Goal: Task Accomplishment & Management: Complete application form

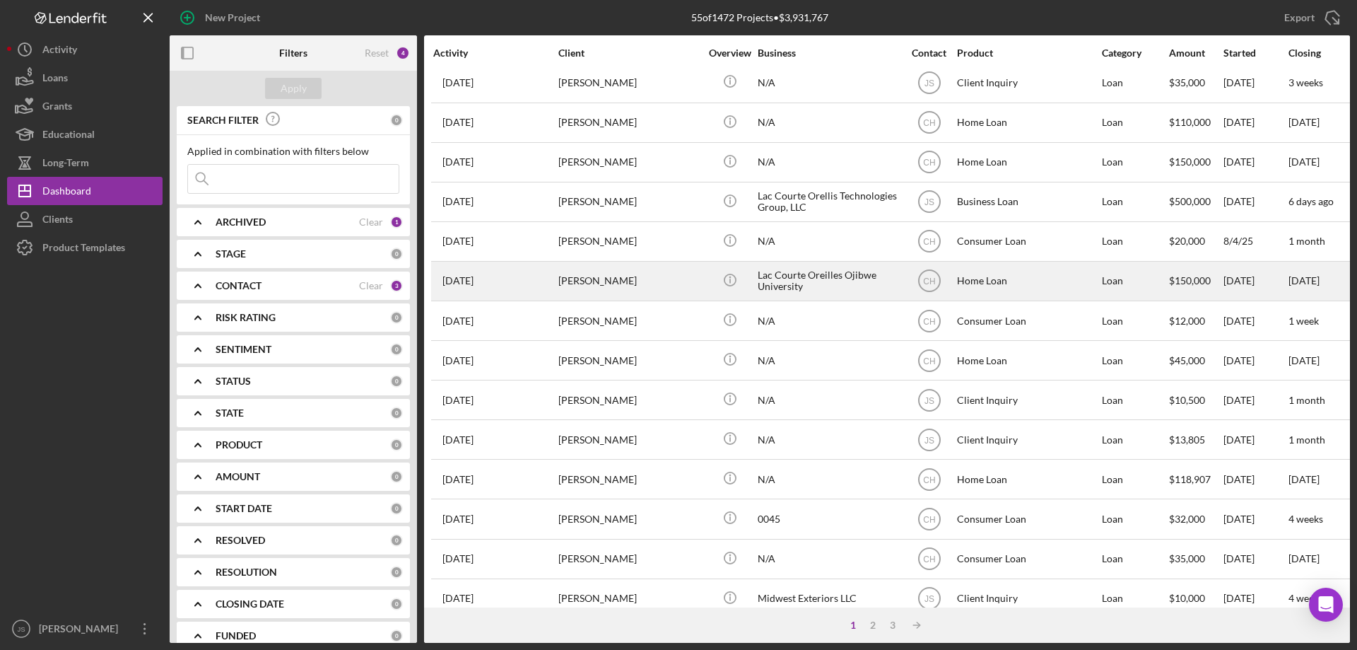
scroll to position [473, 0]
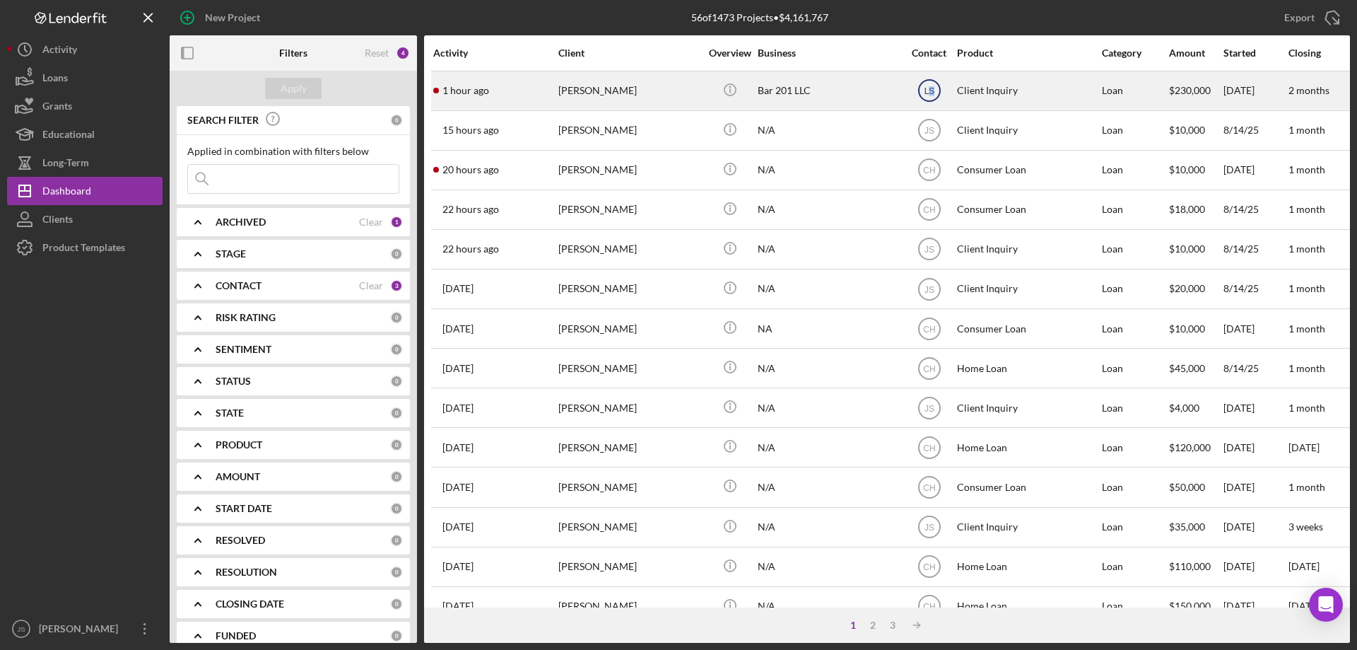
click at [932, 90] on text "LS" at bounding box center [929, 91] width 11 height 10
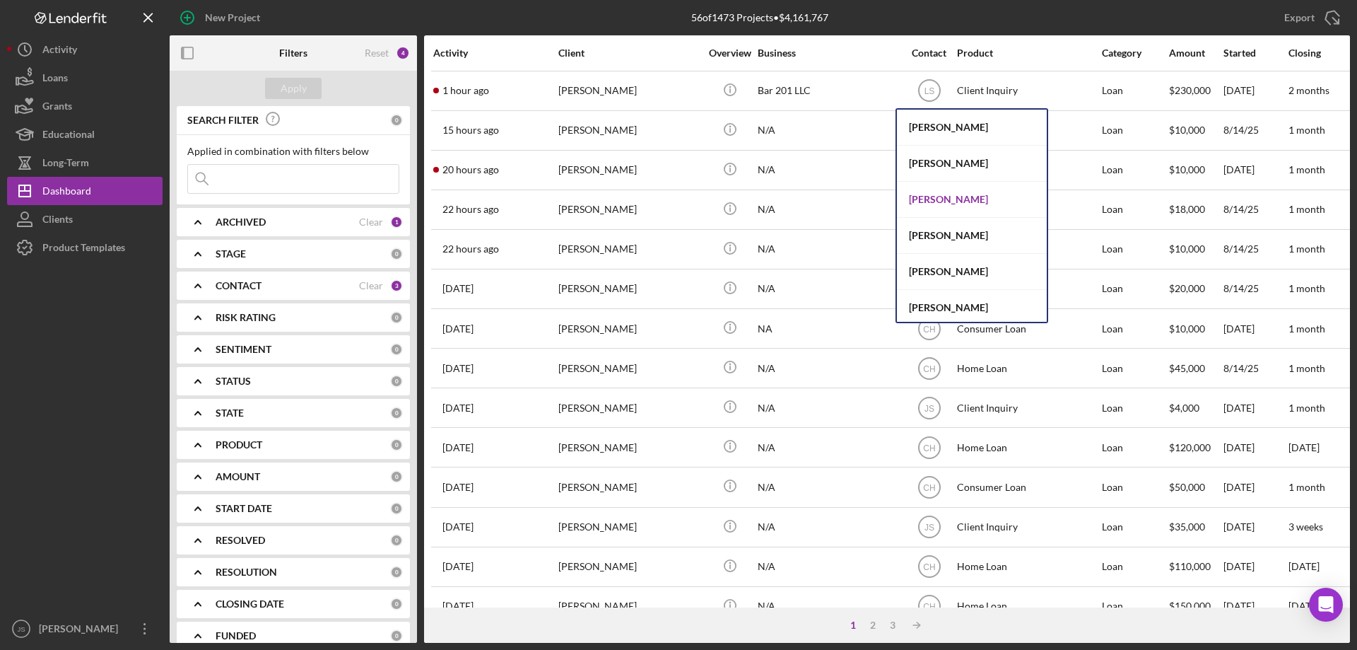
click at [932, 200] on div "[PERSON_NAME]" at bounding box center [972, 200] width 150 height 36
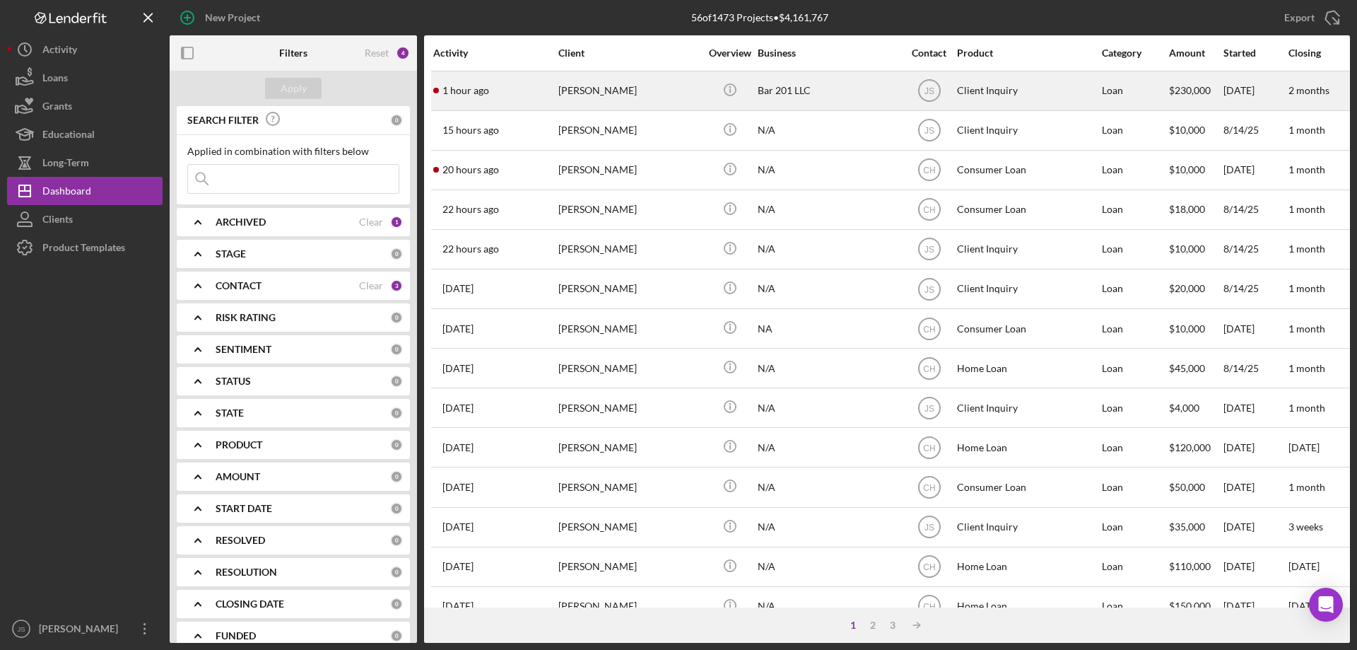
click at [678, 95] on div "[PERSON_NAME]" at bounding box center [628, 90] width 141 height 37
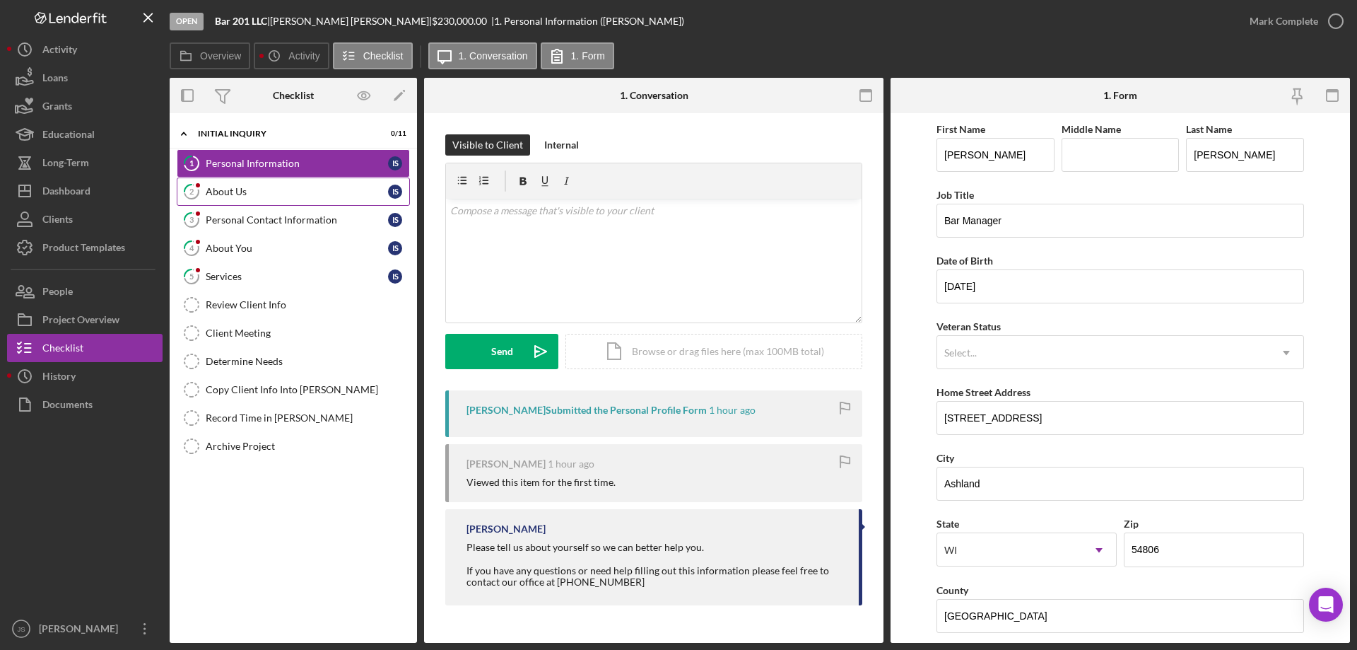
click at [294, 192] on div "About Us" at bounding box center [297, 191] width 182 height 11
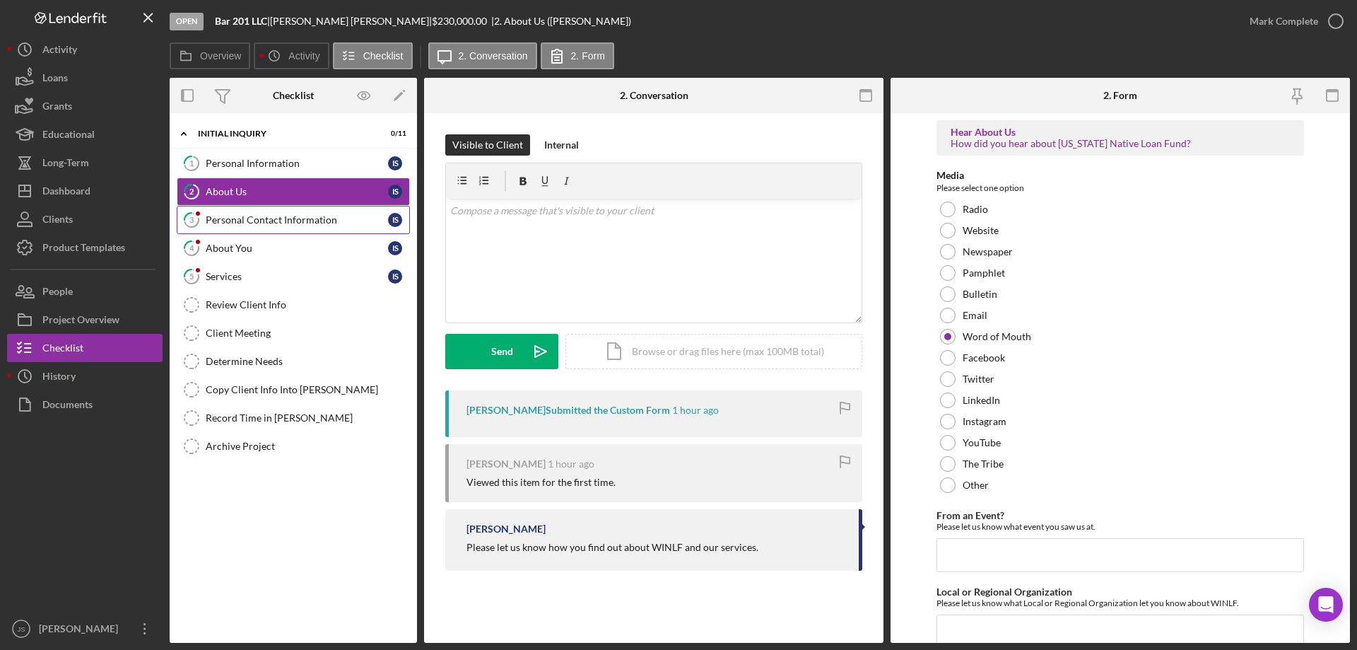
click at [295, 216] on div "Personal Contact Information" at bounding box center [297, 219] width 182 height 11
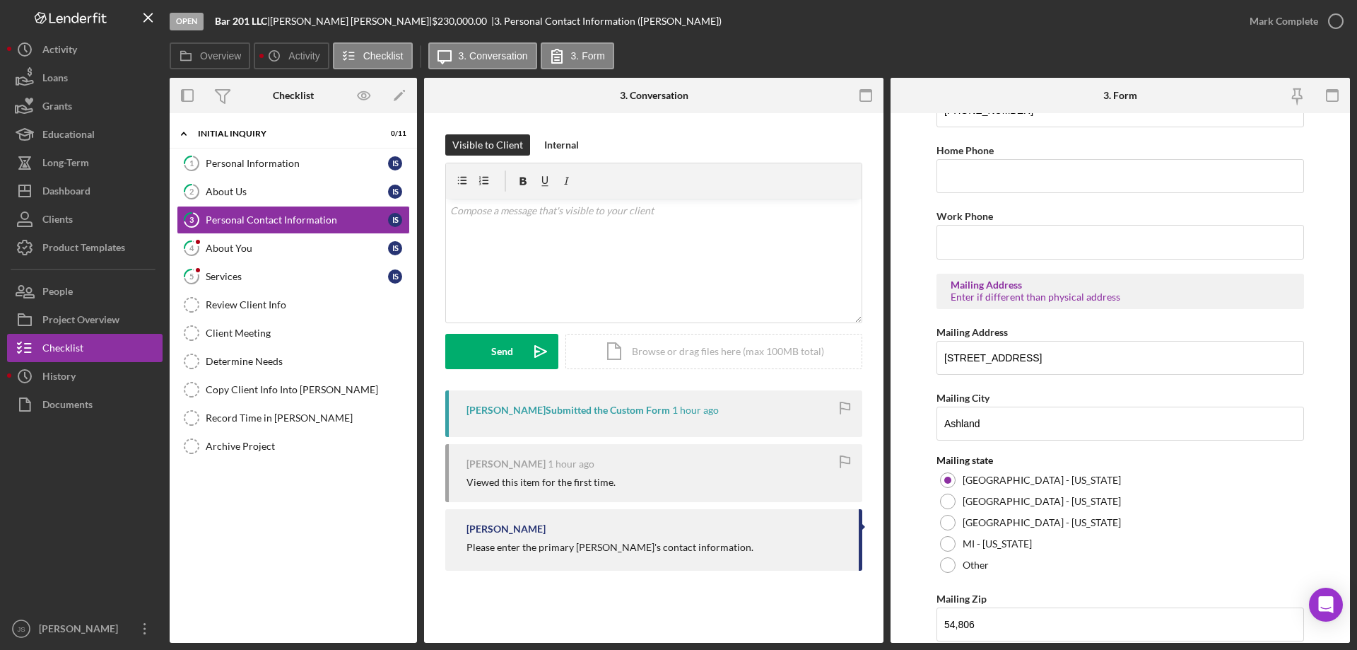
scroll to position [522, 0]
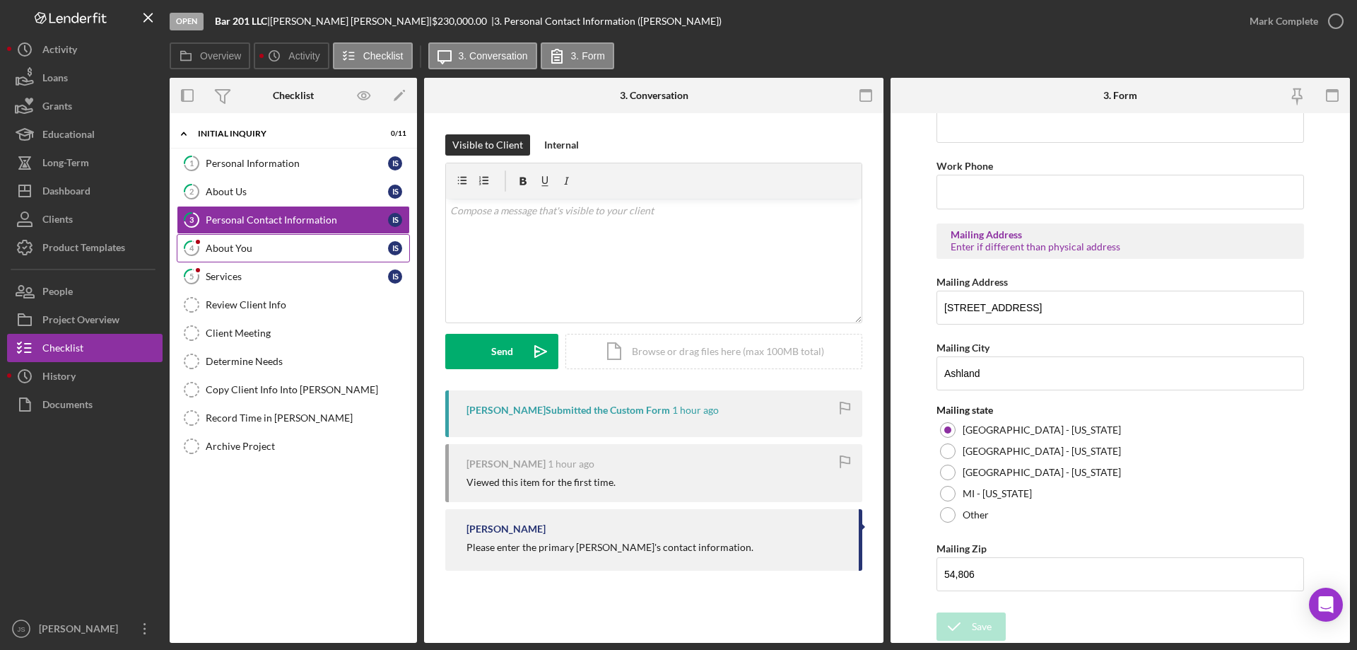
click at [273, 251] on div "About You" at bounding box center [297, 247] width 182 height 11
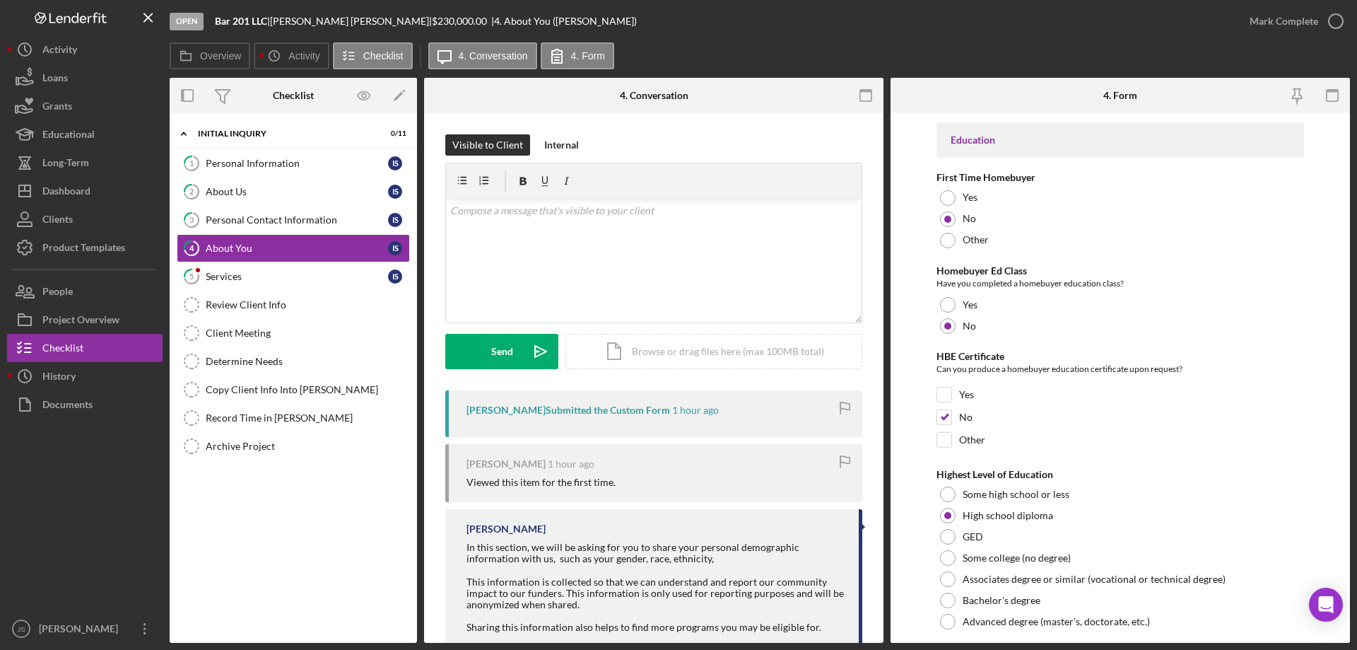
scroll to position [2939, 0]
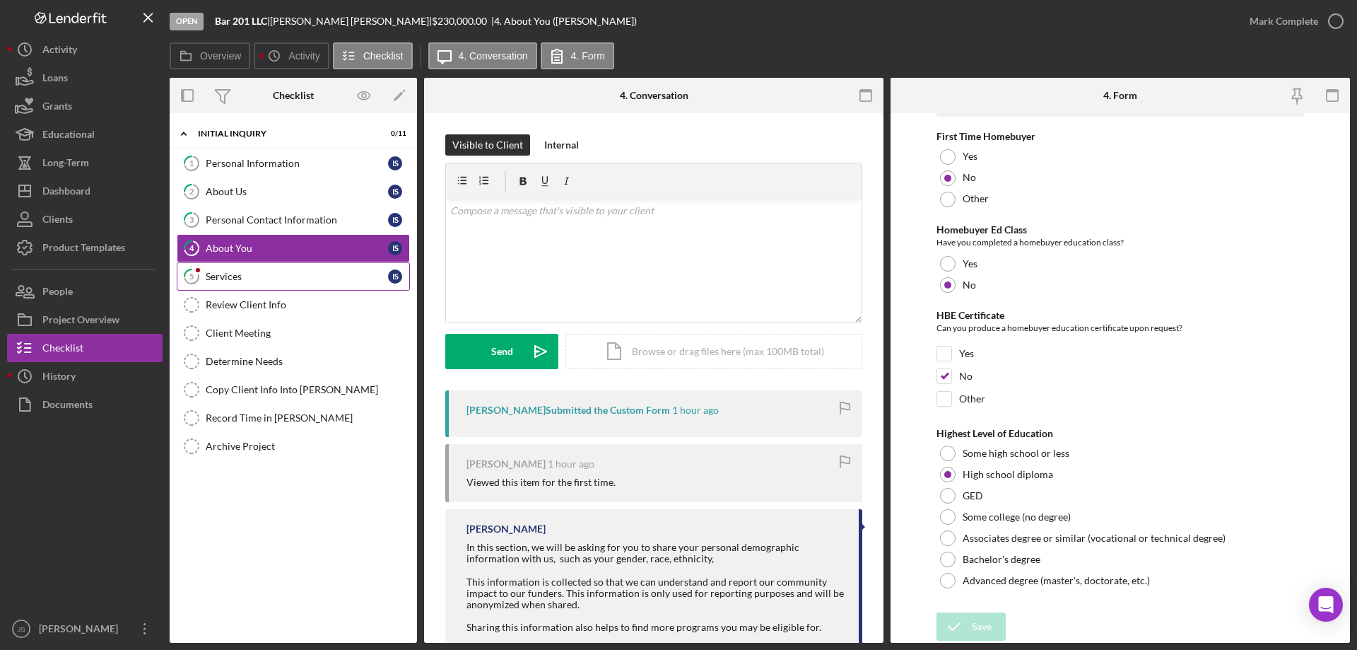
click at [273, 269] on link "5 Services I S" at bounding box center [293, 276] width 233 height 28
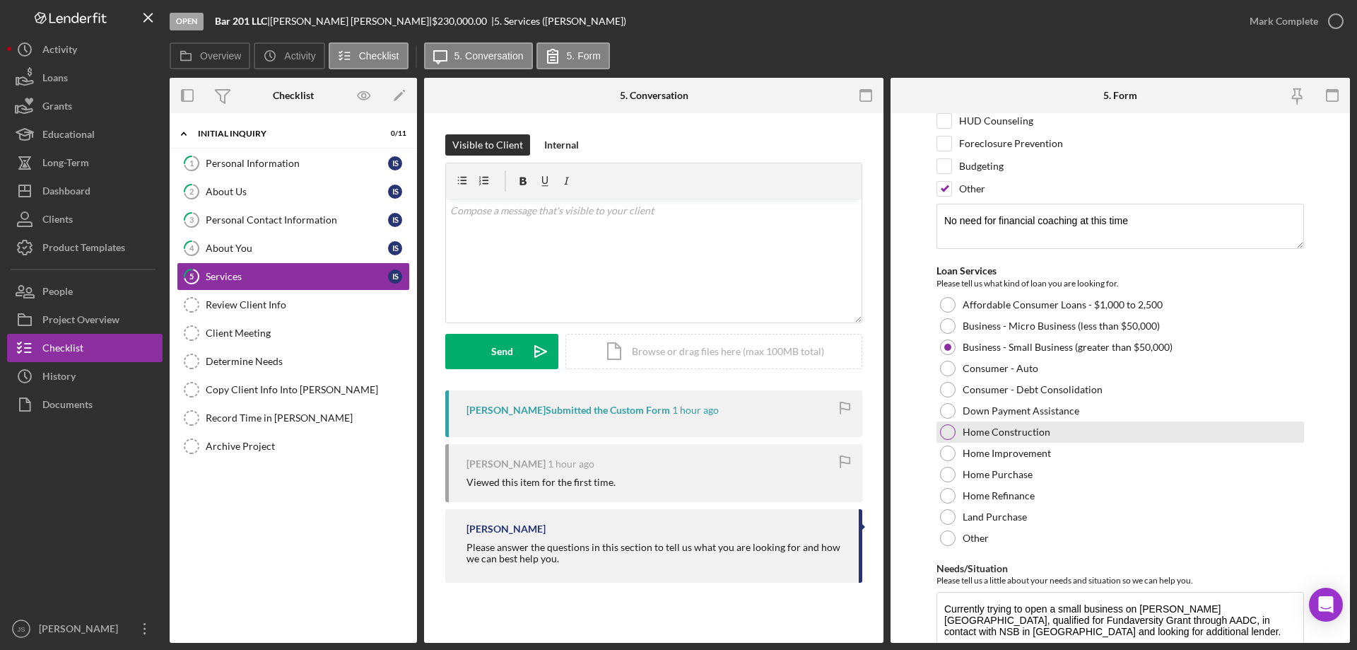
scroll to position [163, 0]
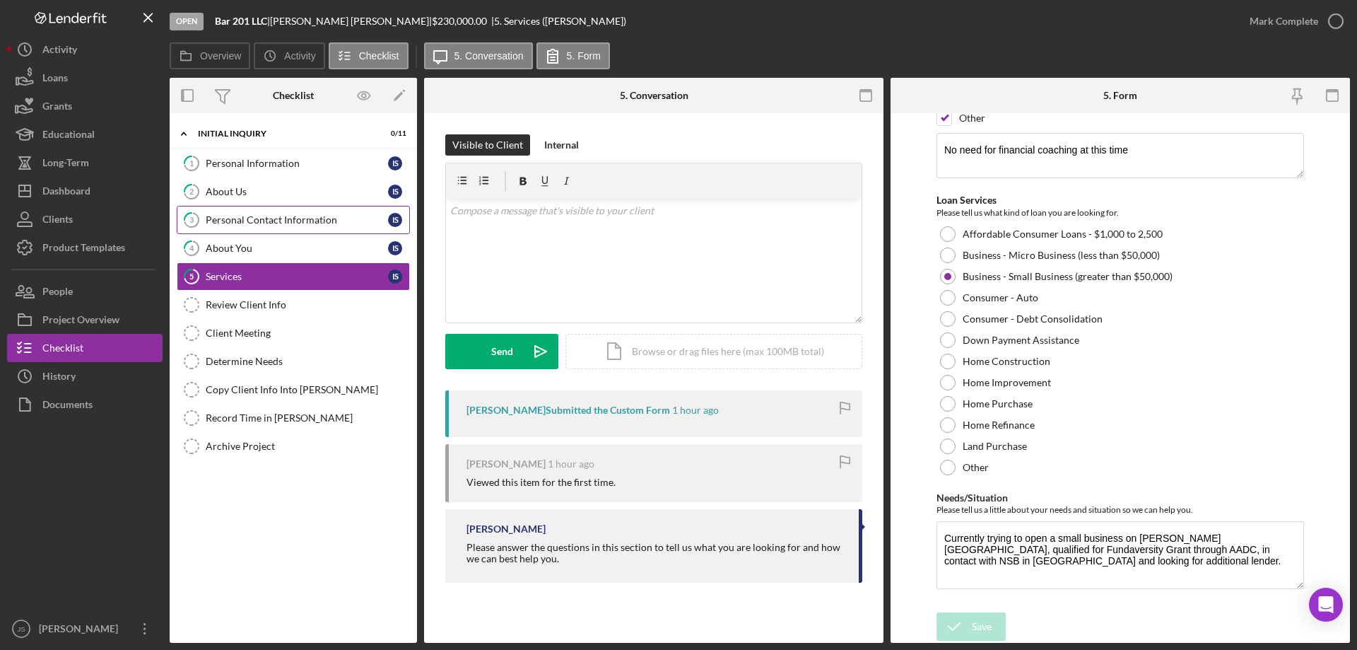
click at [307, 221] on div "Personal Contact Information" at bounding box center [297, 219] width 182 height 11
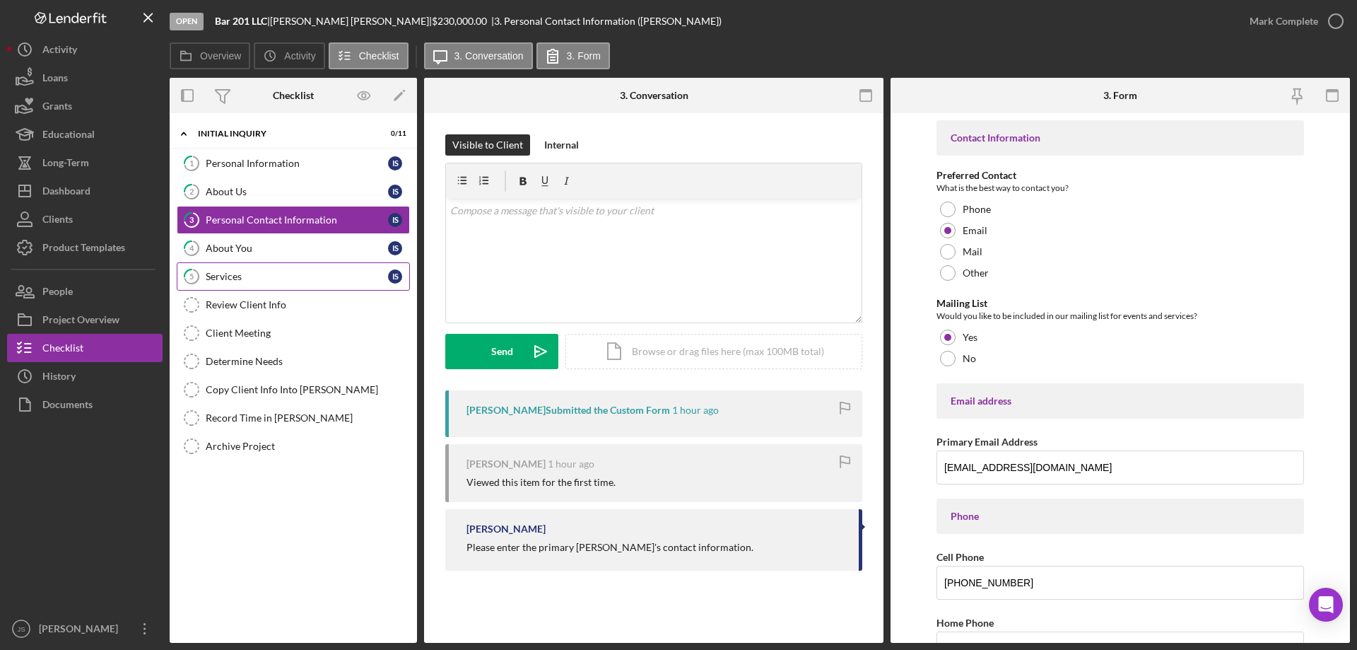
click at [264, 274] on div "Services" at bounding box center [297, 276] width 182 height 11
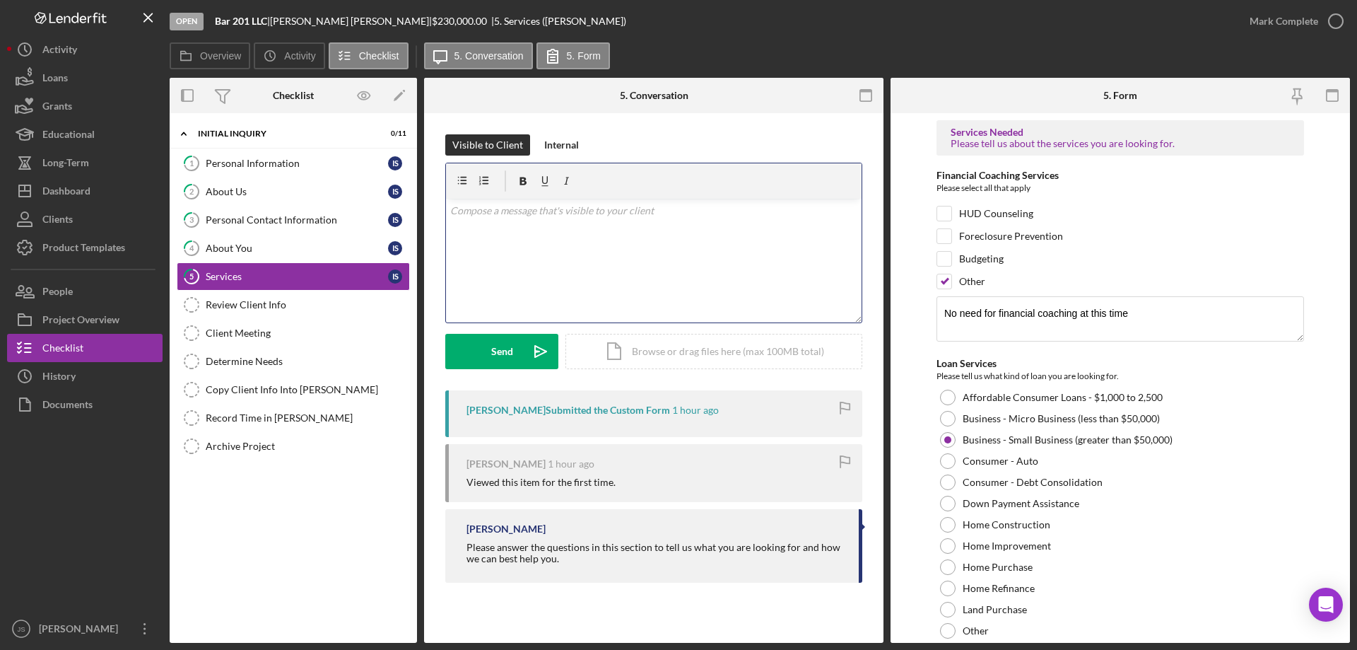
click at [485, 217] on p at bounding box center [654, 211] width 408 height 16
drag, startPoint x: 510, startPoint y: 245, endPoint x: 546, endPoint y: 247, distance: 35.4
click at [511, 245] on div "v Color teal Color pink Remove color Add row above Add row below Add column bef…" at bounding box center [654, 261] width 416 height 124
click at [547, 229] on div "v Color teal Color pink Remove color Add row above Add row below Add column bef…" at bounding box center [654, 261] width 416 height 124
click at [785, 215] on p "Hi [PERSON_NAME], would you have time to do an intake? This will take 10-15 min…" at bounding box center [654, 211] width 408 height 16
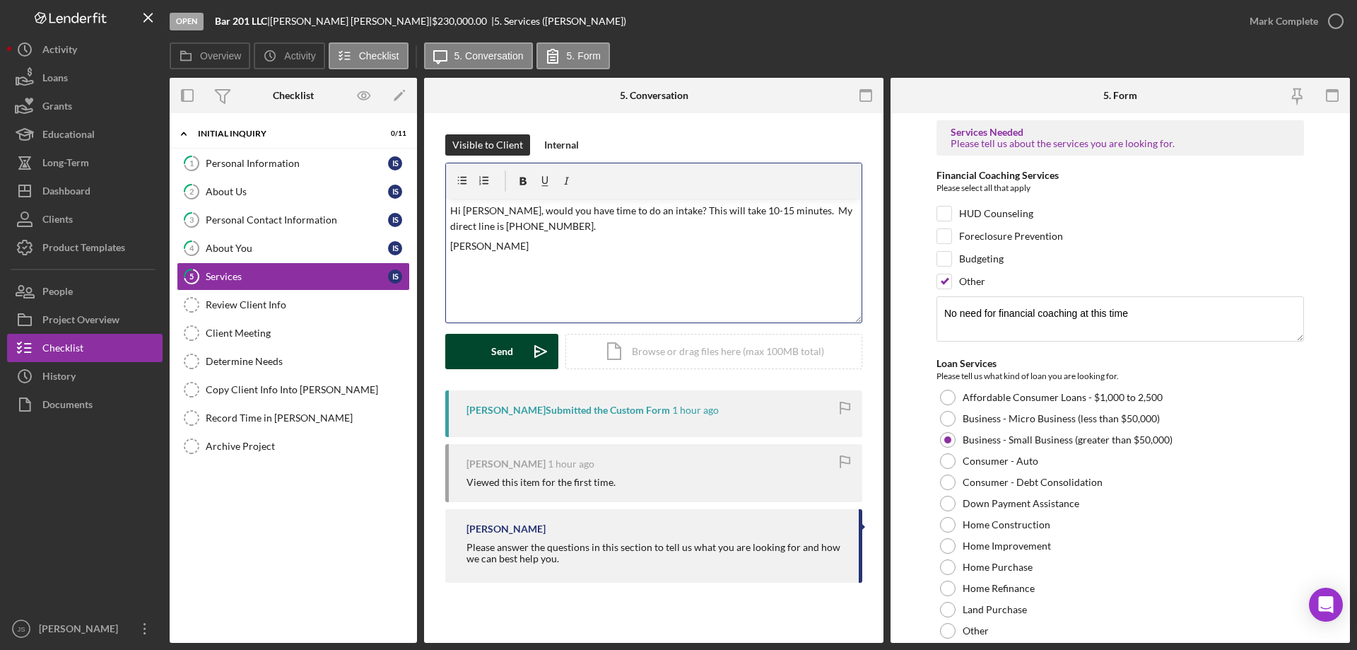
click at [488, 346] on button "Send Icon/icon-invite-send" at bounding box center [501, 351] width 113 height 35
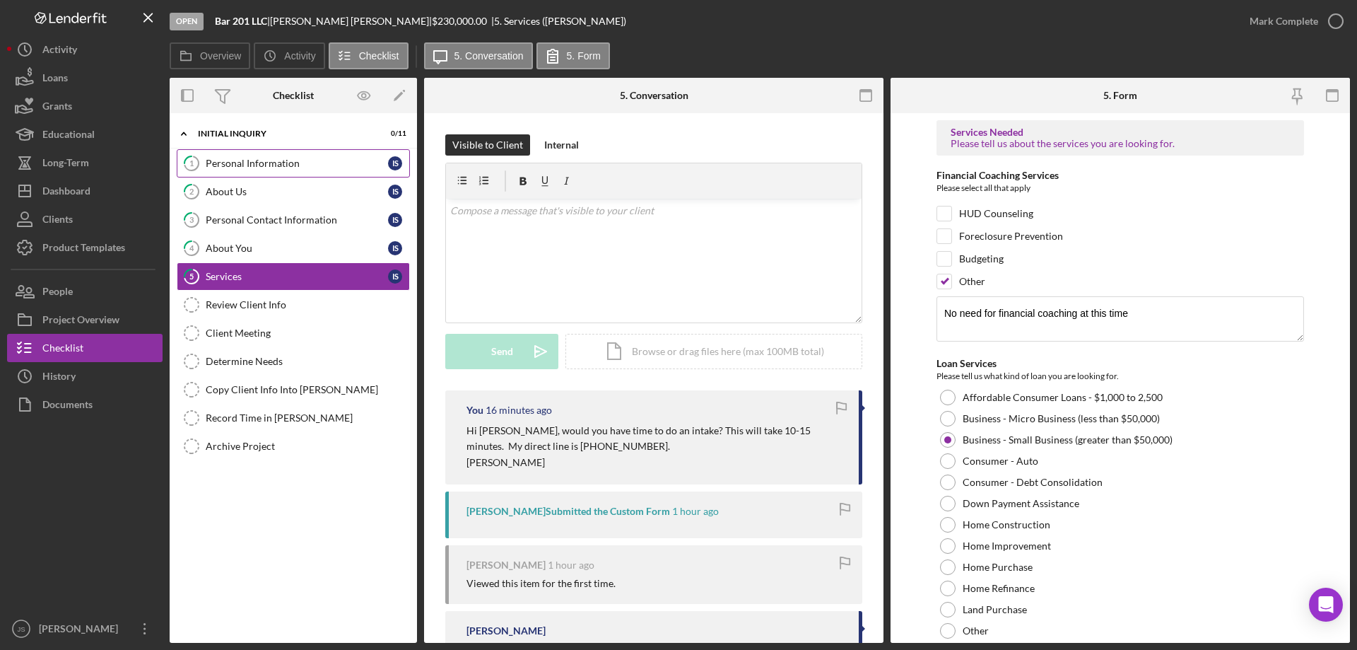
click at [316, 158] on div "Personal Information" at bounding box center [297, 163] width 182 height 11
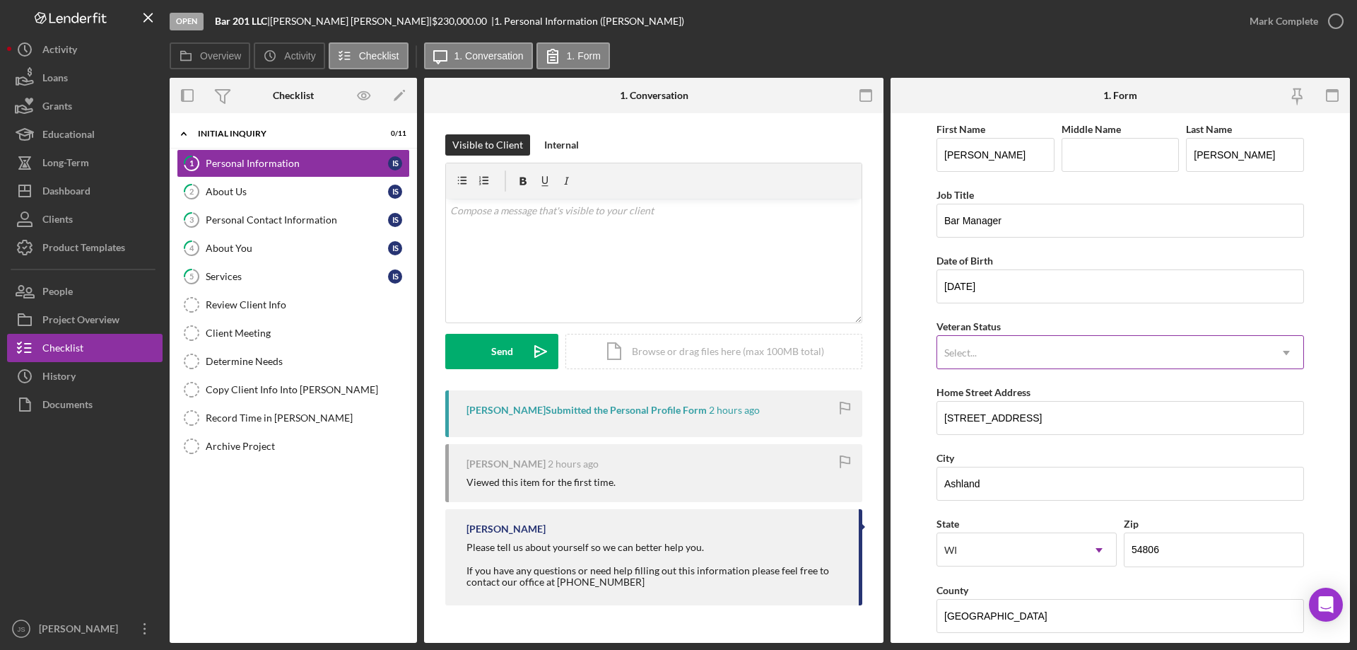
click at [1096, 353] on div "Select..." at bounding box center [1103, 352] width 332 height 33
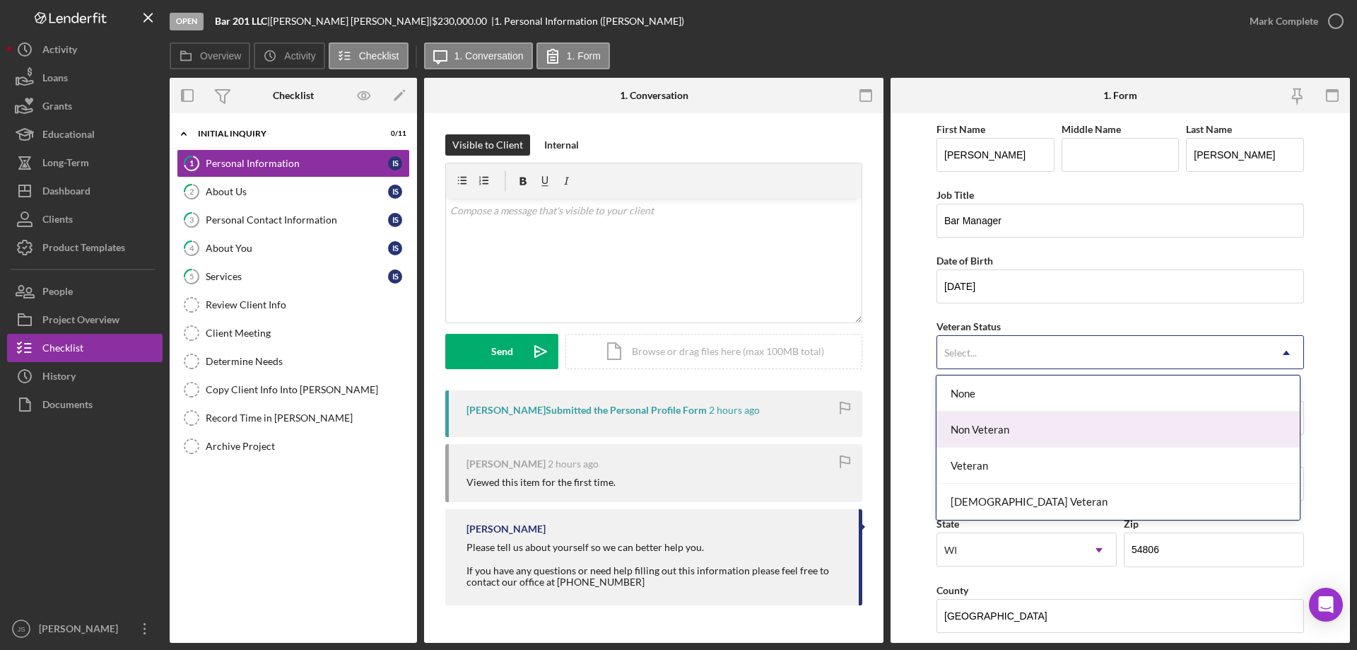
click at [1069, 439] on div "Non Veteran" at bounding box center [1117, 429] width 363 height 36
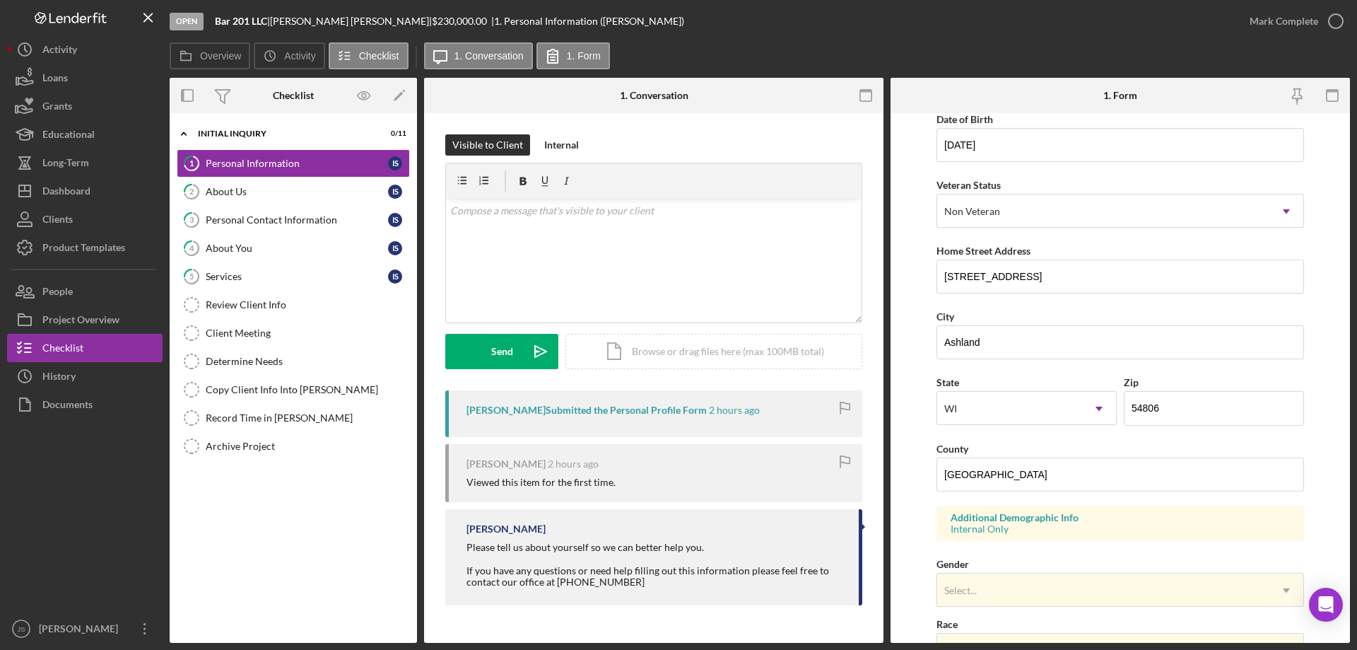
scroll to position [353, 0]
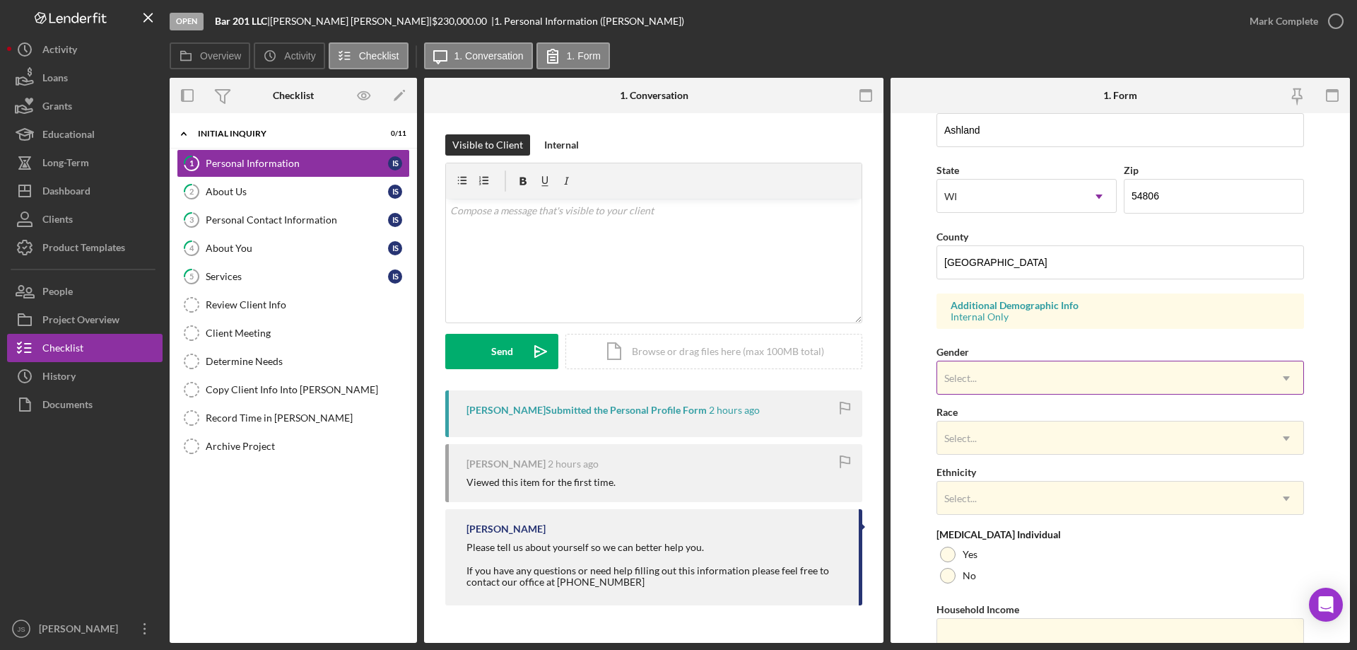
click at [1068, 373] on div "Select..." at bounding box center [1103, 378] width 332 height 33
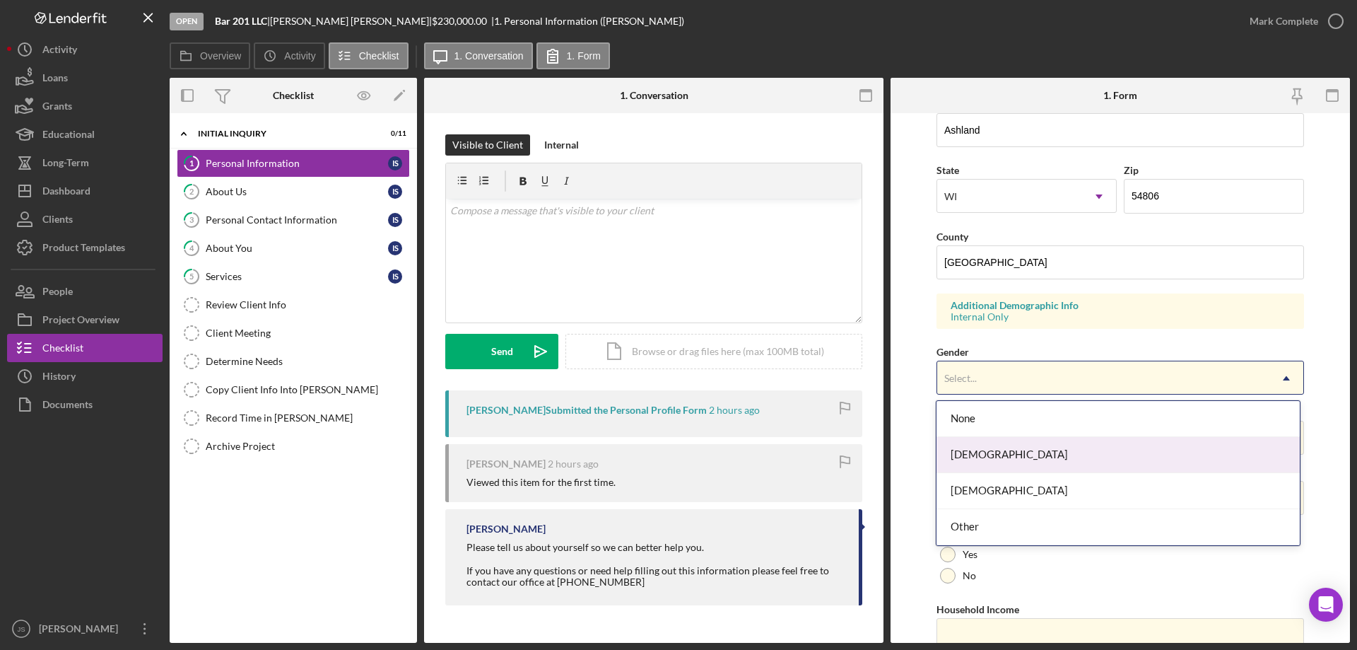
click at [1052, 461] on div "[DEMOGRAPHIC_DATA]" at bounding box center [1117, 455] width 363 height 36
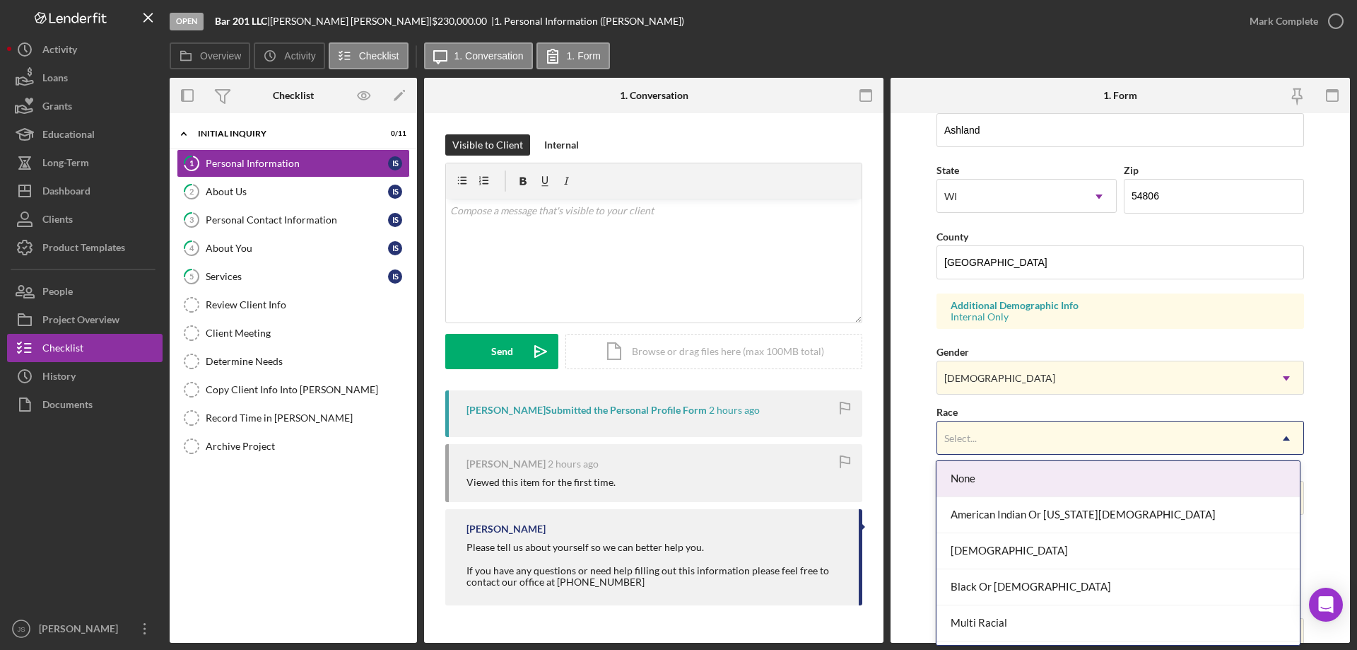
drag, startPoint x: 1069, startPoint y: 441, endPoint x: 1079, endPoint y: 450, distance: 13.5
click at [1071, 440] on div "Select..." at bounding box center [1103, 438] width 332 height 33
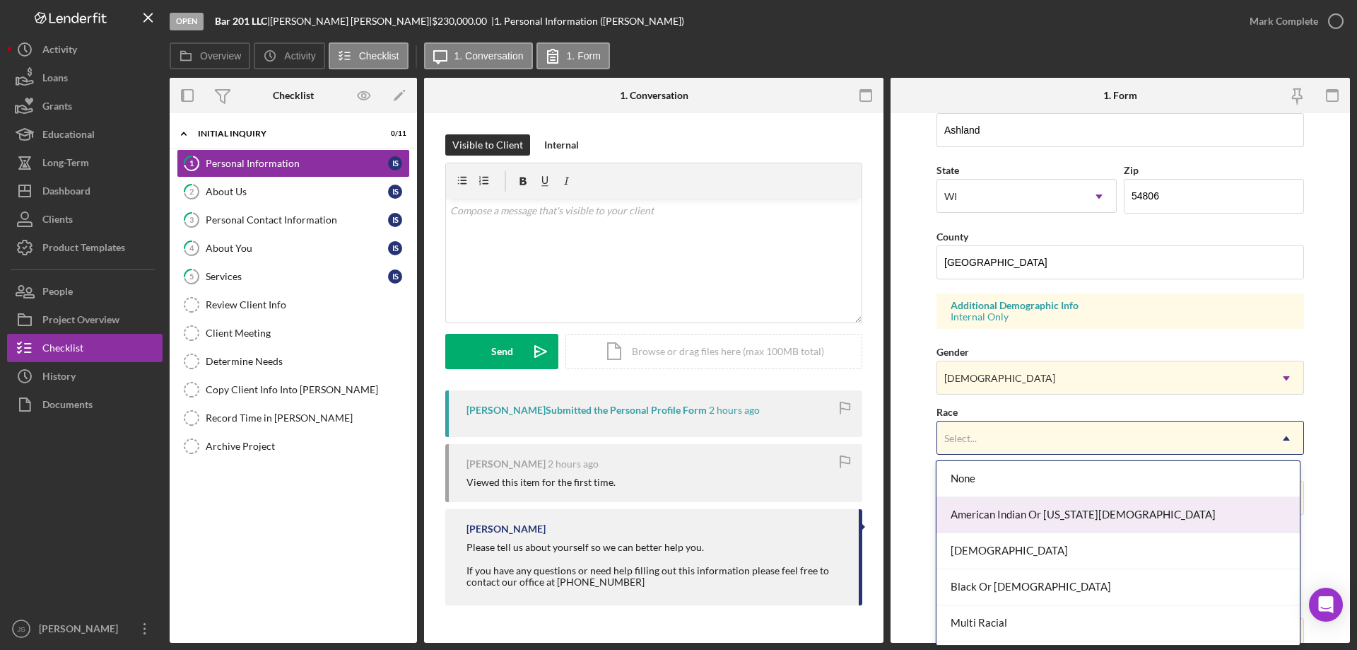
click at [1079, 510] on div "American Indian Or [US_STATE][DEMOGRAPHIC_DATA]" at bounding box center [1117, 515] width 363 height 36
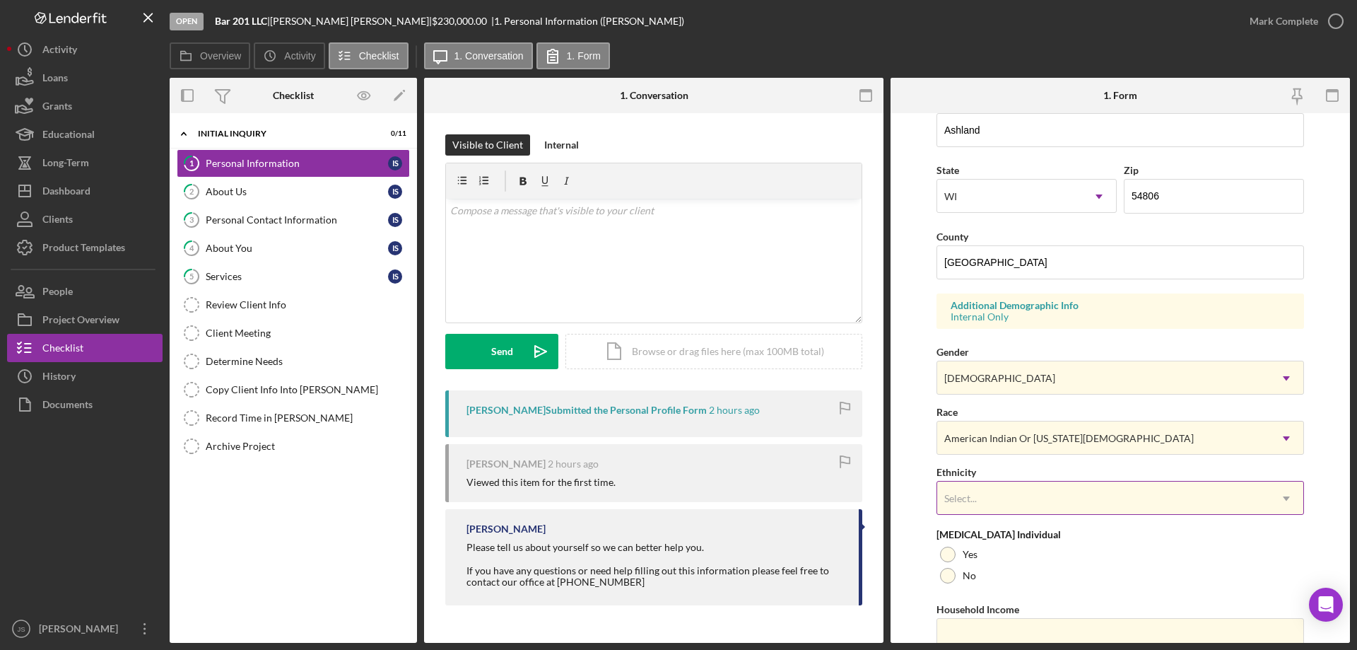
click at [1082, 501] on div "Select..." at bounding box center [1103, 498] width 332 height 33
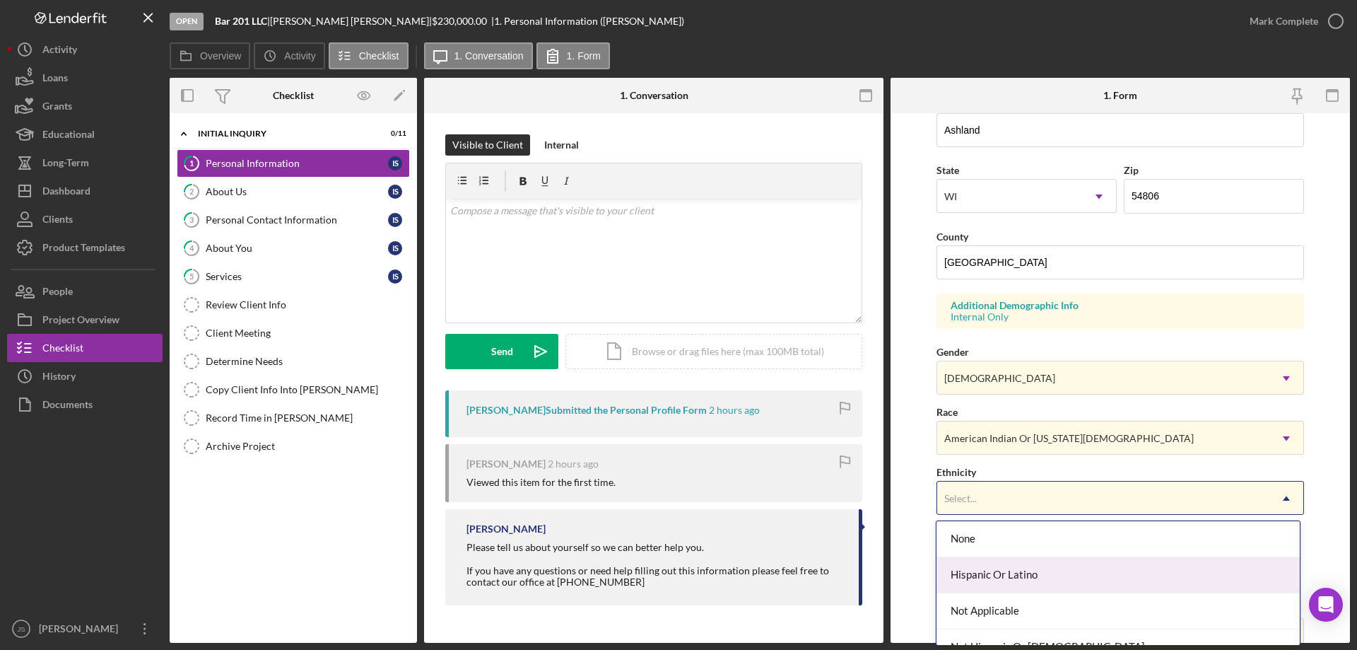
scroll to position [57, 0]
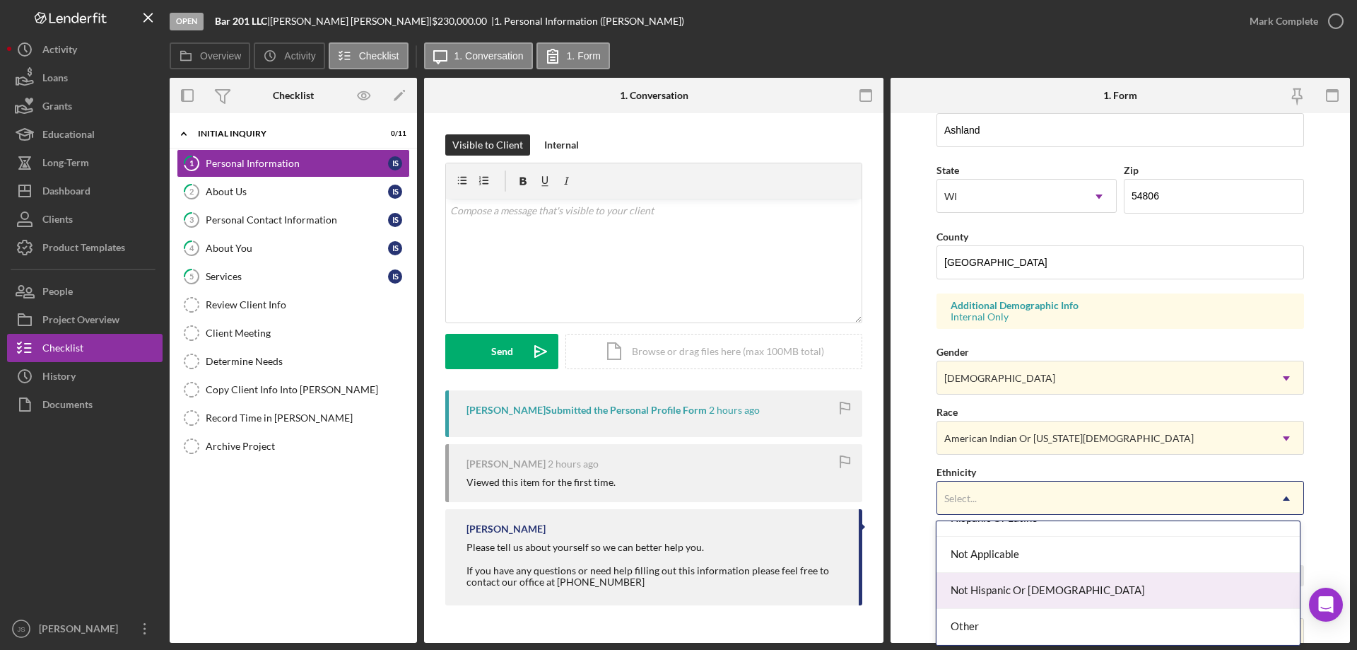
drag, startPoint x: 1095, startPoint y: 587, endPoint x: 1108, endPoint y: 580, distance: 15.5
click at [1097, 587] on div "Not Hispanic Or [DEMOGRAPHIC_DATA]" at bounding box center [1117, 590] width 363 height 36
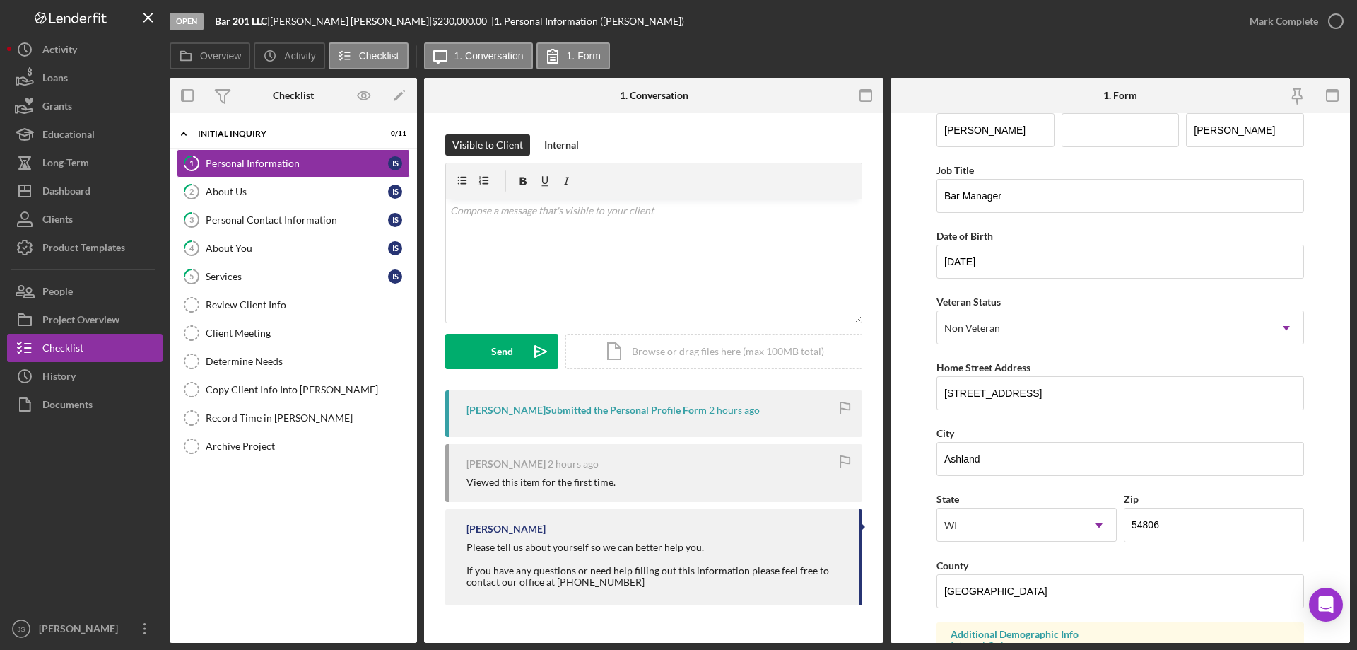
scroll to position [0, 0]
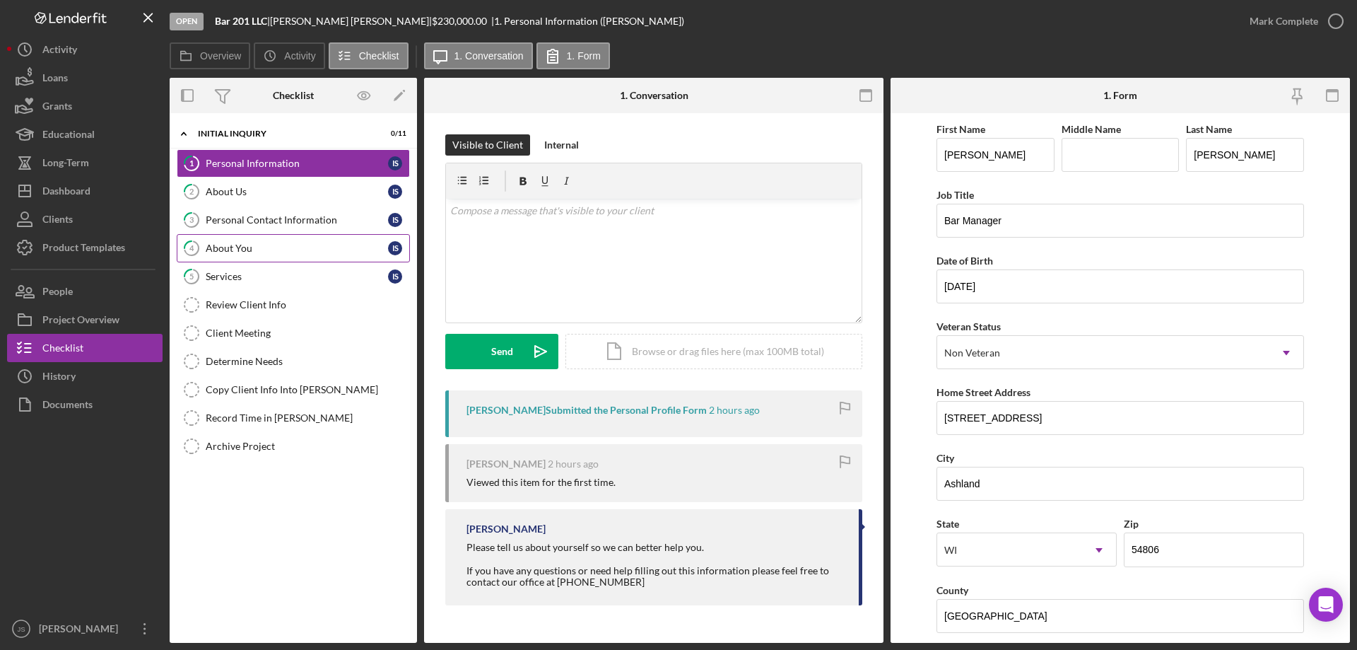
click at [276, 245] on div "About You" at bounding box center [297, 247] width 182 height 11
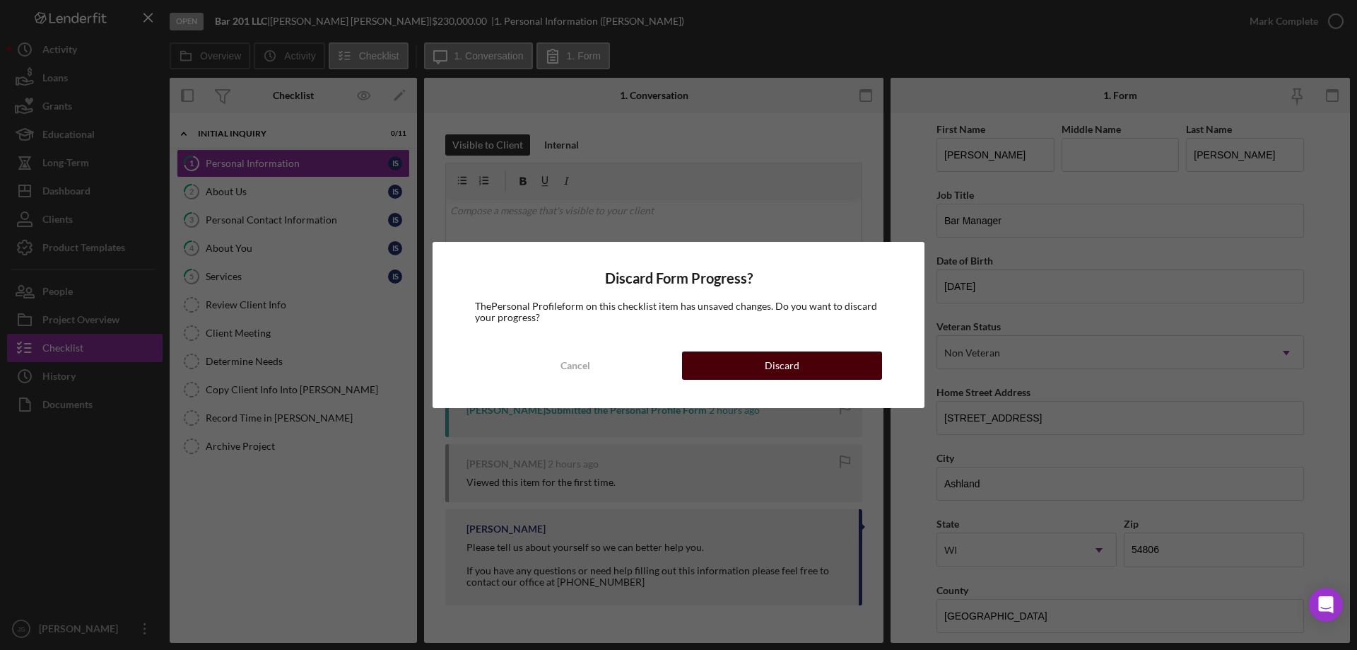
click at [759, 363] on button "Discard" at bounding box center [782, 365] width 200 height 28
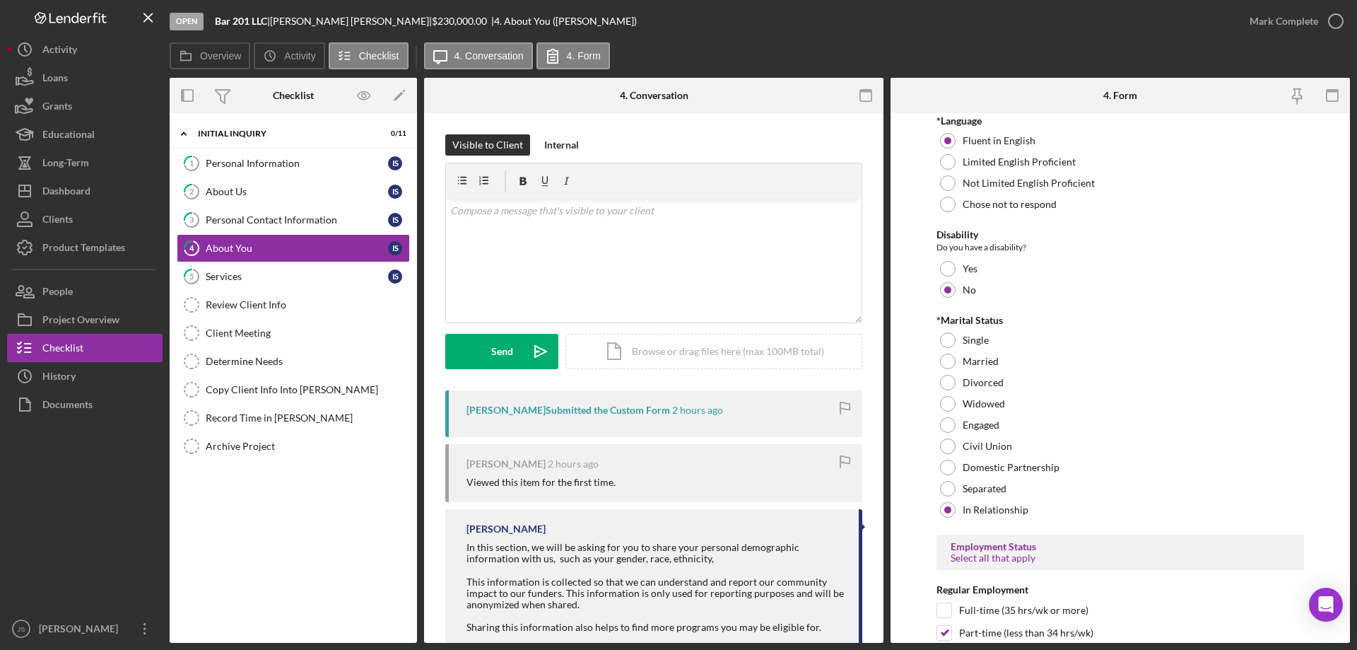
scroll to position [1202, 0]
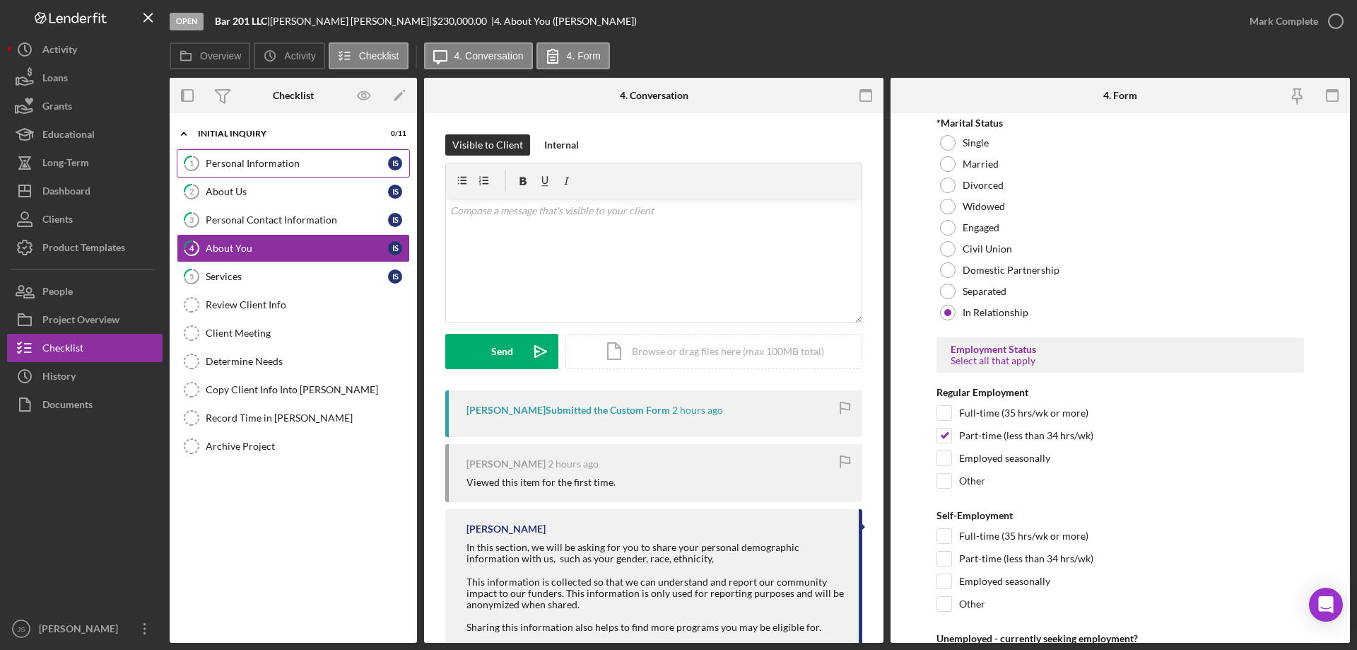
click at [303, 159] on div "Personal Information" at bounding box center [297, 163] width 182 height 11
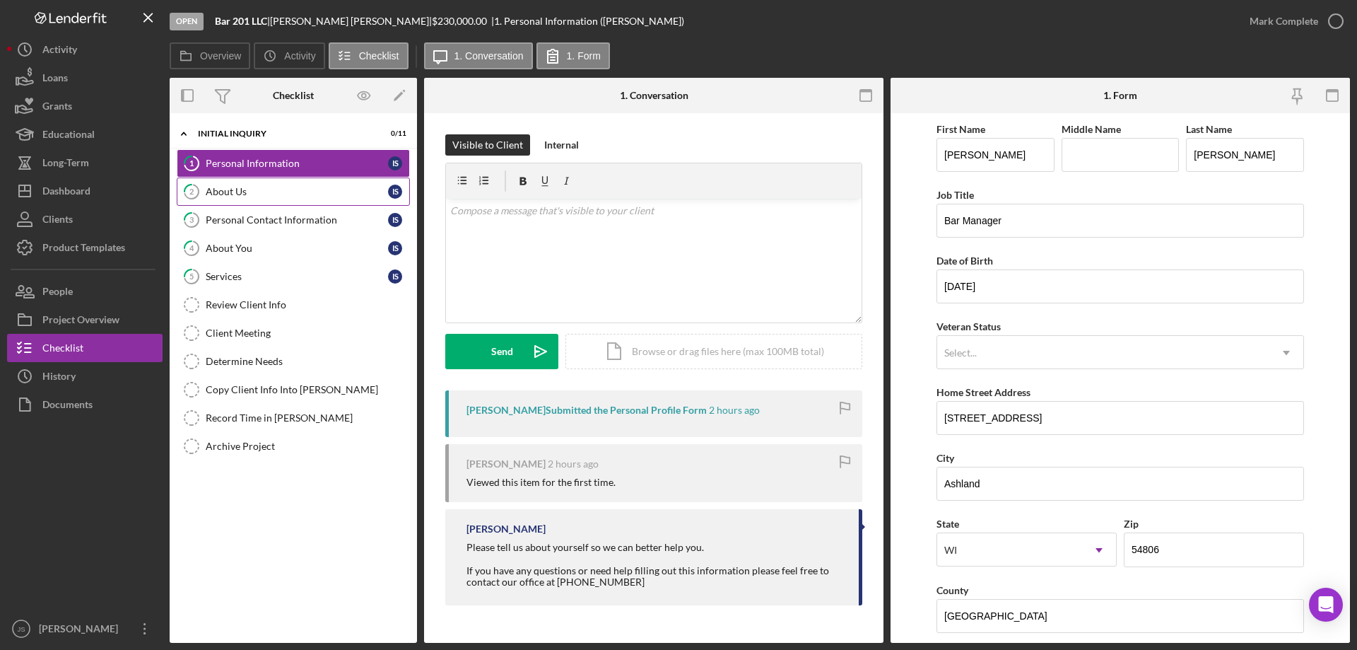
drag, startPoint x: 238, startPoint y: 191, endPoint x: 384, endPoint y: 185, distance: 145.7
click at [240, 191] on div "About Us" at bounding box center [297, 191] width 182 height 11
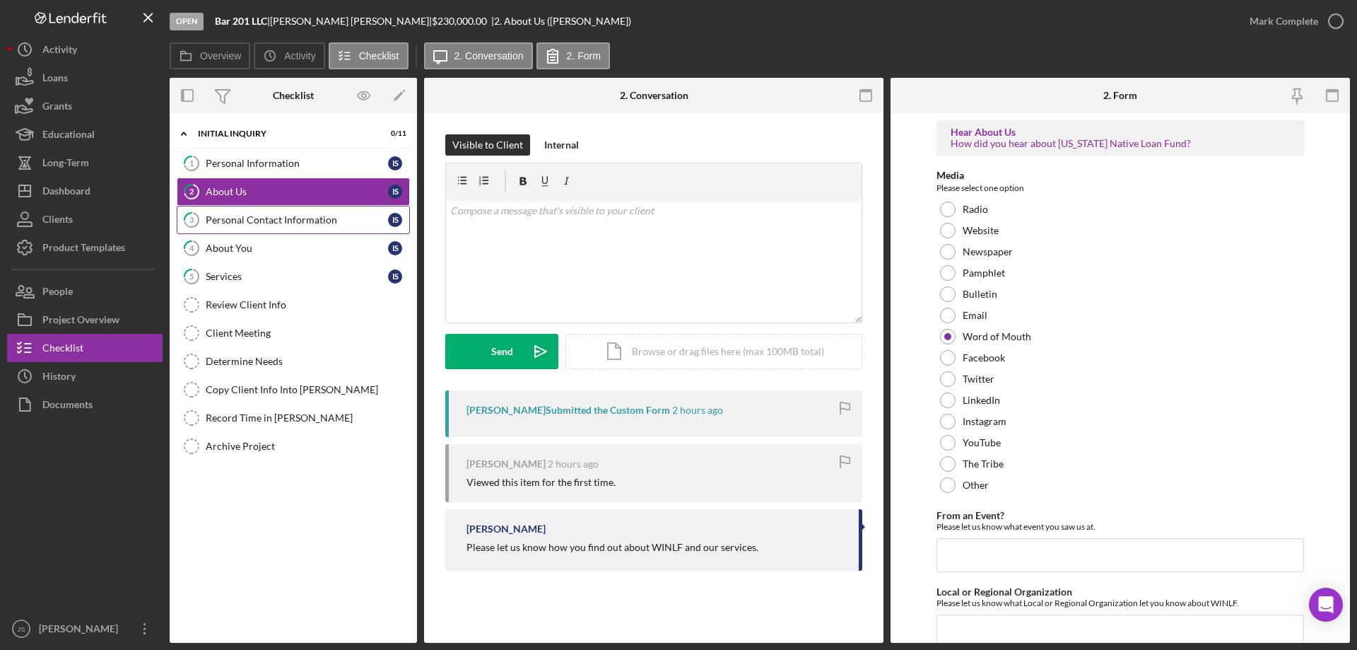
click at [302, 219] on div "Personal Contact Information" at bounding box center [297, 219] width 182 height 11
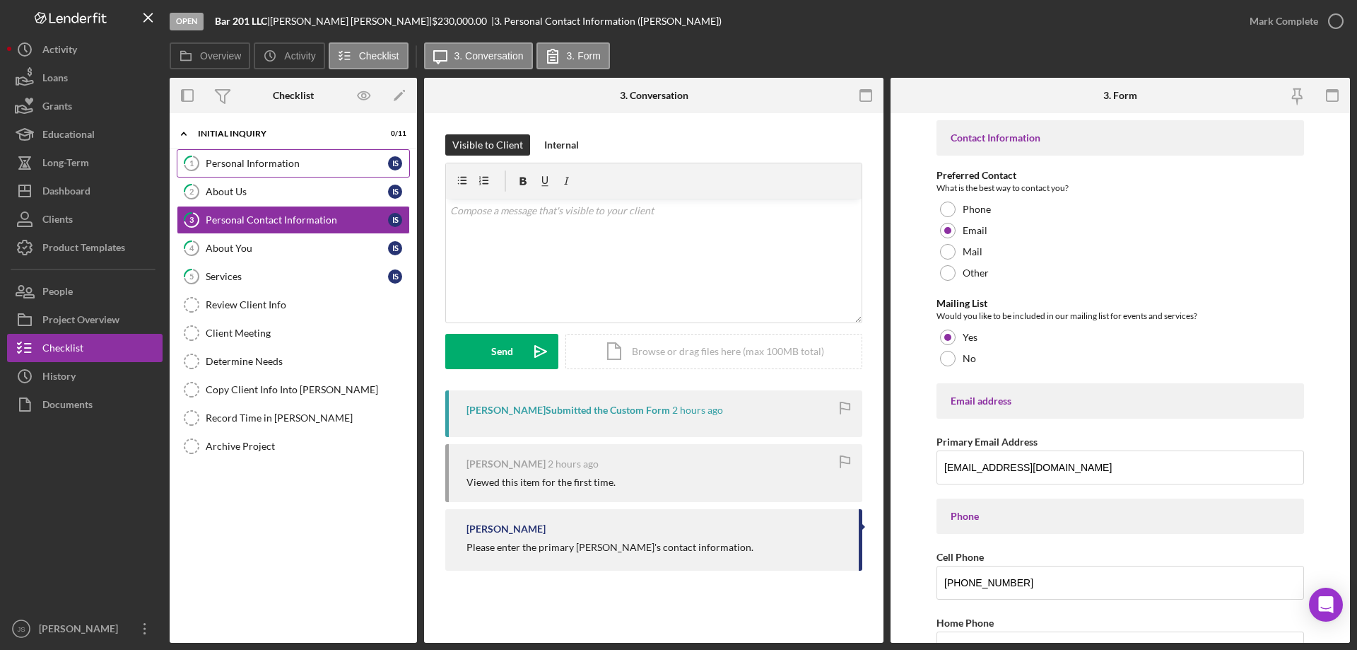
click at [252, 164] on div "Personal Information" at bounding box center [297, 163] width 182 height 11
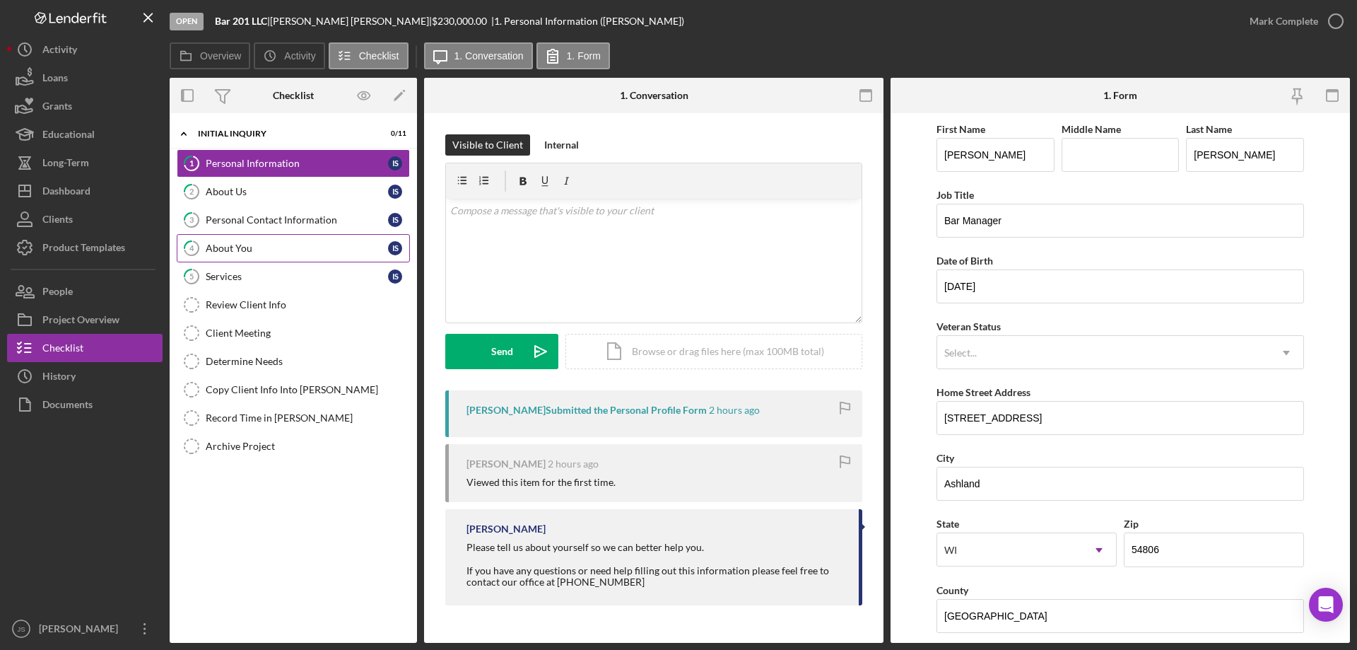
drag, startPoint x: 250, startPoint y: 218, endPoint x: 403, endPoint y: 259, distance: 158.1
click at [250, 218] on div "Personal Contact Information" at bounding box center [297, 219] width 182 height 11
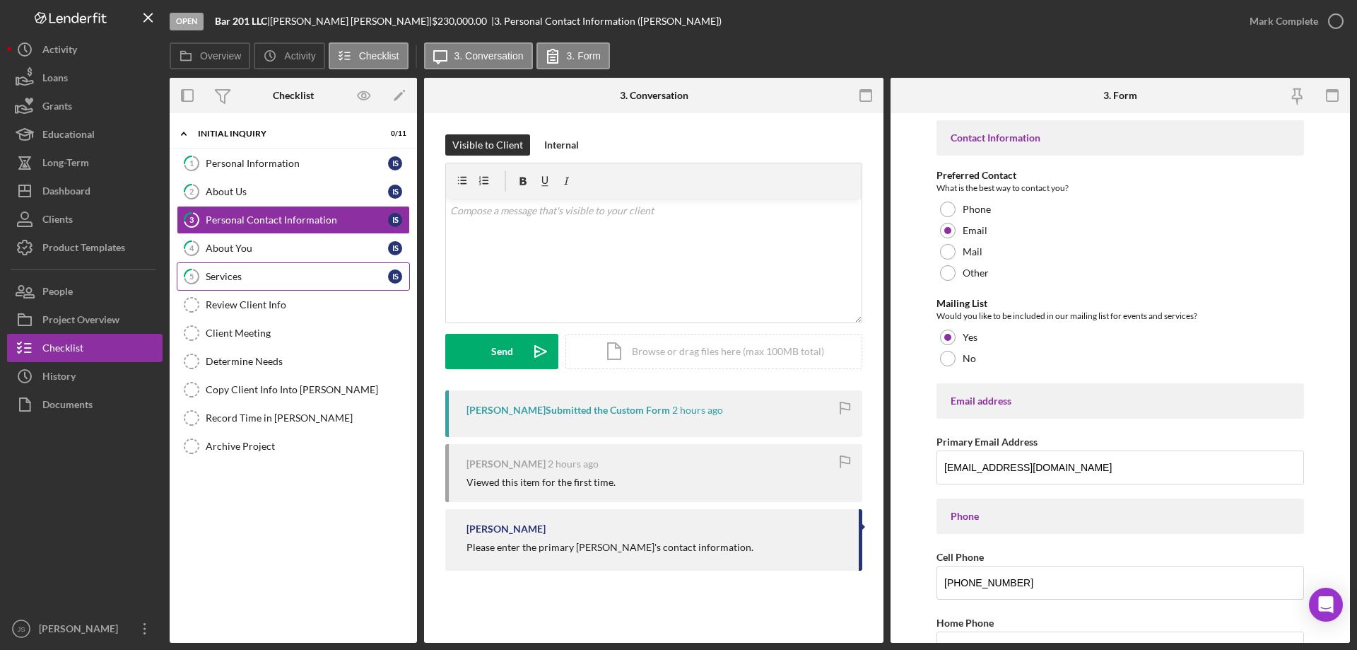
click at [281, 278] on div "Services" at bounding box center [297, 276] width 182 height 11
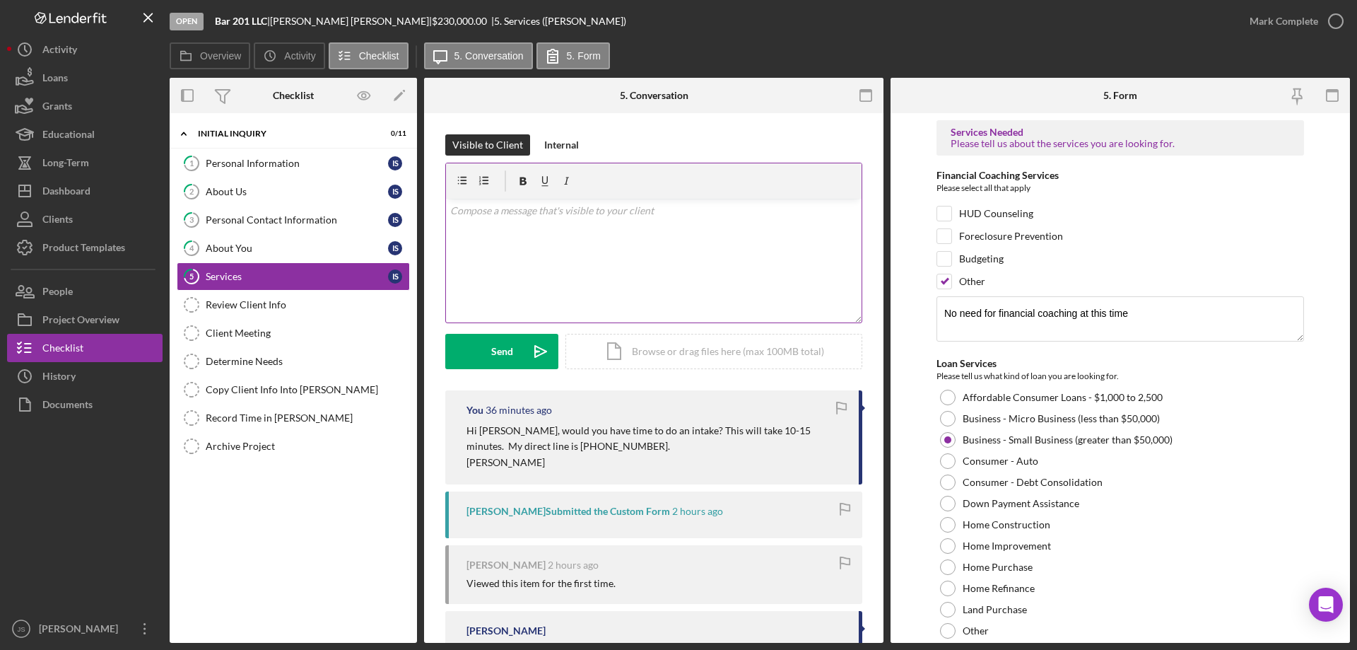
click at [488, 233] on div "v Color teal Color pink Remove color Add row above Add row below Add column bef…" at bounding box center [654, 261] width 416 height 124
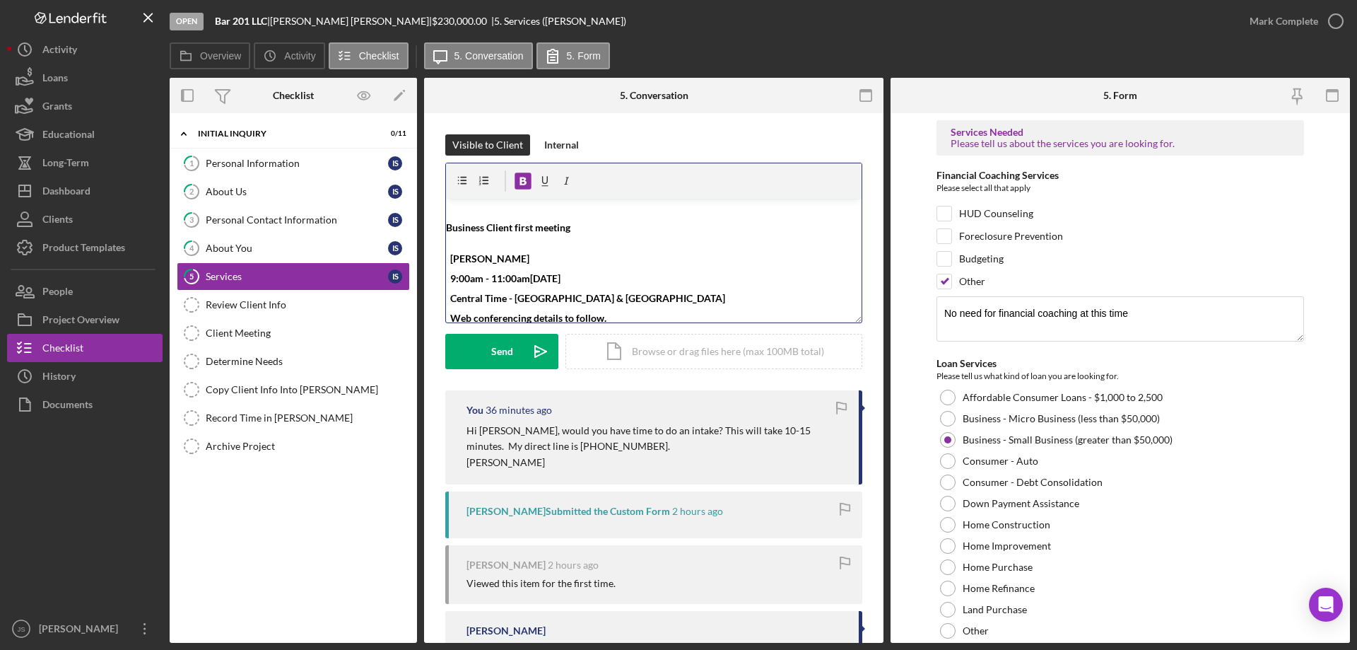
scroll to position [5, 0]
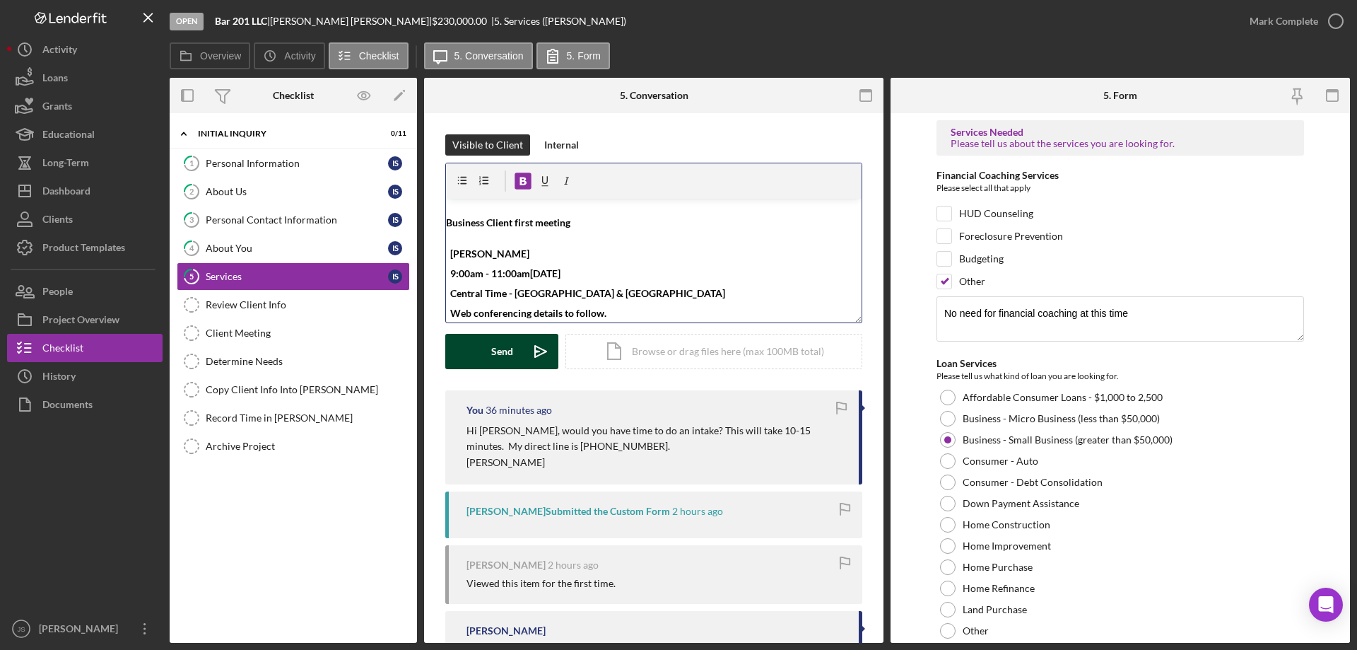
click at [490, 353] on button "Send Icon/icon-invite-send" at bounding box center [501, 351] width 113 height 35
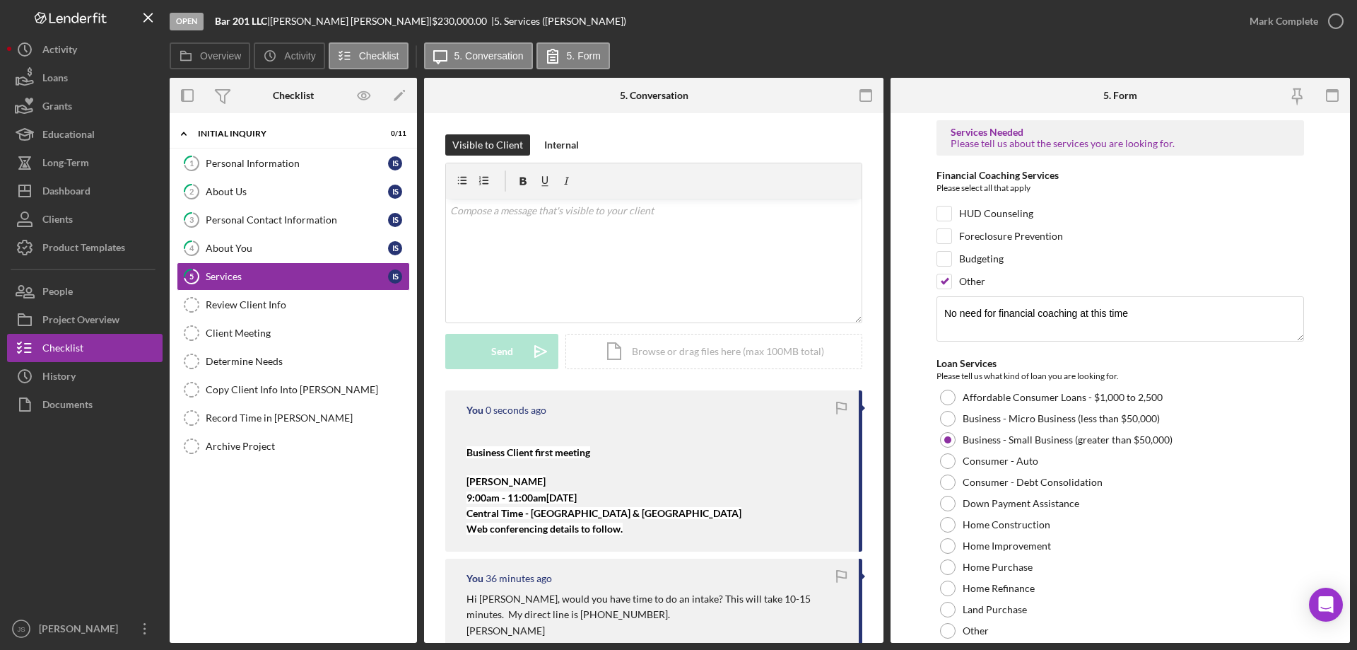
scroll to position [0, 0]
click at [289, 168] on div "Personal Information" at bounding box center [297, 163] width 182 height 11
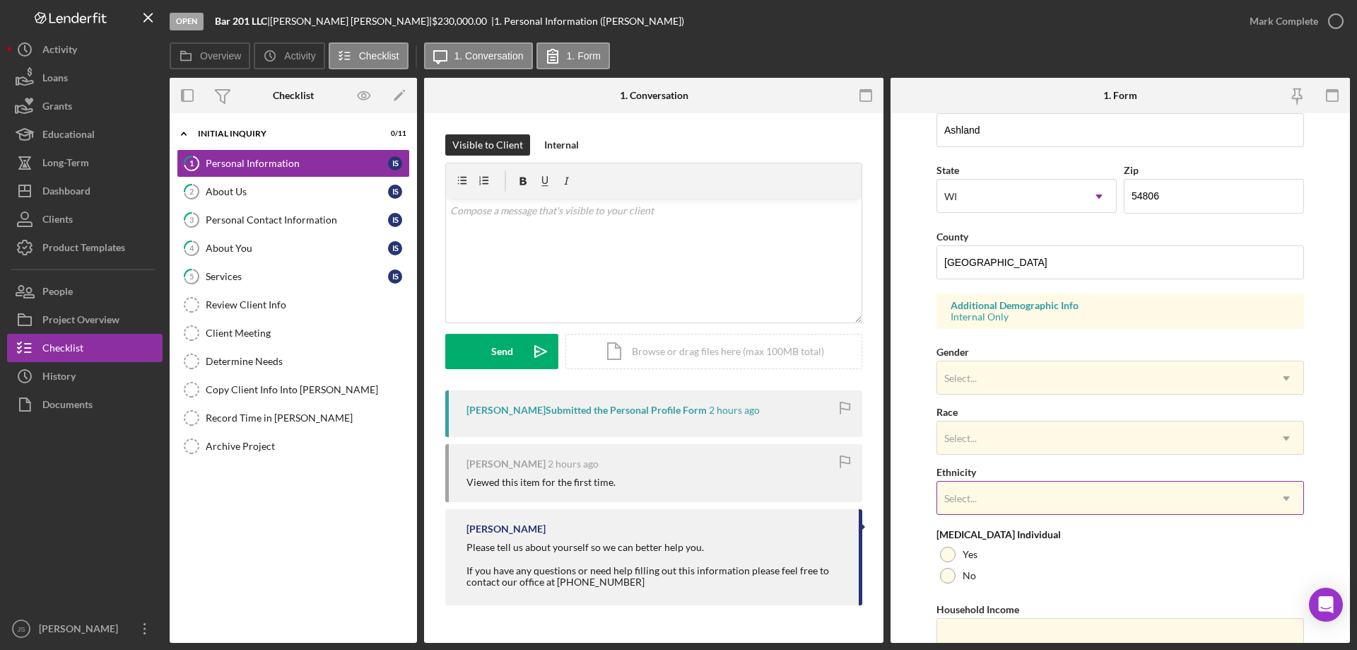
scroll to position [414, 0]
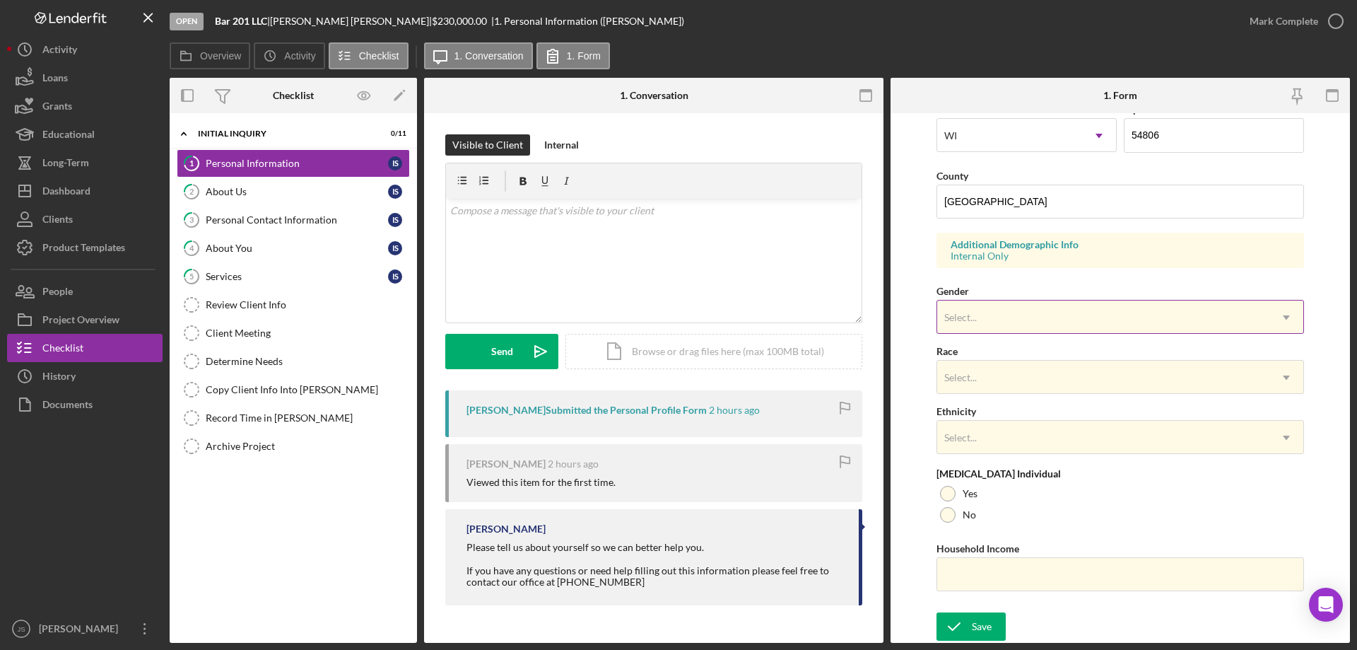
click at [1026, 321] on div "Select..." at bounding box center [1103, 317] width 332 height 33
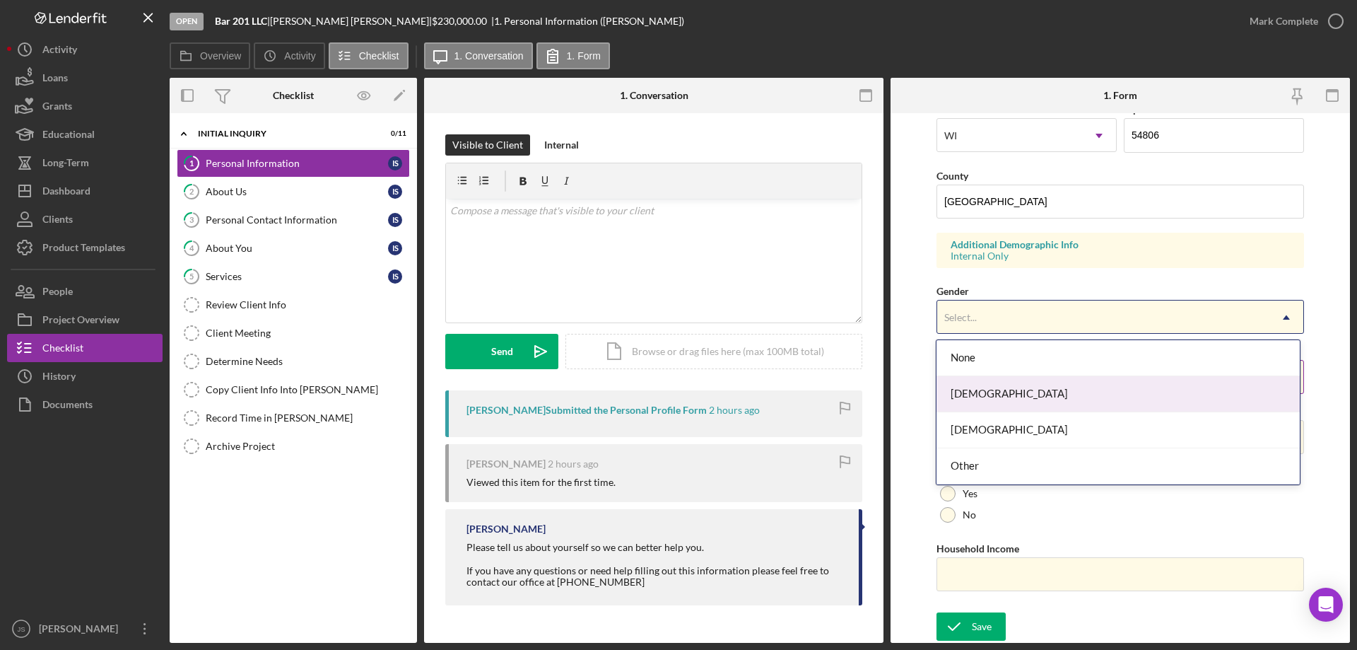
click at [998, 389] on div "[DEMOGRAPHIC_DATA]" at bounding box center [1117, 394] width 363 height 36
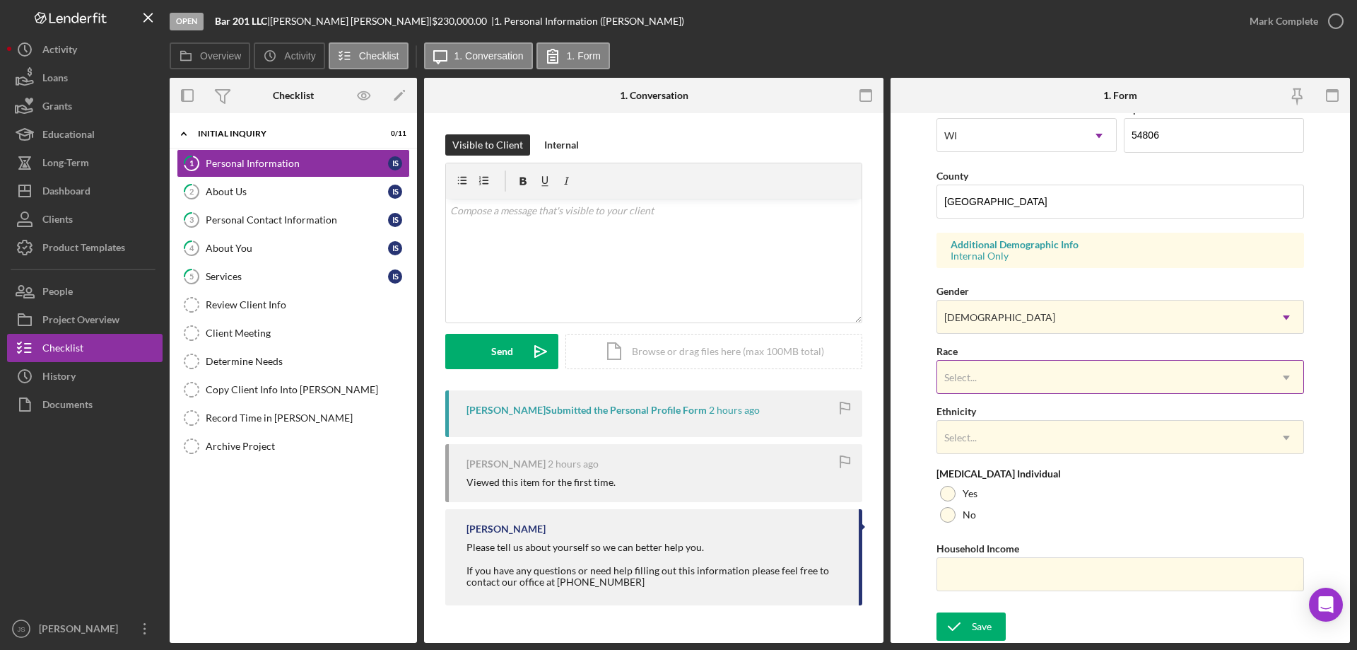
click at [1009, 374] on div "Select..." at bounding box center [1103, 377] width 332 height 33
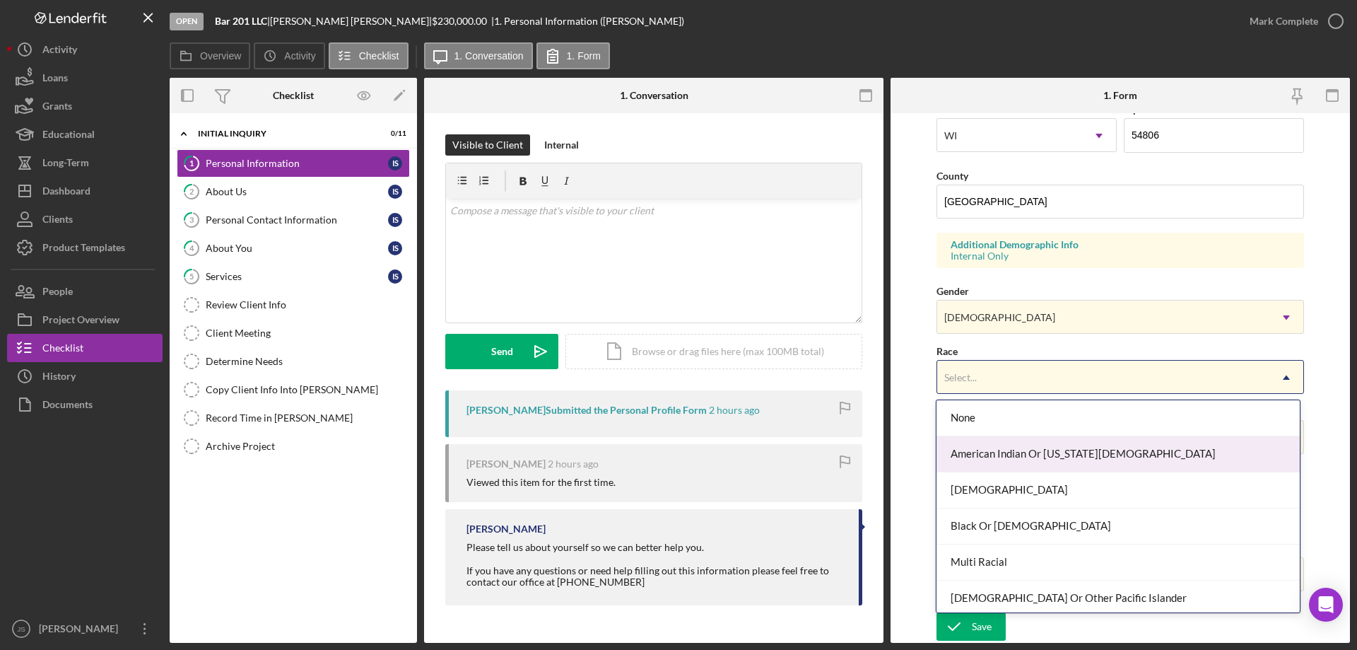
click at [1006, 450] on div "American Indian Or [US_STATE][DEMOGRAPHIC_DATA]" at bounding box center [1117, 454] width 363 height 36
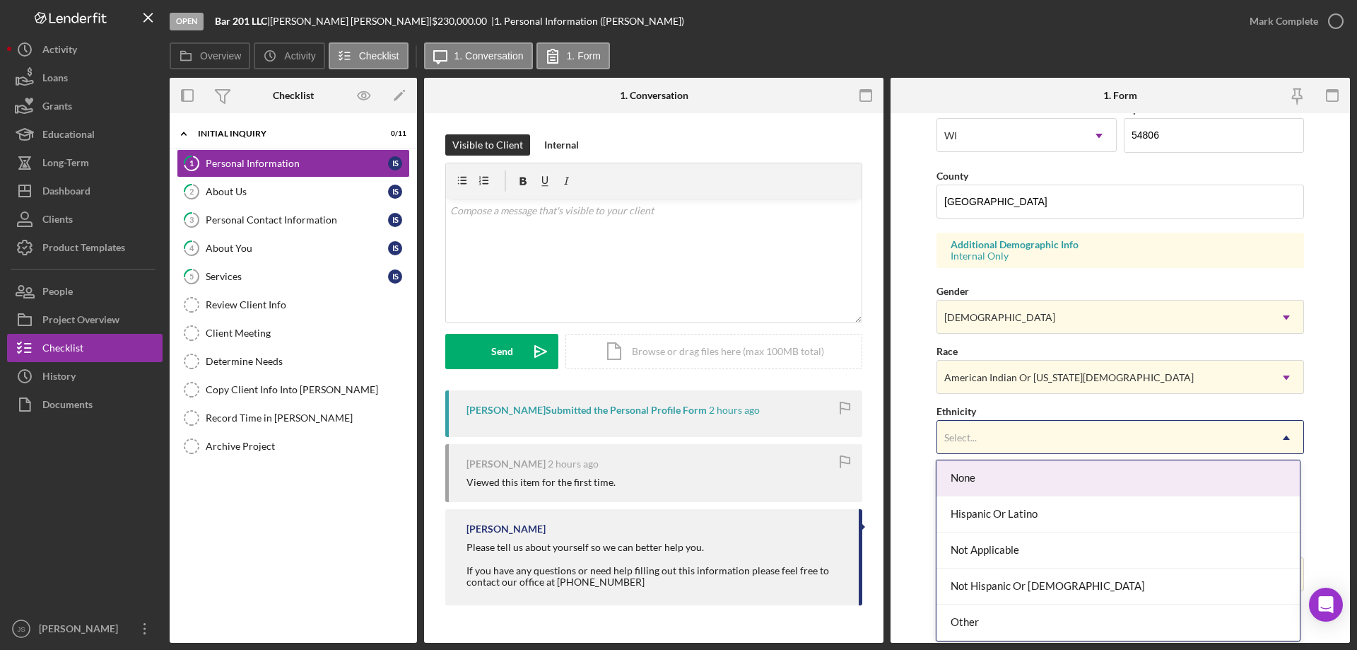
click at [1019, 430] on div "Select..." at bounding box center [1103, 437] width 332 height 33
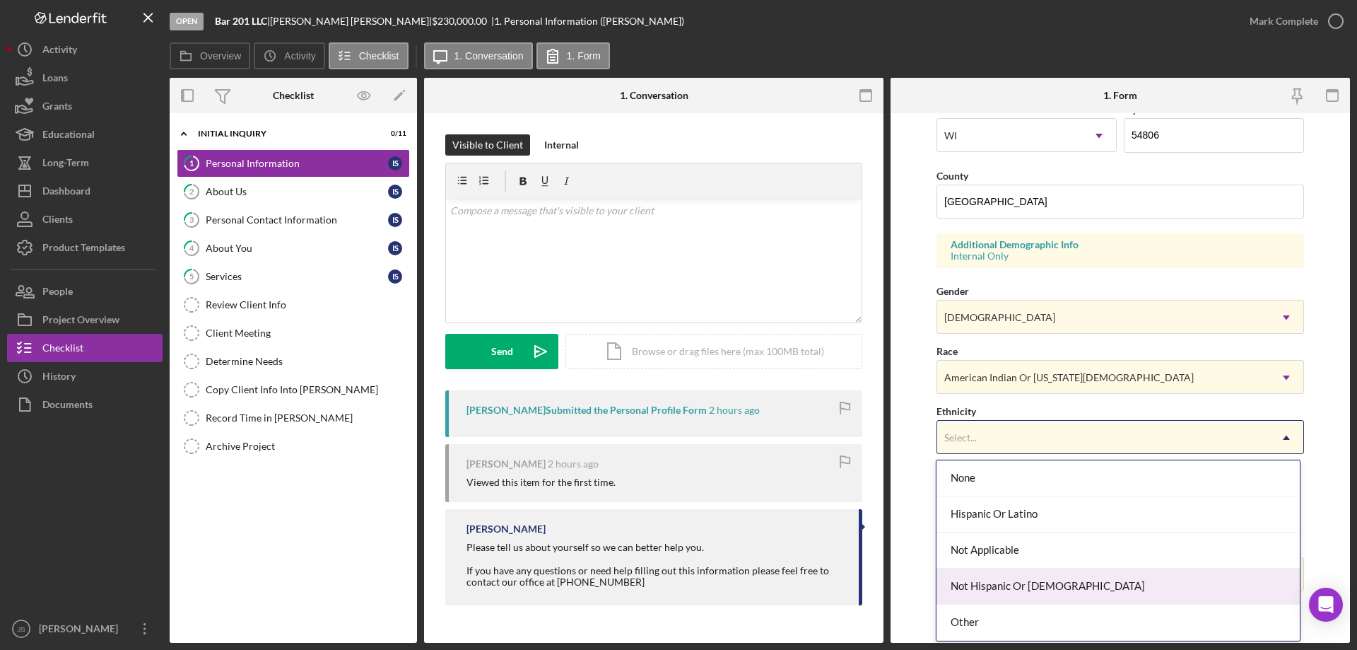
click at [1033, 584] on div "Not Hispanic Or [DEMOGRAPHIC_DATA]" at bounding box center [1117, 586] width 363 height 36
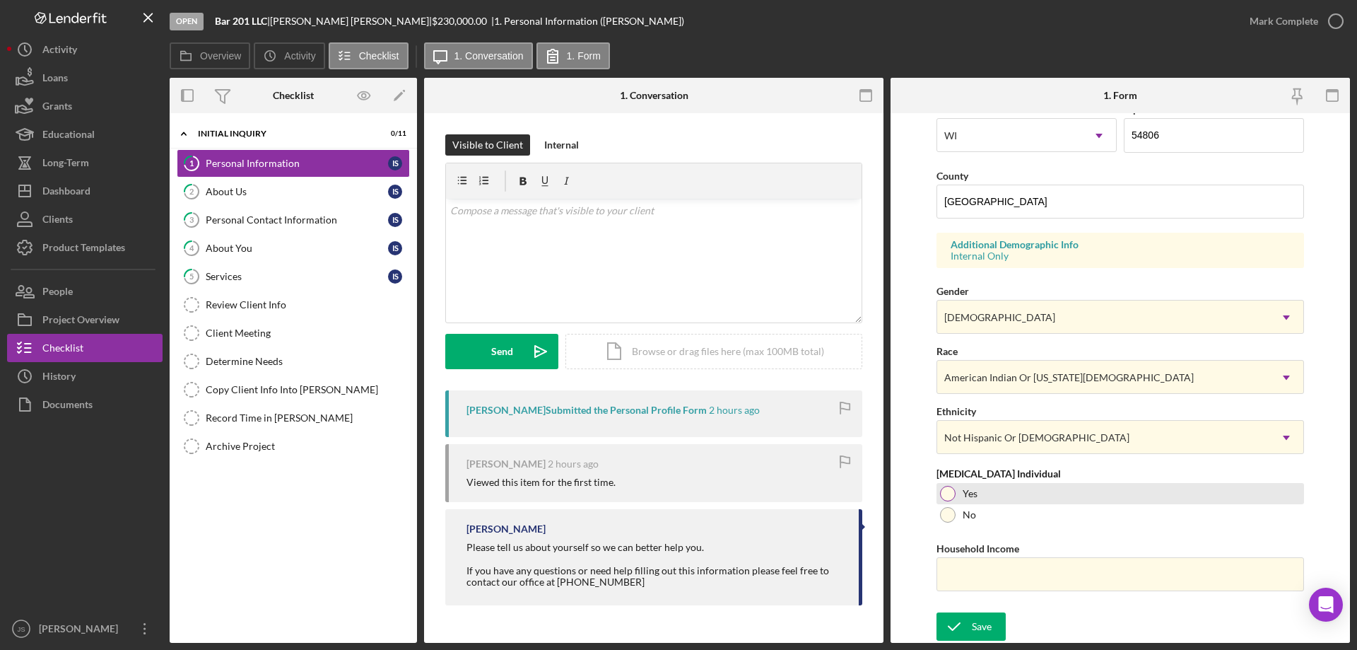
click at [945, 491] on div at bounding box center [948, 494] width 16 height 16
click at [965, 575] on input "Household Income" at bounding box center [1120, 574] width 368 height 34
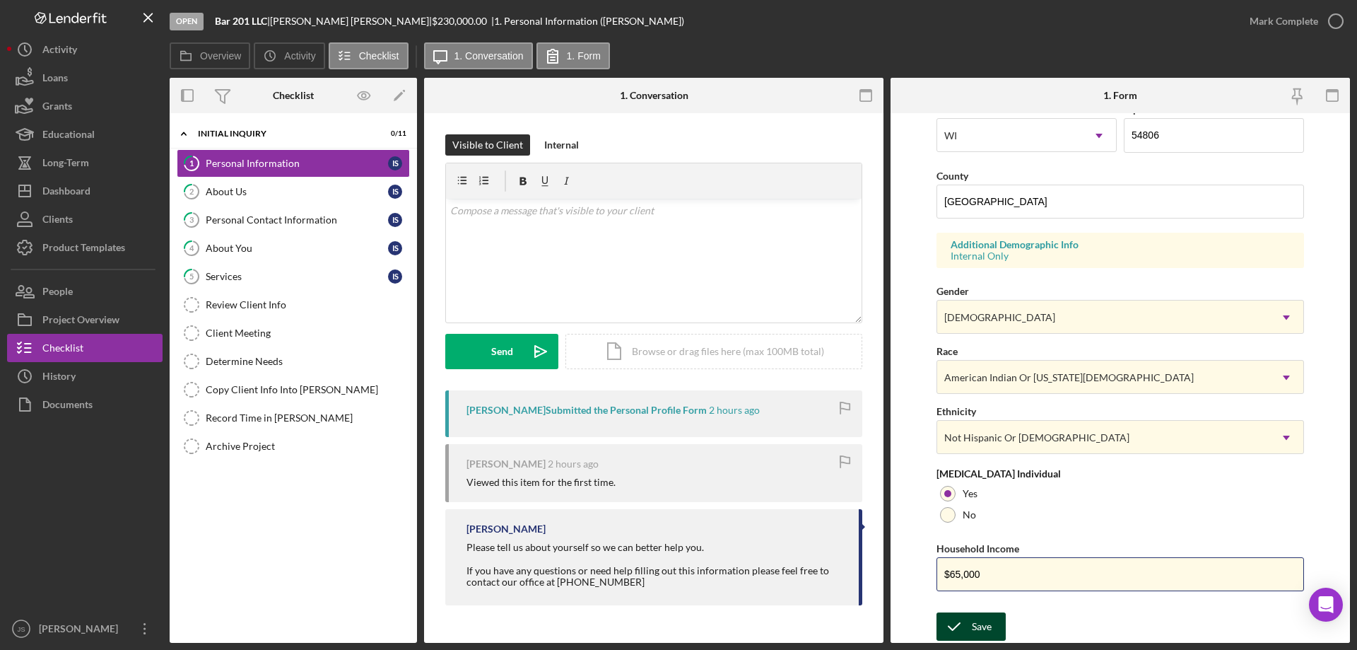
type input "$65,000"
click at [973, 623] on div "Save" at bounding box center [982, 626] width 20 height 28
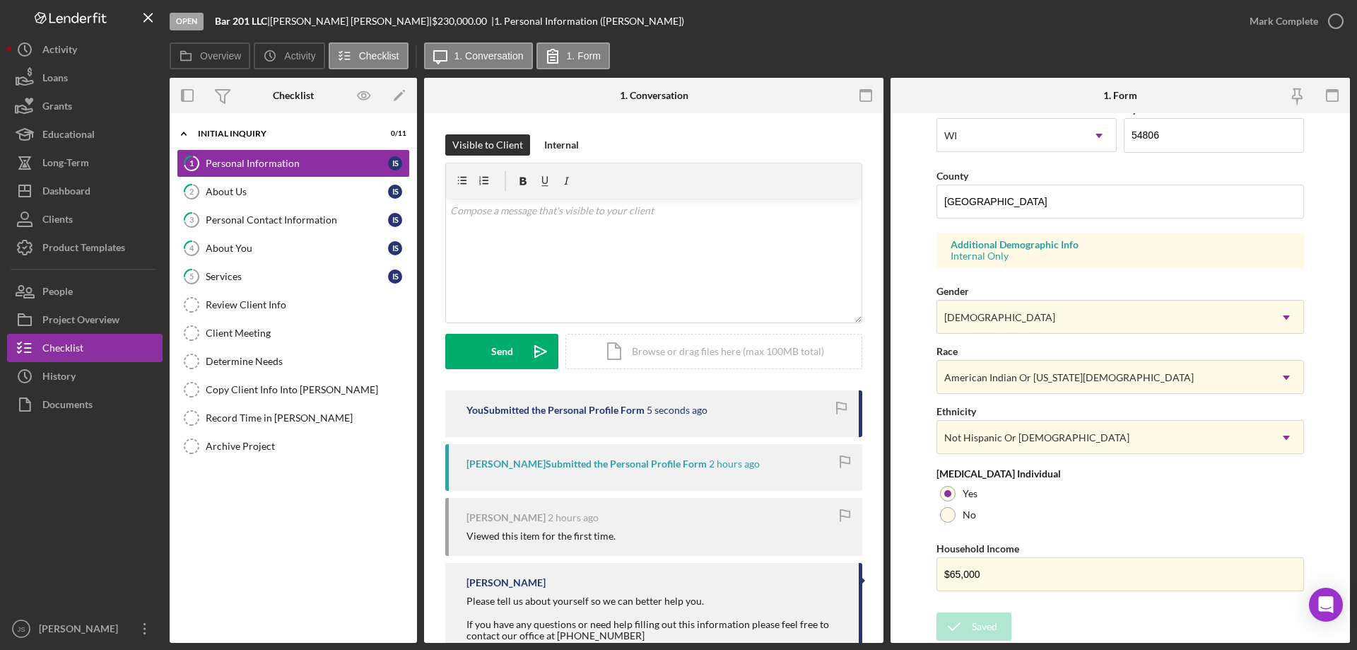
scroll to position [0, 0]
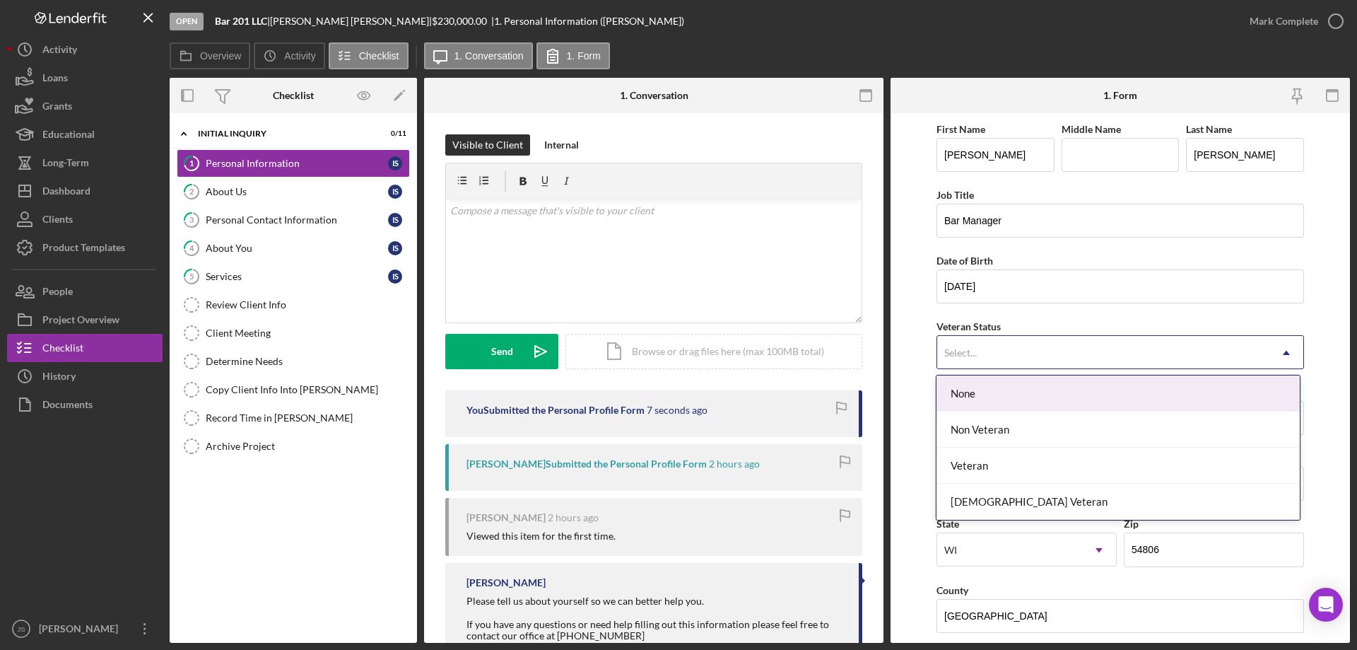
click at [1061, 350] on div "Select..." at bounding box center [1103, 352] width 332 height 33
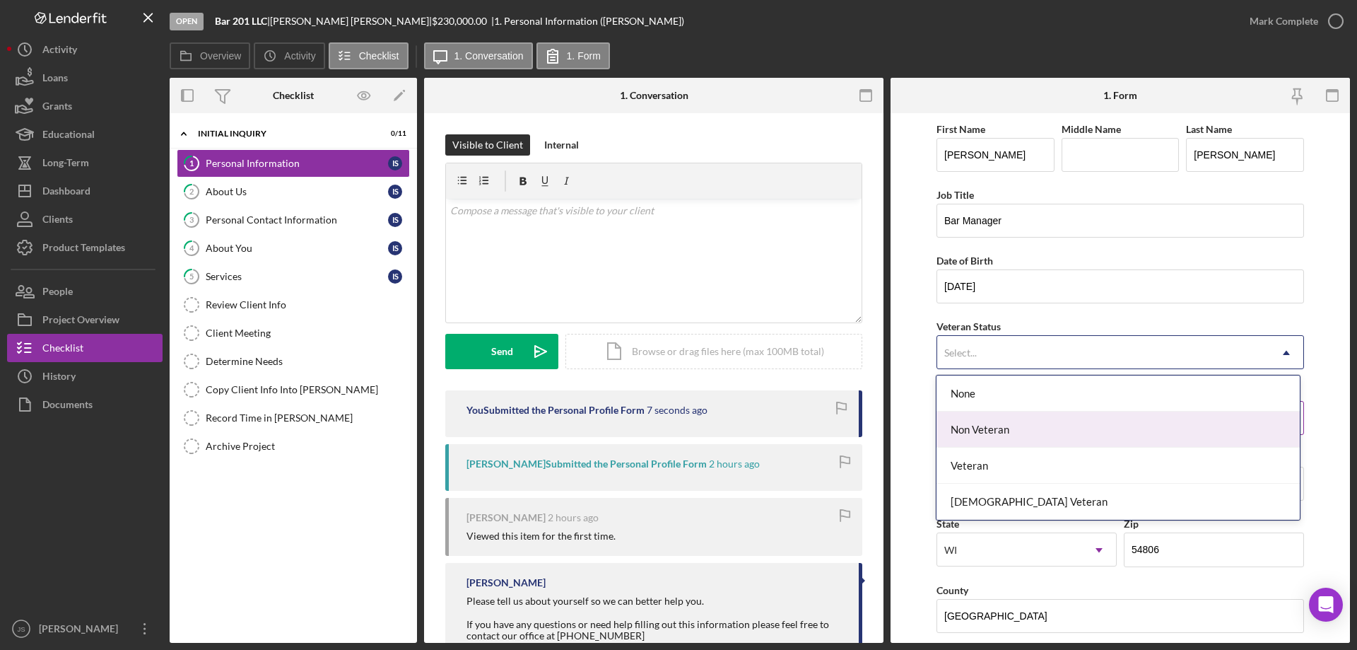
click at [1021, 432] on div "Non Veteran" at bounding box center [1117, 429] width 363 height 36
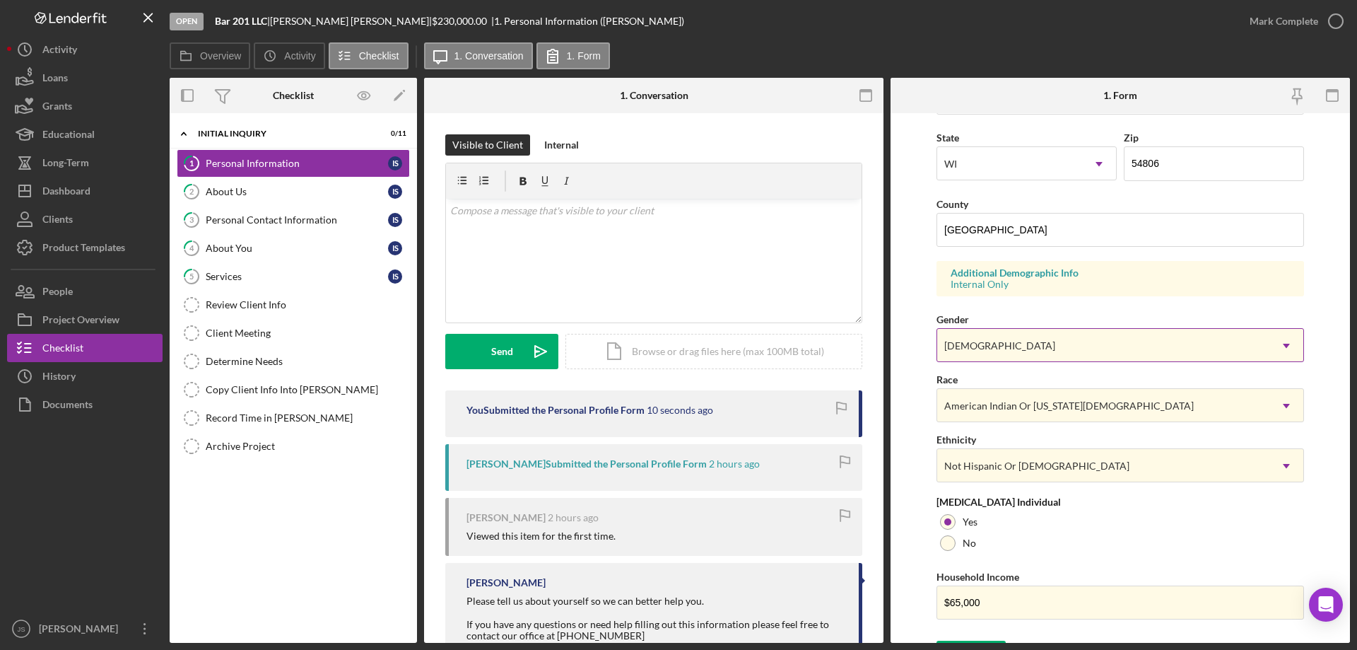
scroll to position [414, 0]
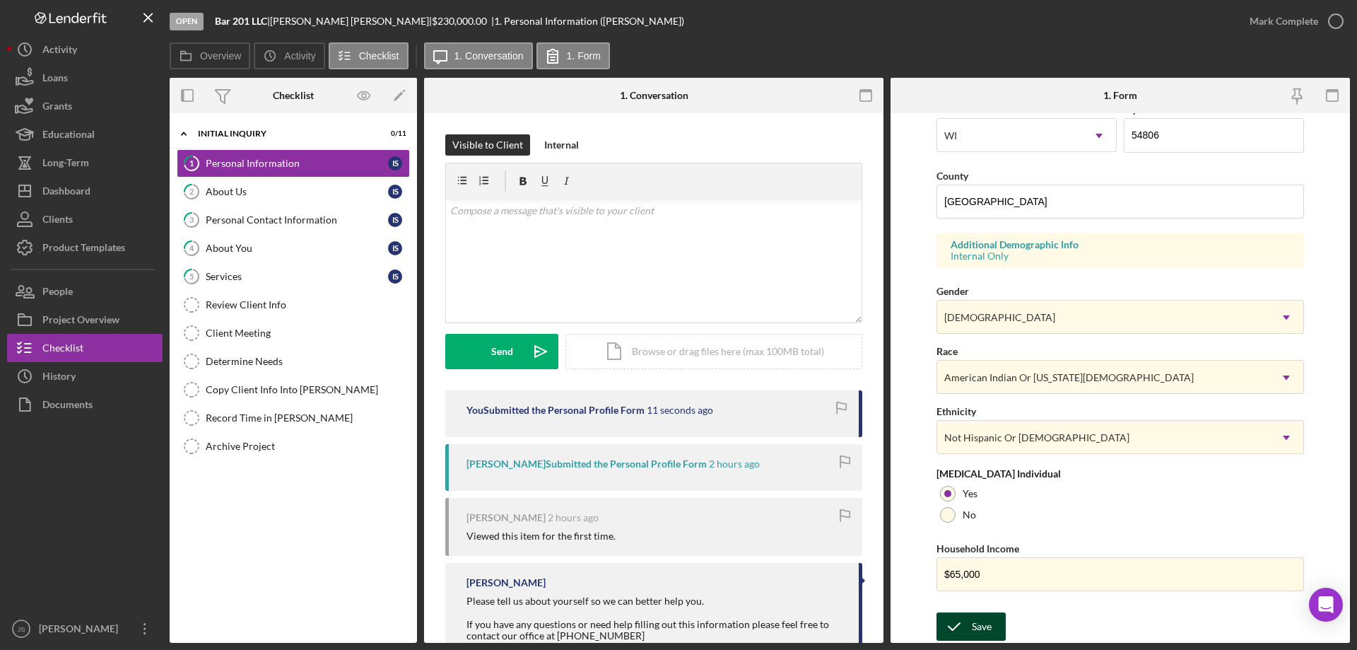
drag, startPoint x: 971, startPoint y: 627, endPoint x: 1064, endPoint y: 582, distance: 103.0
click at [972, 626] on div "Save" at bounding box center [982, 626] width 20 height 28
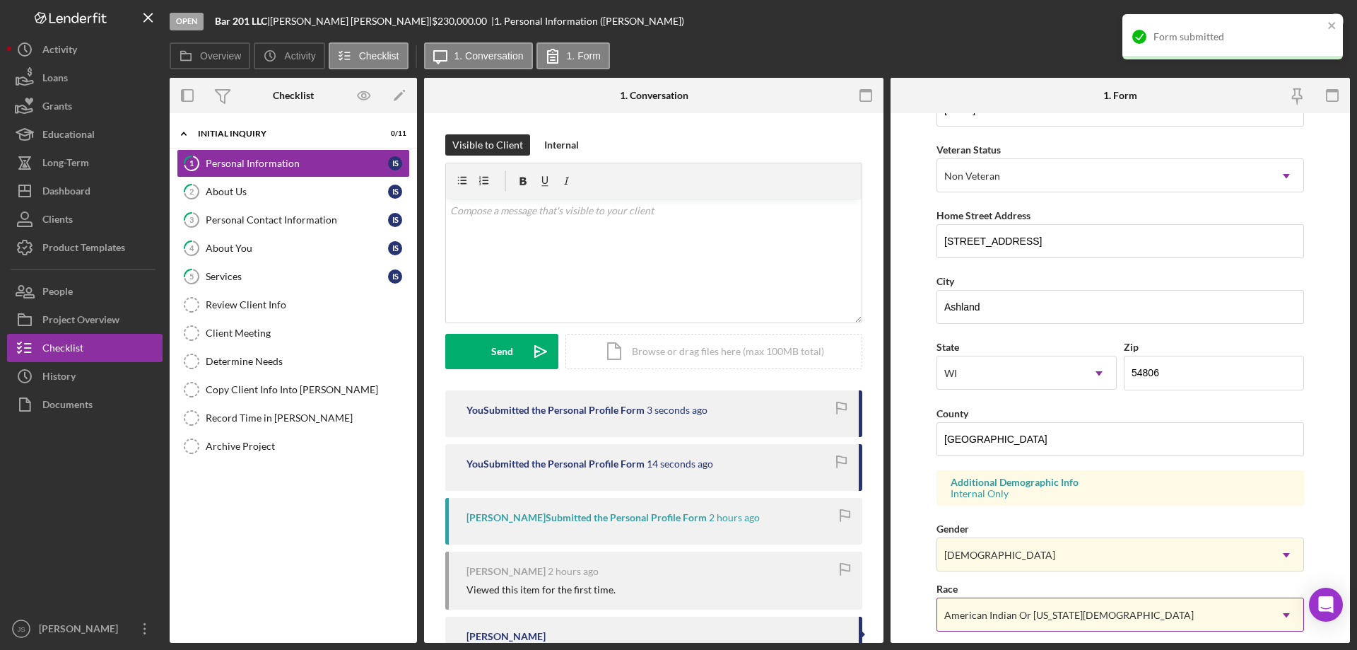
scroll to position [0, 0]
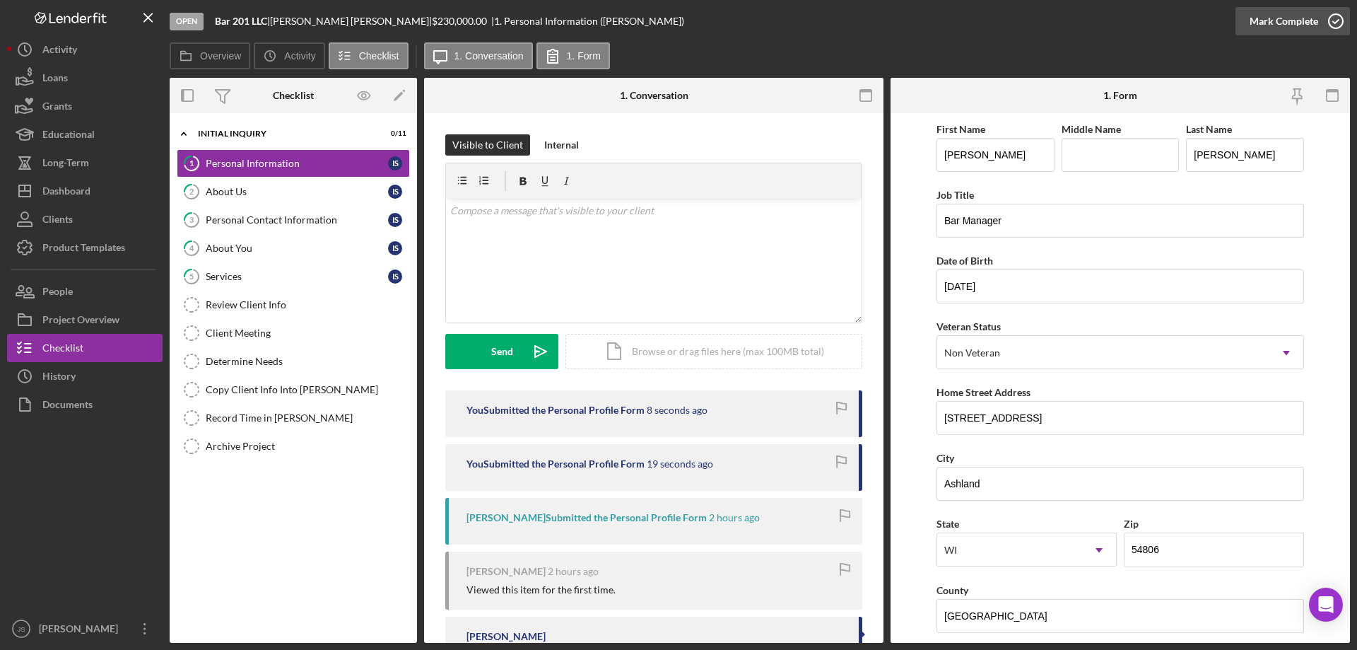
click at [1338, 22] on icon "button" at bounding box center [1335, 21] width 35 height 35
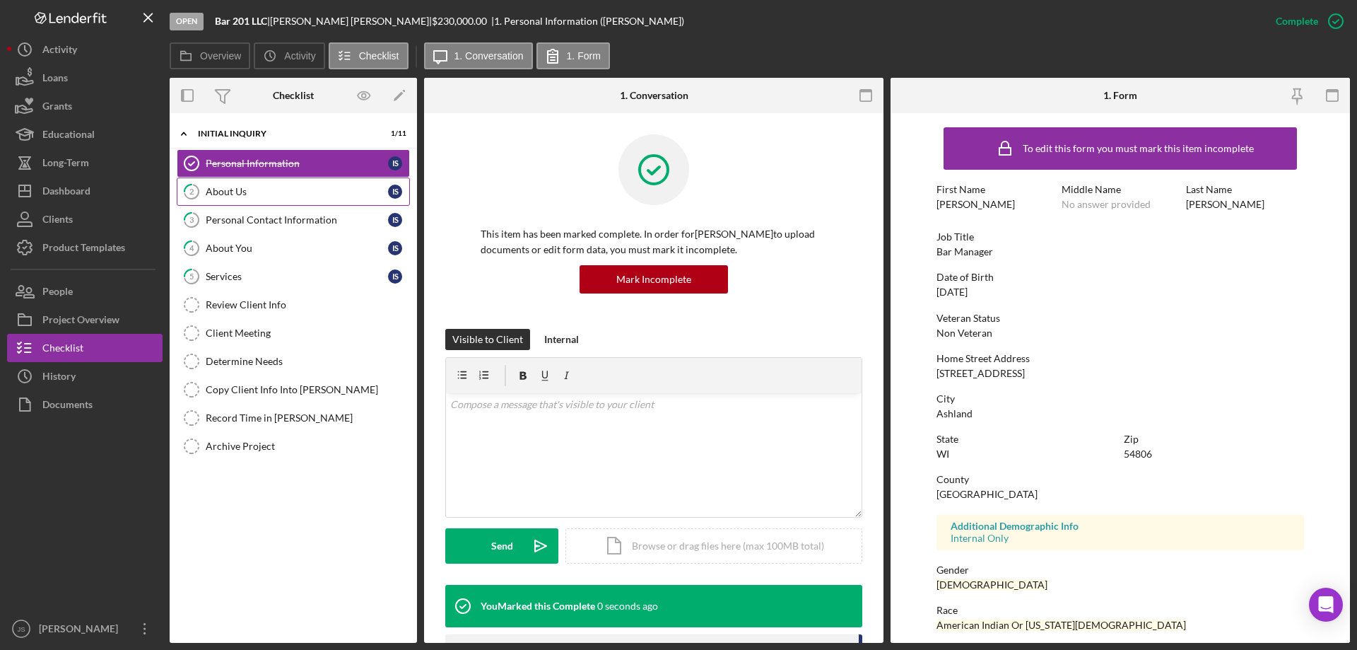
click at [278, 189] on div "About Us" at bounding box center [297, 191] width 182 height 11
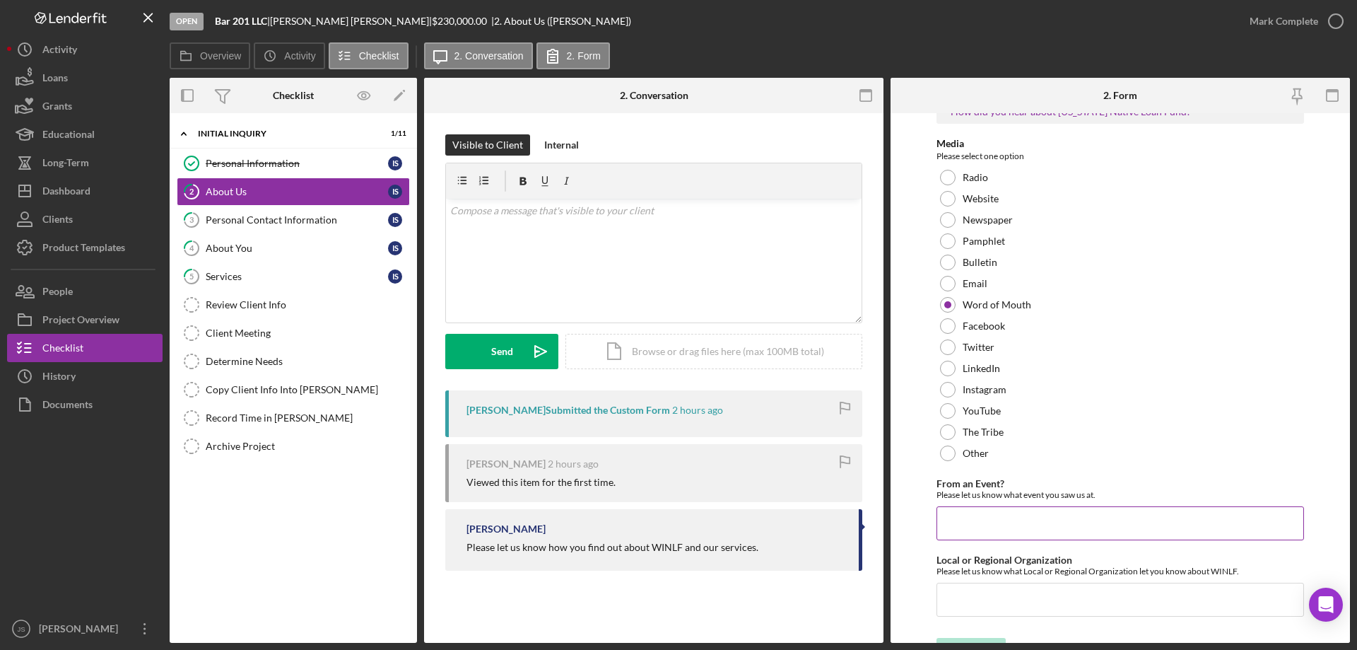
scroll to position [58, 0]
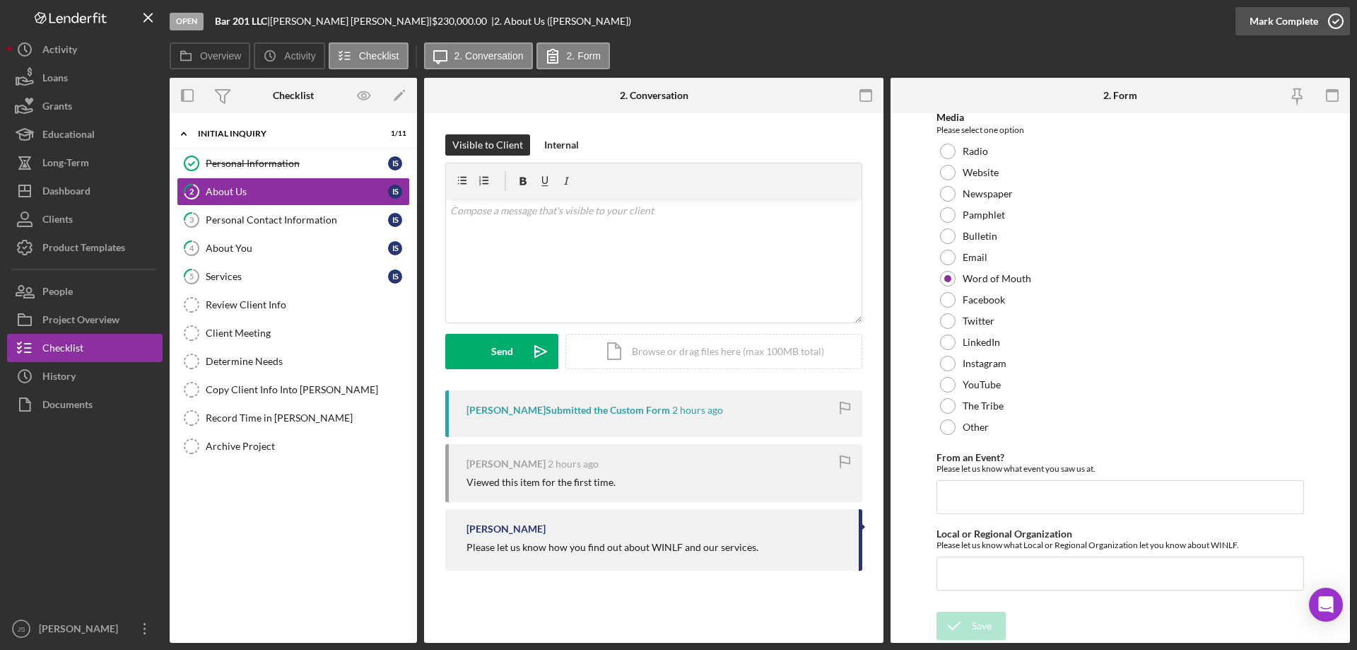
click at [1335, 22] on icon "button" at bounding box center [1335, 21] width 35 height 35
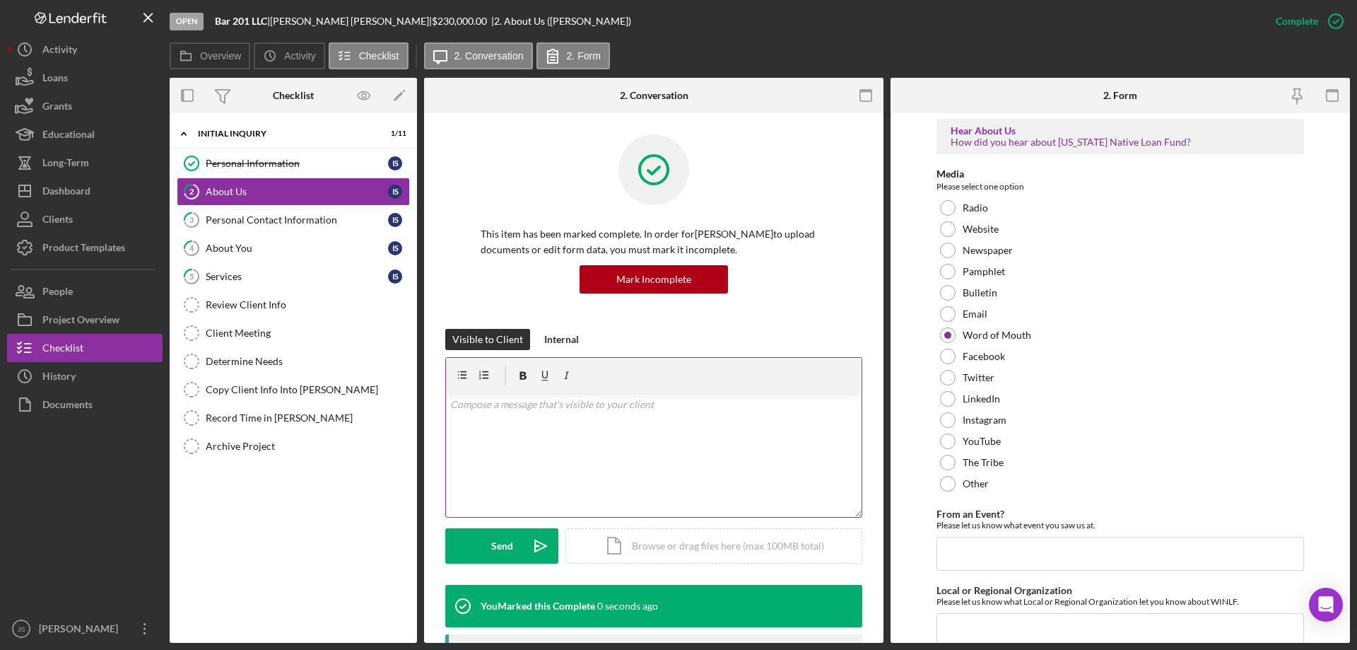
scroll to position [114, 0]
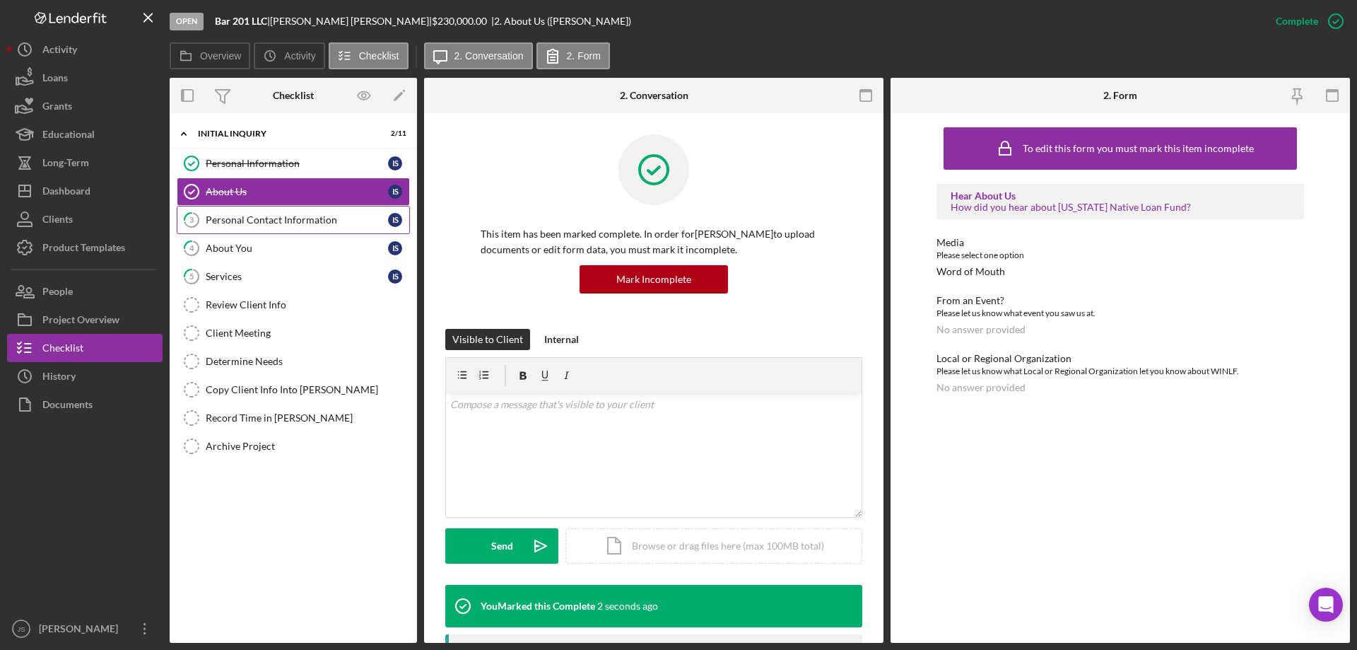
click at [293, 216] on div "Personal Contact Information" at bounding box center [297, 219] width 182 height 11
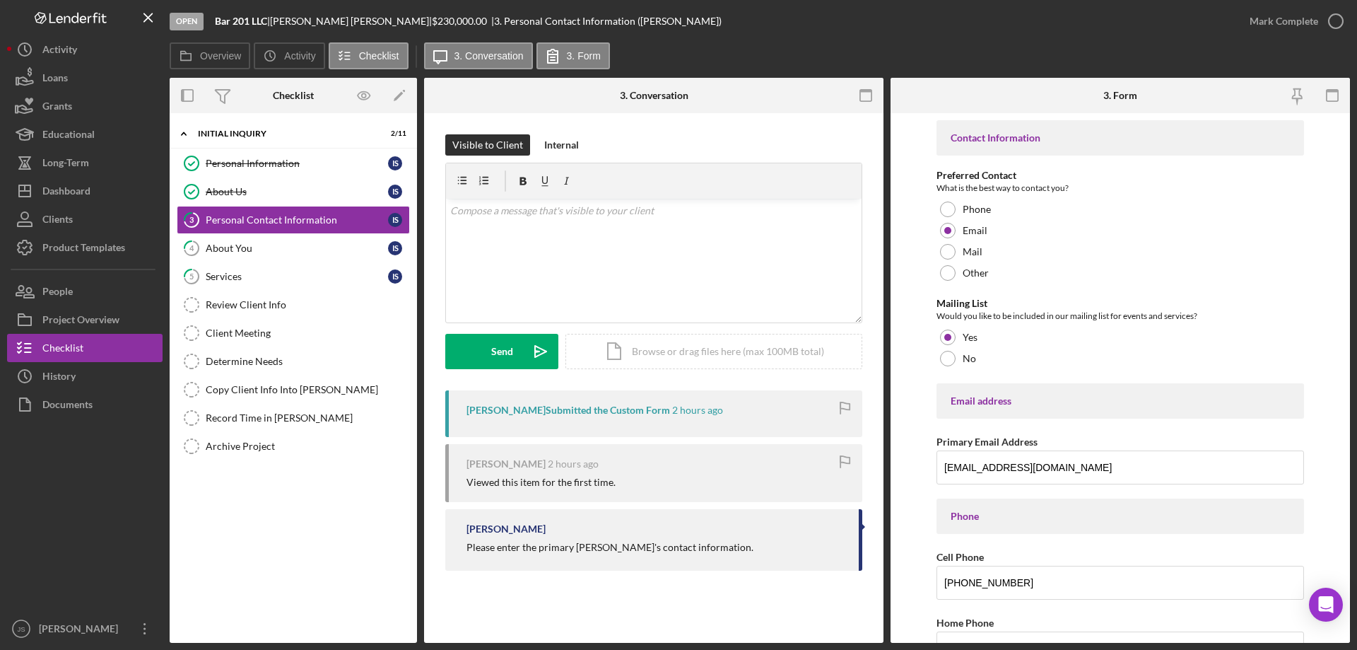
drag, startPoint x: 1336, startPoint y: 18, endPoint x: 1303, endPoint y: 49, distance: 45.5
click at [0, 0] on icon "button" at bounding box center [0, 0] width 0 height 0
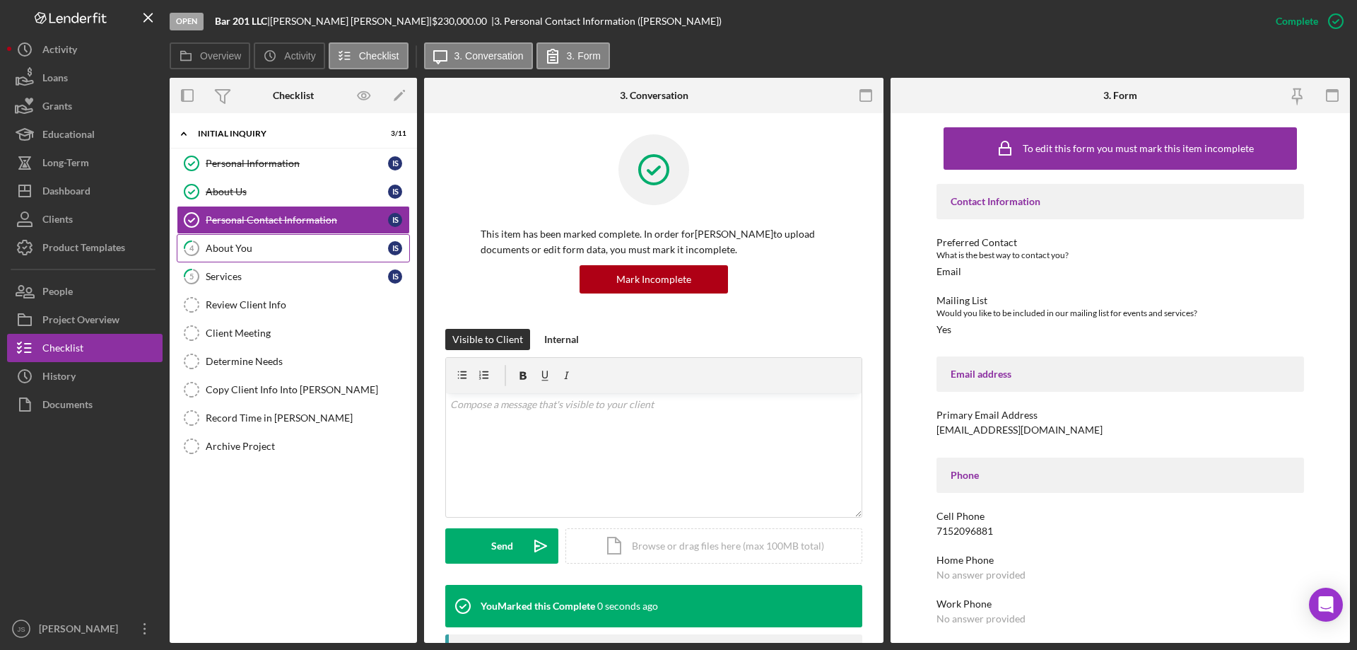
click at [231, 242] on div "About You" at bounding box center [297, 247] width 182 height 11
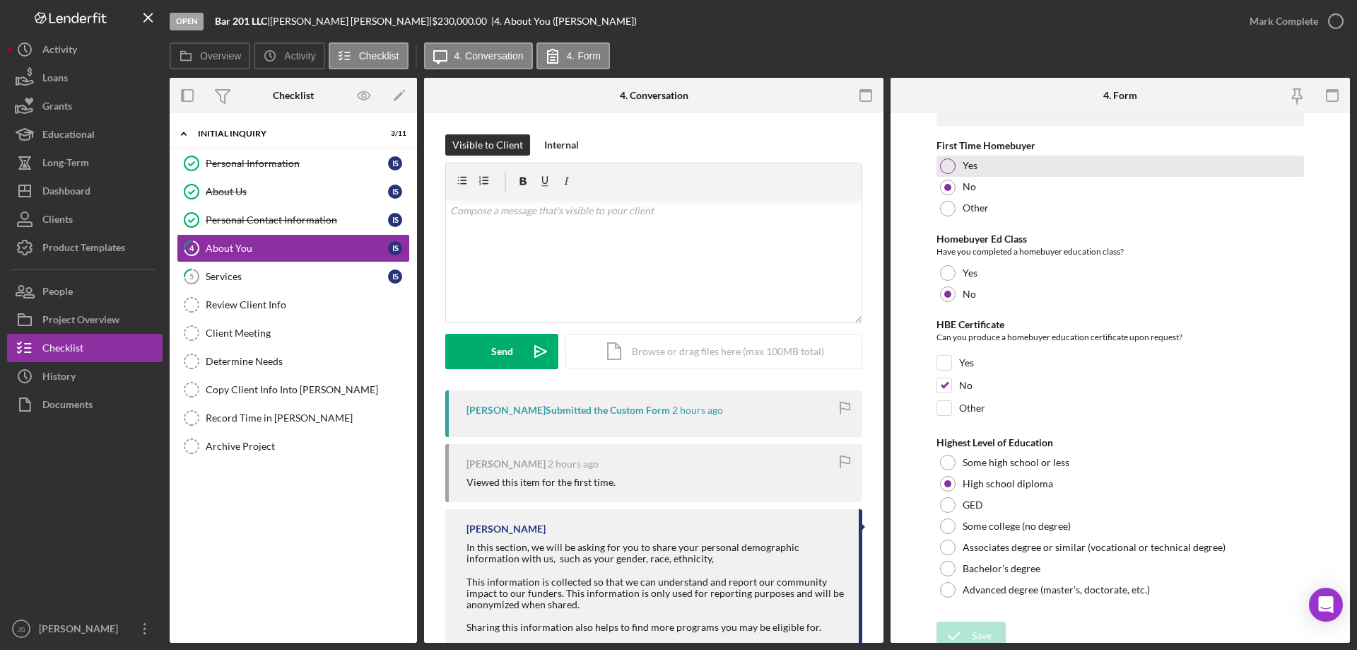
scroll to position [2939, 0]
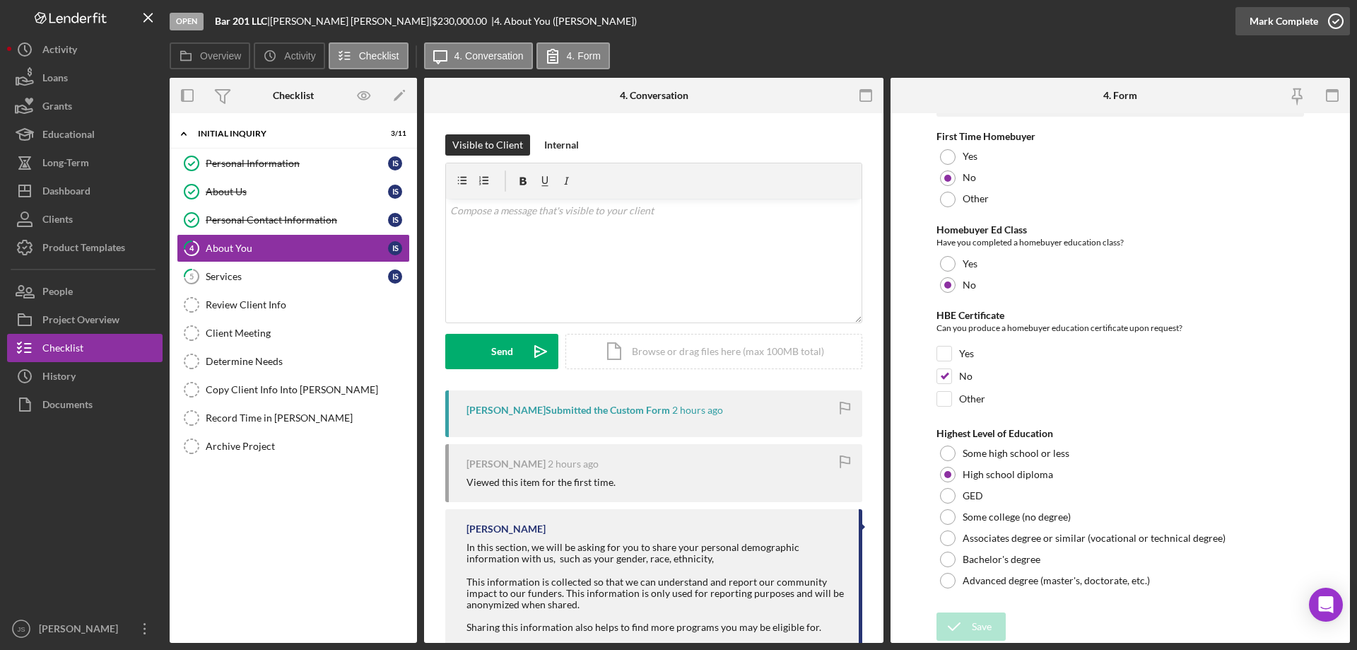
click at [1332, 20] on icon "button" at bounding box center [1335, 21] width 35 height 35
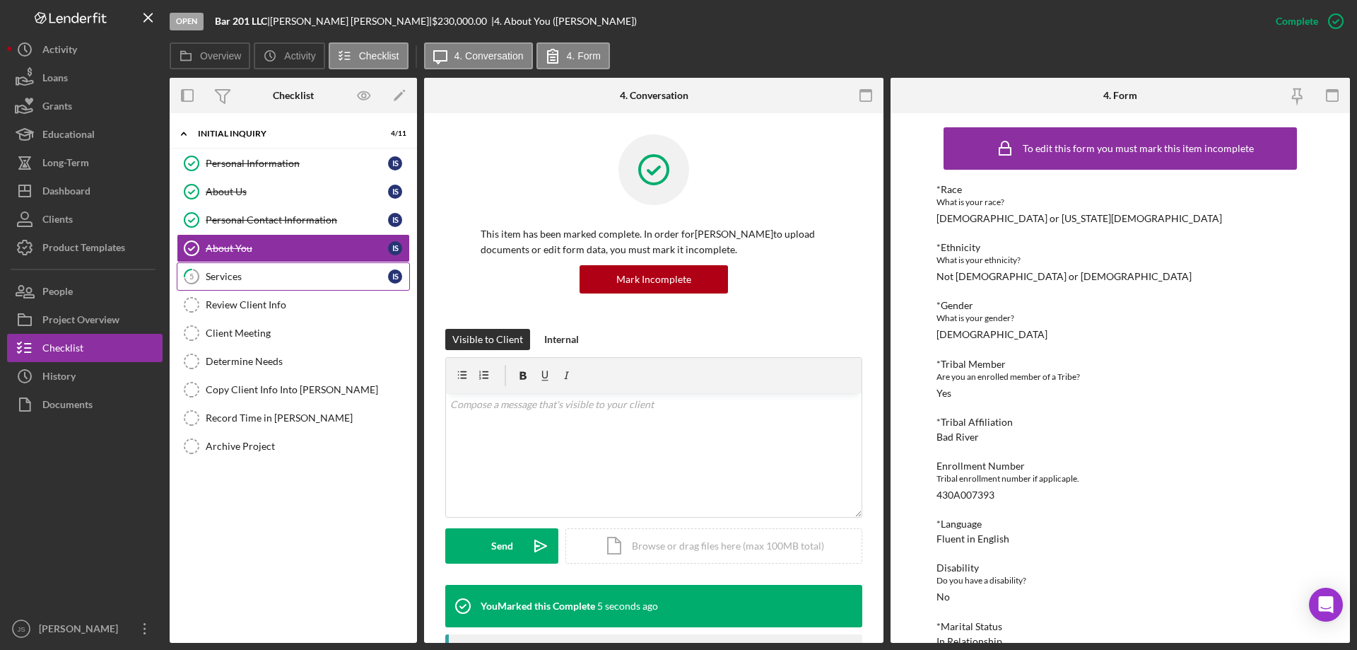
click at [274, 278] on div "Services" at bounding box center [297, 276] width 182 height 11
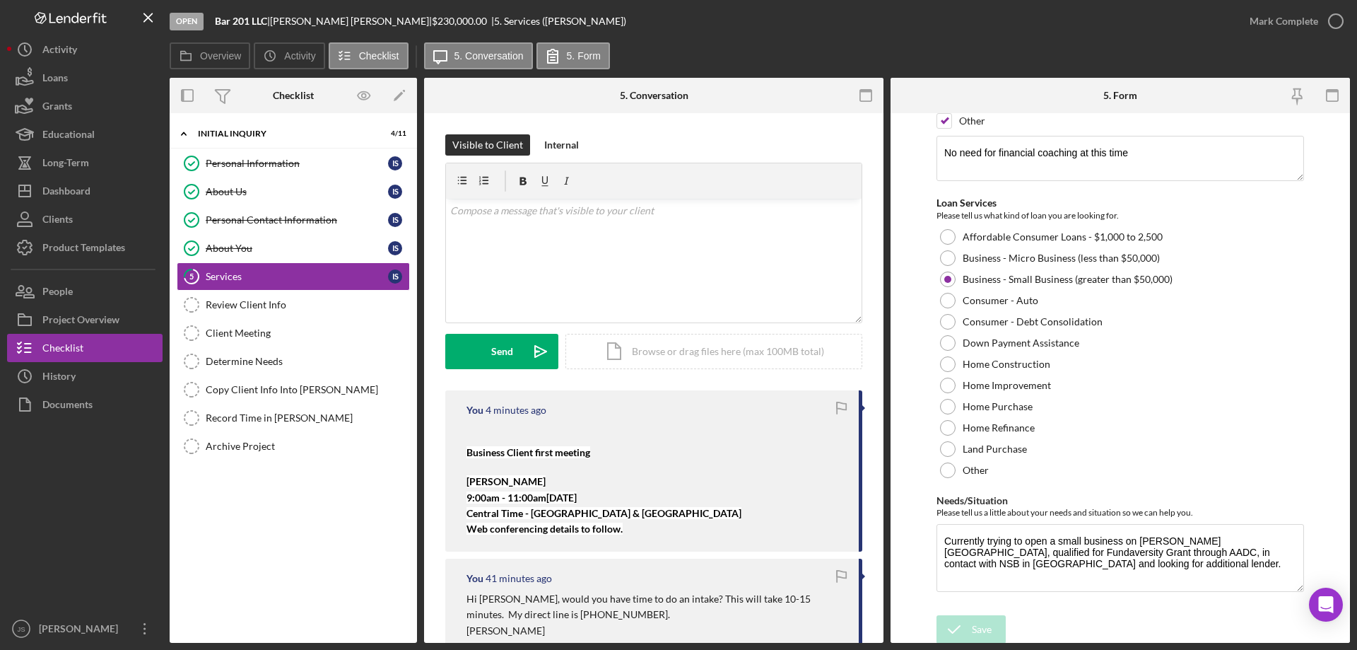
scroll to position [163, 0]
click at [1338, 19] on icon "button" at bounding box center [1335, 21] width 35 height 35
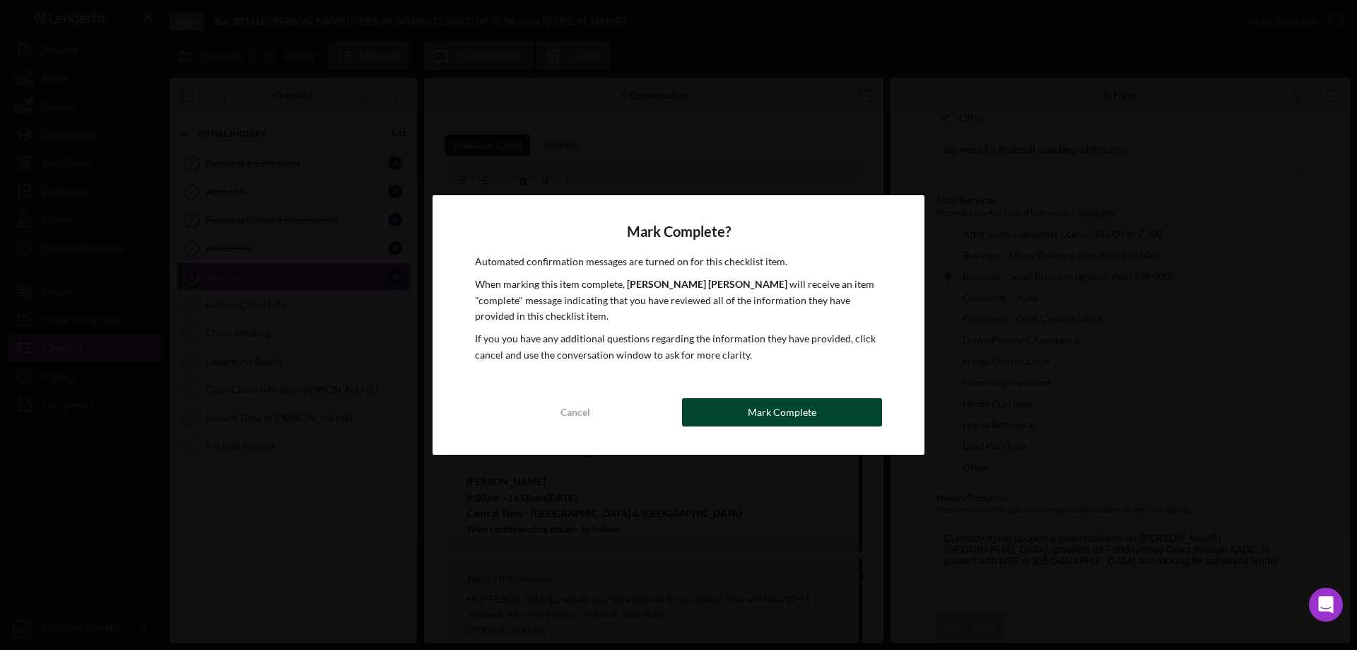
click at [785, 412] on div "Mark Complete" at bounding box center [782, 412] width 69 height 28
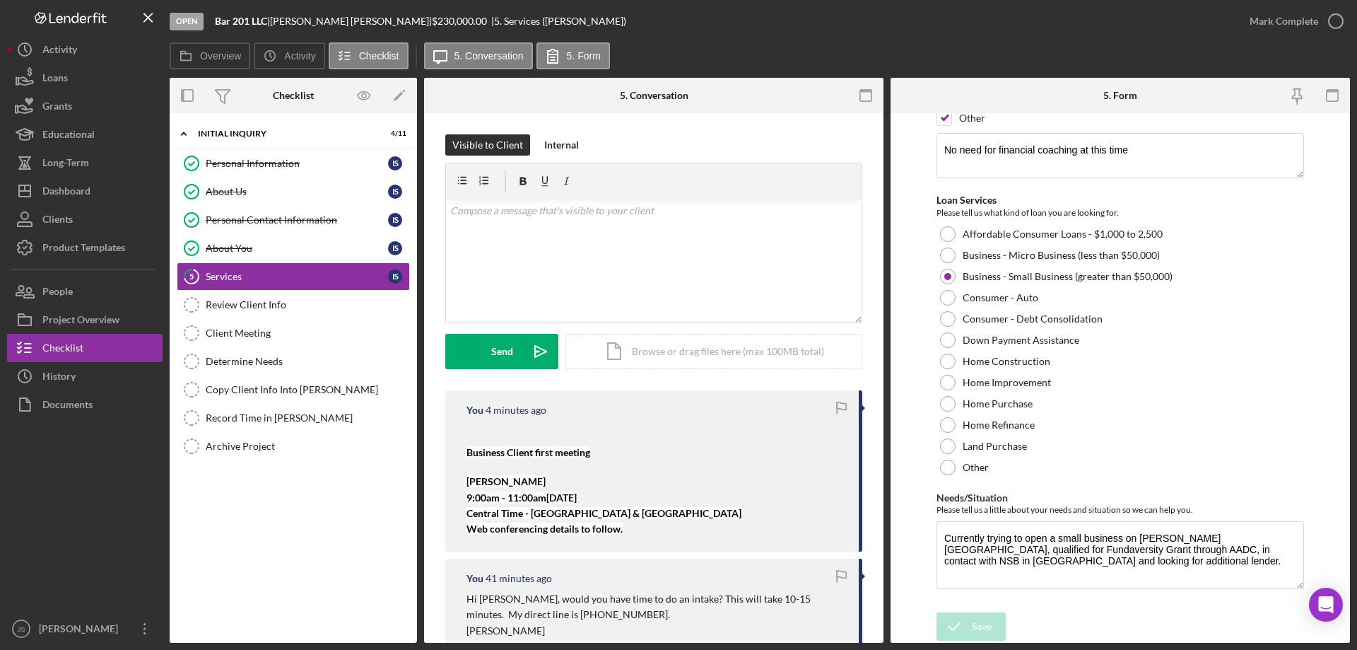
scroll to position [220, 0]
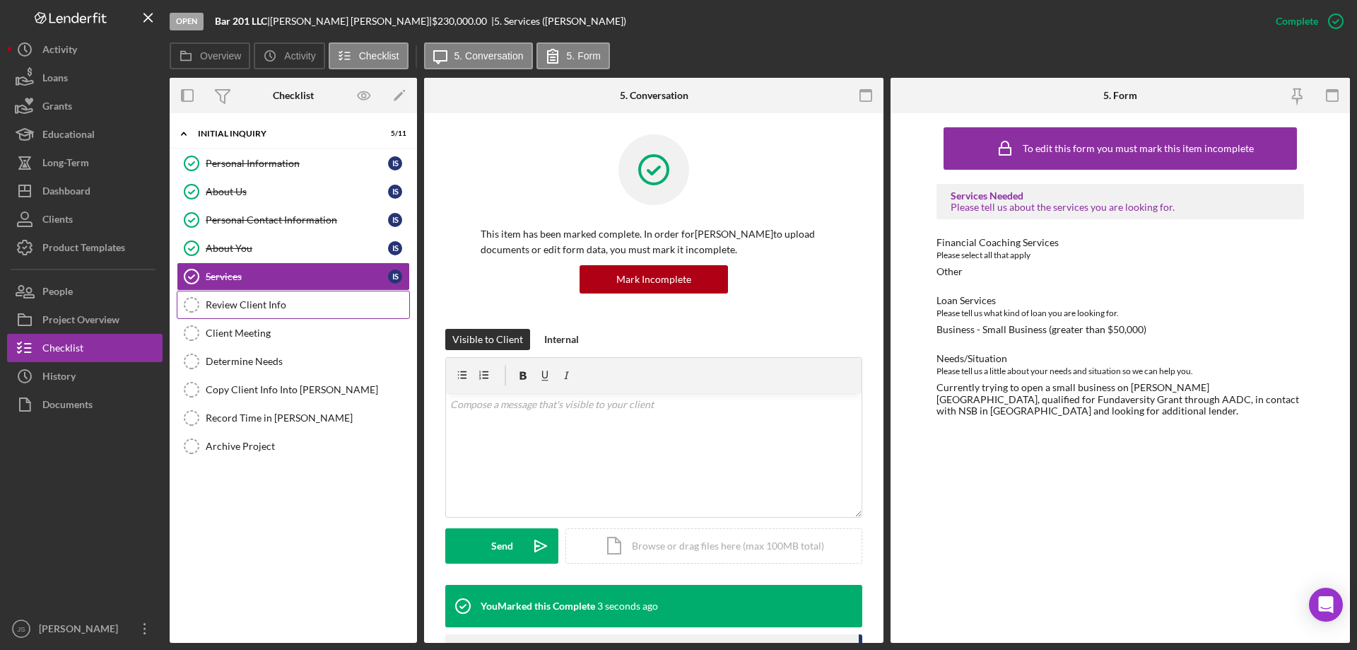
click at [303, 307] on div "Review Client Info" at bounding box center [308, 304] width 204 height 11
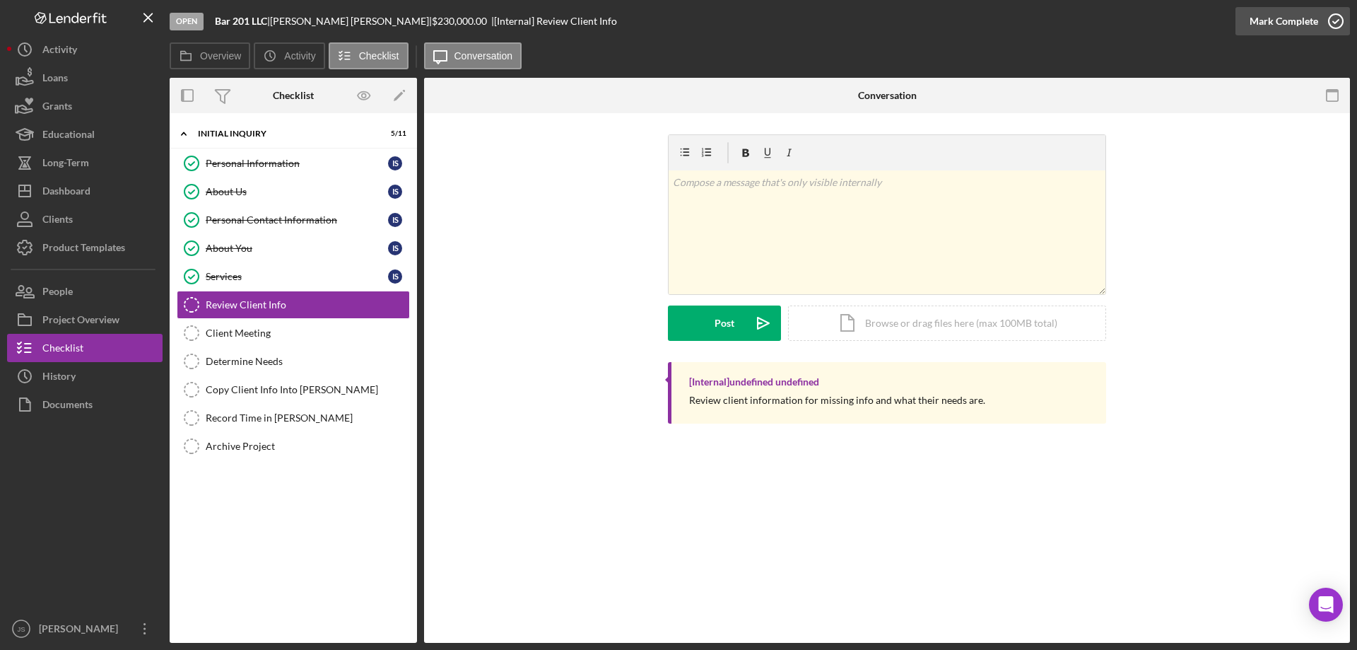
click at [1333, 23] on icon "button" at bounding box center [1335, 21] width 35 height 35
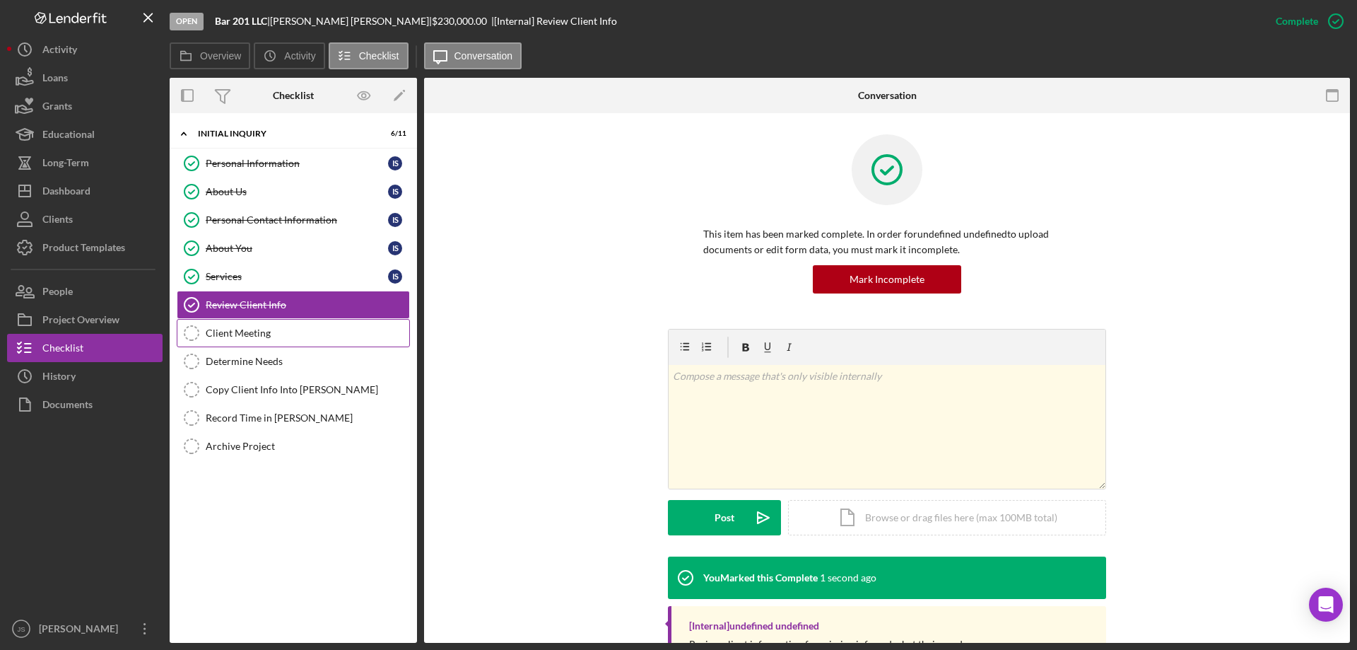
click at [257, 329] on div "Client Meeting" at bounding box center [308, 332] width 204 height 11
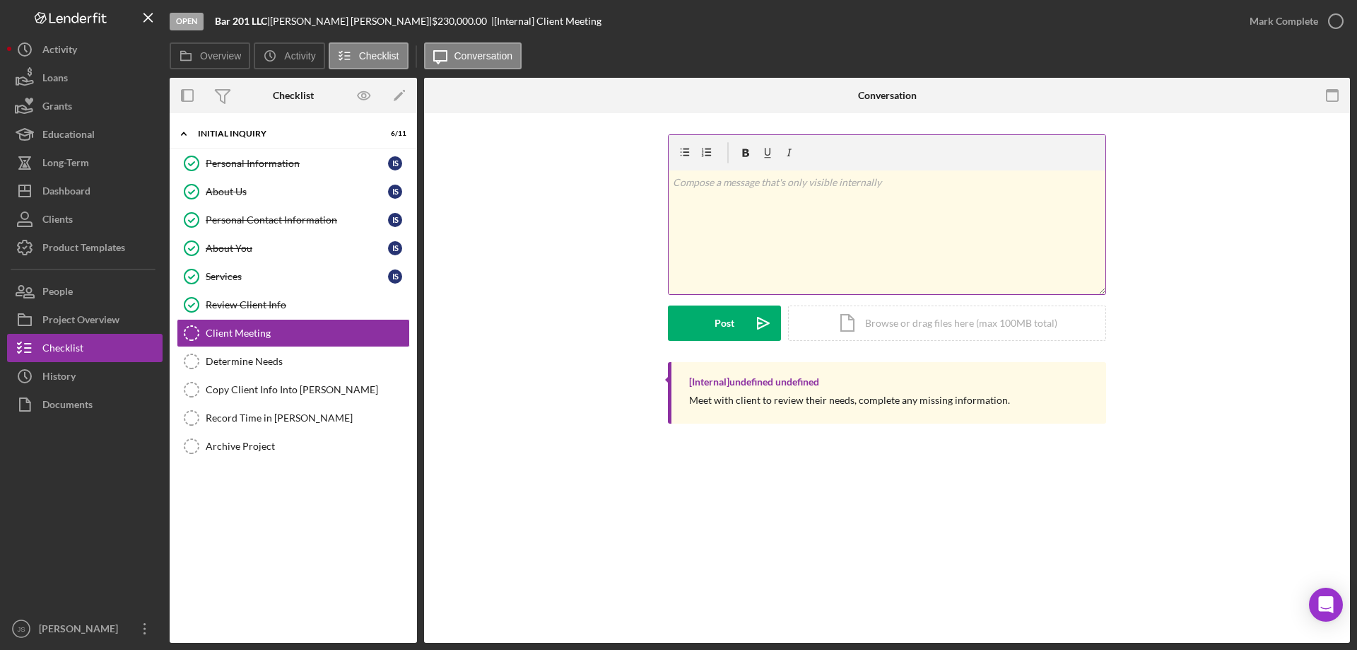
click at [735, 229] on div "v Color teal Color pink Remove color Add row above Add row below Add column bef…" at bounding box center [887, 232] width 437 height 124
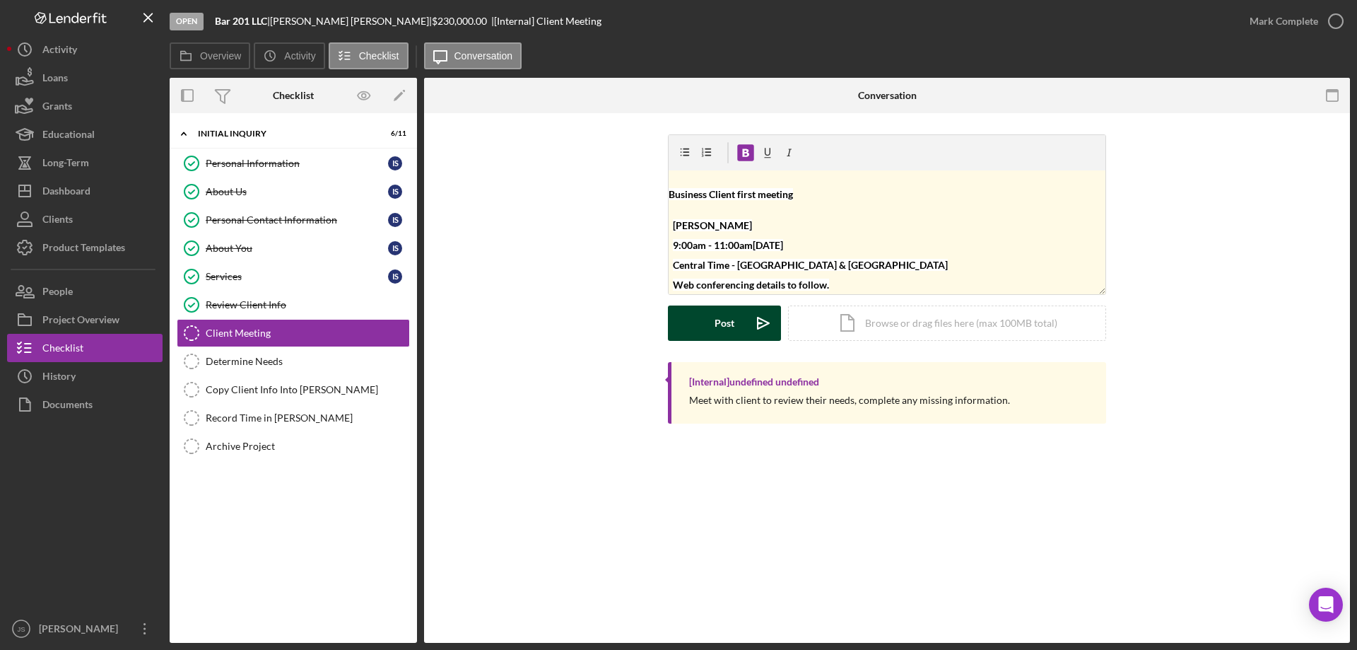
click at [715, 319] on div "Post" at bounding box center [725, 322] width 20 height 35
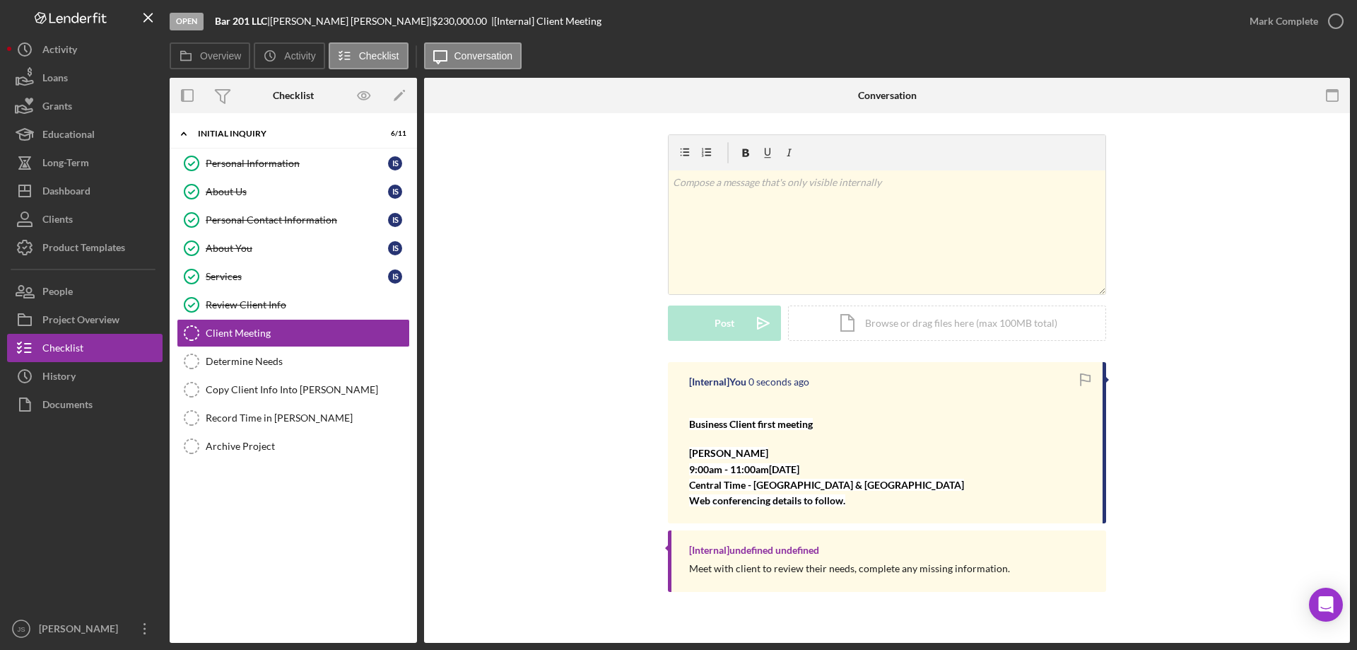
scroll to position [0, 0]
click at [1333, 17] on icon "button" at bounding box center [1335, 21] width 35 height 35
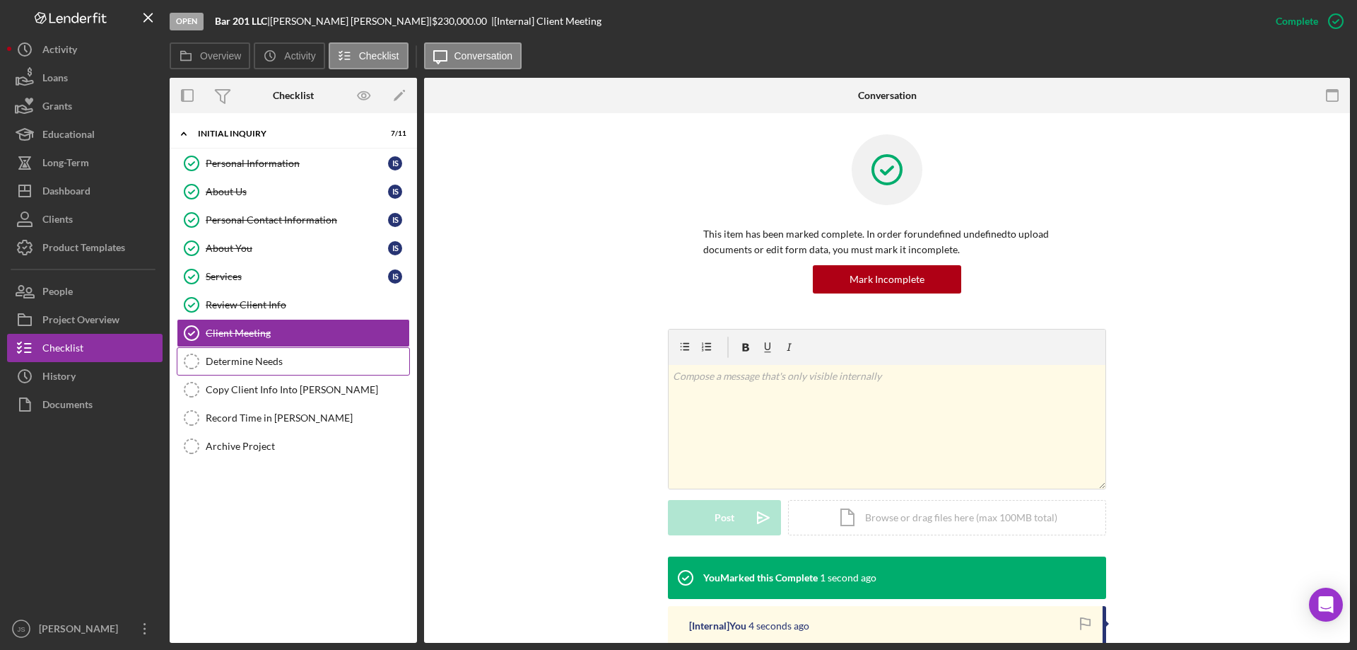
click at [254, 359] on div "Determine Needs" at bounding box center [308, 361] width 204 height 11
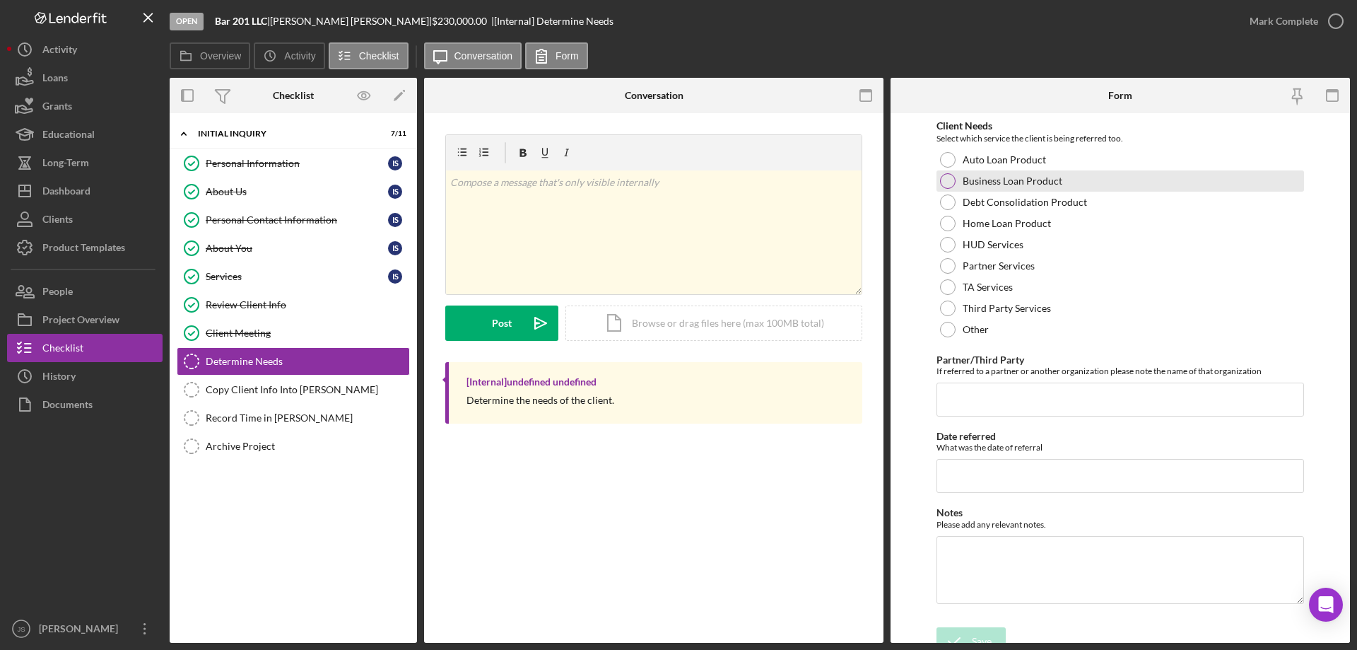
click at [948, 179] on div at bounding box center [948, 181] width 16 height 16
drag, startPoint x: 968, startPoint y: 629, endPoint x: 1040, endPoint y: 592, distance: 80.6
click at [971, 629] on button "Save" at bounding box center [970, 641] width 69 height 28
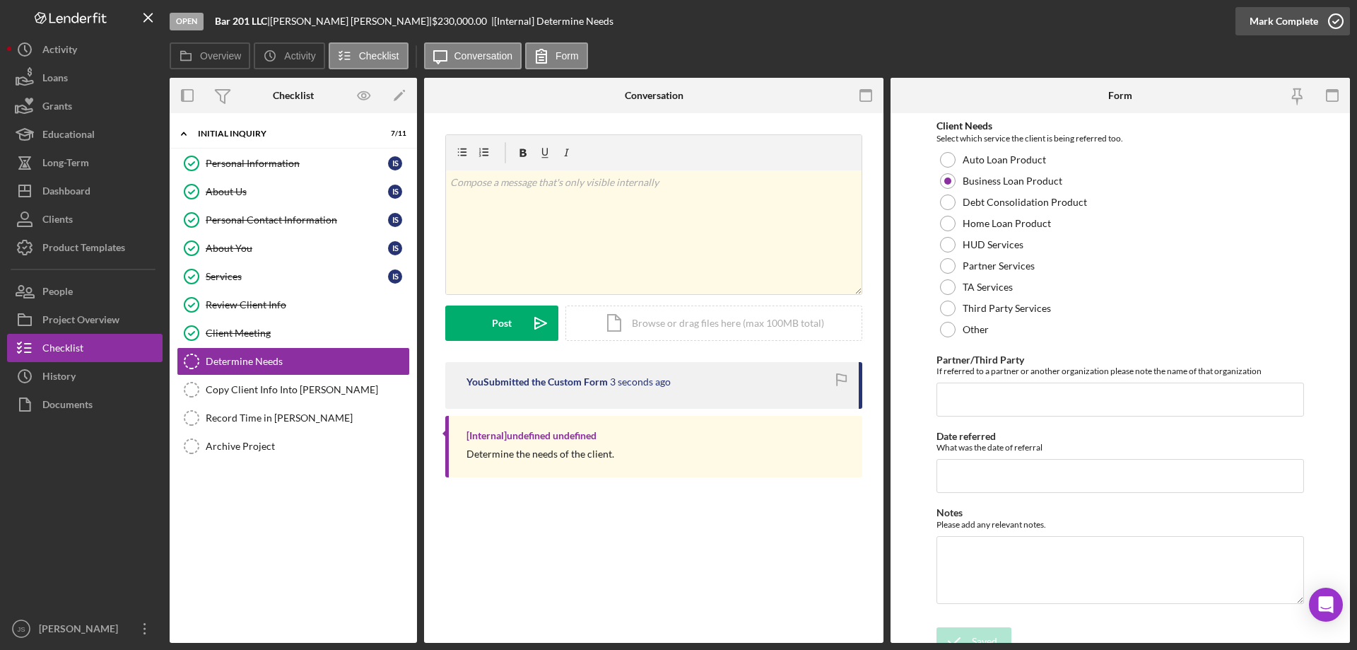
click at [1334, 20] on icon "button" at bounding box center [1335, 21] width 35 height 35
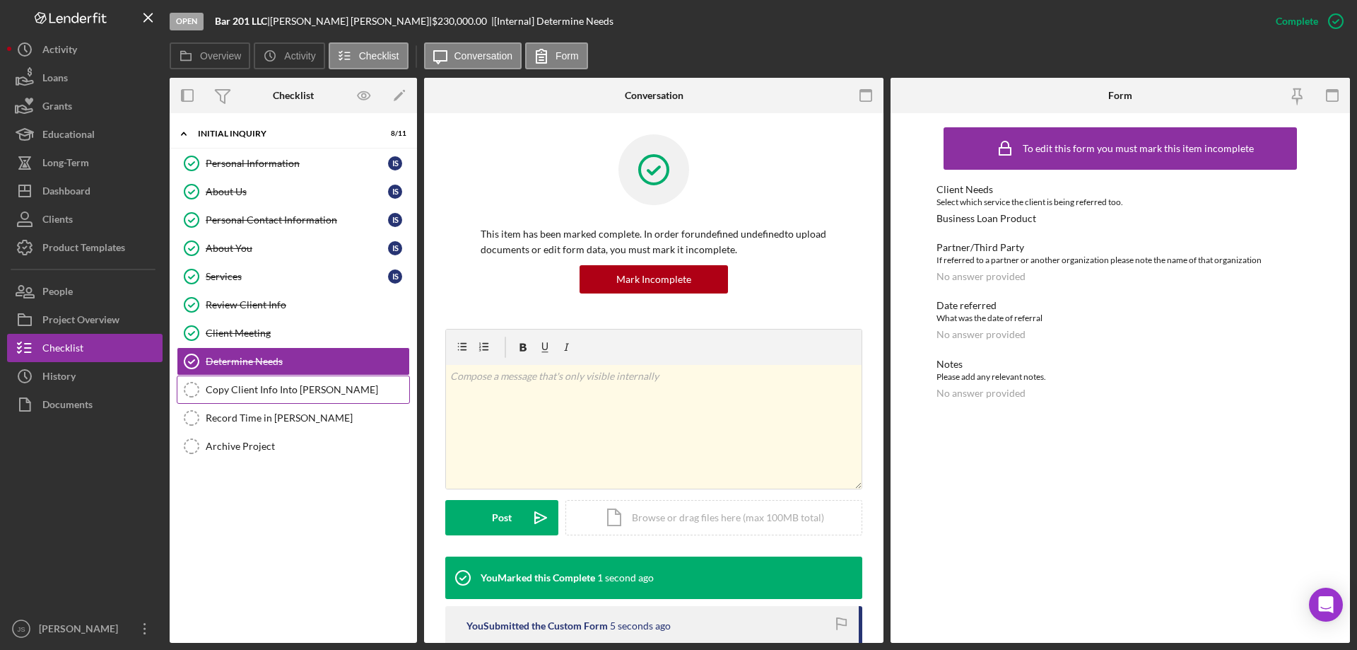
click at [256, 391] on div "Copy Client Info Into [PERSON_NAME]" at bounding box center [308, 389] width 204 height 11
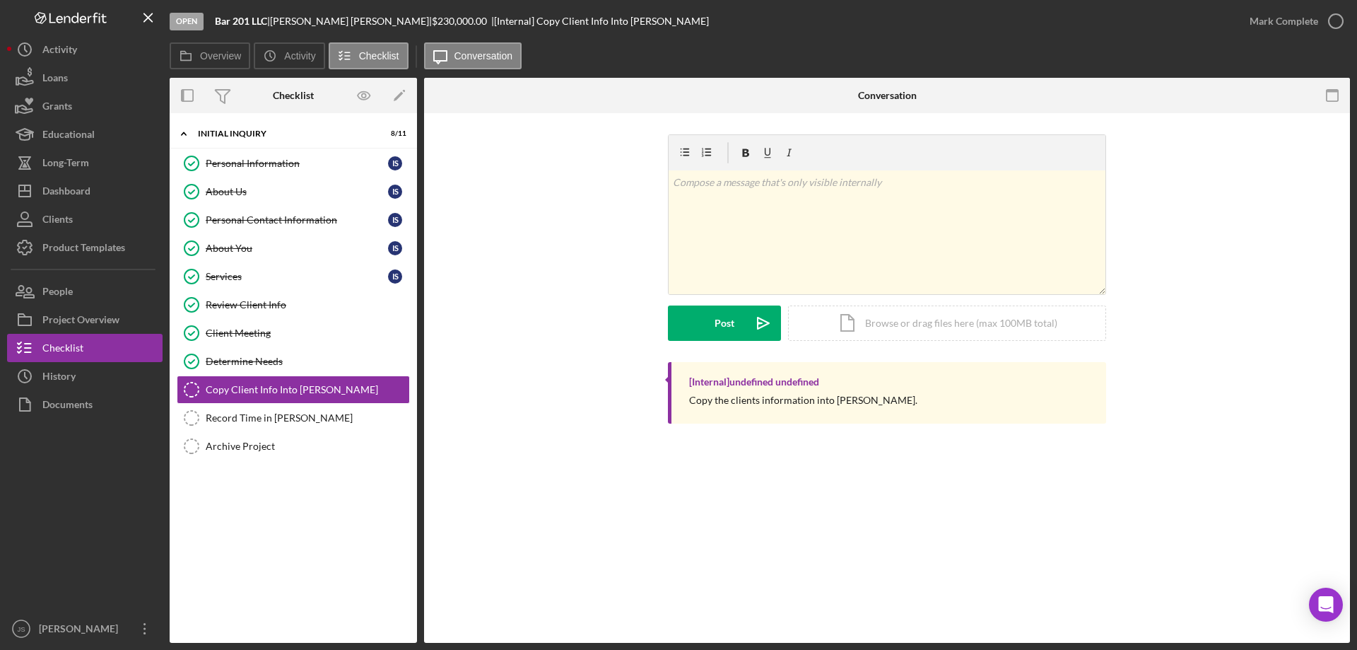
drag, startPoint x: 1334, startPoint y: 19, endPoint x: 1214, endPoint y: 97, distance: 143.1
click at [0, 0] on icon "button" at bounding box center [0, 0] width 0 height 0
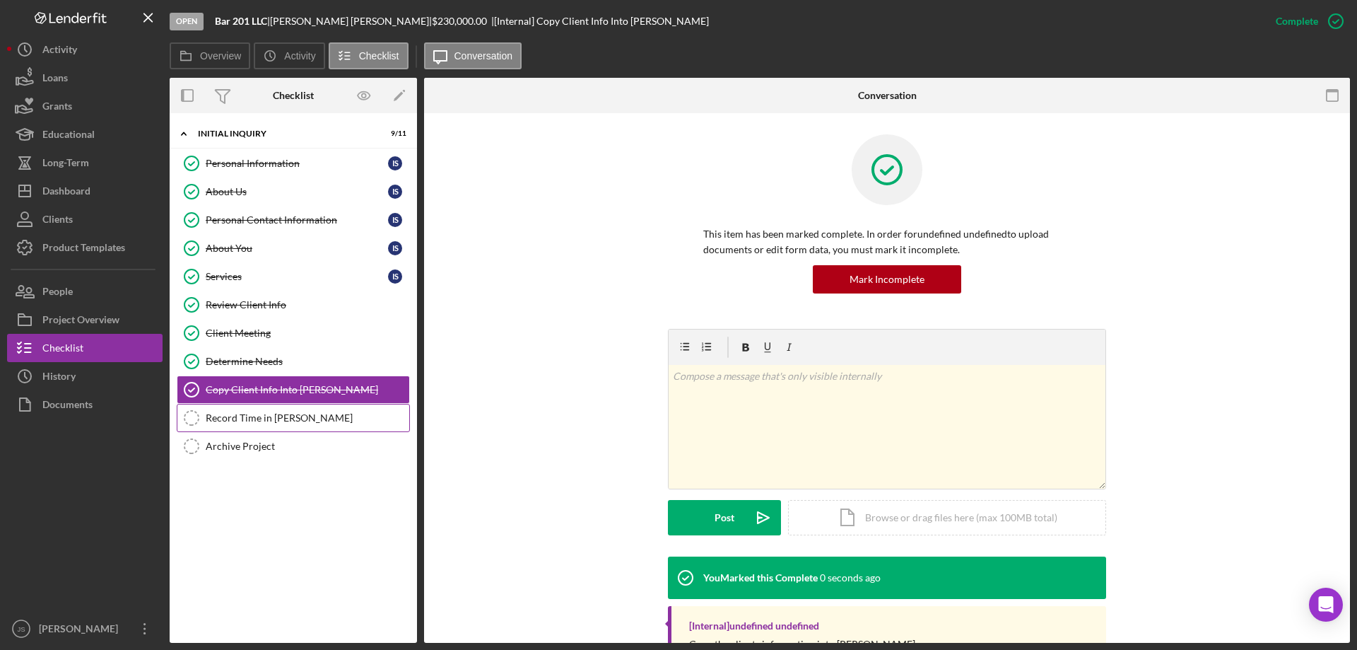
click at [306, 421] on div "Record Time in [PERSON_NAME]" at bounding box center [308, 417] width 204 height 11
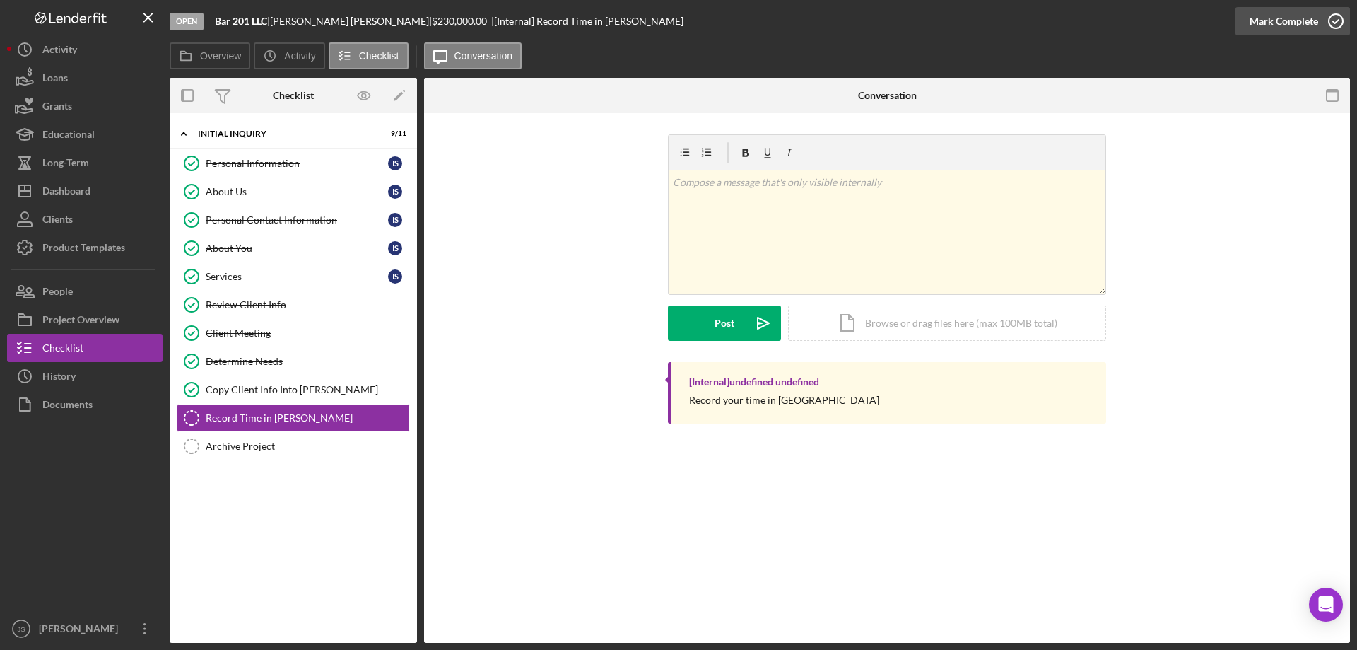
click at [1338, 23] on icon "button" at bounding box center [1335, 21] width 35 height 35
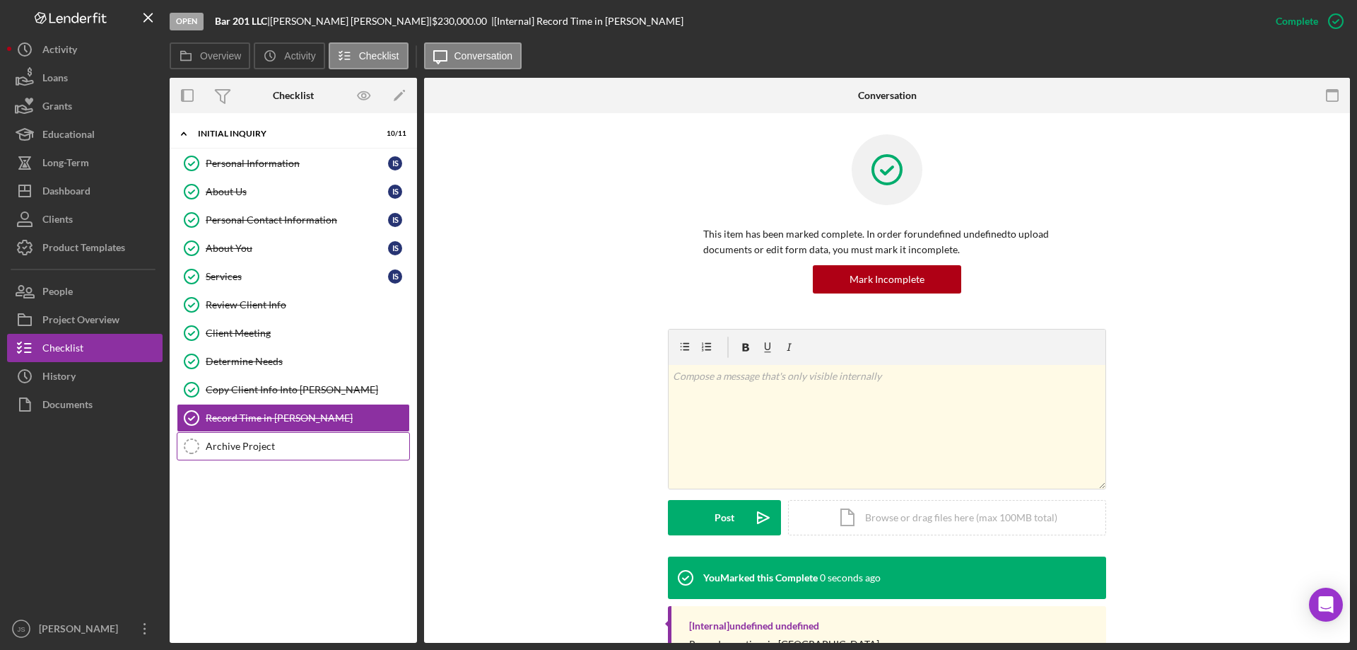
click at [269, 442] on div "Archive Project" at bounding box center [308, 445] width 204 height 11
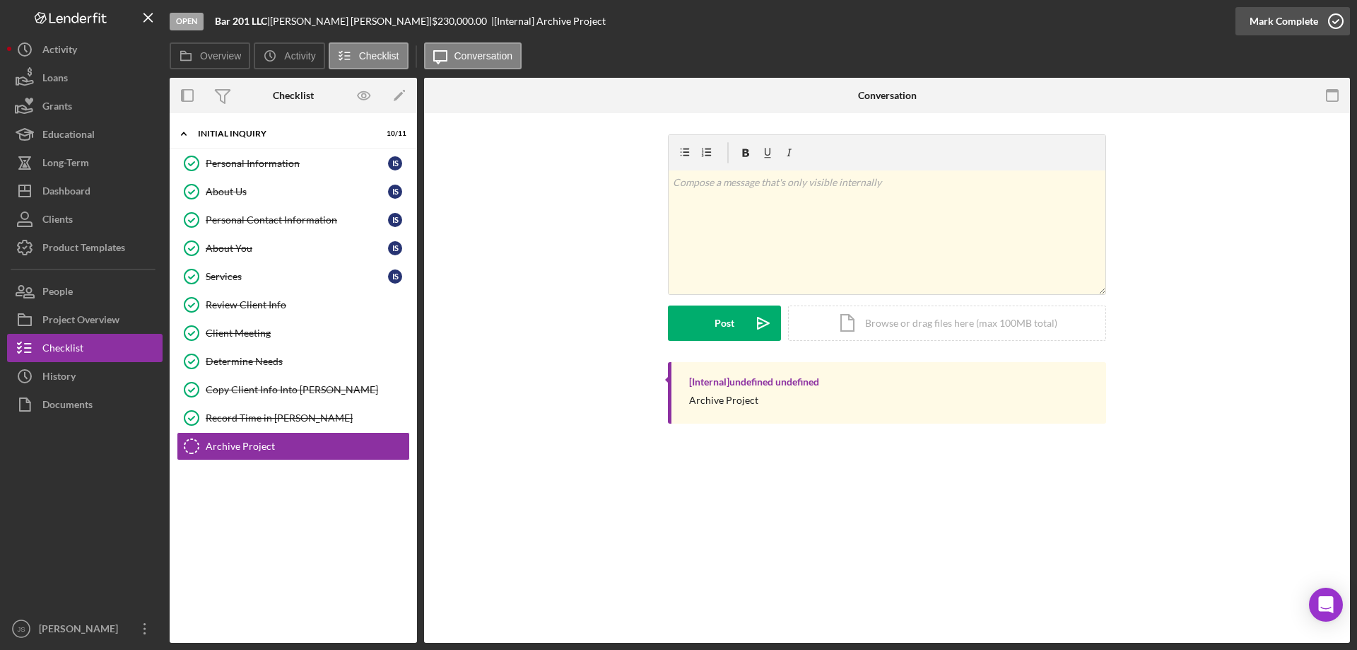
click at [1334, 20] on icon "button" at bounding box center [1335, 21] width 35 height 35
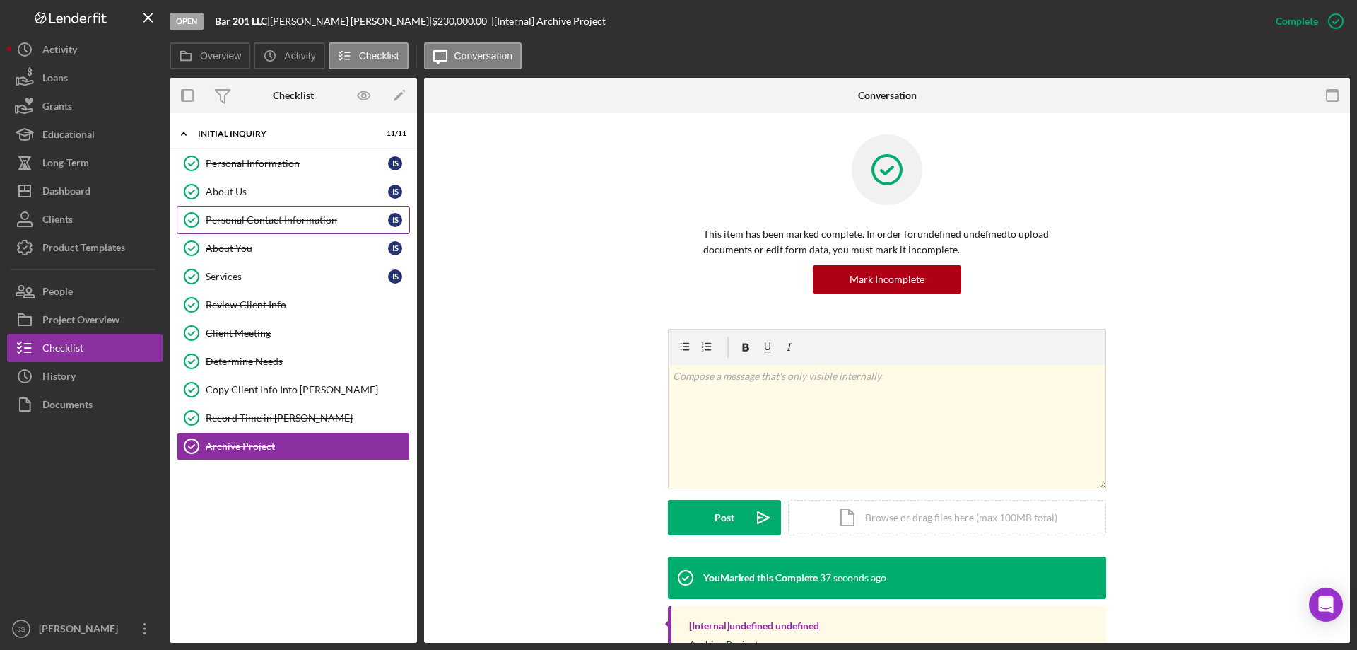
click at [290, 214] on div "Personal Contact Information" at bounding box center [297, 219] width 182 height 11
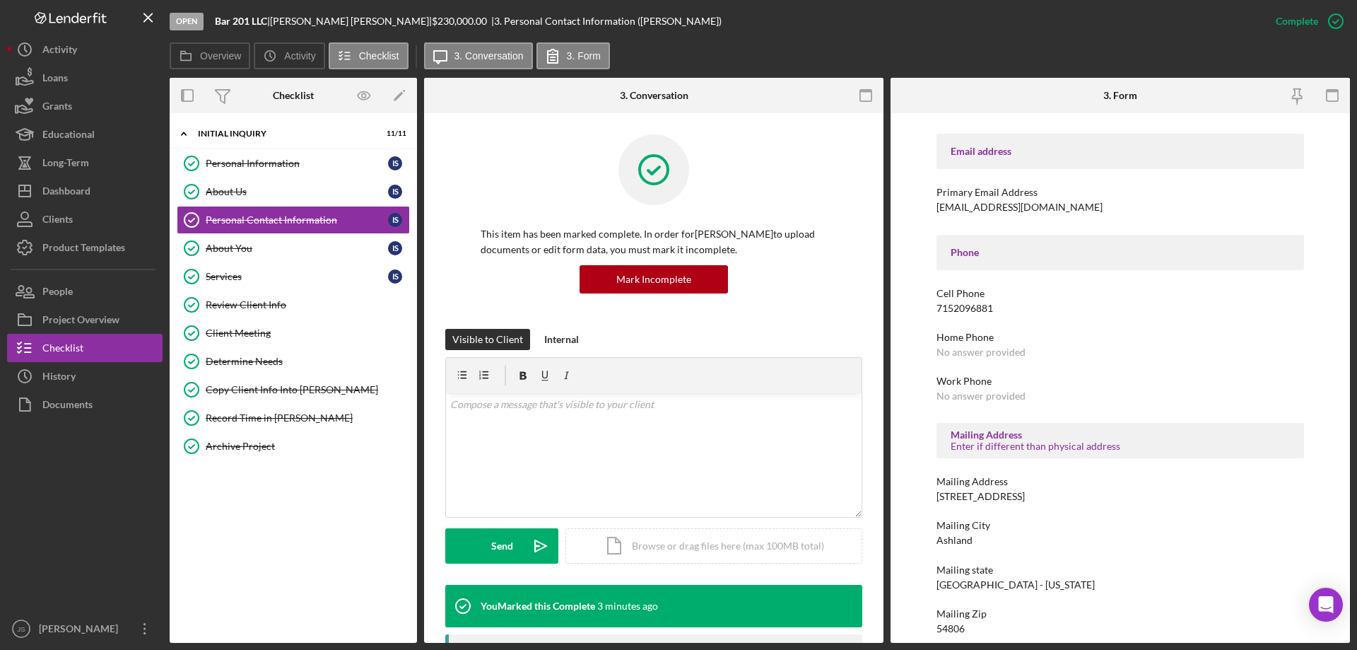
scroll to position [235, 0]
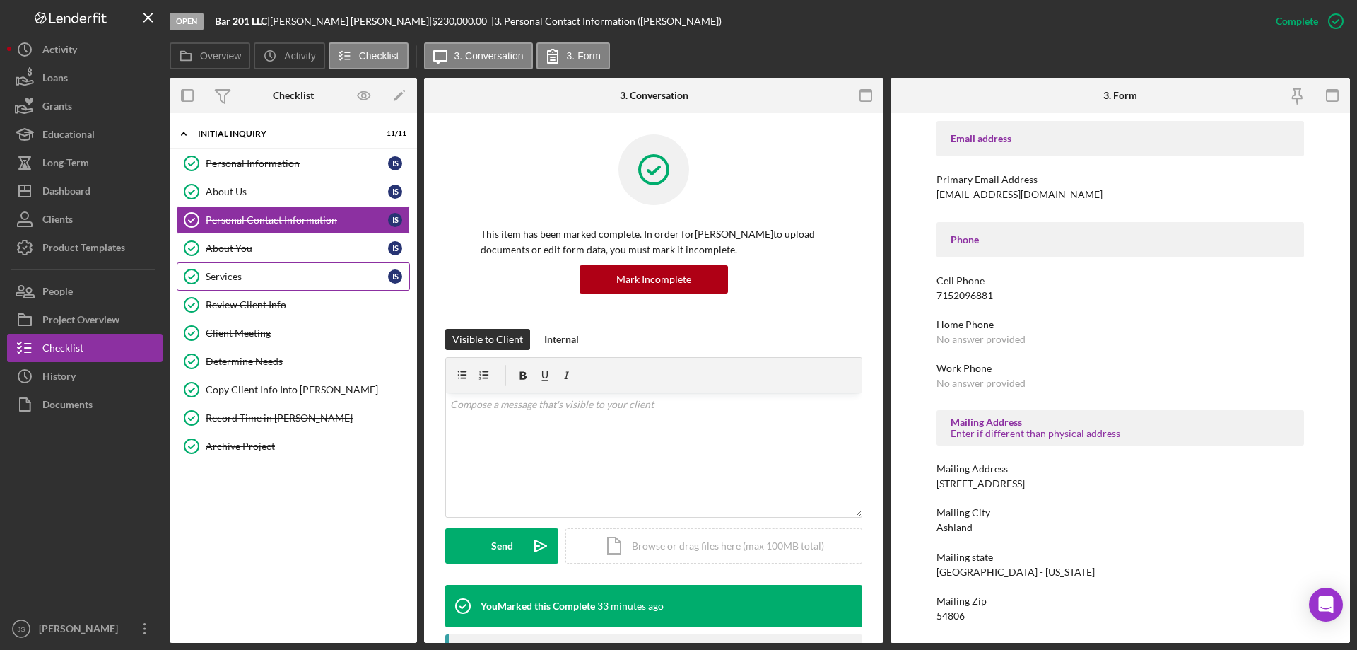
drag, startPoint x: 264, startPoint y: 269, endPoint x: 271, endPoint y: 273, distance: 7.6
click at [264, 269] on link "Services Services I S" at bounding box center [293, 276] width 233 height 28
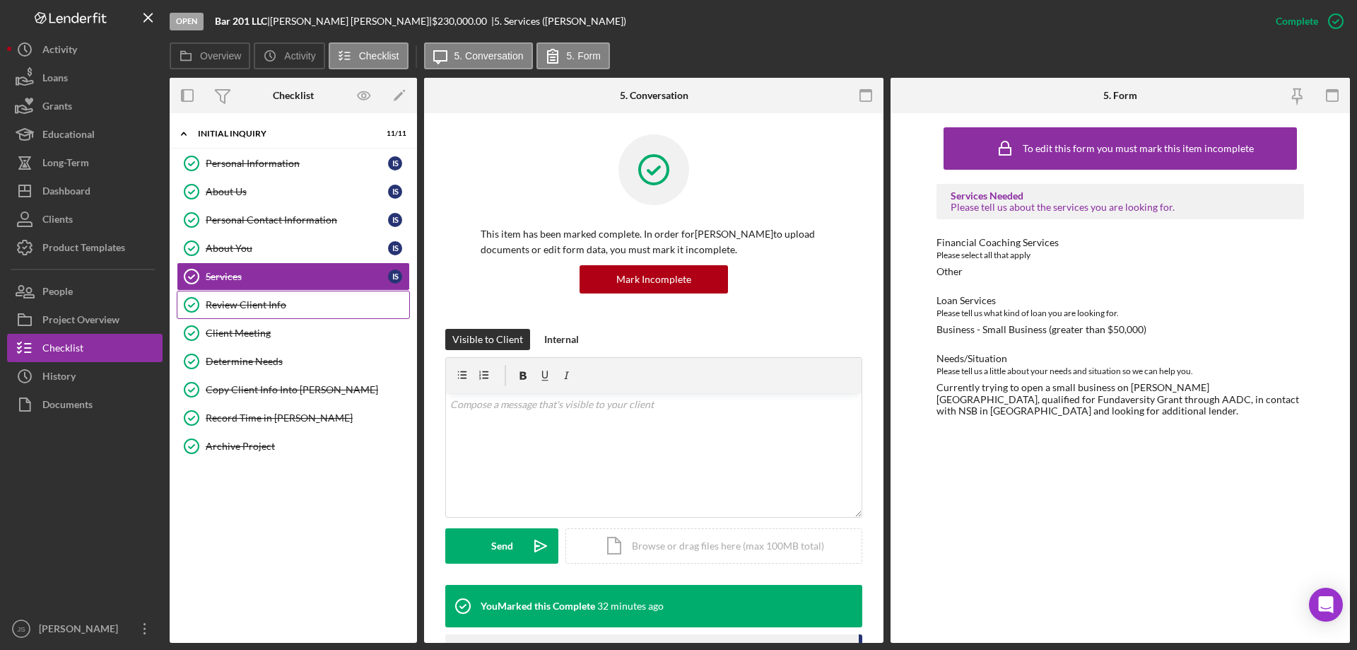
click at [290, 302] on div "Review Client Info" at bounding box center [308, 304] width 204 height 11
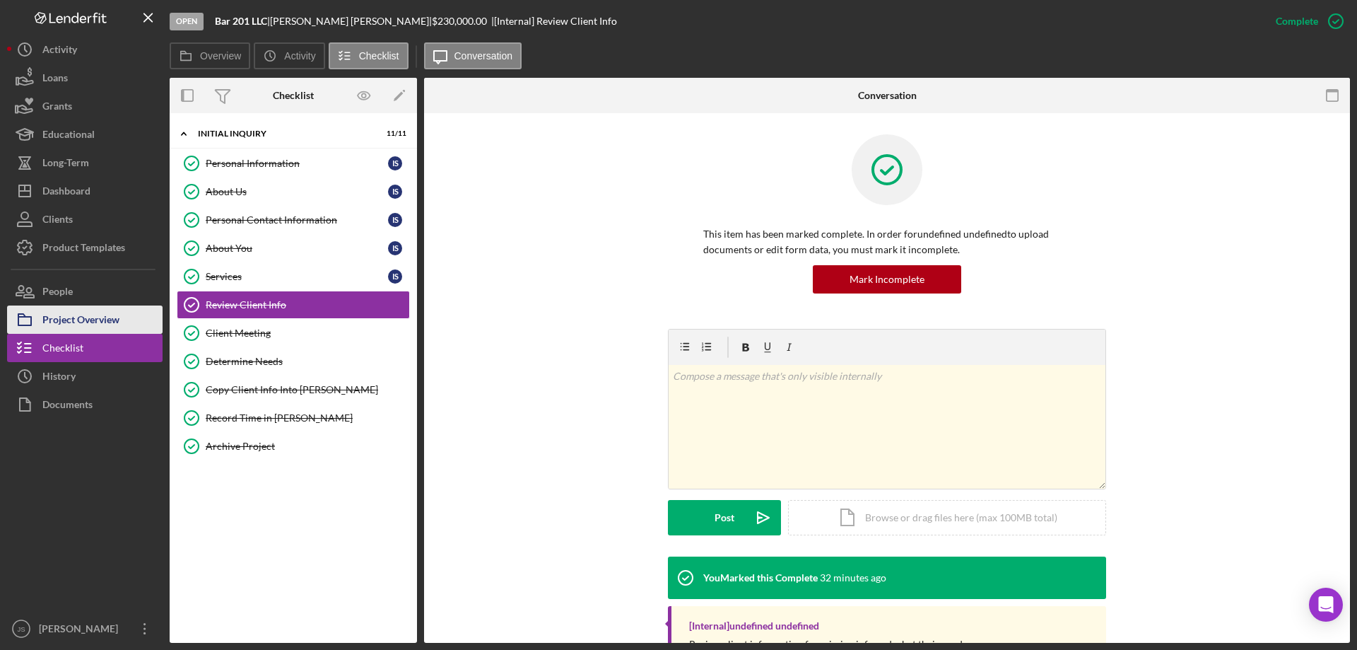
click at [101, 319] on div "Project Overview" at bounding box center [80, 321] width 77 height 32
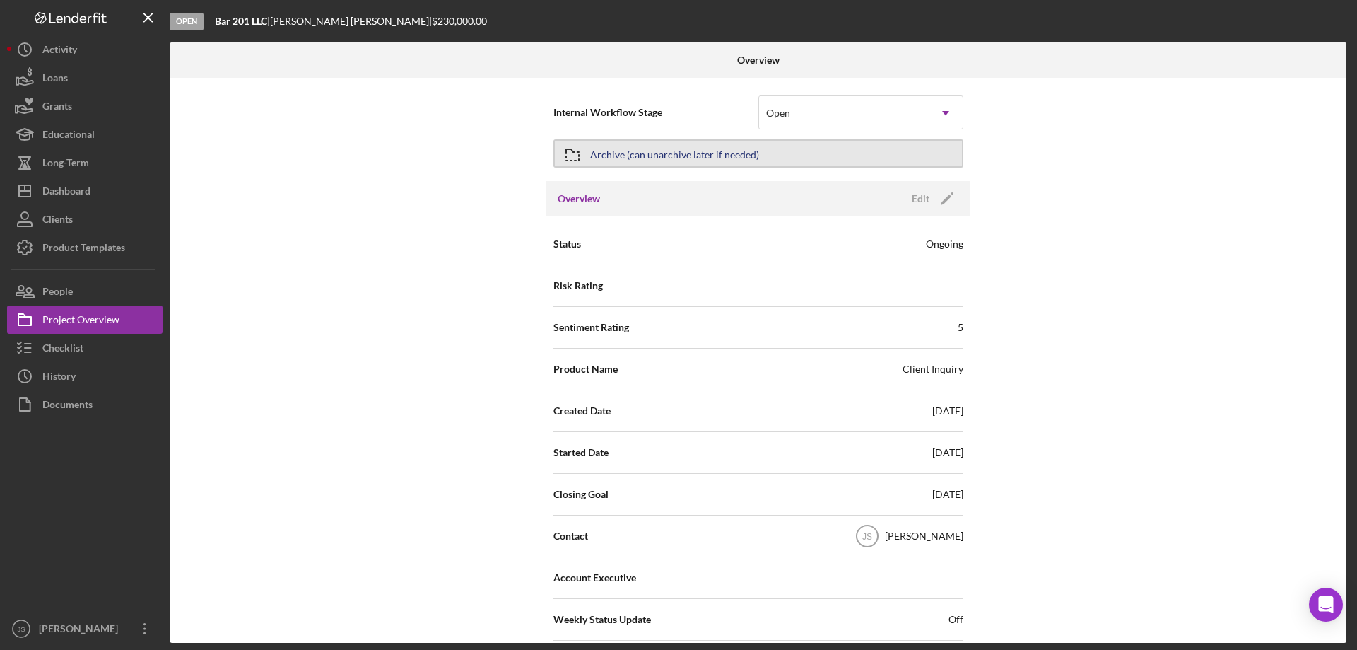
click at [807, 151] on button "Archive (can unarchive later if needed)" at bounding box center [758, 153] width 410 height 28
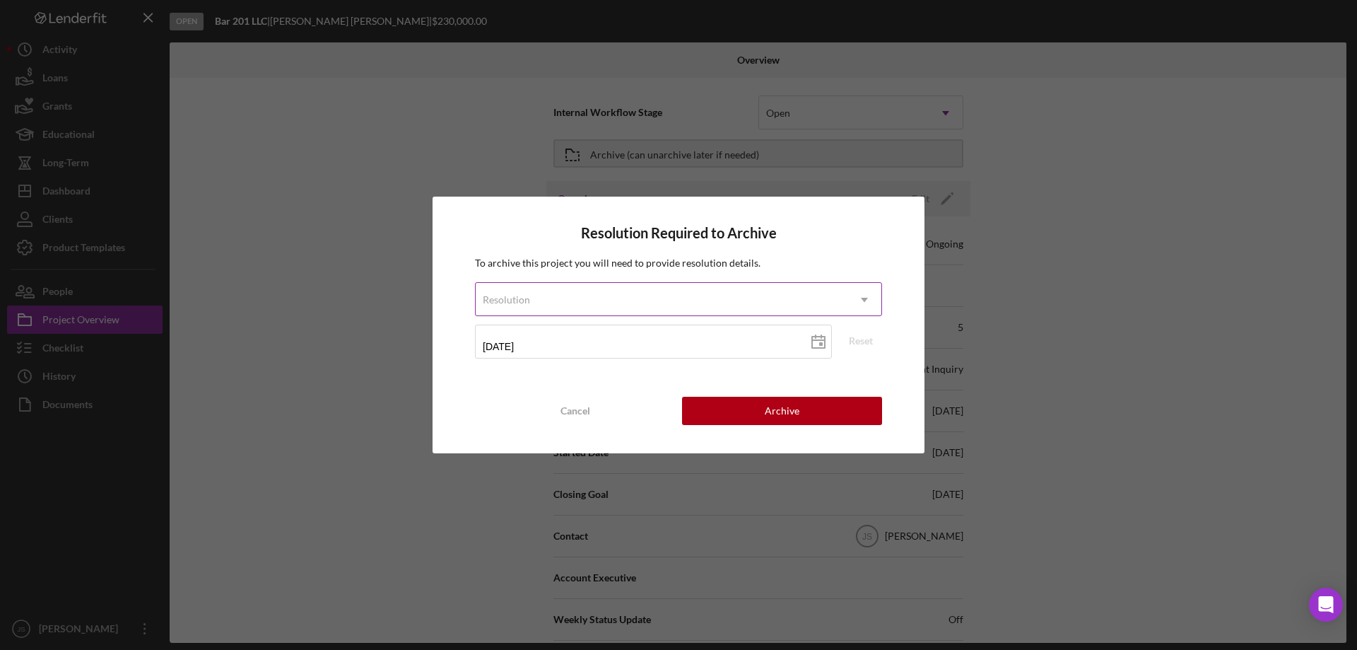
click at [695, 298] on div "Resolution" at bounding box center [662, 299] width 372 height 33
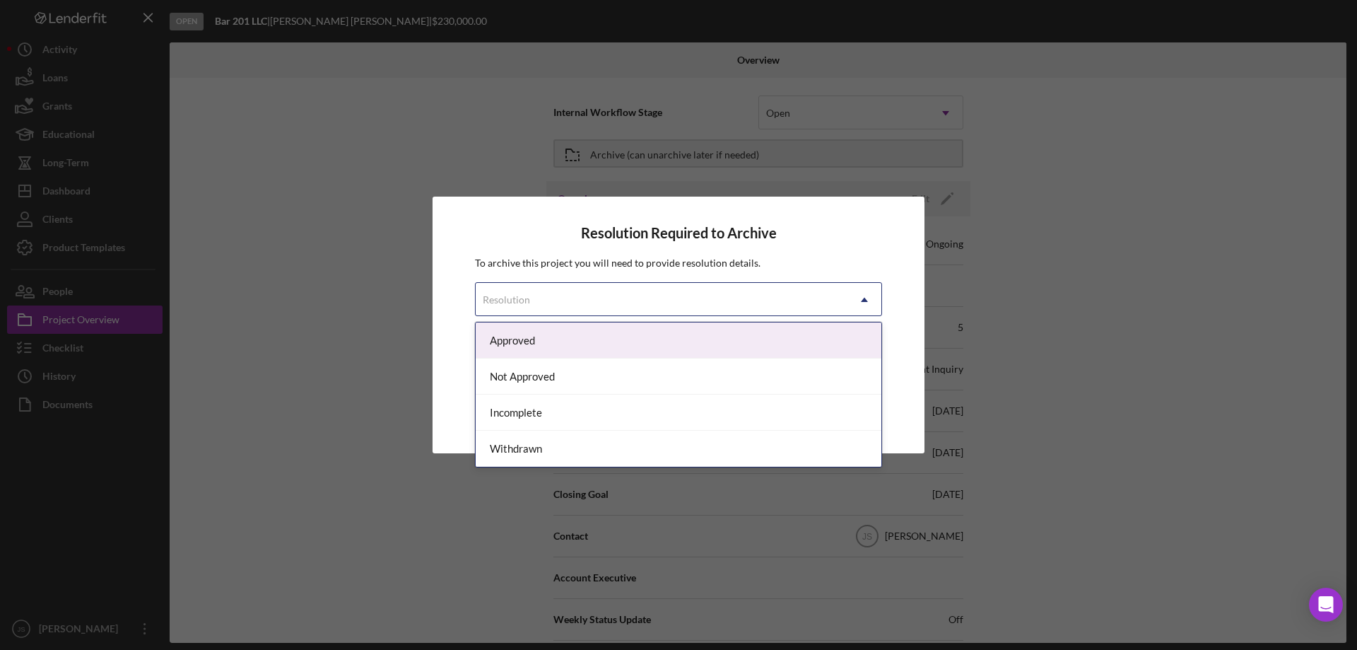
click at [595, 339] on div "Approved" at bounding box center [679, 340] width 406 height 36
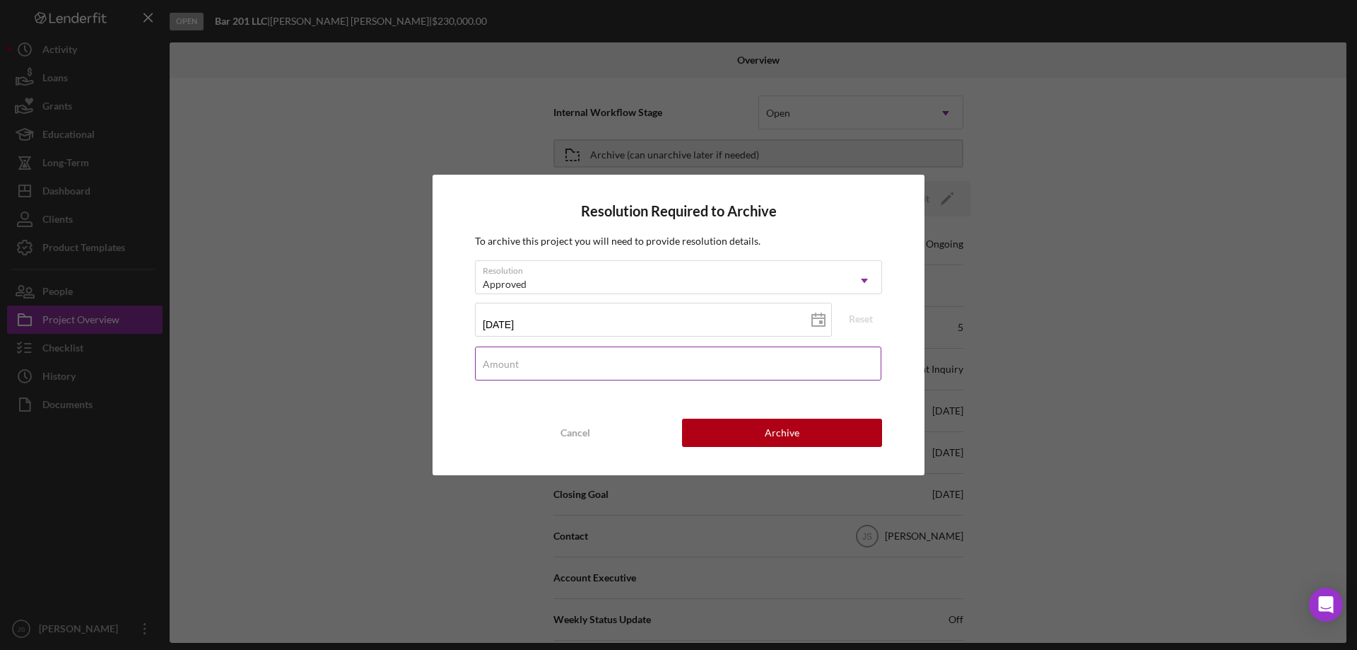
click at [558, 359] on div "Amount" at bounding box center [678, 363] width 407 height 35
type input "$1"
type input "$230,000"
click at [744, 438] on button "Archive" at bounding box center [782, 432] width 200 height 28
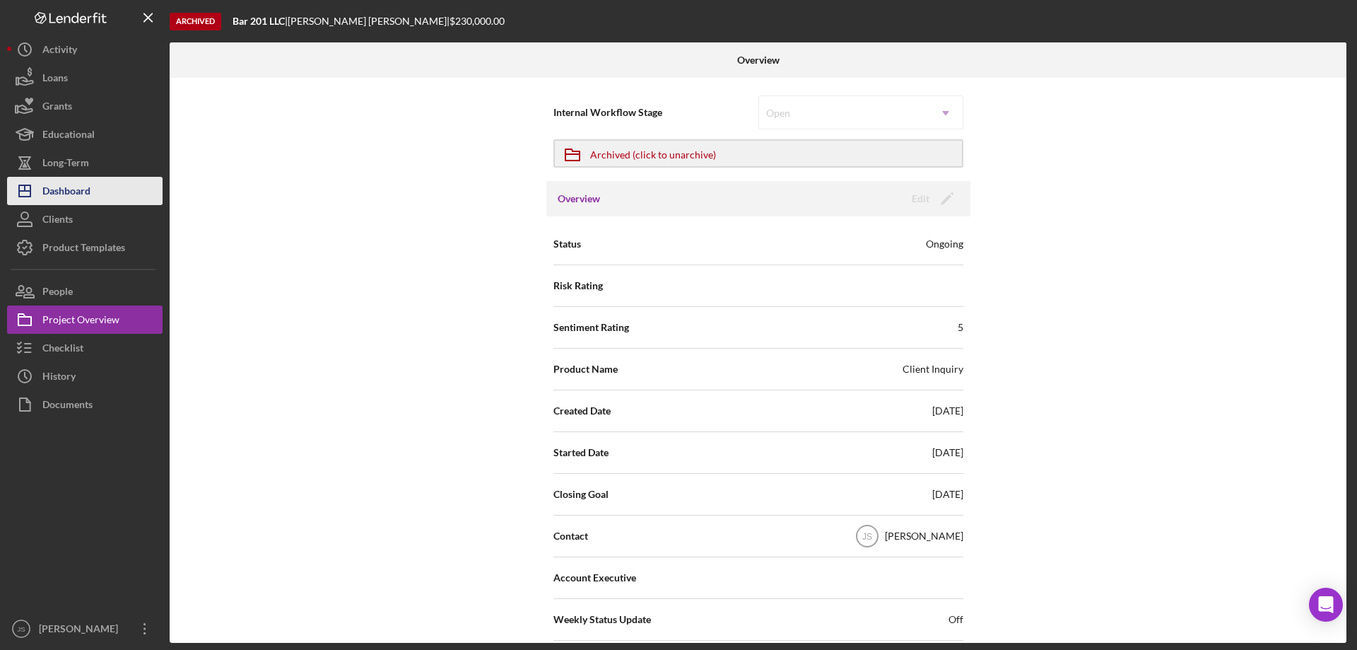
click at [90, 194] on div "Dashboard" at bounding box center [66, 193] width 48 height 32
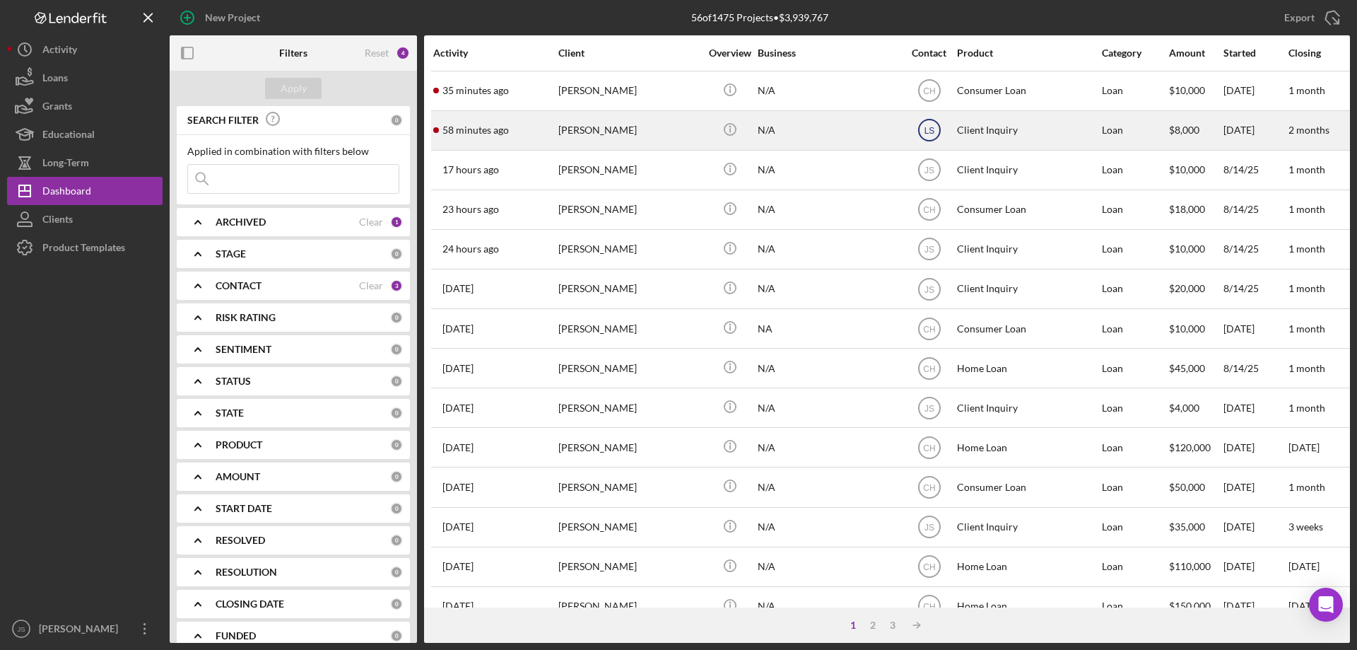
click at [928, 96] on text "LS" at bounding box center [929, 91] width 12 height 10
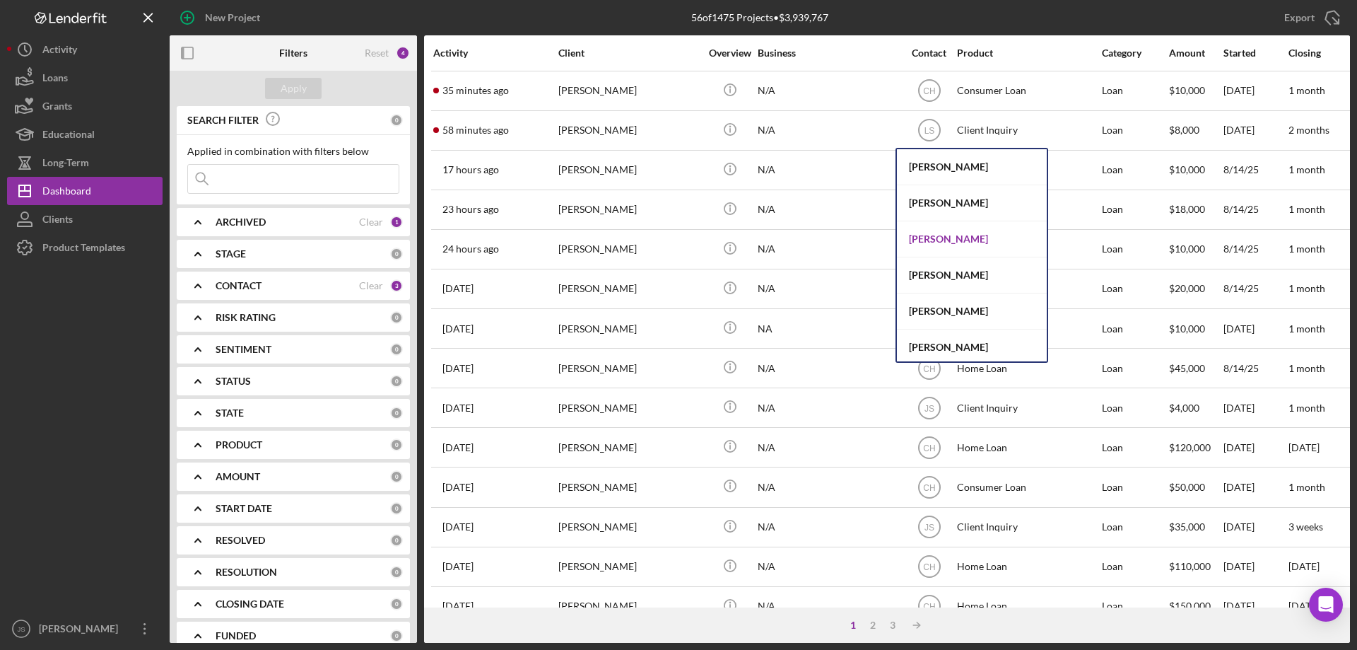
click at [927, 236] on div "[PERSON_NAME]" at bounding box center [972, 239] width 150 height 36
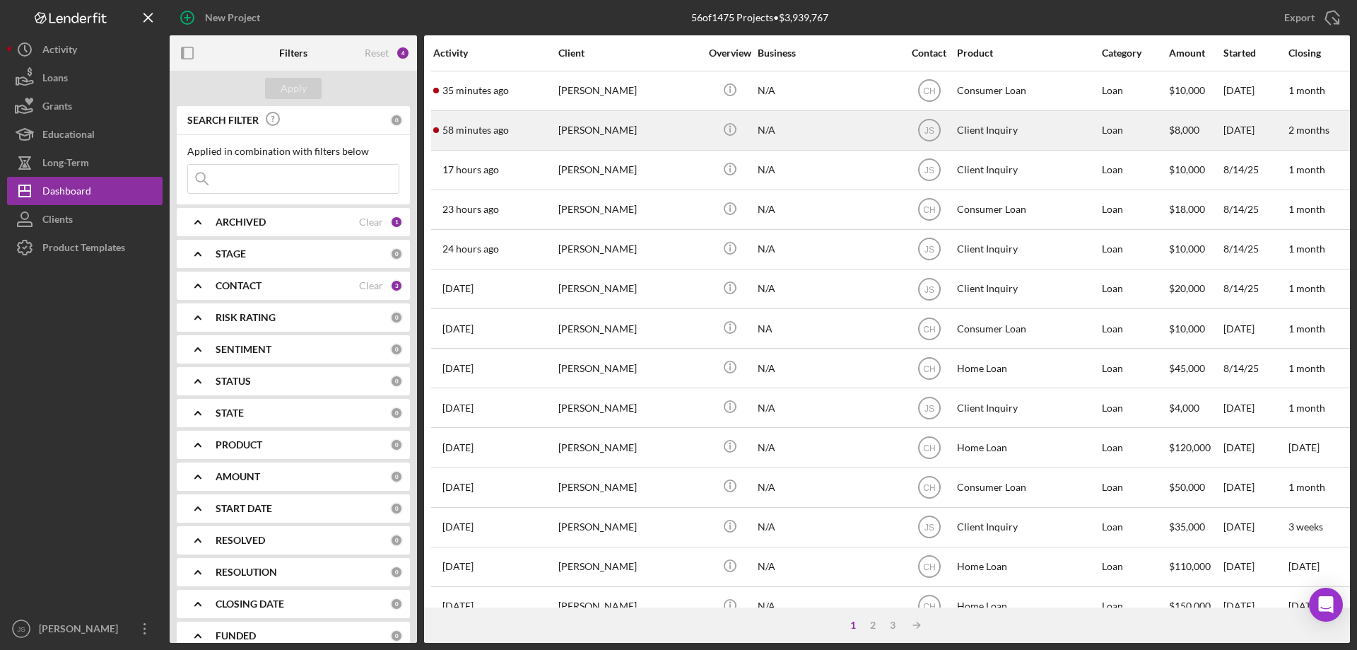
click at [679, 131] on div "[PERSON_NAME]" at bounding box center [628, 130] width 141 height 37
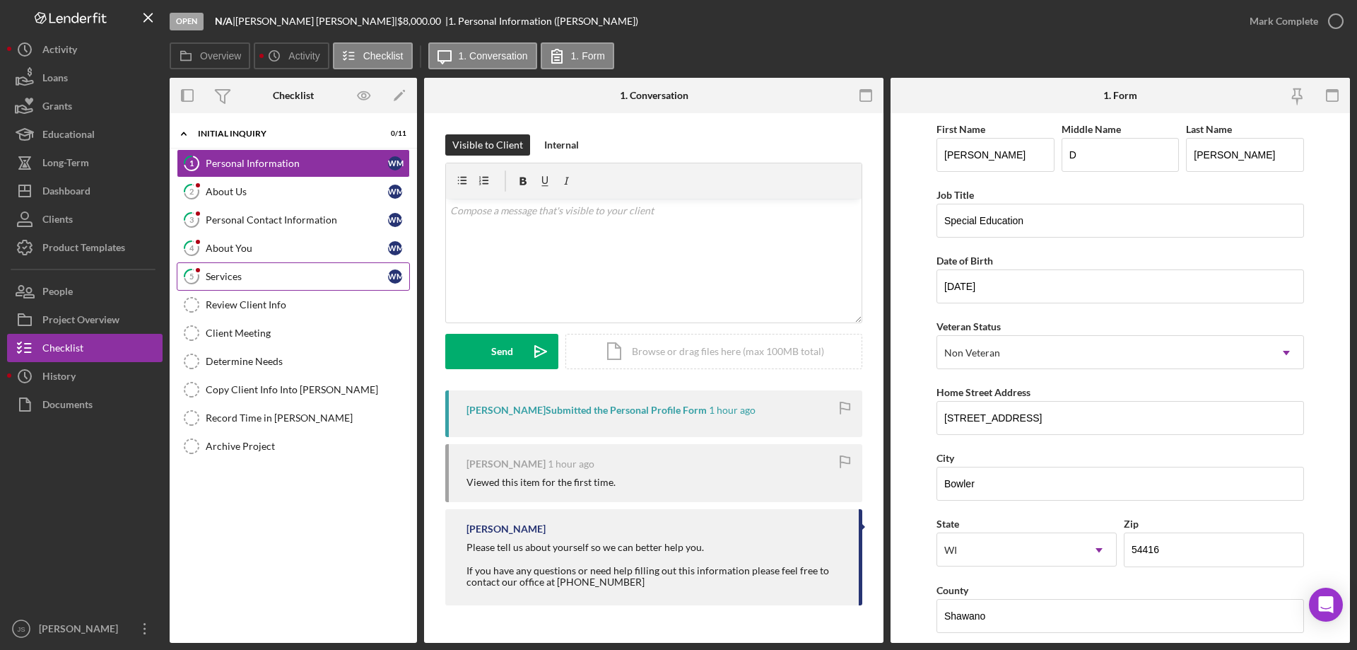
click at [261, 271] on div "Services" at bounding box center [297, 276] width 182 height 11
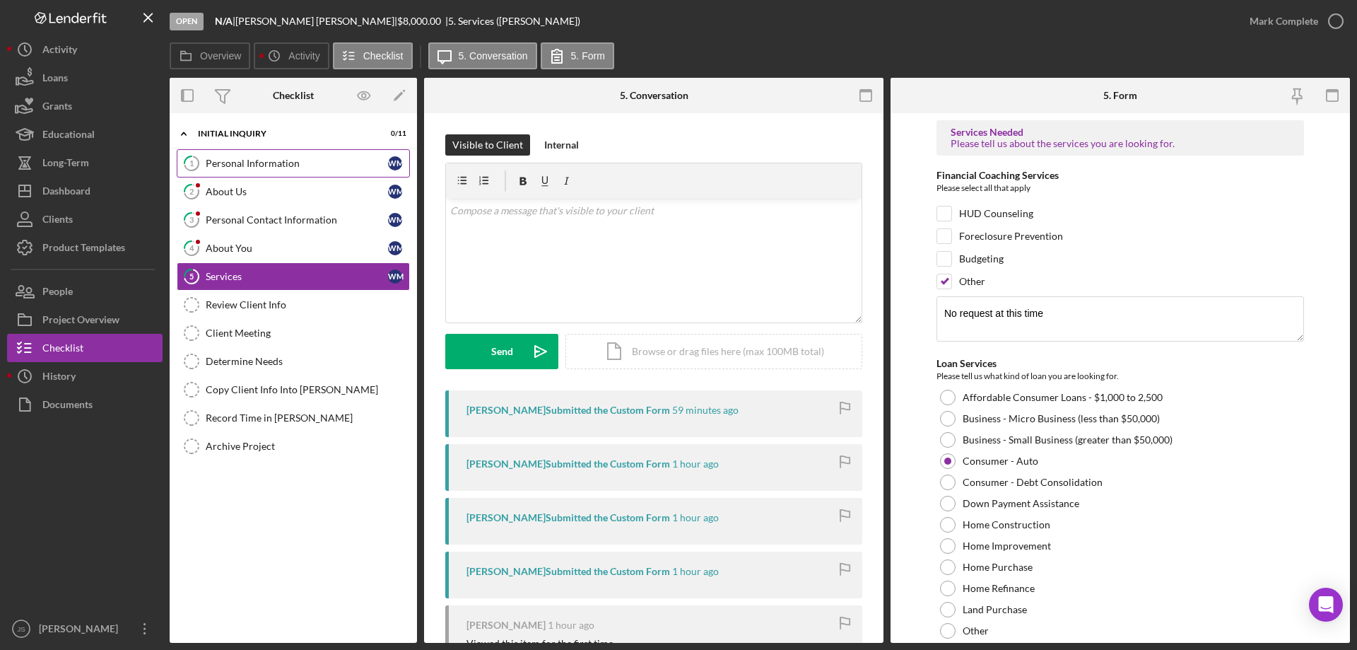
click at [283, 159] on div "Personal Information" at bounding box center [297, 163] width 182 height 11
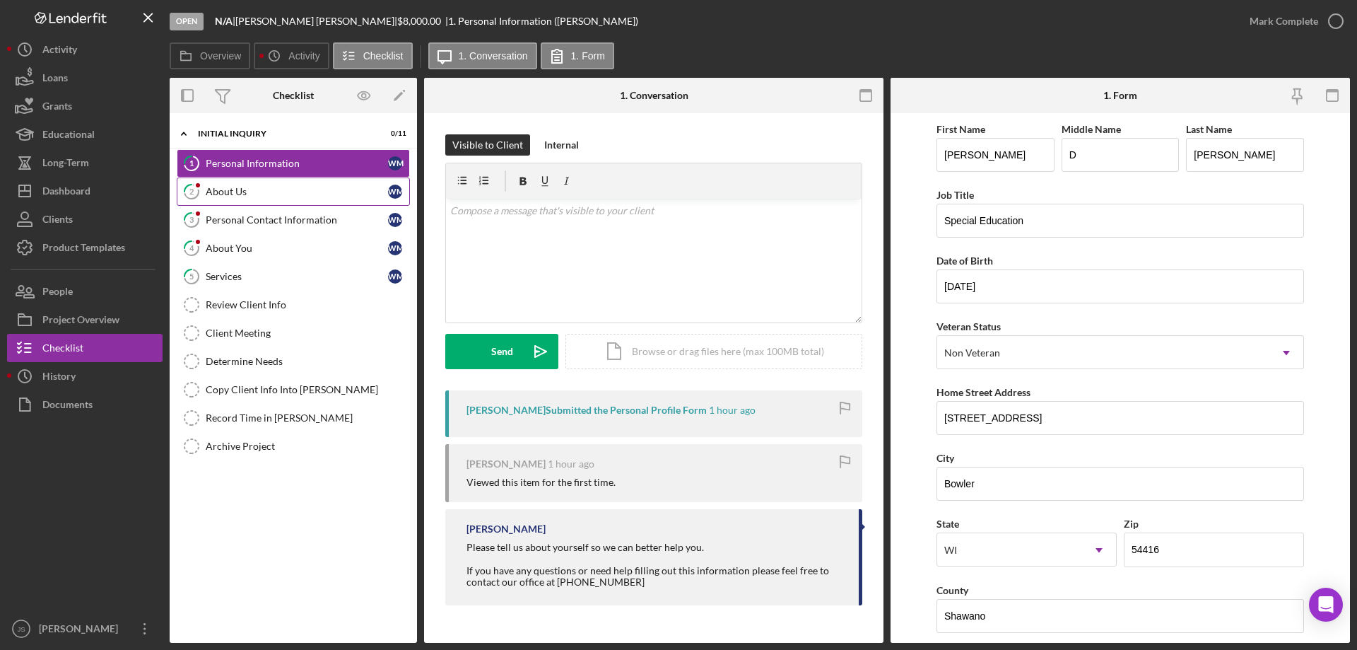
click at [273, 199] on link "2 About Us [PERSON_NAME]" at bounding box center [293, 191] width 233 height 28
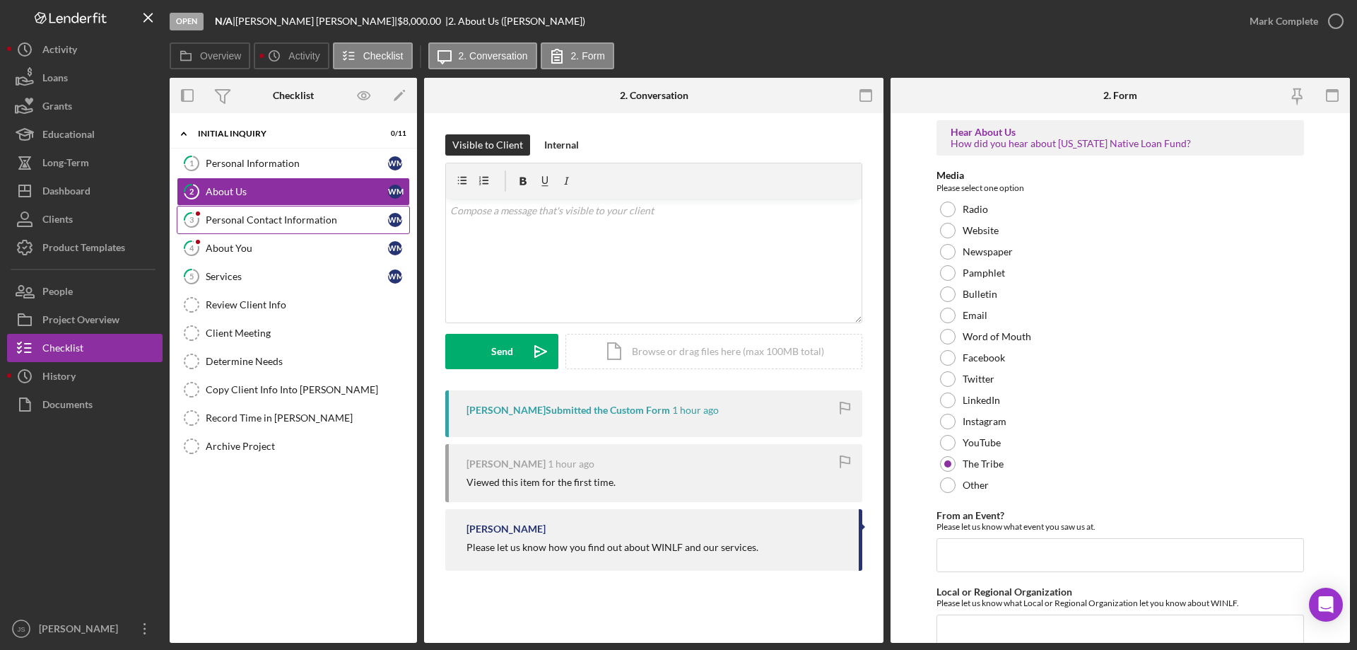
click at [274, 218] on div "Personal Contact Information" at bounding box center [297, 219] width 182 height 11
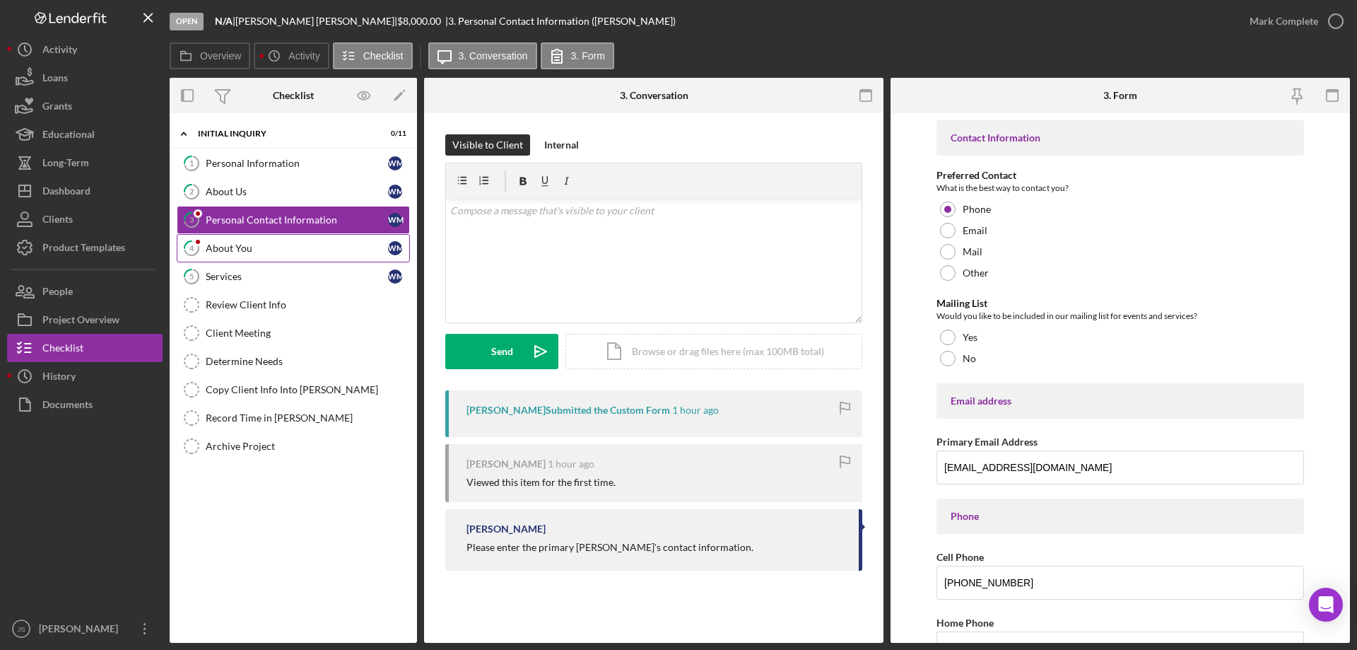
click at [272, 245] on div "About You" at bounding box center [297, 247] width 182 height 11
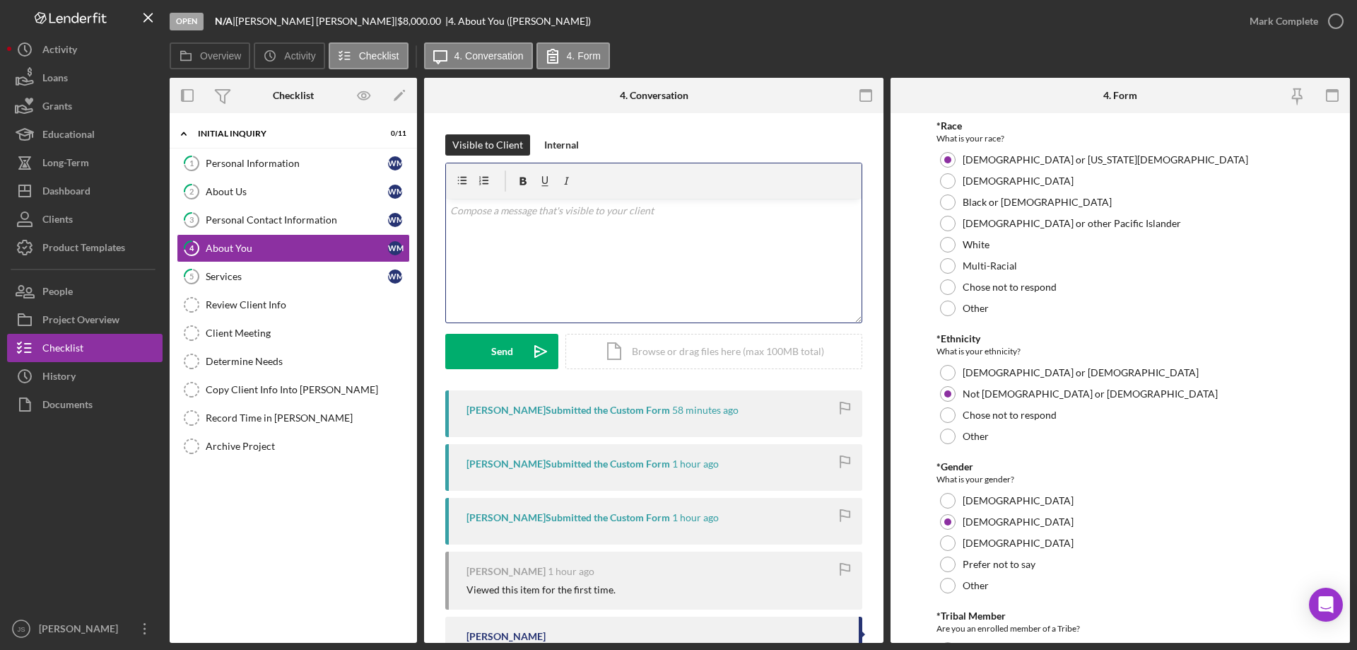
click at [495, 237] on div "v Color teal Color pink Remove color Add row above Add row below Add column bef…" at bounding box center [654, 261] width 416 height 124
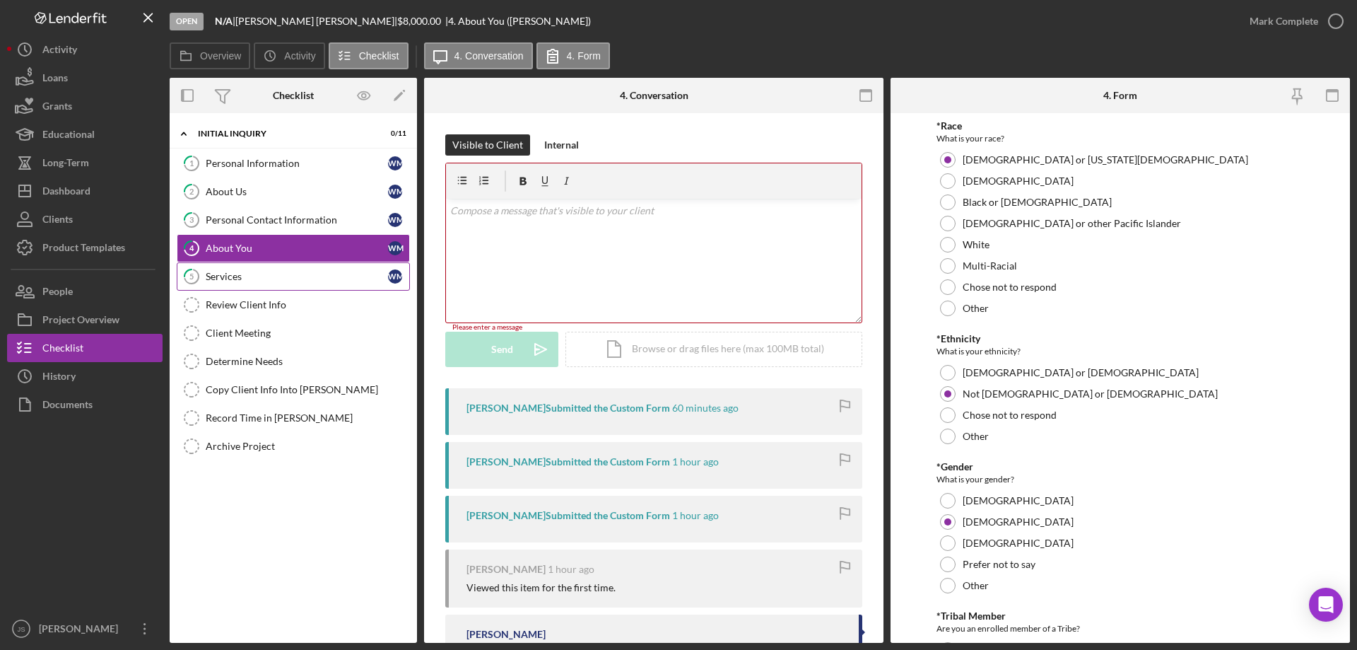
drag, startPoint x: 277, startPoint y: 274, endPoint x: 331, endPoint y: 276, distance: 54.5
click at [278, 274] on div "Services" at bounding box center [297, 276] width 182 height 11
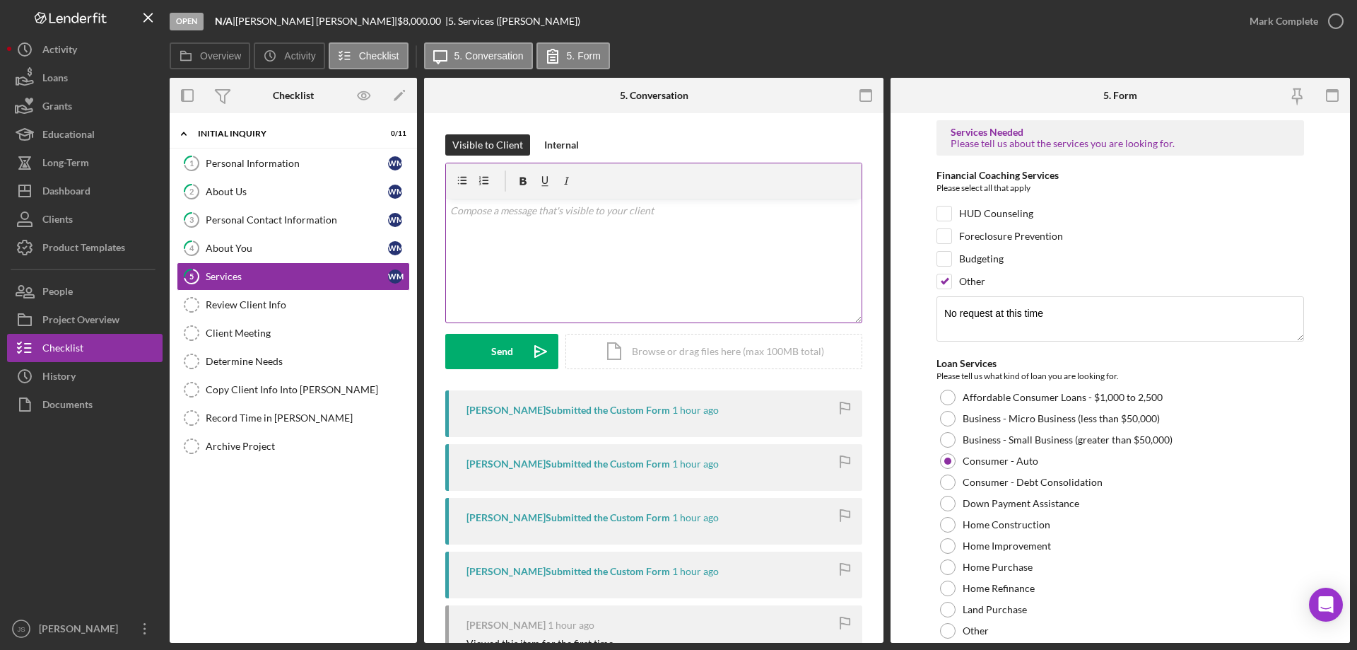
click at [476, 224] on div "v Color teal Color pink Remove color Add row above Add row below Add column bef…" at bounding box center [654, 261] width 416 height 124
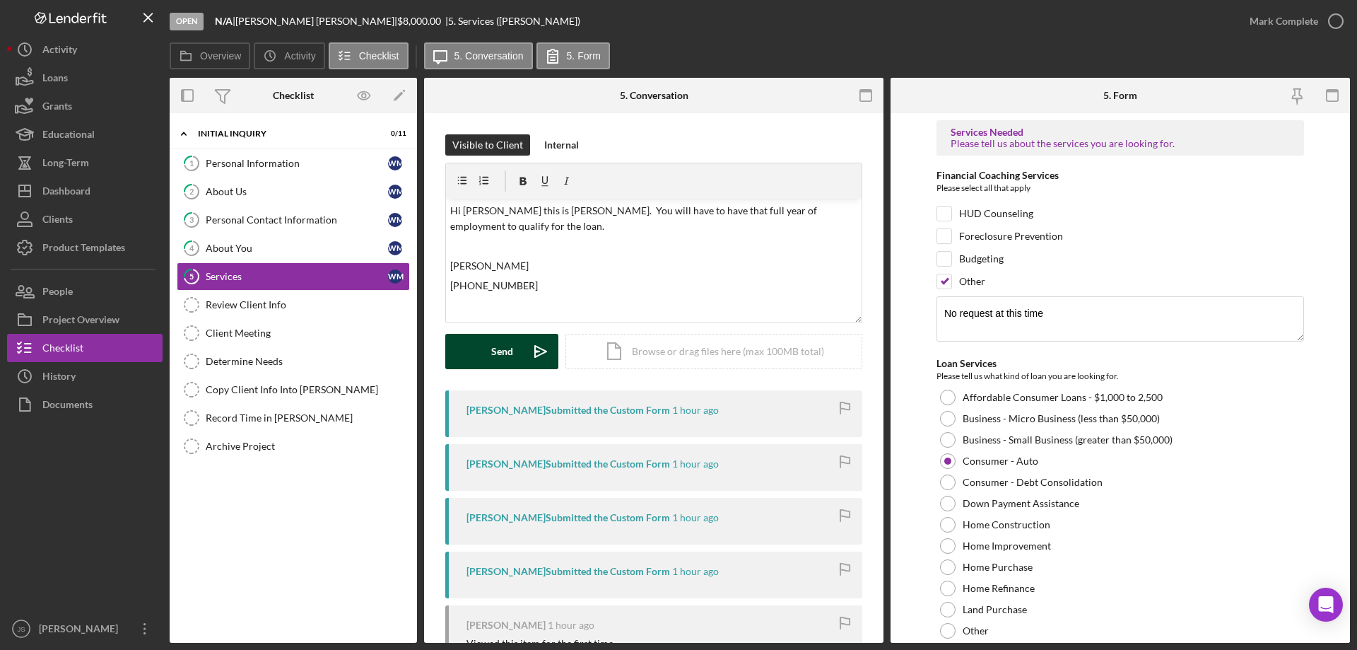
click at [486, 346] on button "Send Icon/icon-invite-send" at bounding box center [501, 351] width 113 height 35
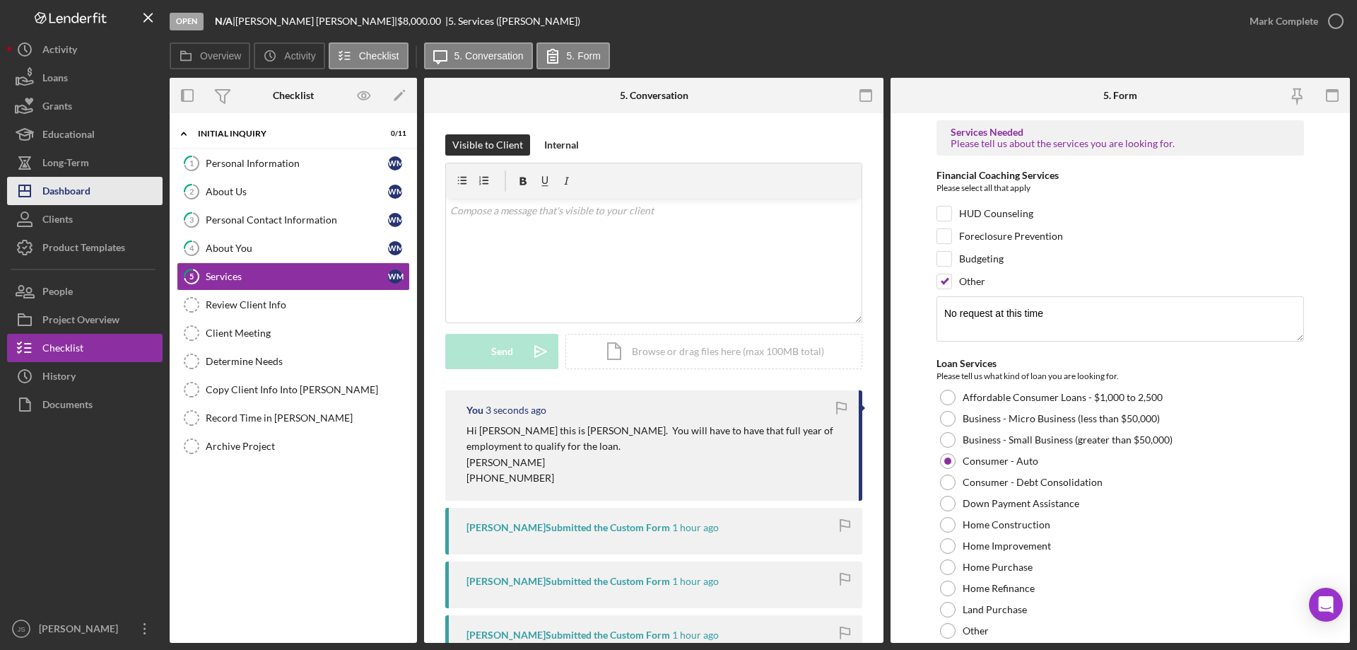
click at [76, 194] on div "Dashboard" at bounding box center [66, 193] width 48 height 32
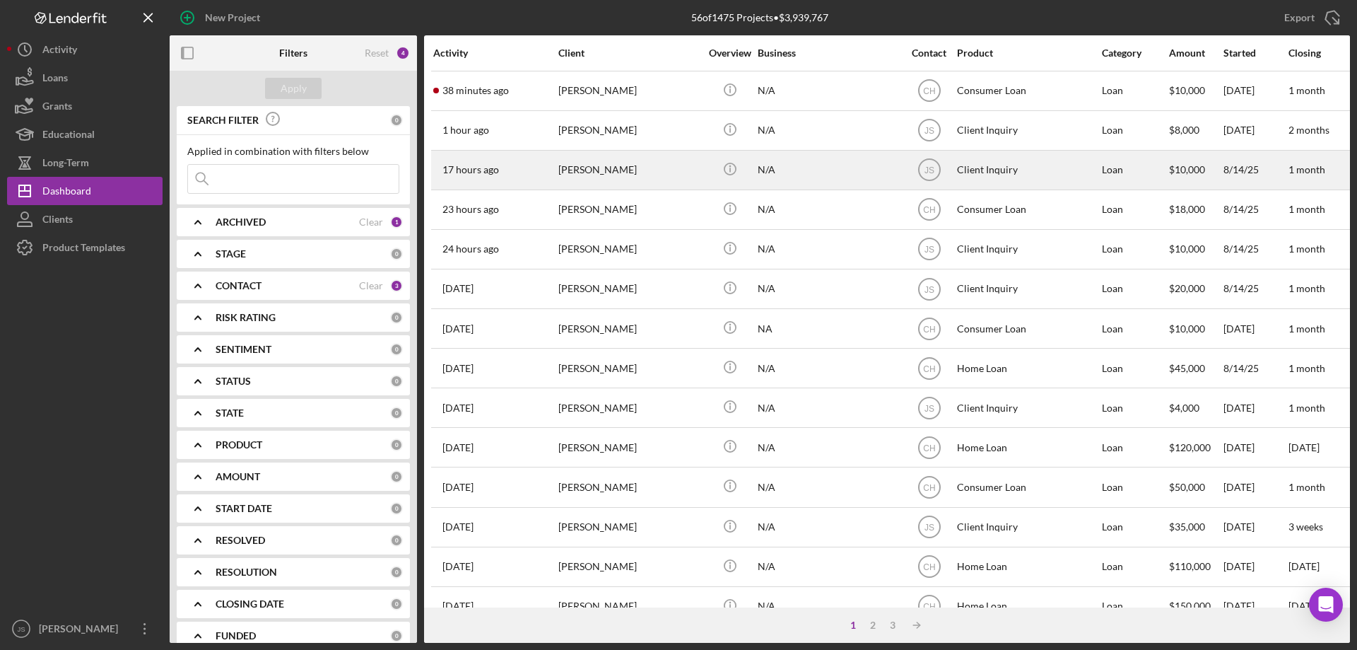
click at [859, 177] on div "N/A" at bounding box center [828, 169] width 141 height 37
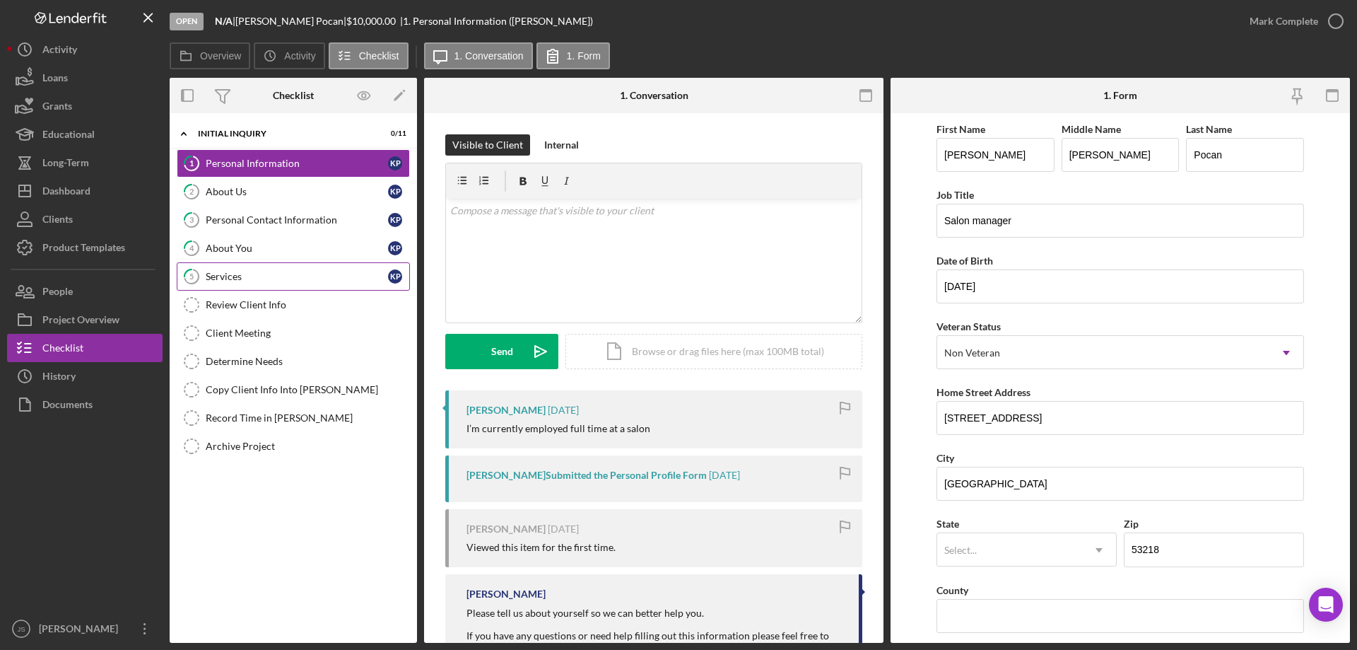
drag, startPoint x: 263, startPoint y: 274, endPoint x: 654, endPoint y: 377, distance: 404.1
click at [264, 274] on div "Services" at bounding box center [297, 276] width 182 height 11
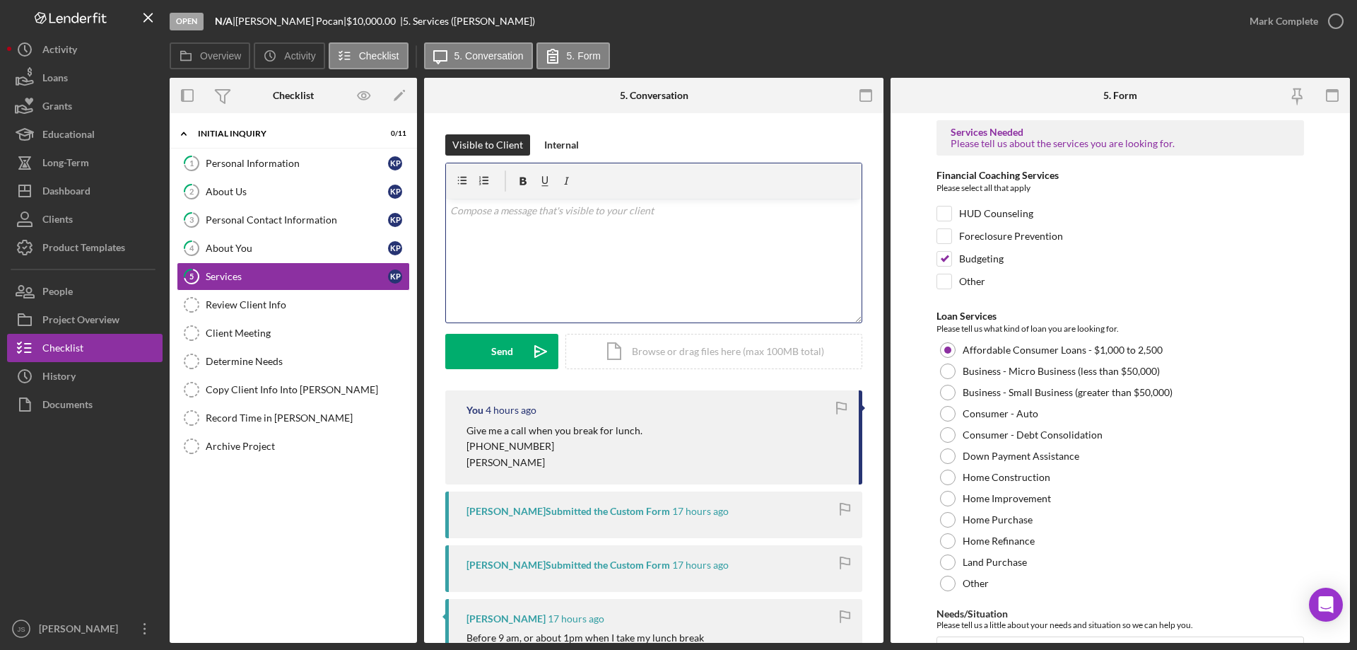
click at [521, 242] on div "v Color teal Color pink Remove color Add row above Add row below Add column bef…" at bounding box center [654, 261] width 416 height 124
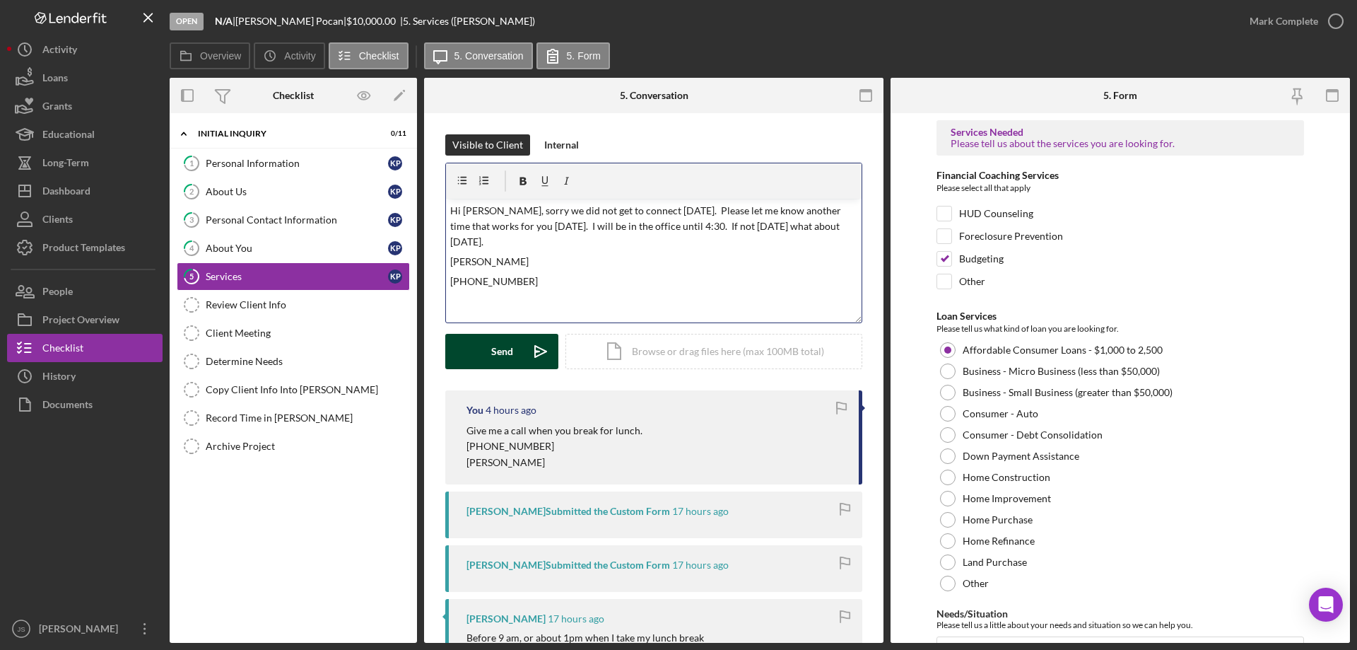
click at [487, 355] on button "Send Icon/icon-invite-send" at bounding box center [501, 351] width 113 height 35
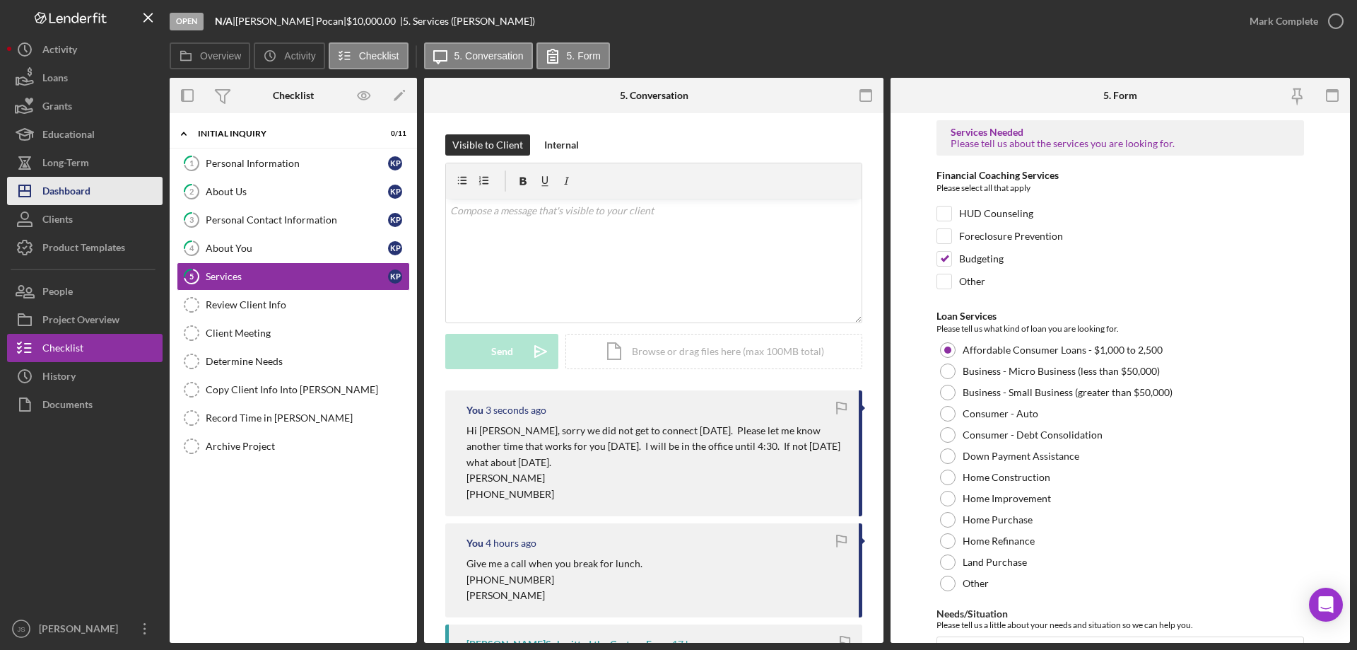
click at [95, 189] on button "Icon/Dashboard Dashboard" at bounding box center [84, 191] width 155 height 28
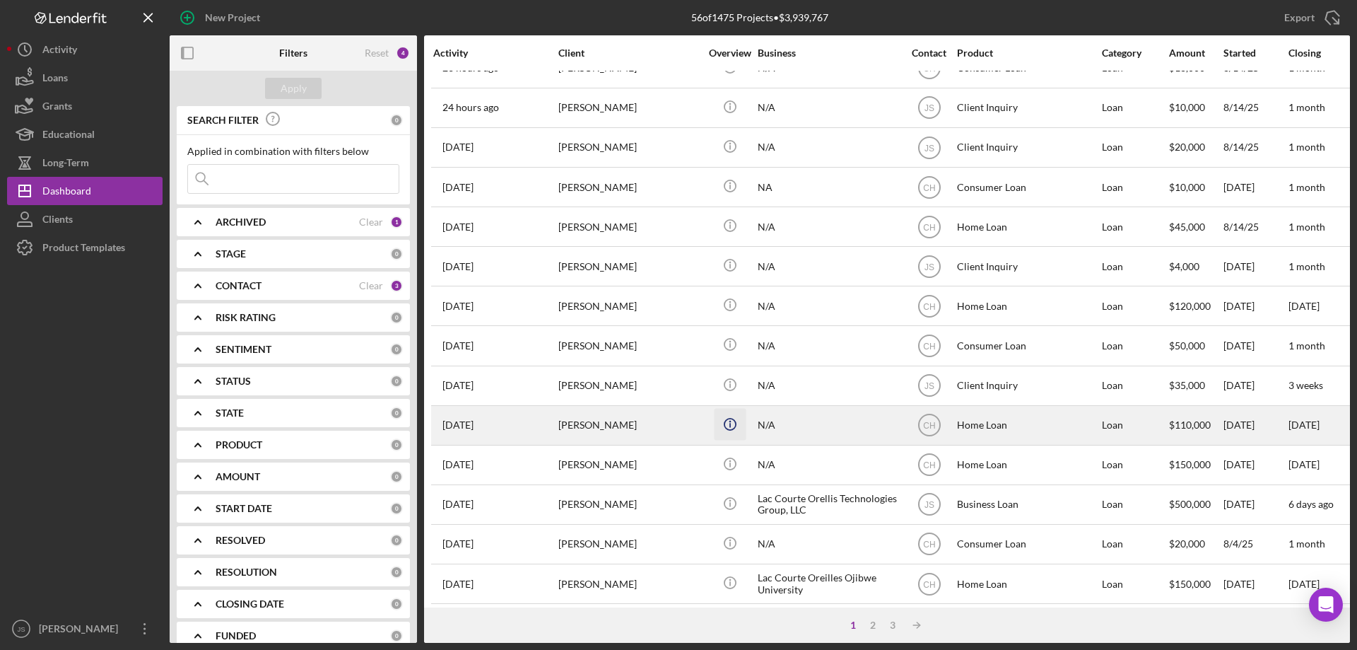
scroll to position [473, 0]
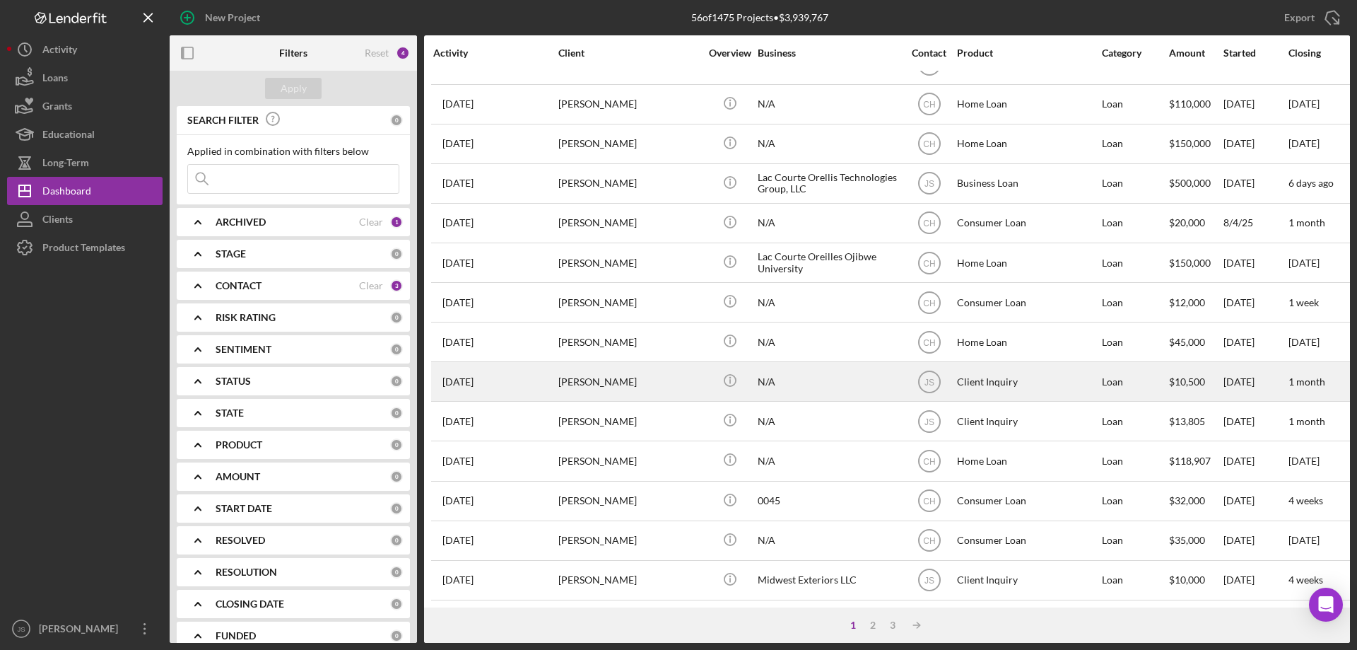
click at [835, 378] on div "N/A" at bounding box center [828, 381] width 141 height 37
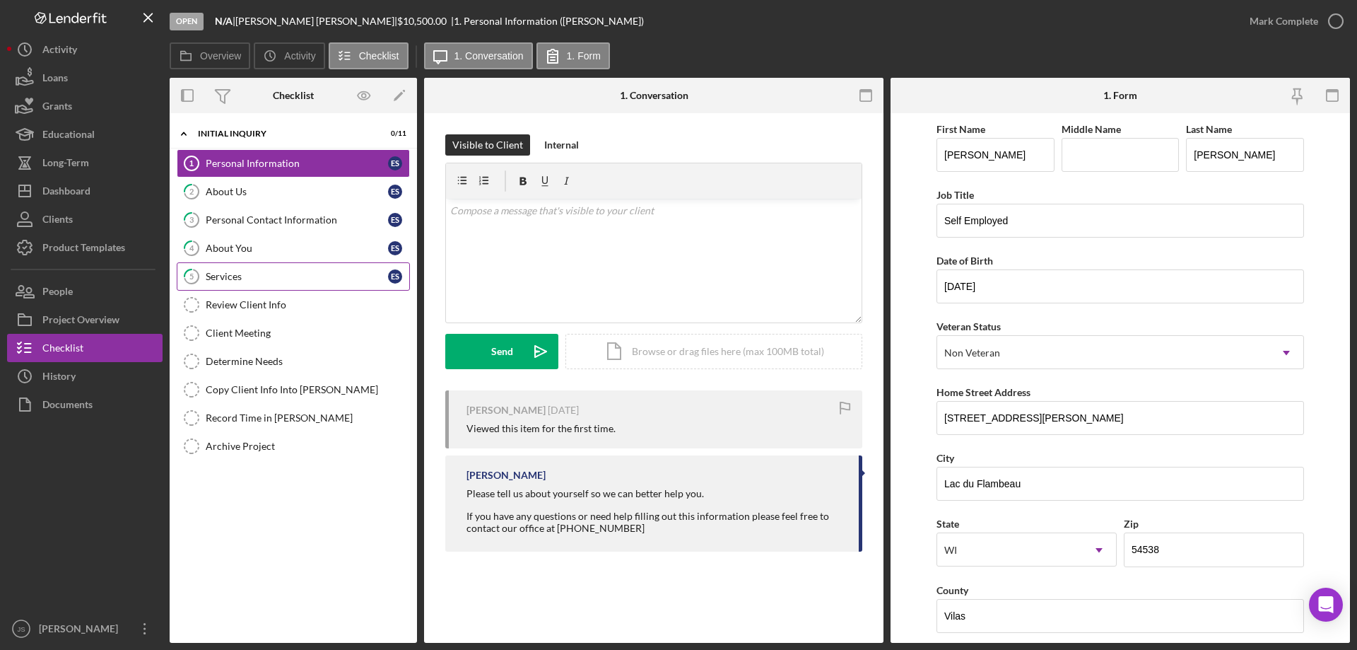
click at [269, 272] on div "Services" at bounding box center [297, 276] width 182 height 11
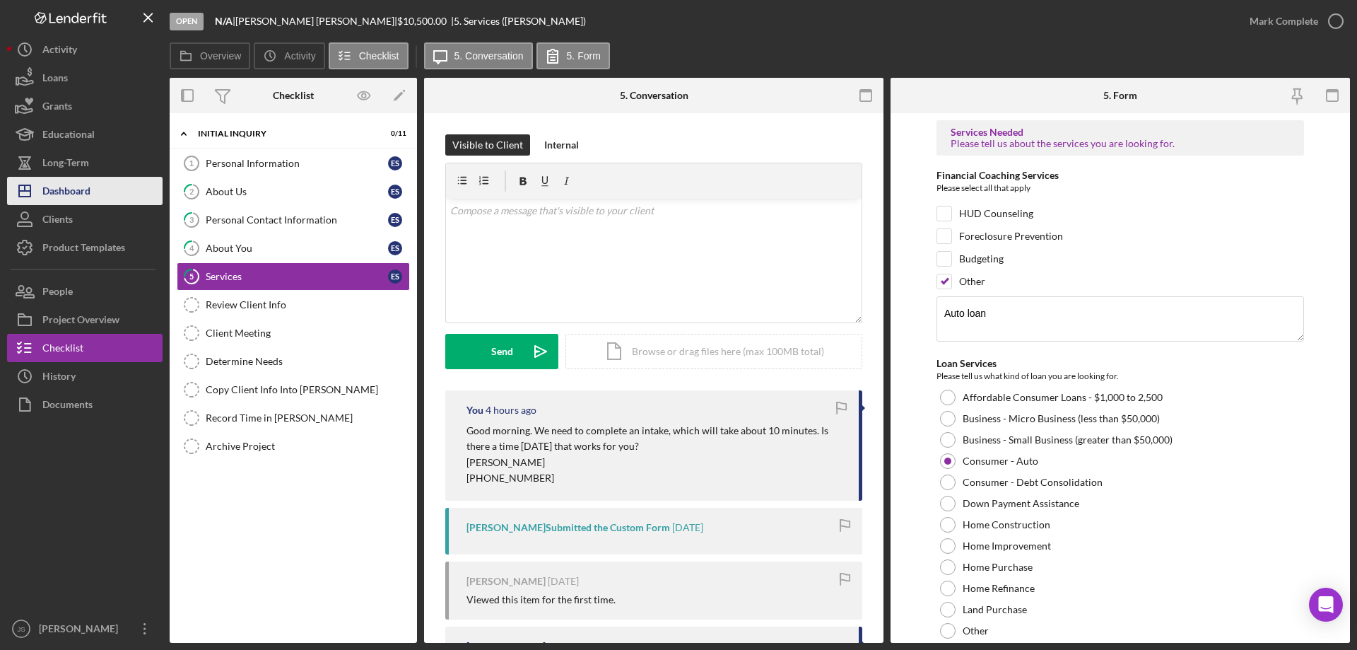
click at [76, 190] on div "Dashboard" at bounding box center [66, 193] width 48 height 32
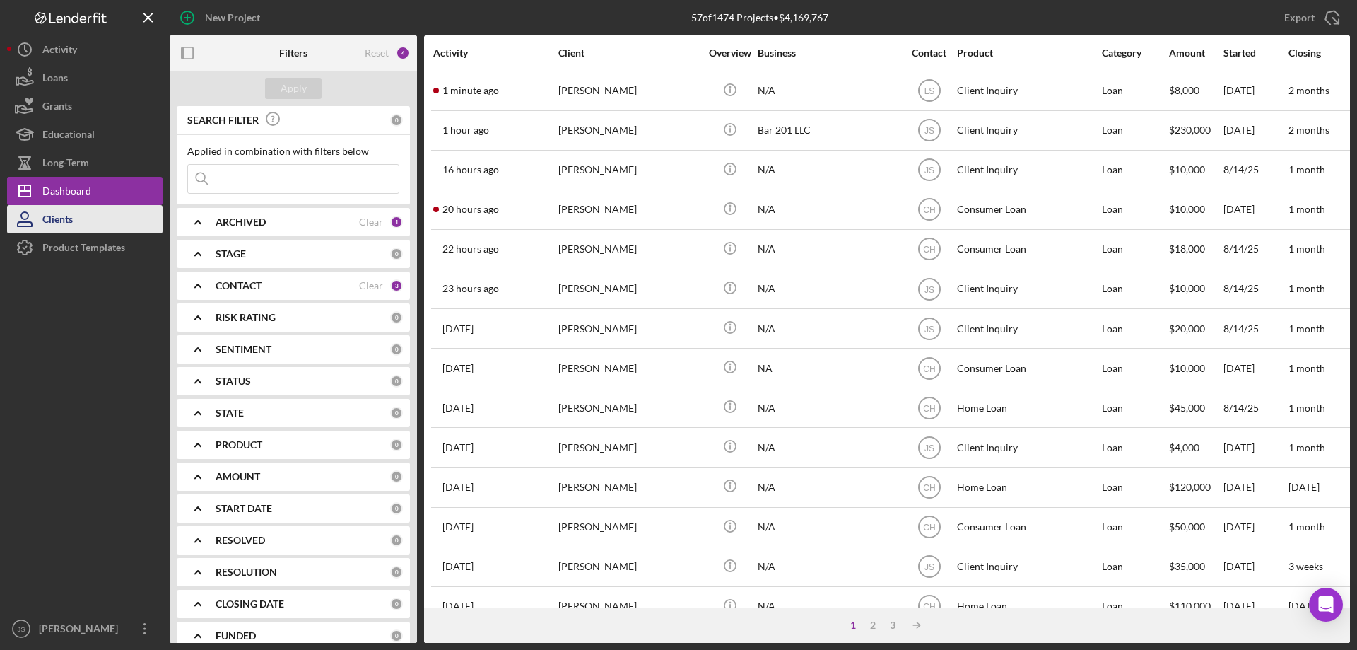
click at [78, 223] on button "Clients" at bounding box center [84, 219] width 155 height 28
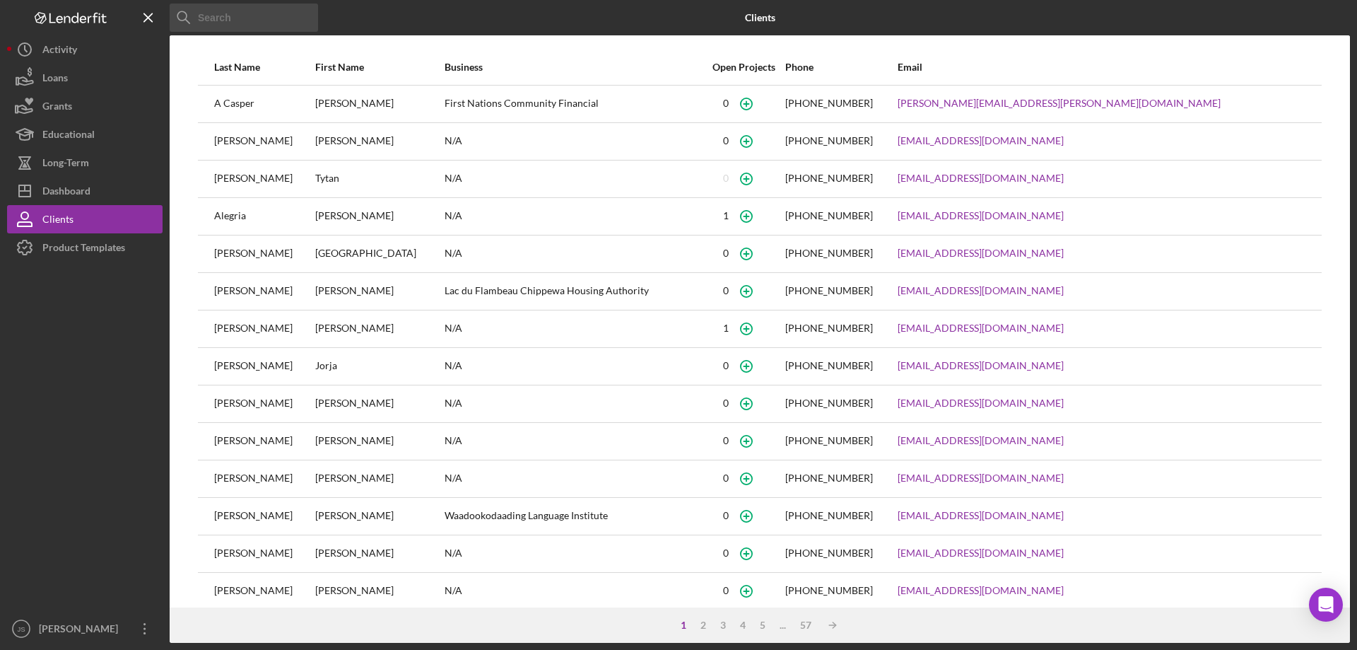
click at [245, 16] on input at bounding box center [244, 18] width 148 height 28
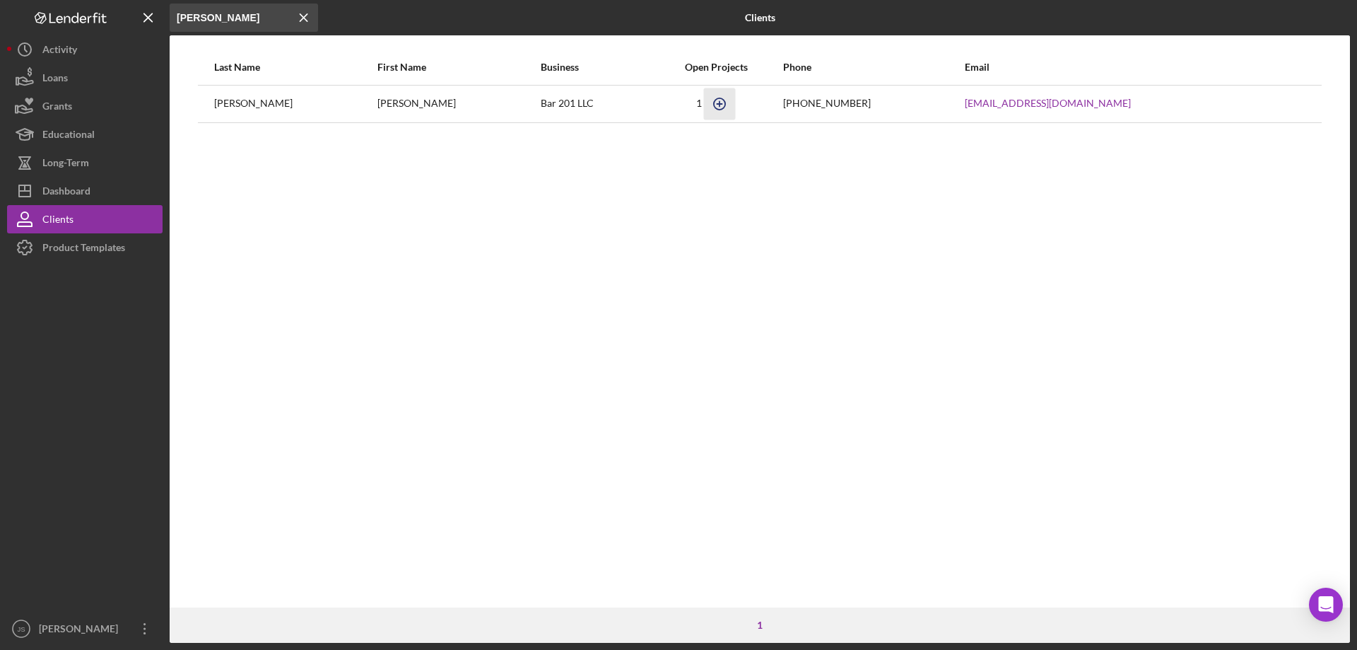
type input "isabell"
click at [704, 105] on icon "button" at bounding box center [719, 104] width 32 height 32
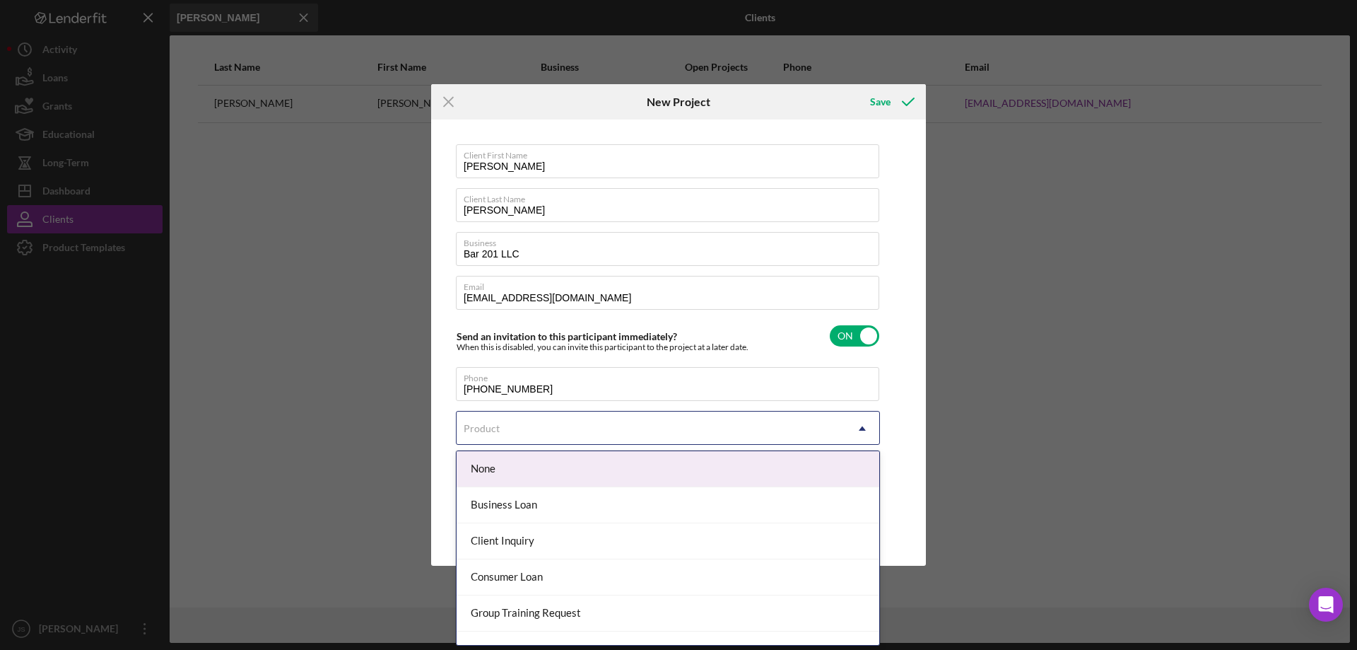
click at [852, 425] on icon "Icon/Dropdown Arrow" at bounding box center [862, 428] width 34 height 34
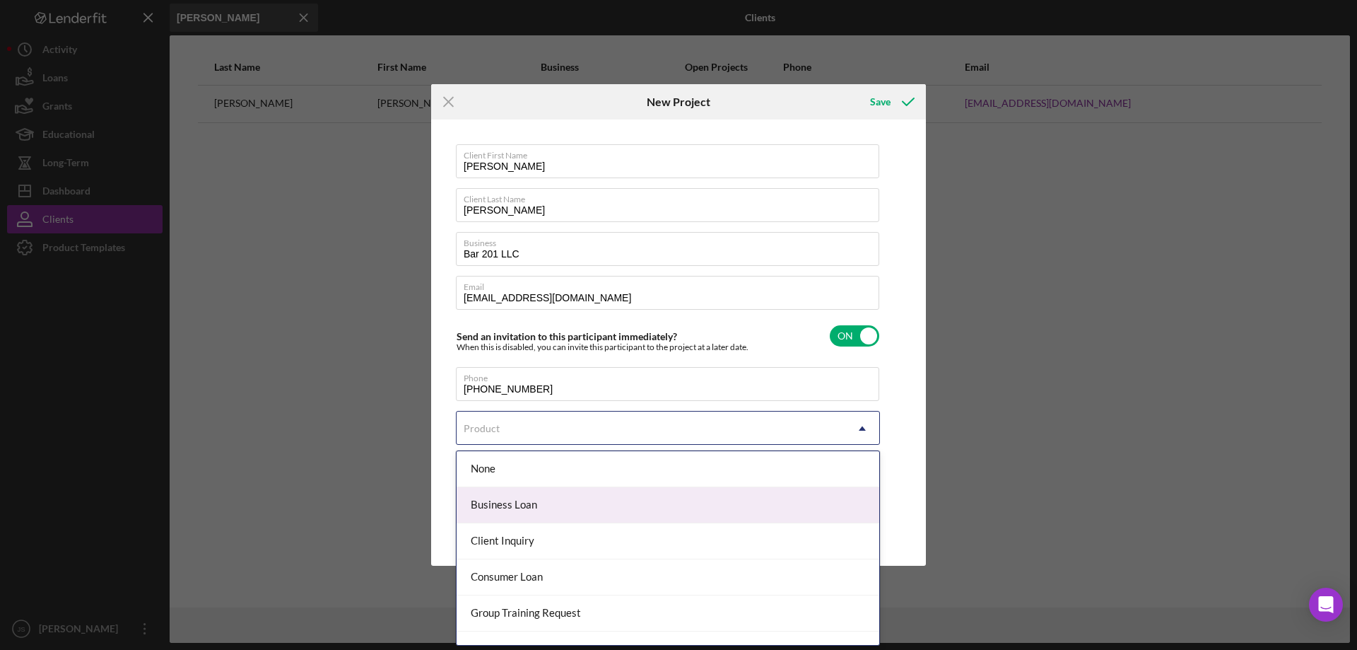
click at [560, 500] on div "Business Loan" at bounding box center [668, 505] width 423 height 36
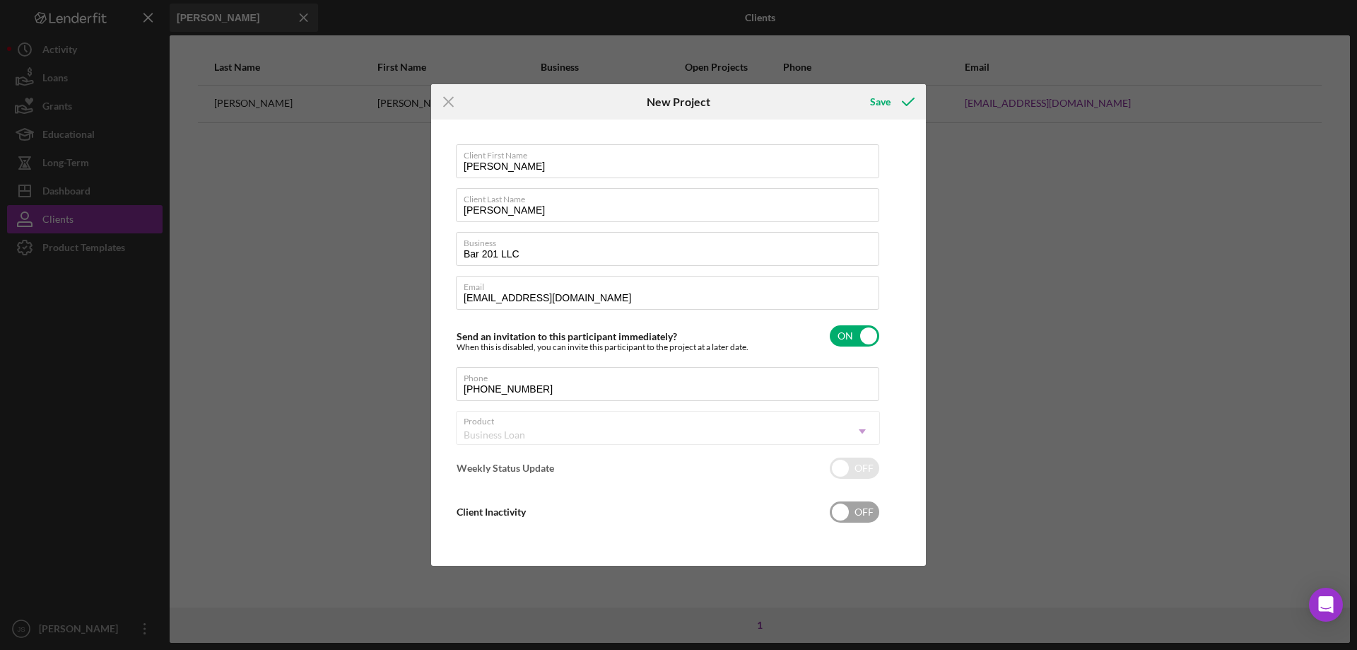
checkbox input "true"
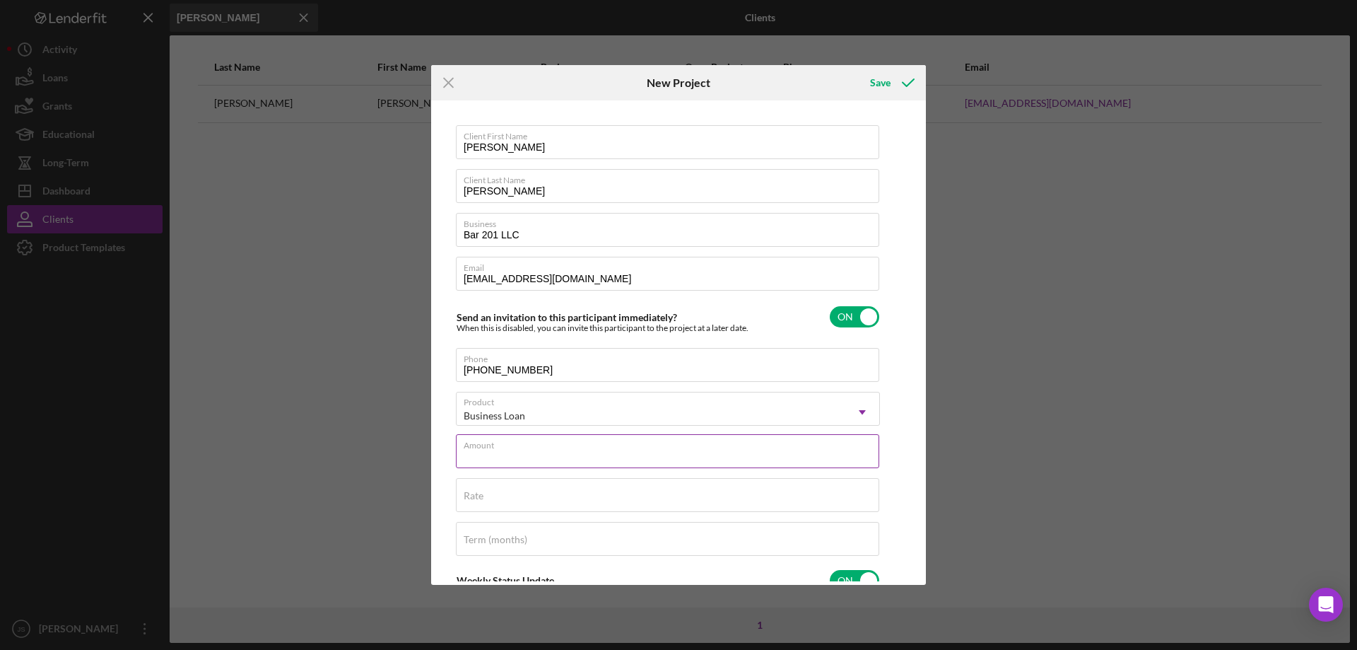
click at [558, 455] on input "Amount" at bounding box center [667, 451] width 423 height 34
type input "$230,000"
click at [520, 498] on input "Rate" at bounding box center [667, 495] width 423 height 34
type input "8.000%"
click at [507, 542] on label "Term (months)" at bounding box center [496, 539] width 64 height 11
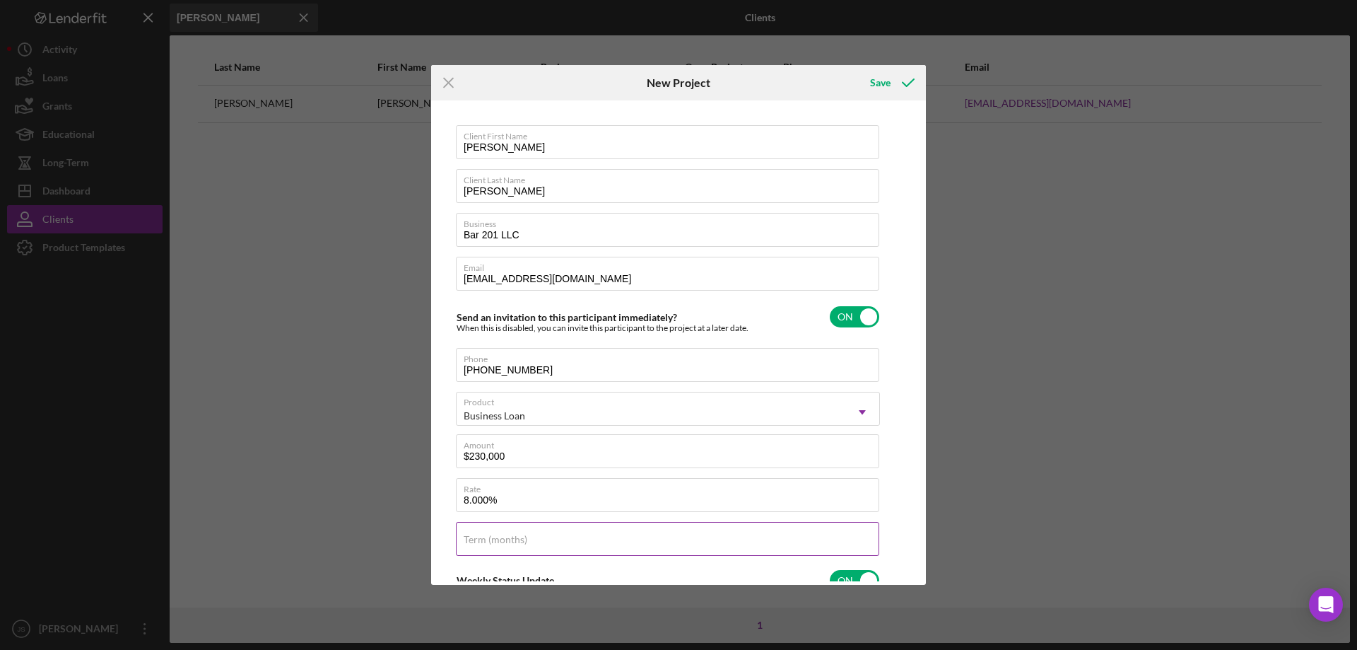
click at [507, 542] on input "Term (months)" at bounding box center [667, 539] width 423 height 34
type input "120"
click at [883, 83] on div "Save" at bounding box center [880, 83] width 20 height 28
checkbox input "false"
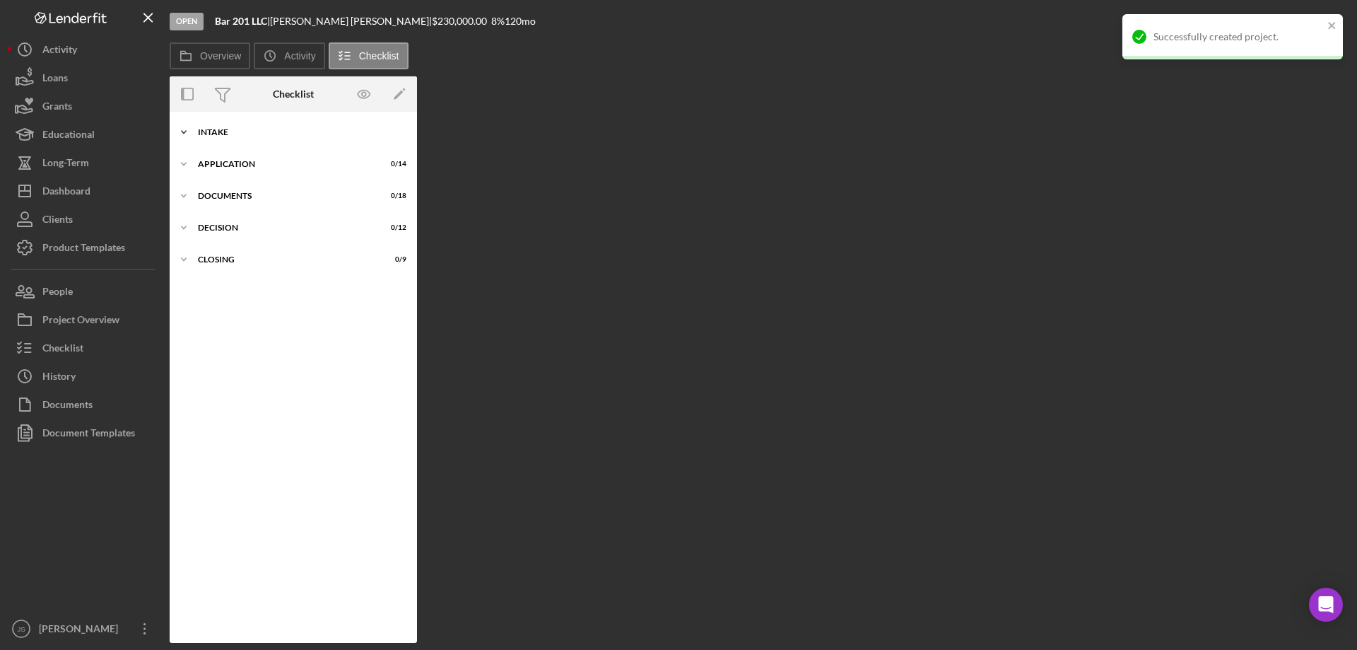
click at [180, 132] on icon "Icon/Expander" at bounding box center [184, 132] width 28 height 28
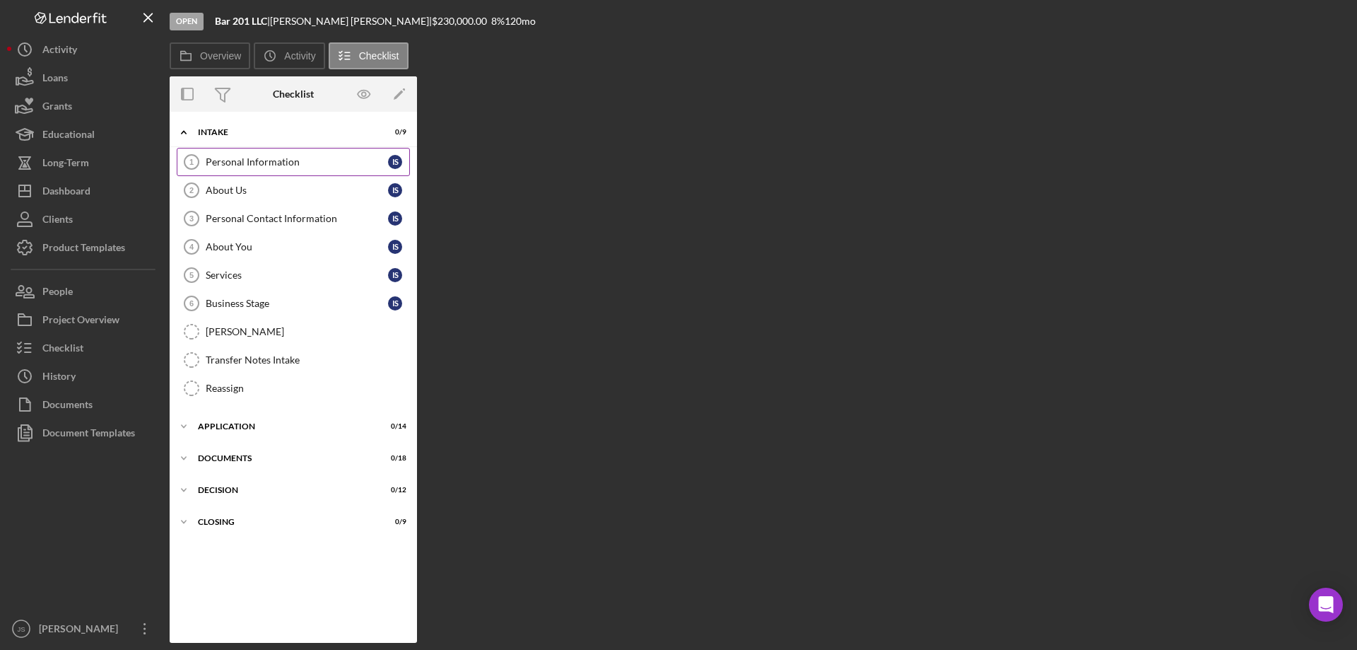
click at [240, 160] on div "Personal Information" at bounding box center [297, 161] width 182 height 11
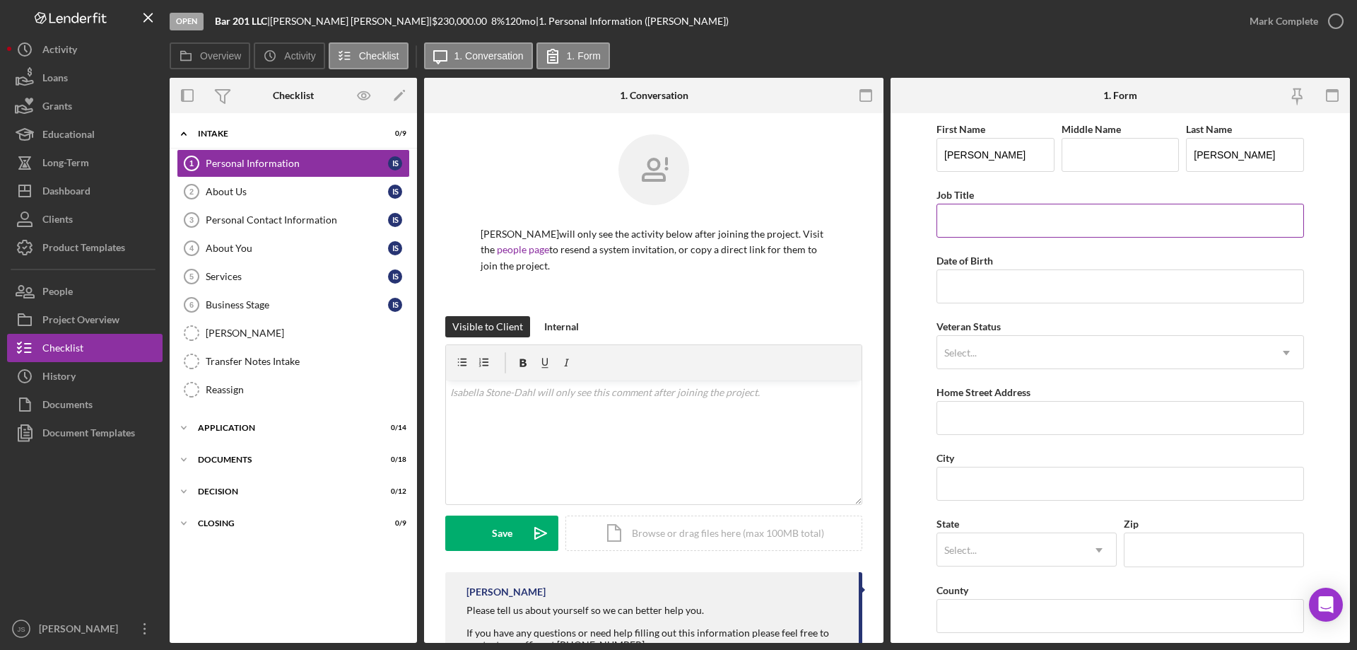
click at [991, 221] on input "Job Title" at bounding box center [1120, 221] width 368 height 34
click at [303, 306] on div "Business Stage" at bounding box center [297, 304] width 182 height 11
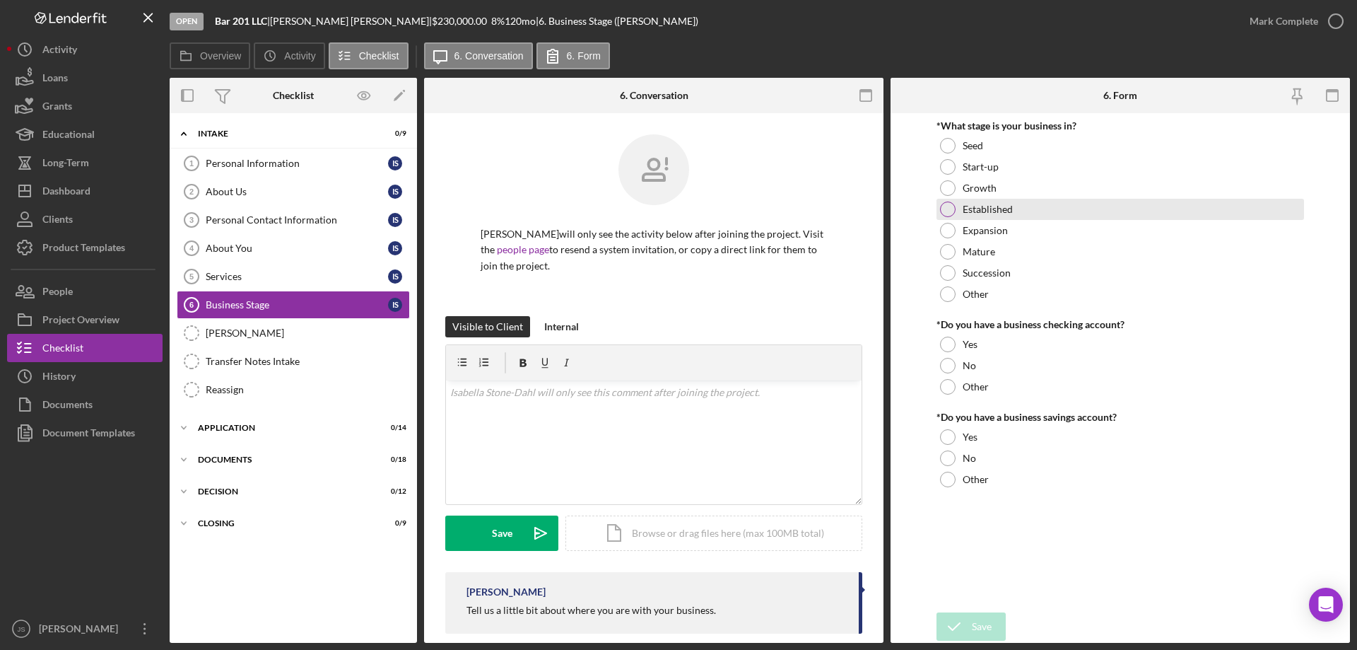
click at [947, 206] on div at bounding box center [948, 209] width 16 height 16
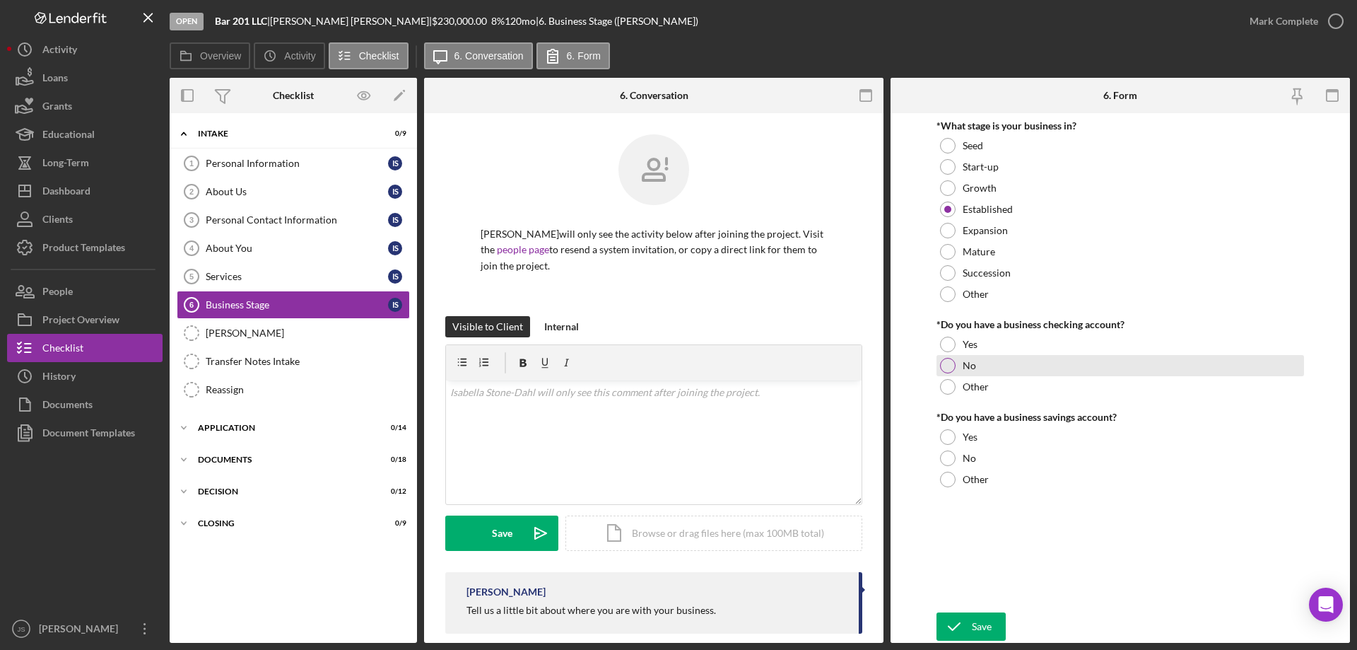
click at [946, 368] on div at bounding box center [948, 366] width 16 height 16
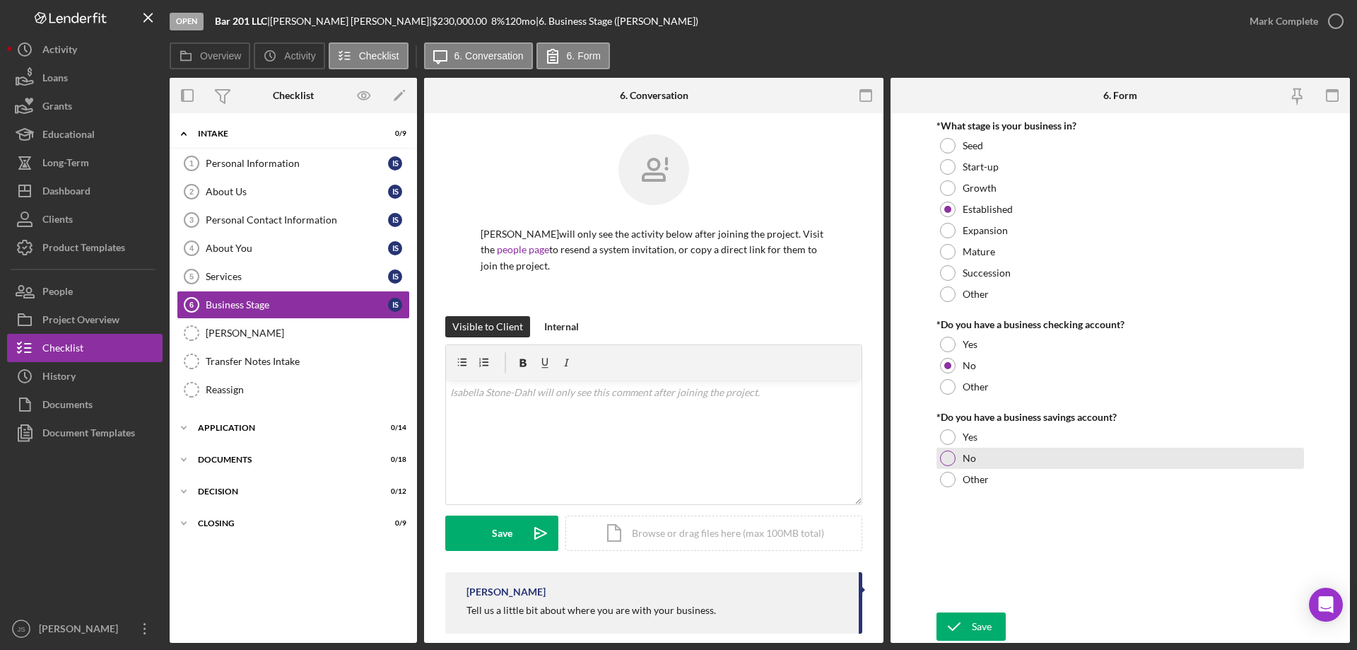
click at [946, 456] on div at bounding box center [948, 458] width 16 height 16
drag, startPoint x: 955, startPoint y: 625, endPoint x: 958, endPoint y: 609, distance: 16.6
click at [957, 623] on icon "submit" at bounding box center [953, 626] width 35 height 35
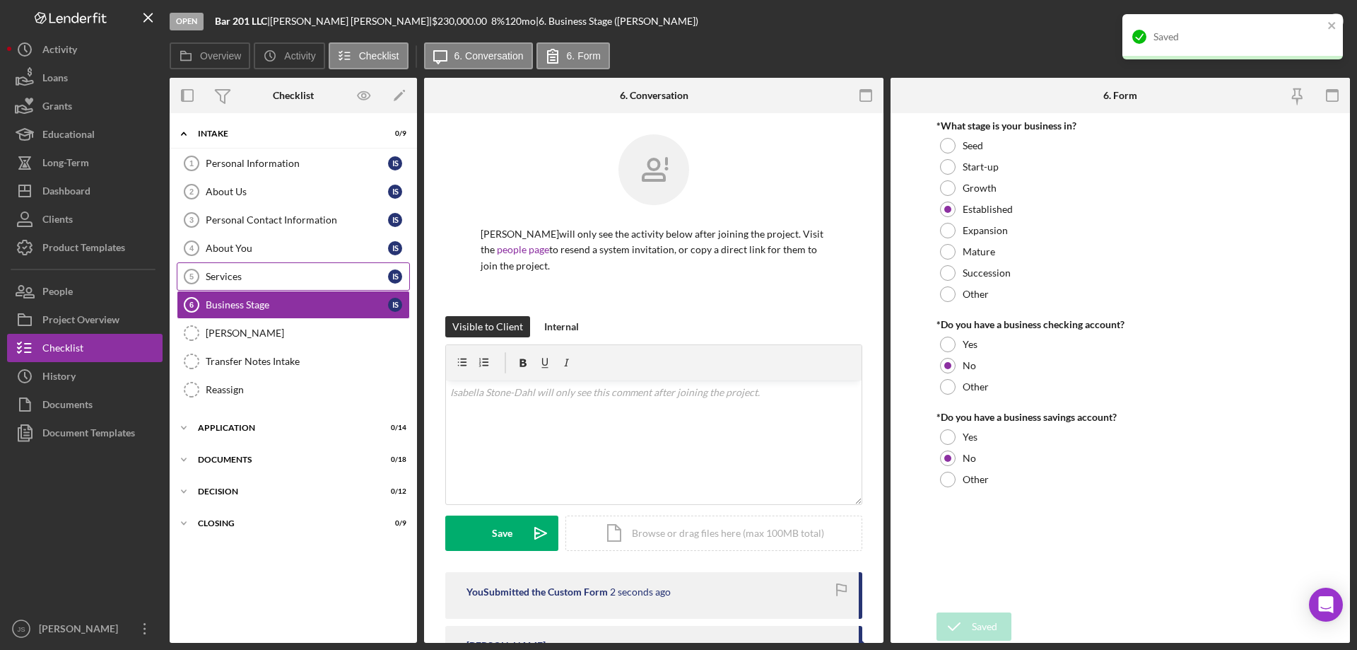
click at [269, 273] on div "Services" at bounding box center [297, 276] width 182 height 11
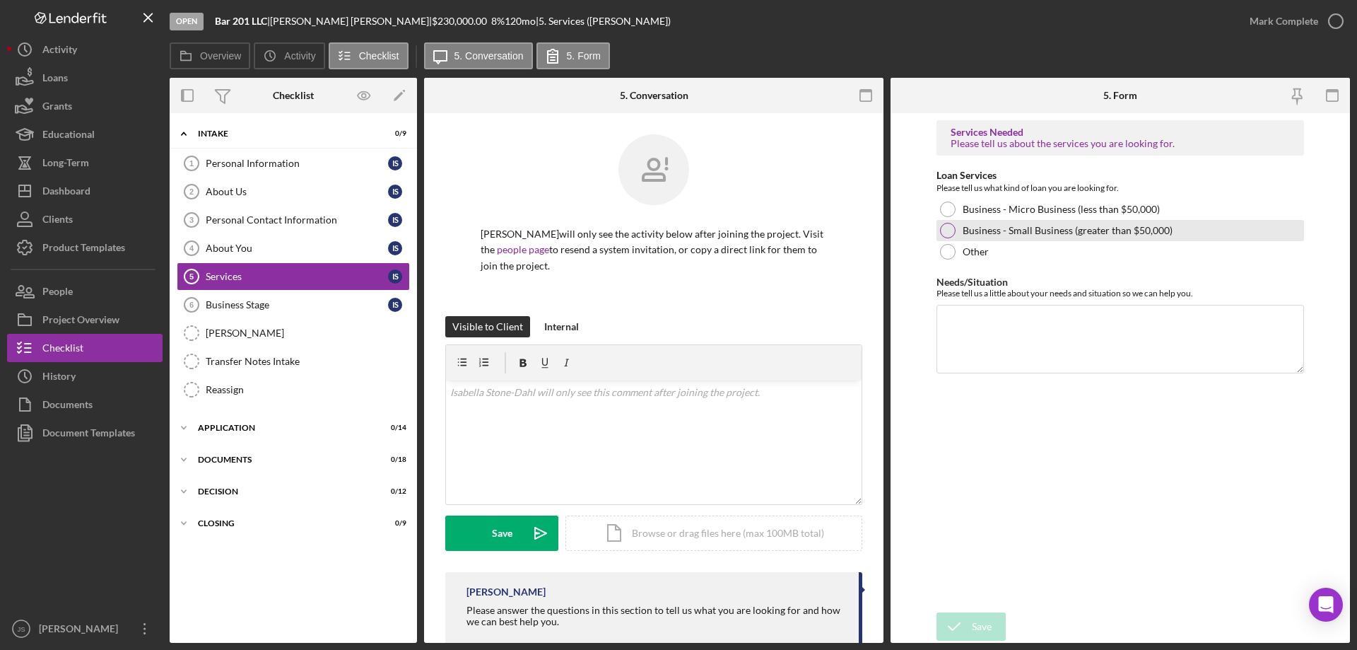
click at [948, 227] on div at bounding box center [948, 231] width 16 height 16
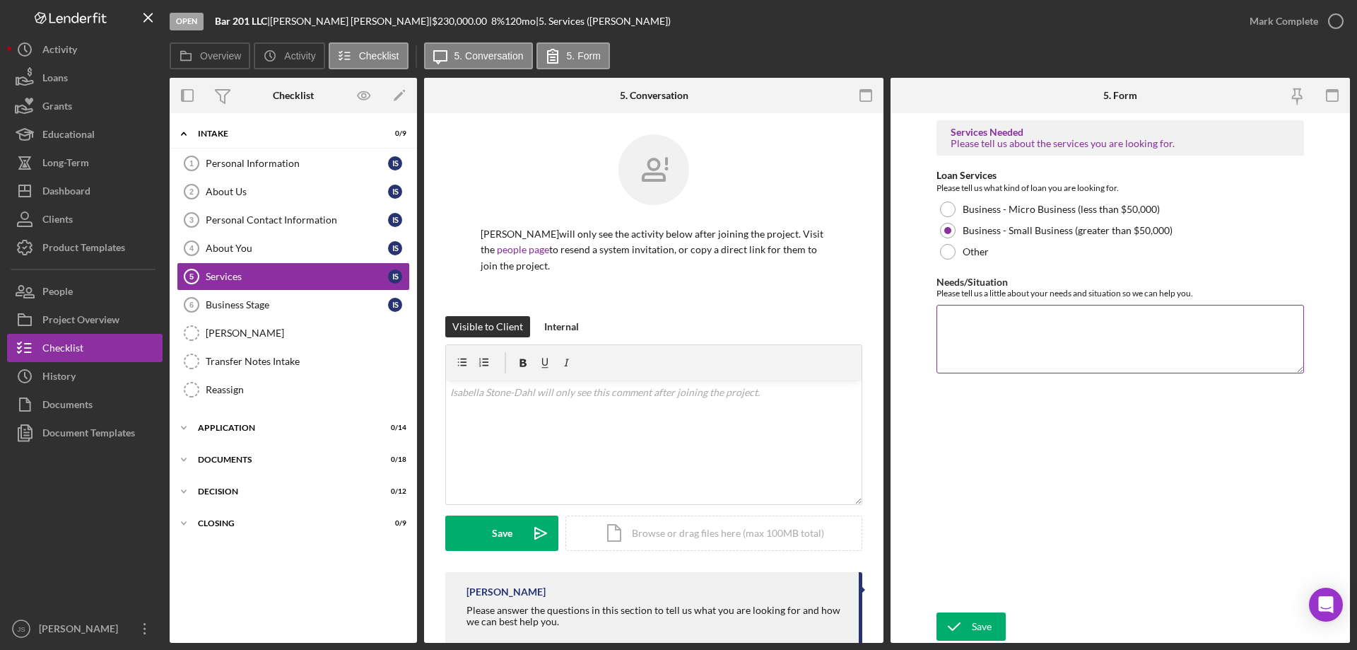
click at [989, 339] on textarea "Needs/Situation" at bounding box center [1120, 339] width 368 height 68
type textarea "Purchase existing coffee shop"
drag, startPoint x: 983, startPoint y: 629, endPoint x: 1018, endPoint y: 589, distance: 52.6
click at [984, 628] on div "Save" at bounding box center [982, 626] width 20 height 28
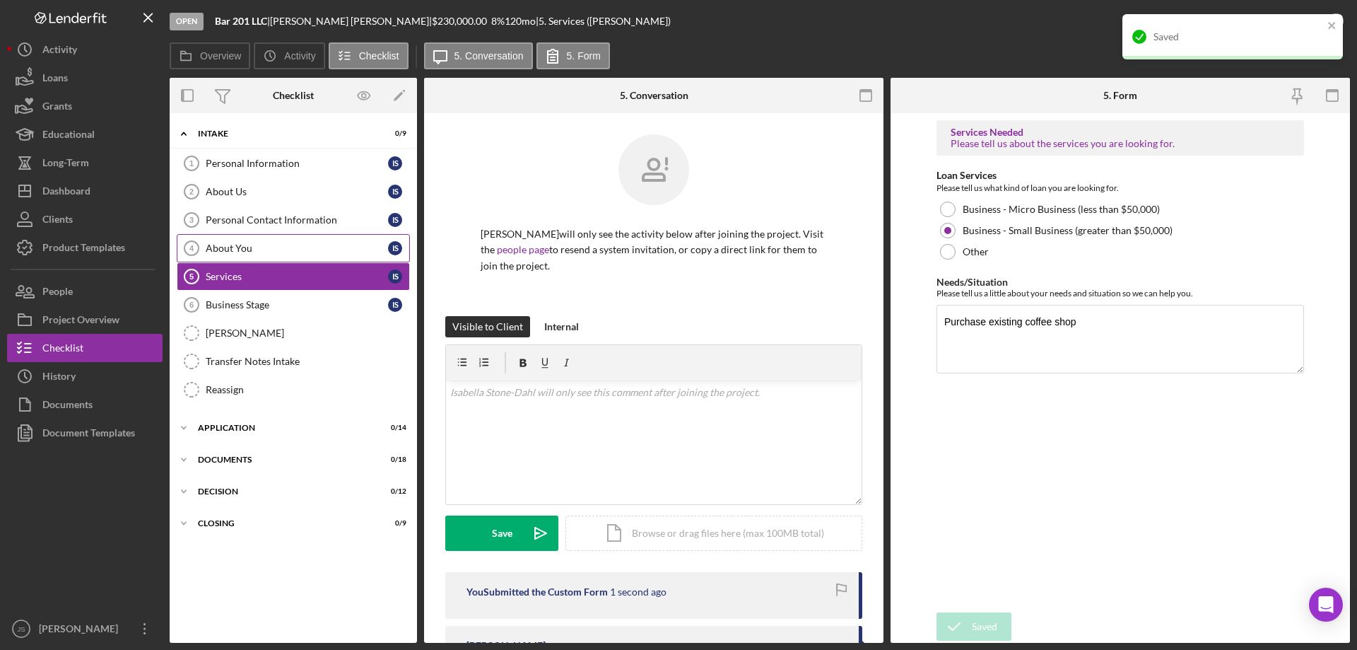
click at [256, 247] on div "About You" at bounding box center [297, 247] width 182 height 11
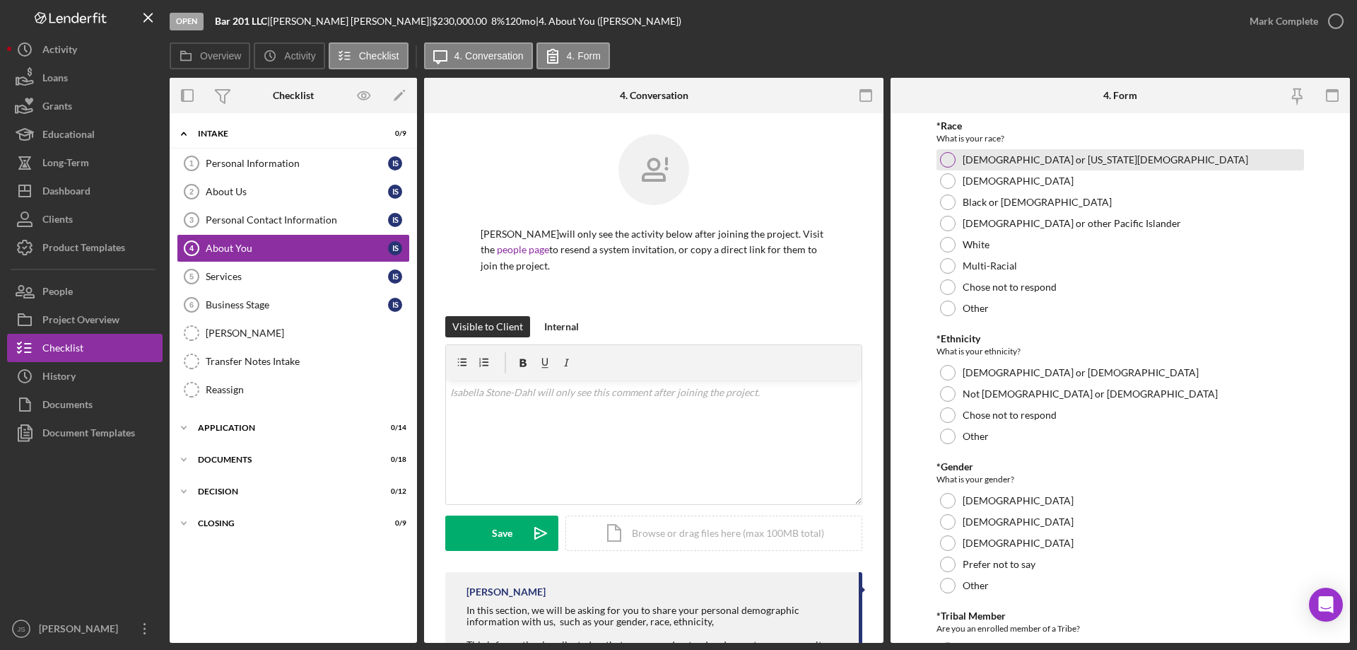
click at [948, 157] on div at bounding box center [948, 160] width 16 height 16
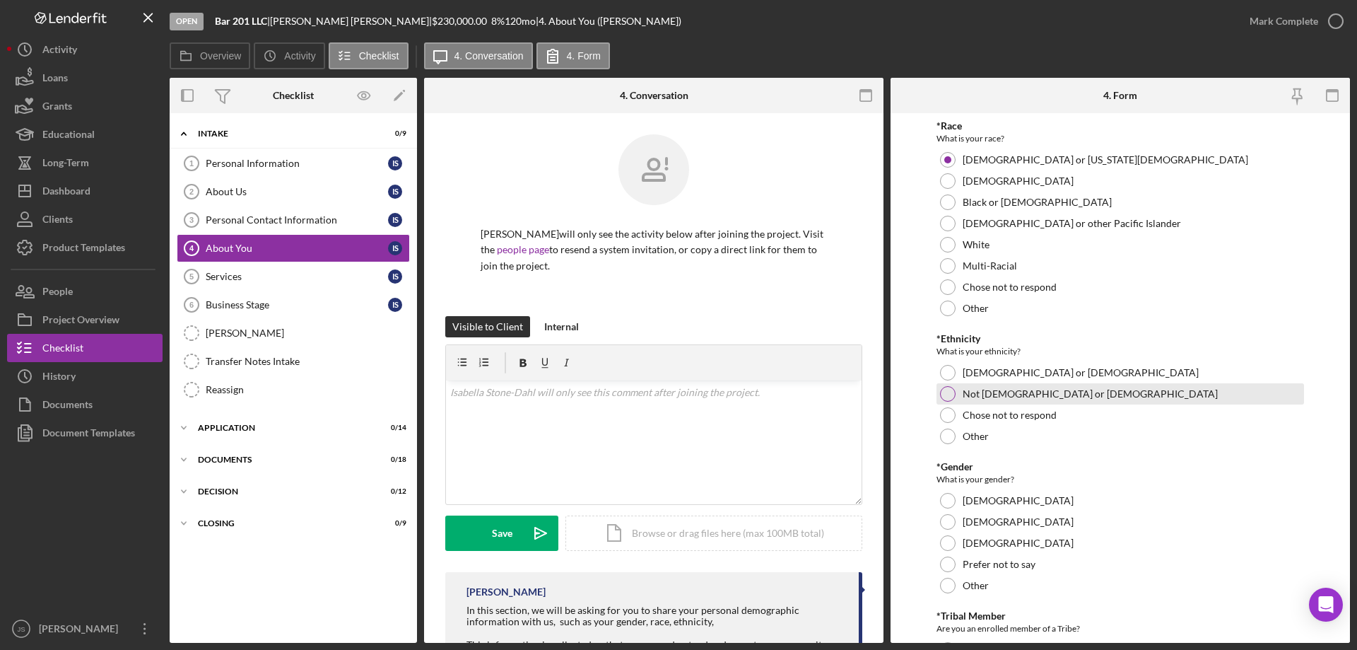
drag, startPoint x: 951, startPoint y: 397, endPoint x: 992, endPoint y: 449, distance: 65.5
click at [952, 397] on div at bounding box center [948, 394] width 16 height 16
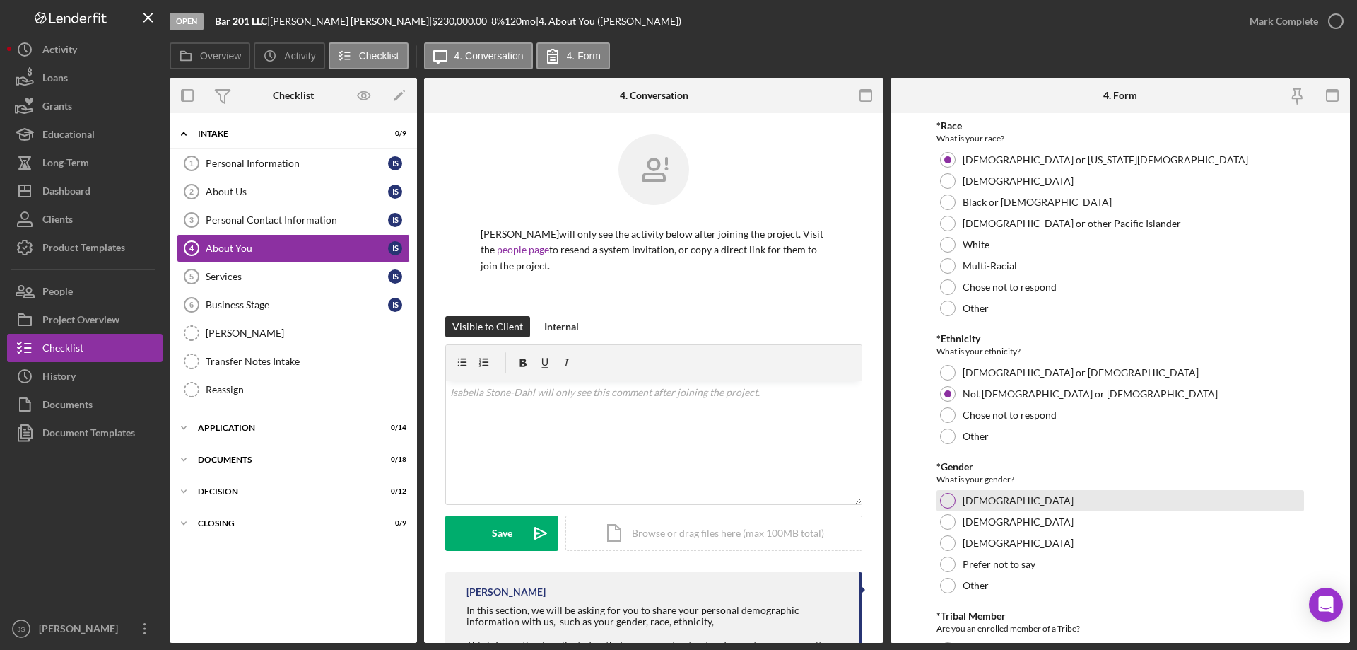
drag, startPoint x: 951, startPoint y: 500, endPoint x: 961, endPoint y: 498, distance: 10.1
click at [956, 499] on div "[DEMOGRAPHIC_DATA]" at bounding box center [1120, 500] width 368 height 21
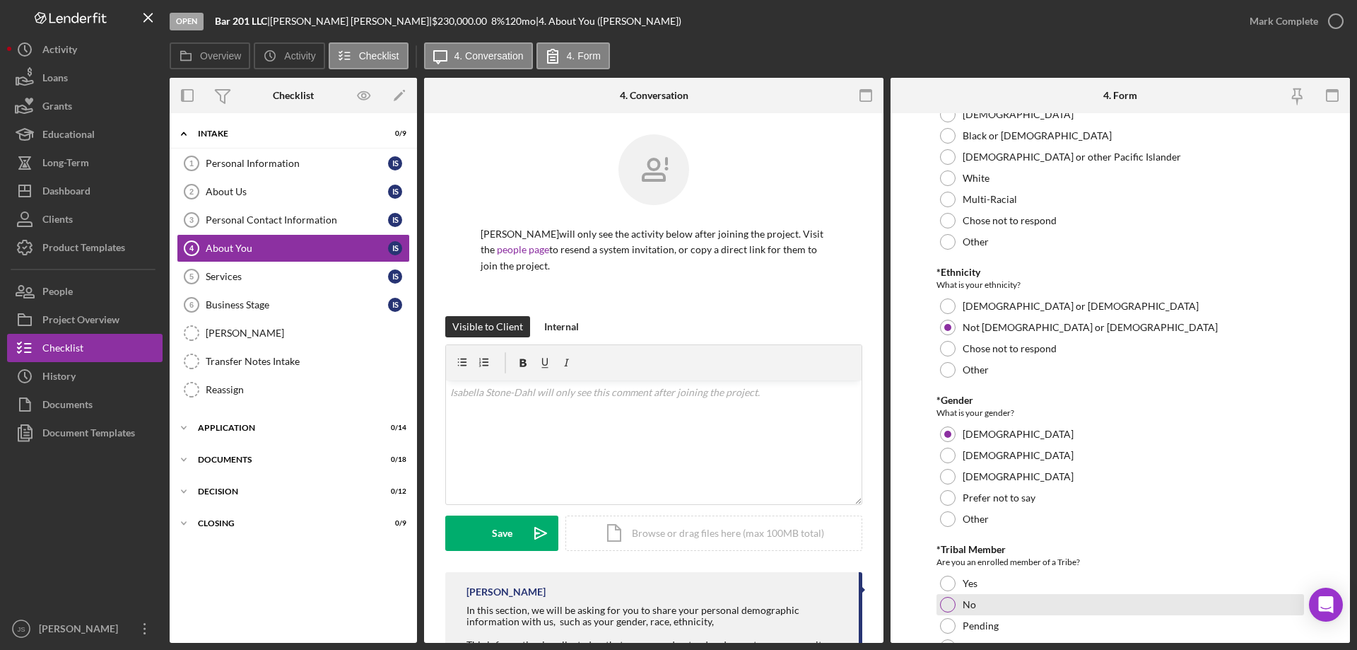
scroll to position [141, 0]
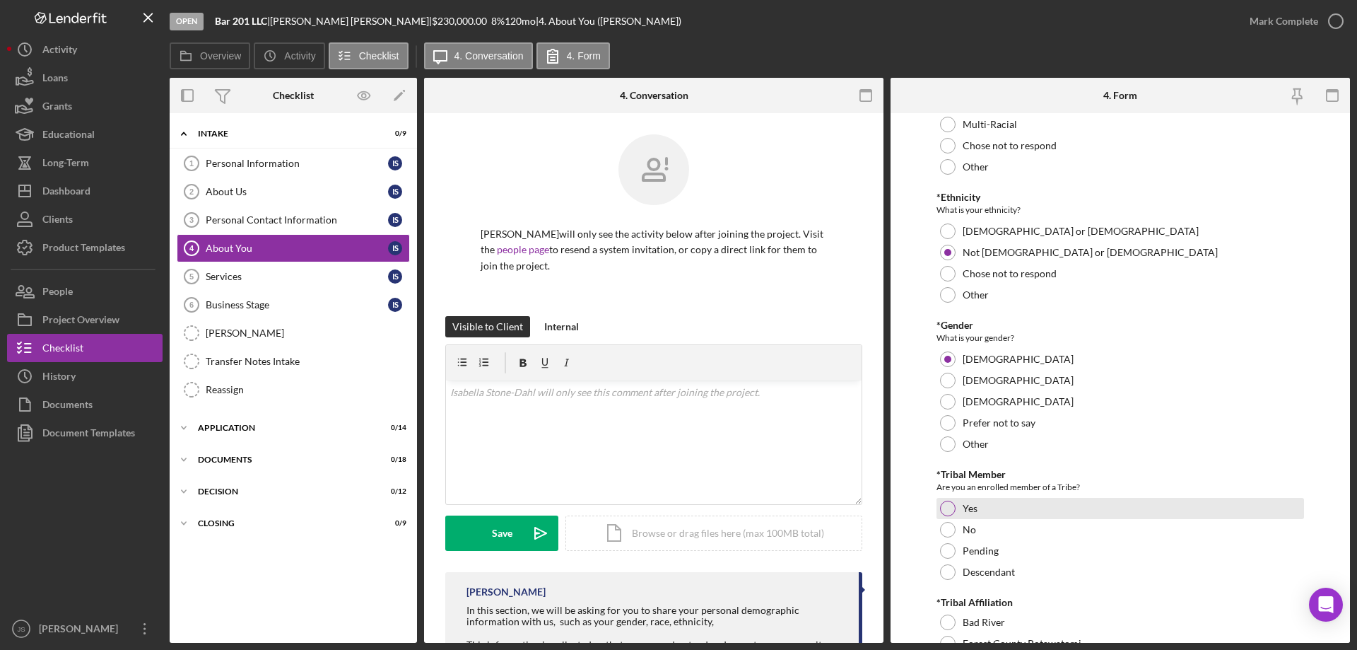
click at [946, 502] on div at bounding box center [948, 508] width 16 height 16
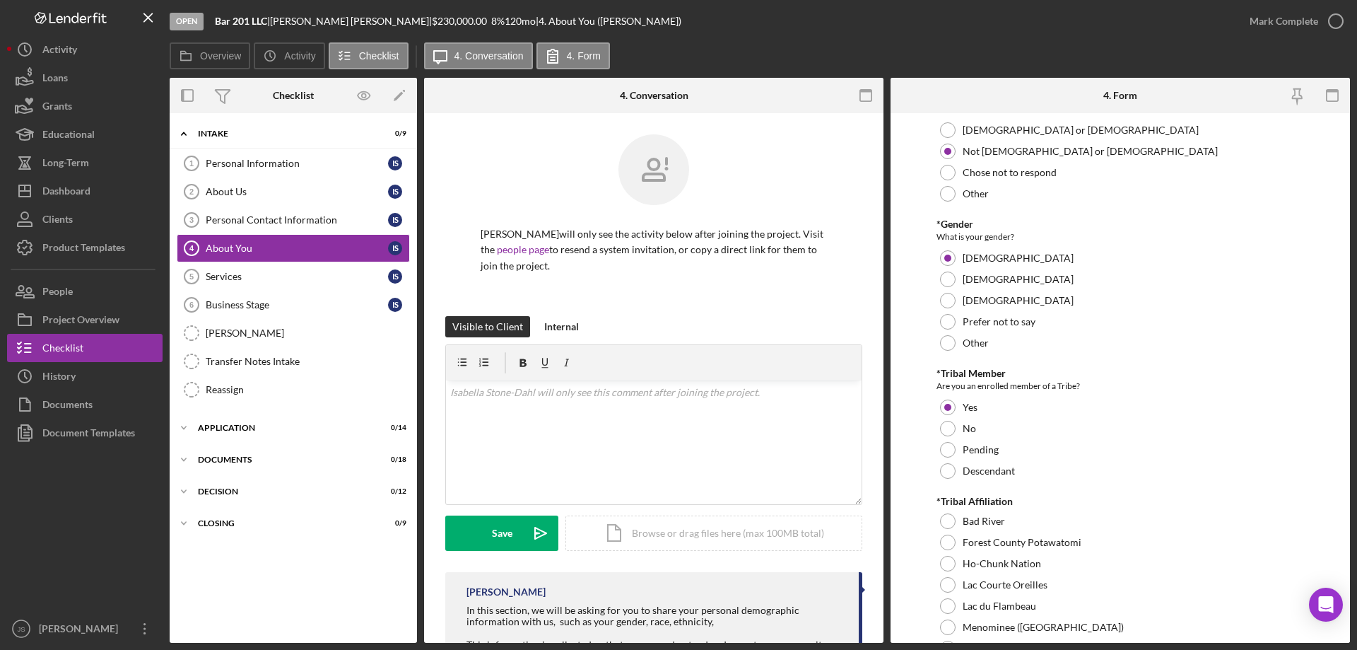
scroll to position [424, 0]
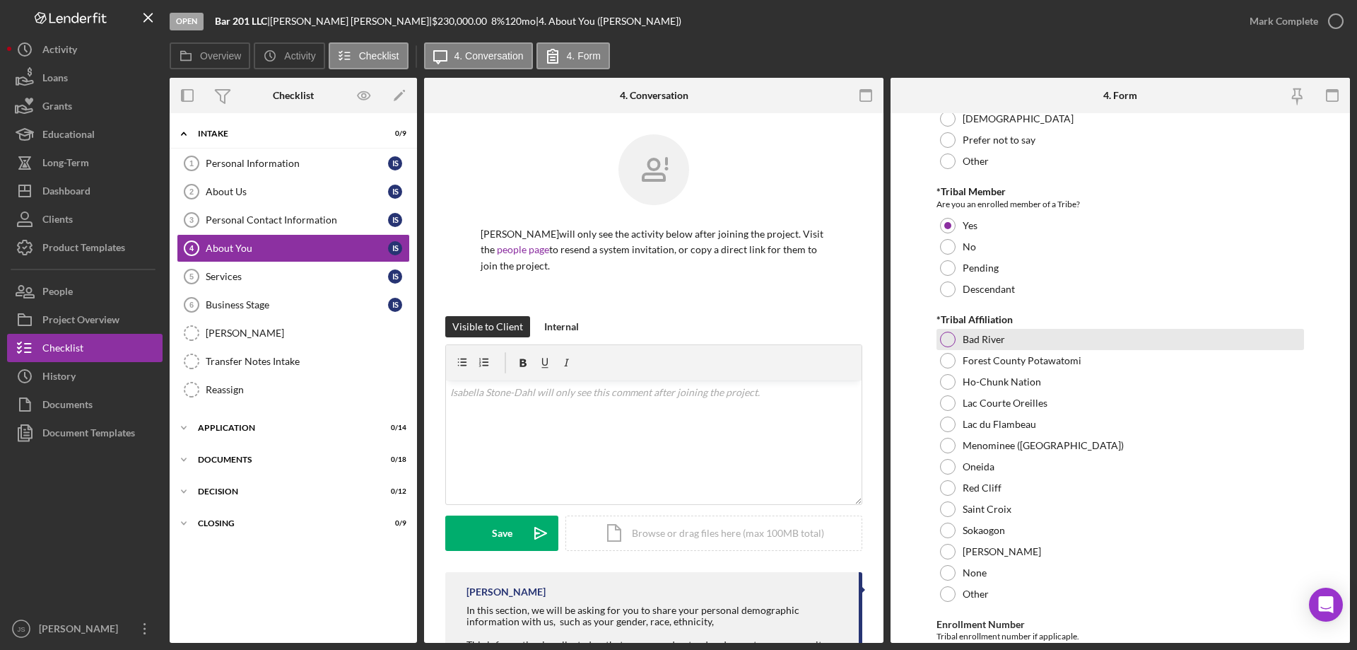
click at [950, 336] on div at bounding box center [948, 339] width 16 height 16
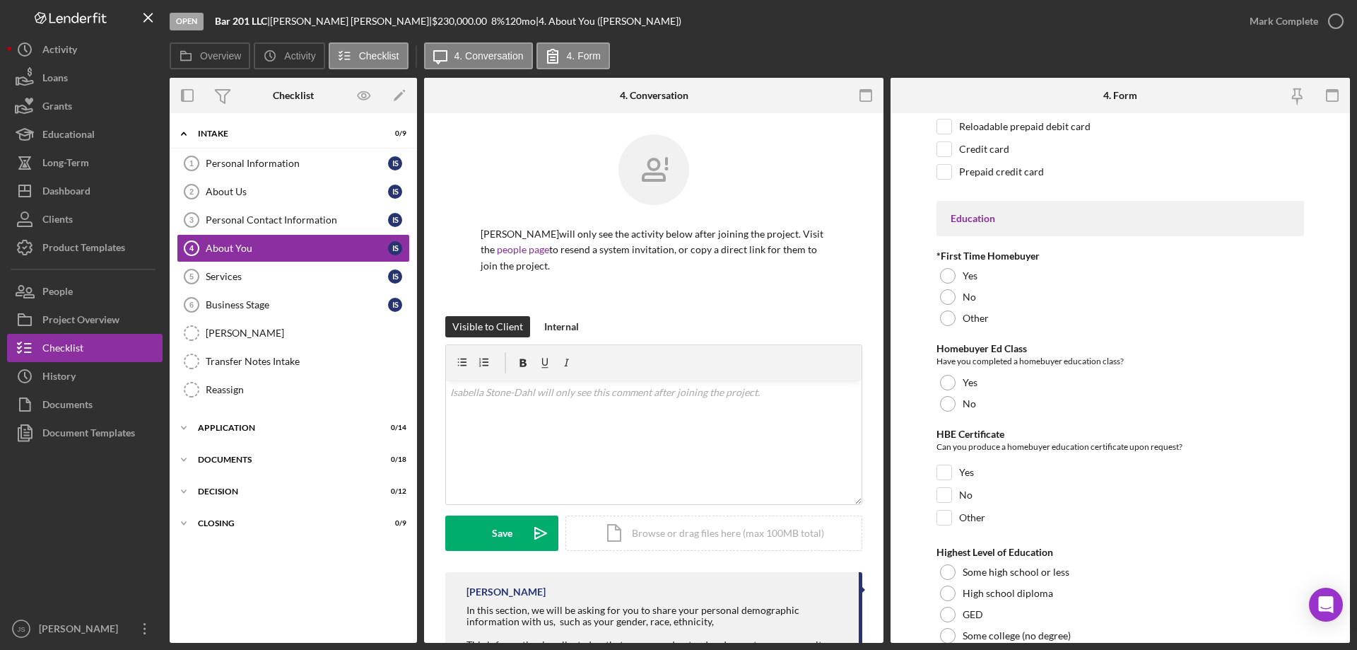
scroll to position [2947, 0]
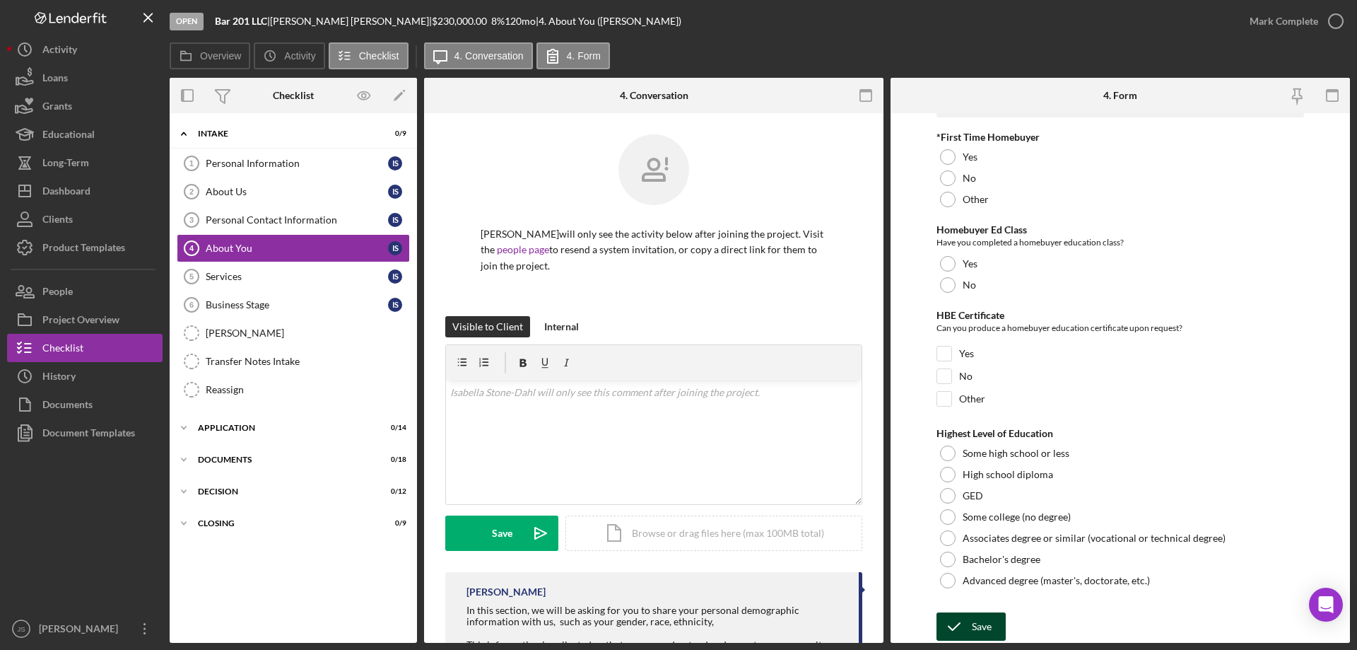
click at [967, 622] on icon "submit" at bounding box center [953, 626] width 35 height 35
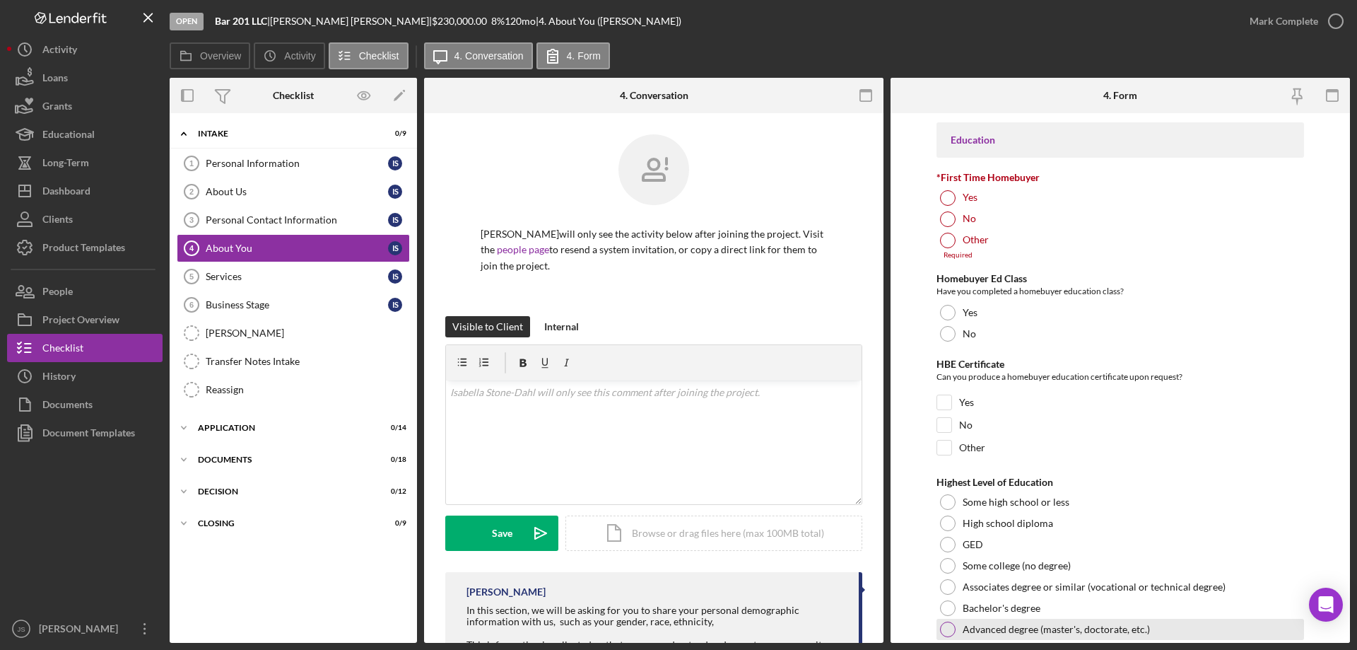
scroll to position [2987, 0]
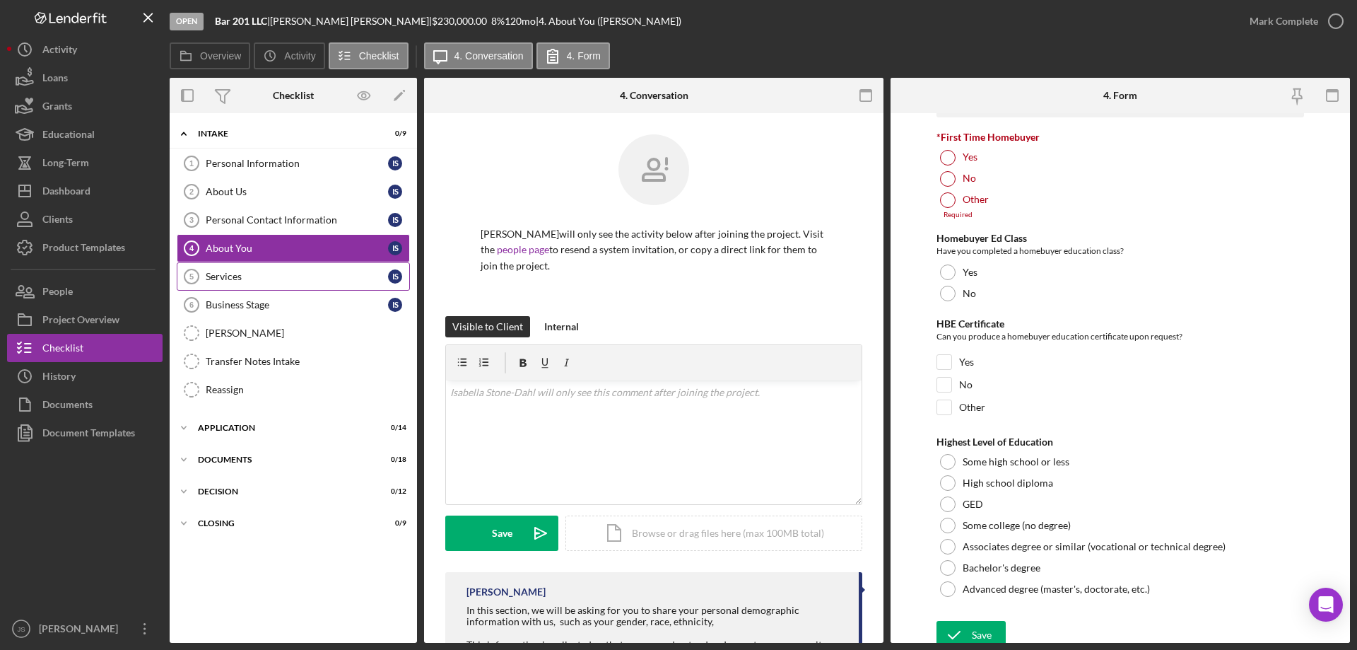
click at [257, 277] on div "Services" at bounding box center [297, 276] width 182 height 11
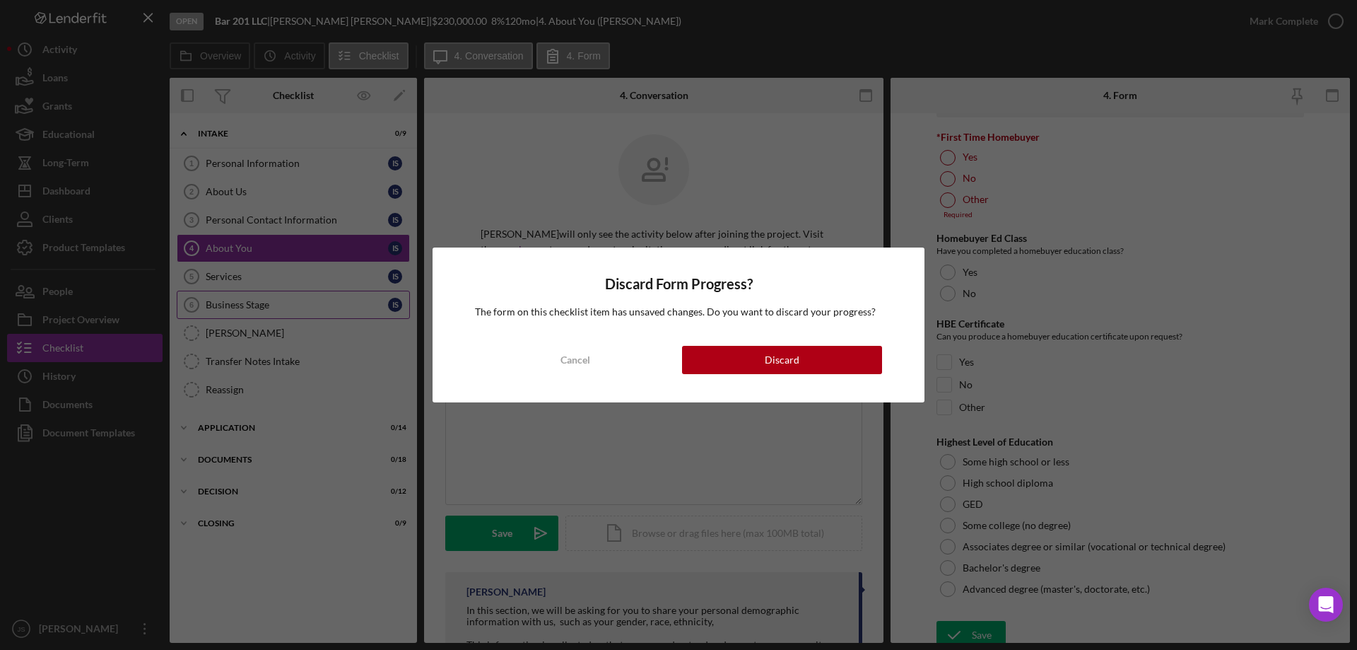
click at [280, 305] on div "Discard Form Progress? The form on this checklist item has unsaved changes. Do …" at bounding box center [678, 325] width 1357 height 650
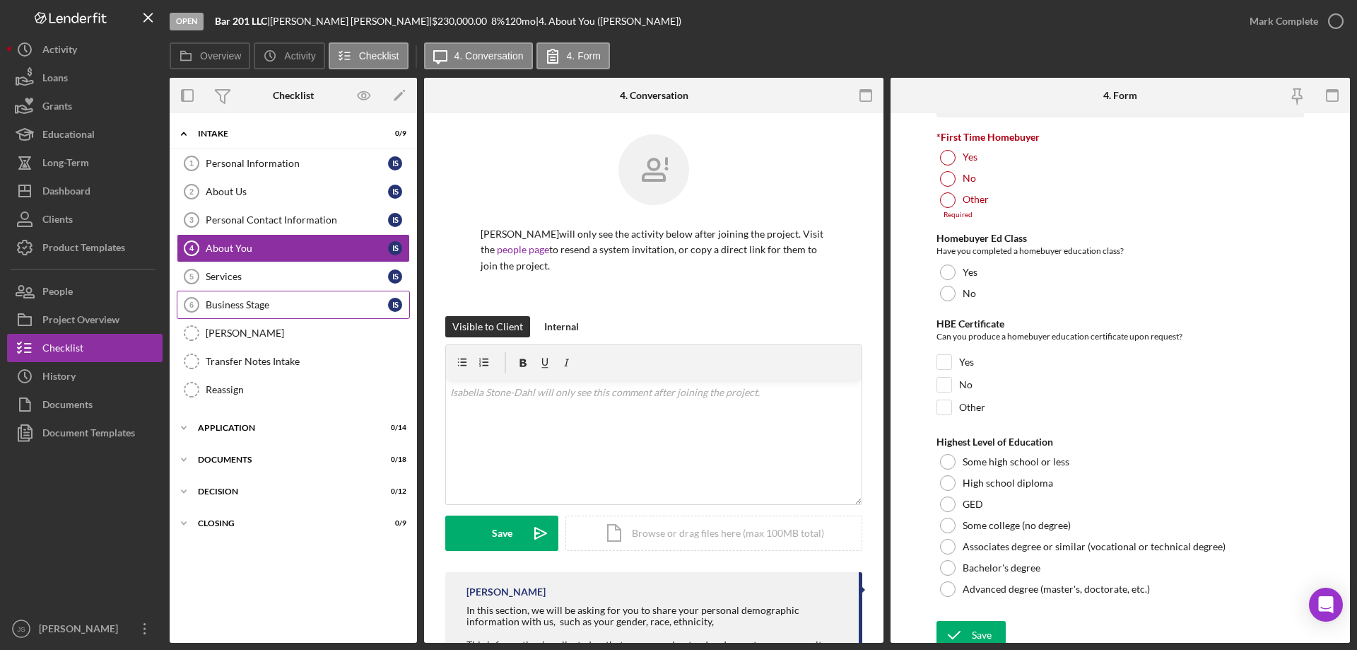
click at [303, 298] on link "Business Stage 6 Business Stage I S" at bounding box center [293, 304] width 233 height 28
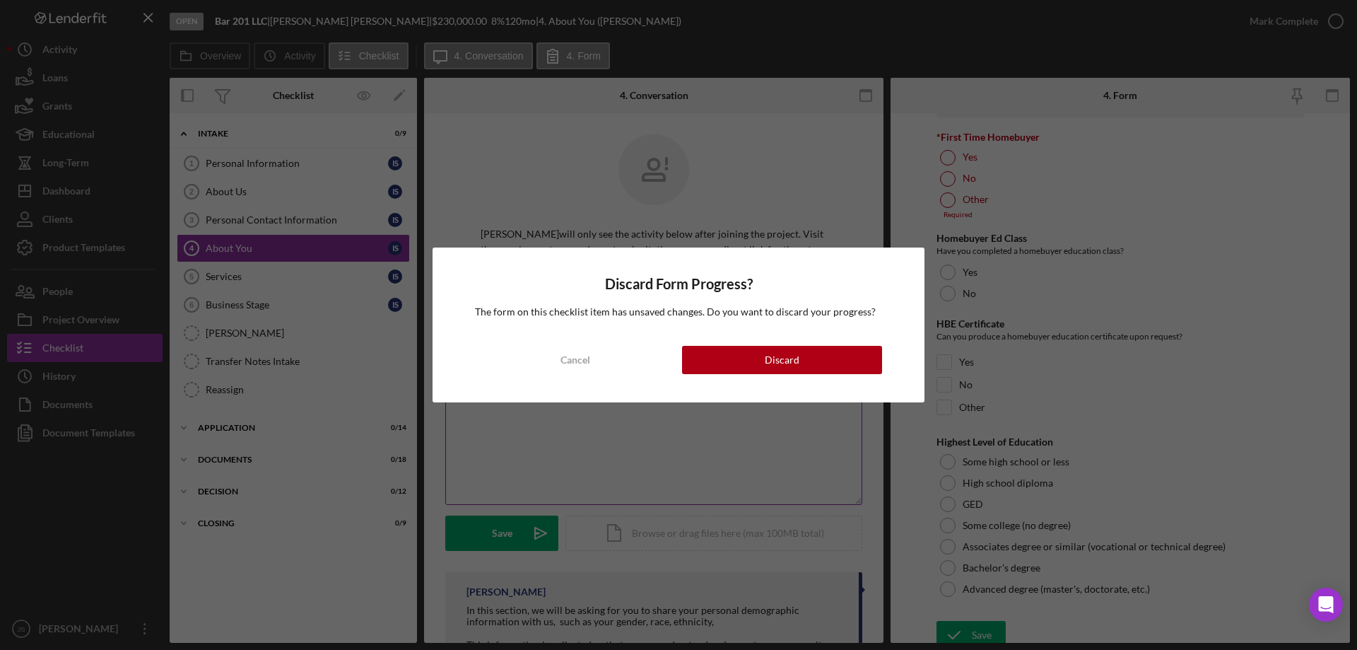
click at [594, 360] on button "Cancel" at bounding box center [575, 360] width 200 height 28
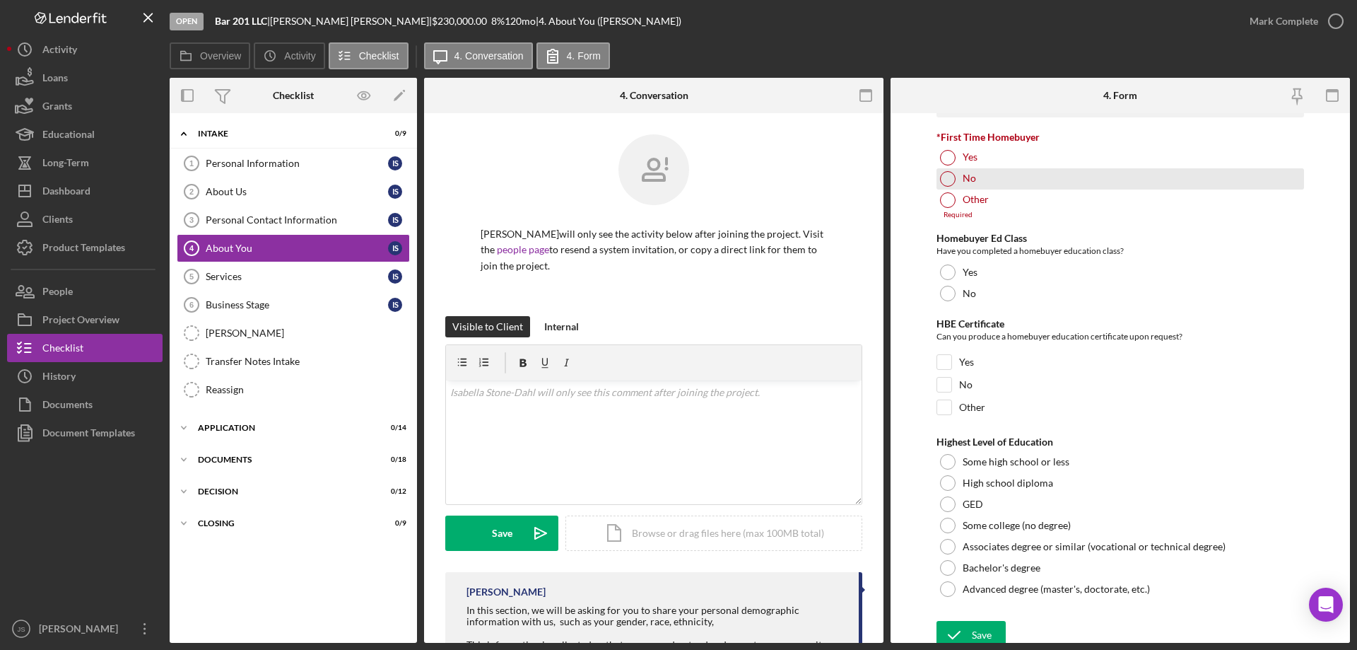
click at [944, 179] on div at bounding box center [948, 179] width 16 height 16
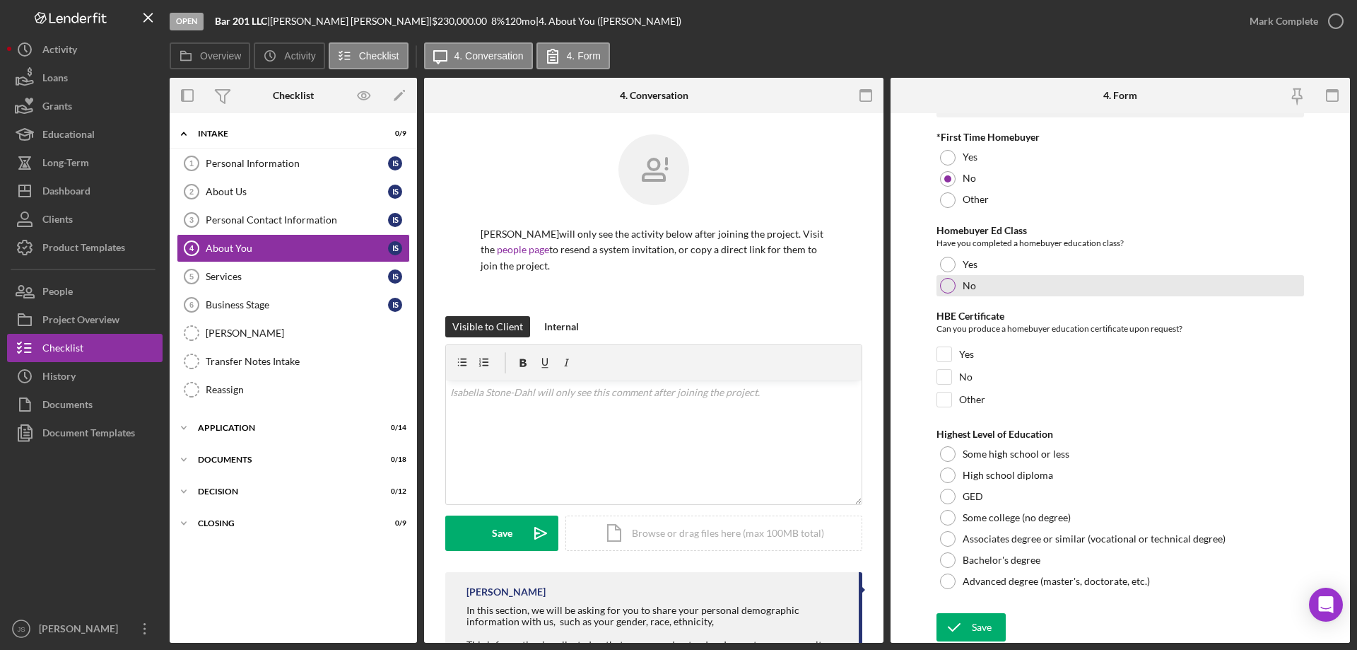
click at [948, 289] on div at bounding box center [948, 286] width 16 height 16
drag, startPoint x: 947, startPoint y: 375, endPoint x: 1116, endPoint y: 401, distance: 170.9
click at [949, 375] on input "No" at bounding box center [944, 377] width 14 height 14
checkbox input "true"
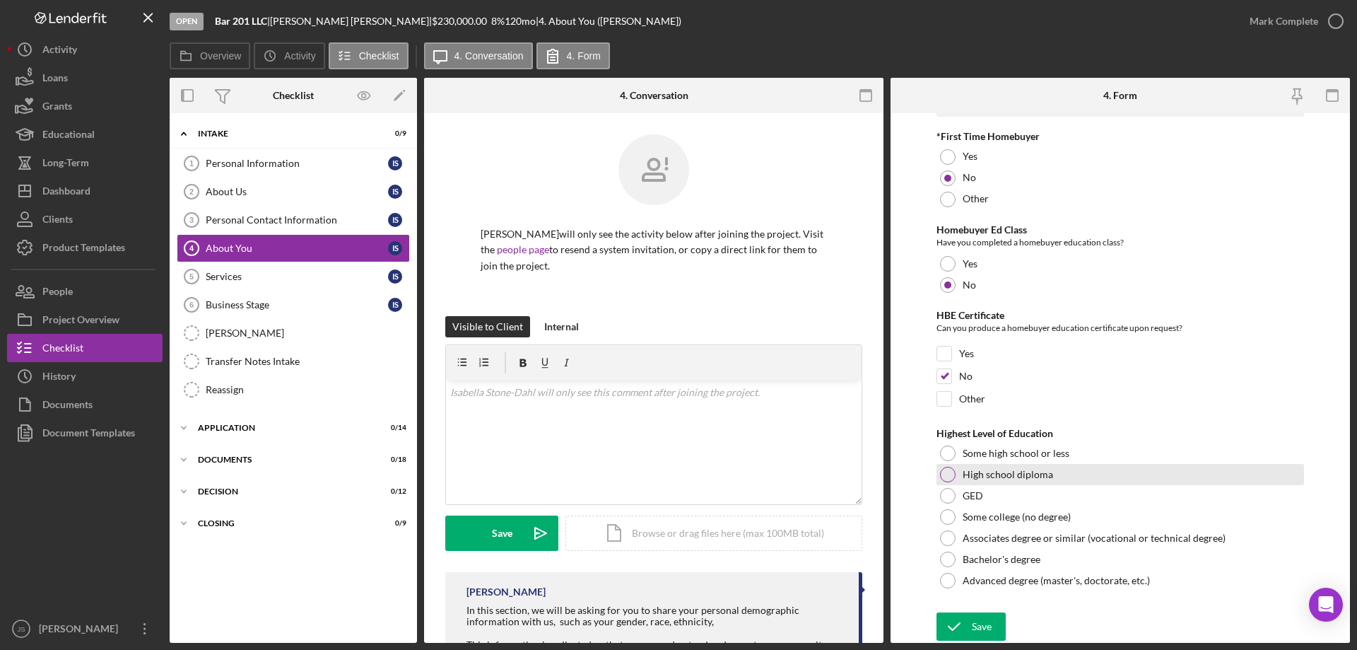
drag, startPoint x: 944, startPoint y: 474, endPoint x: 952, endPoint y: 635, distance: 161.3
click at [944, 474] on div at bounding box center [948, 474] width 16 height 16
click at [982, 627] on div "Save" at bounding box center [982, 626] width 20 height 28
click at [983, 624] on div "Save" at bounding box center [982, 626] width 20 height 28
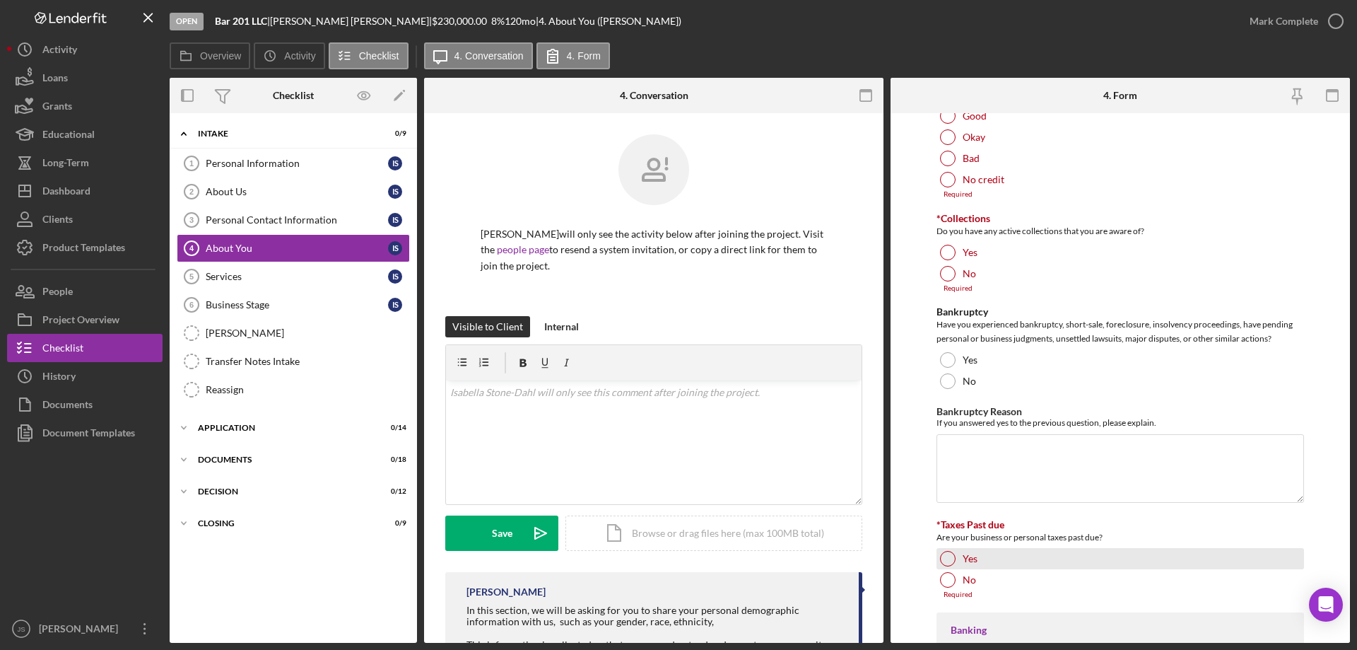
scroll to position [2210, 0]
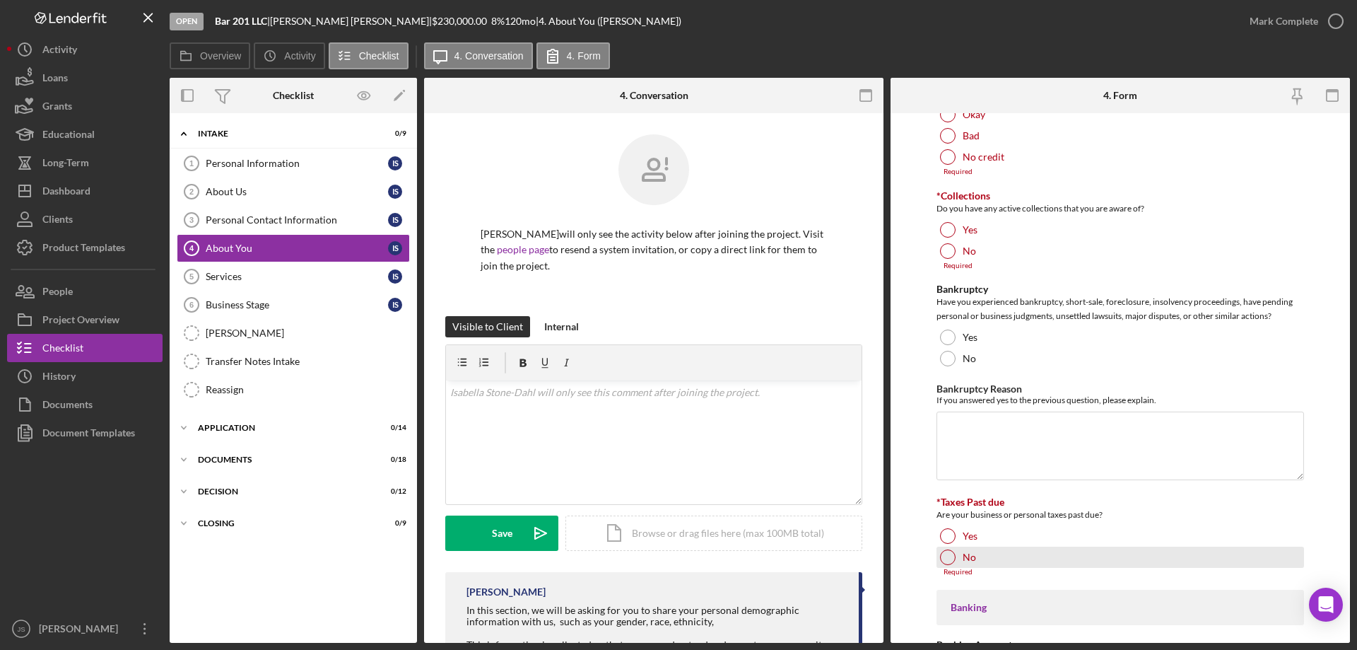
click at [940, 562] on div "No" at bounding box center [1120, 556] width 368 height 21
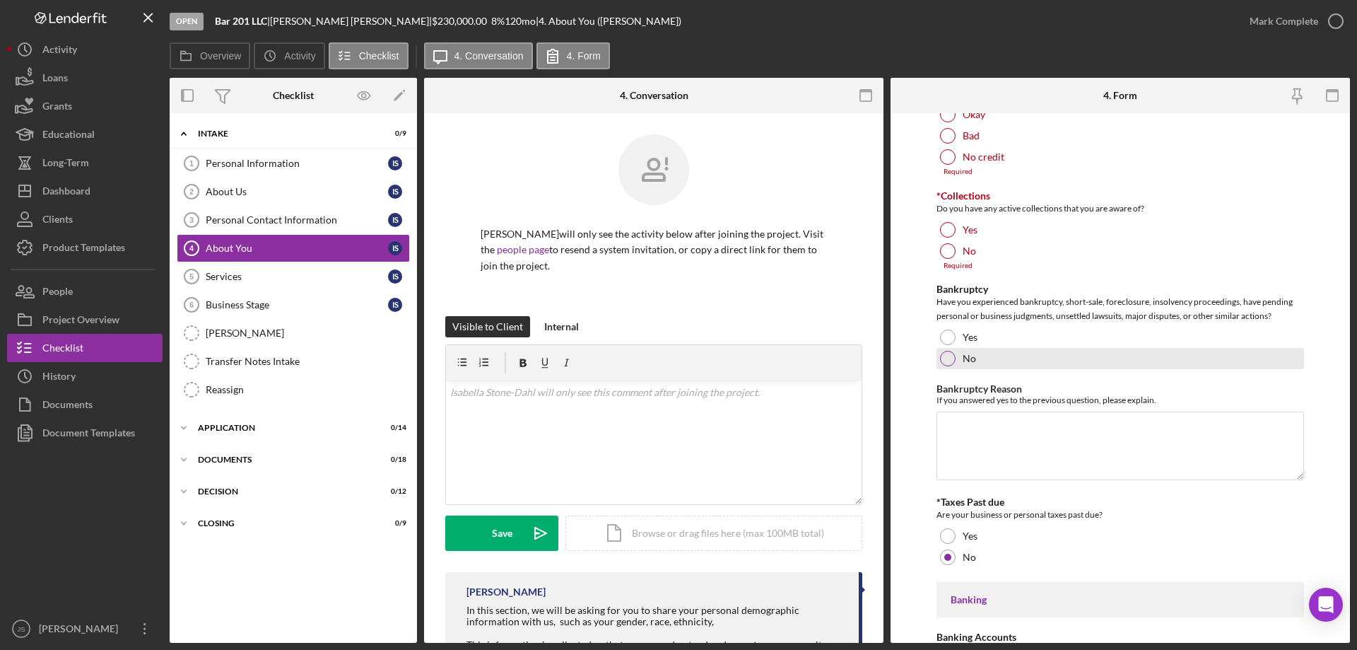
click at [948, 358] on div at bounding box center [948, 359] width 16 height 16
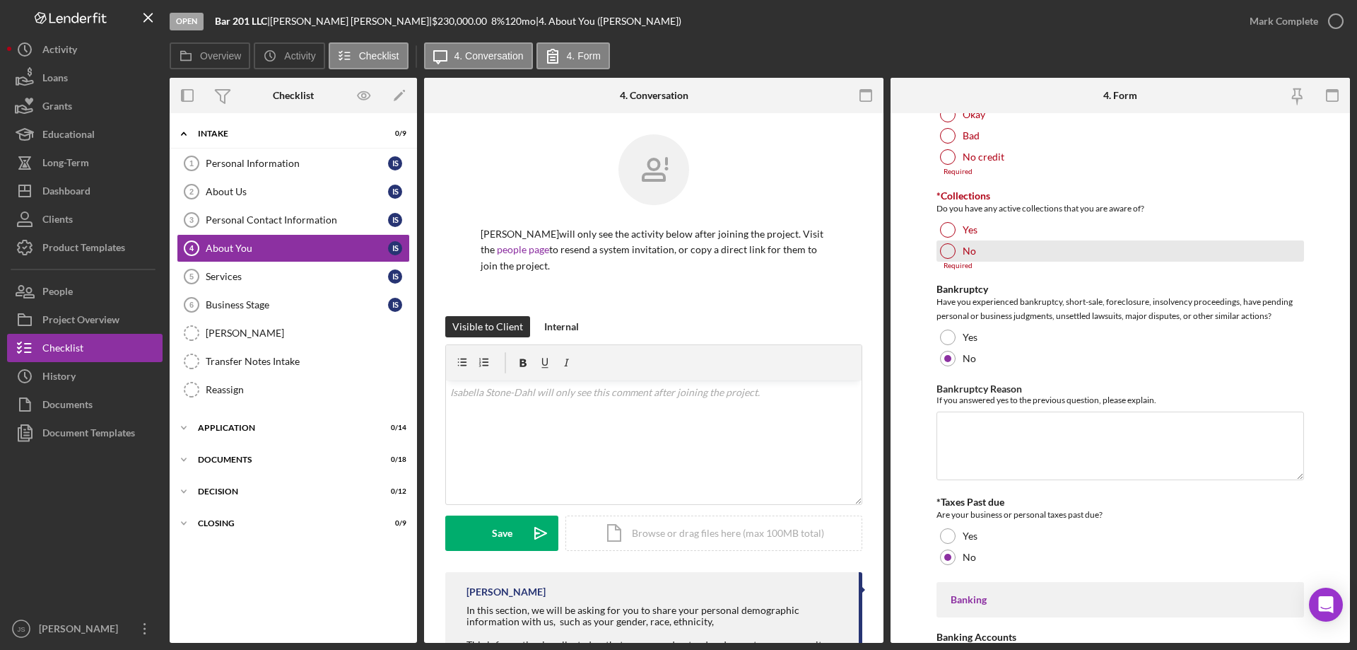
click at [946, 251] on div at bounding box center [948, 251] width 16 height 16
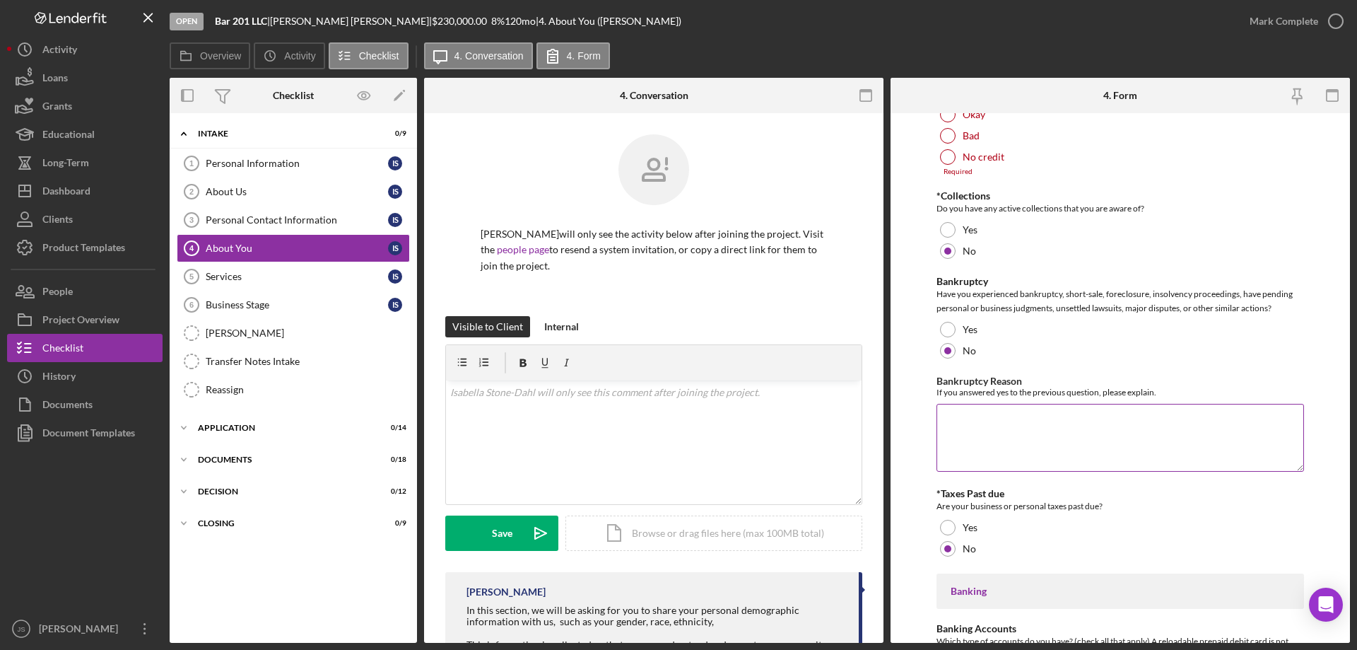
scroll to position [1998, 0]
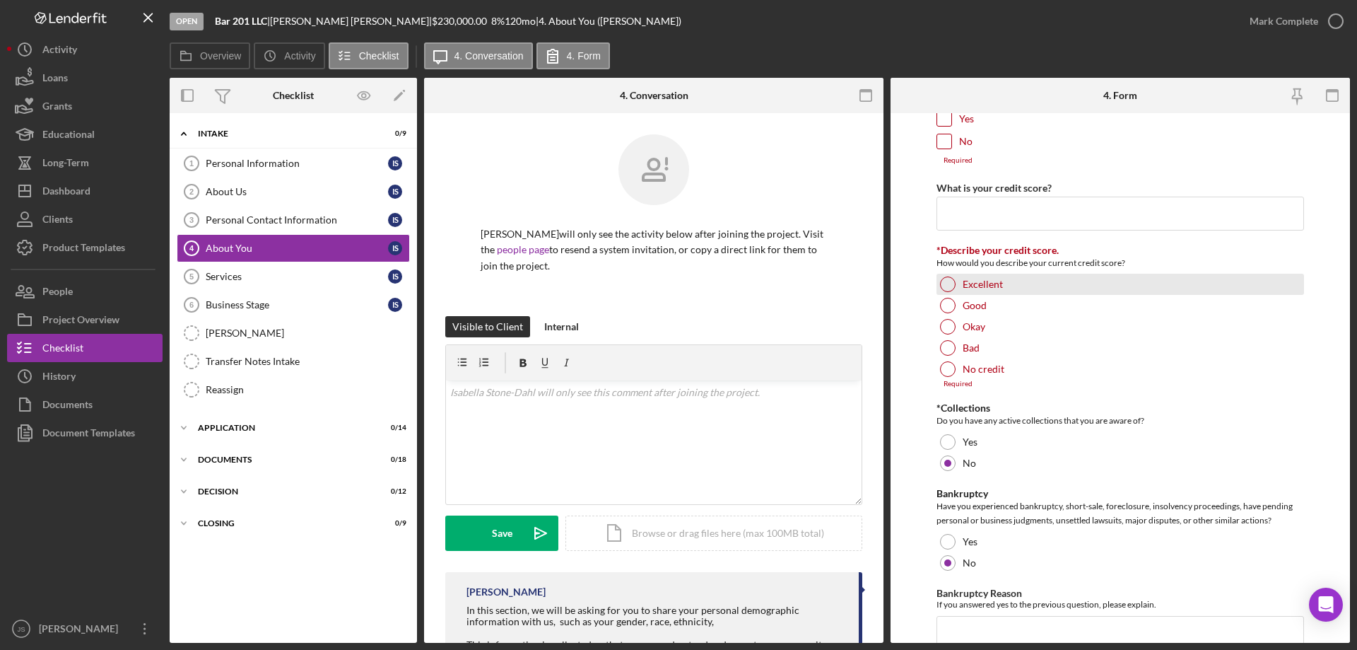
drag, startPoint x: 948, startPoint y: 286, endPoint x: 1030, endPoint y: 301, distance: 82.6
click at [948, 286] on div at bounding box center [948, 284] width 16 height 16
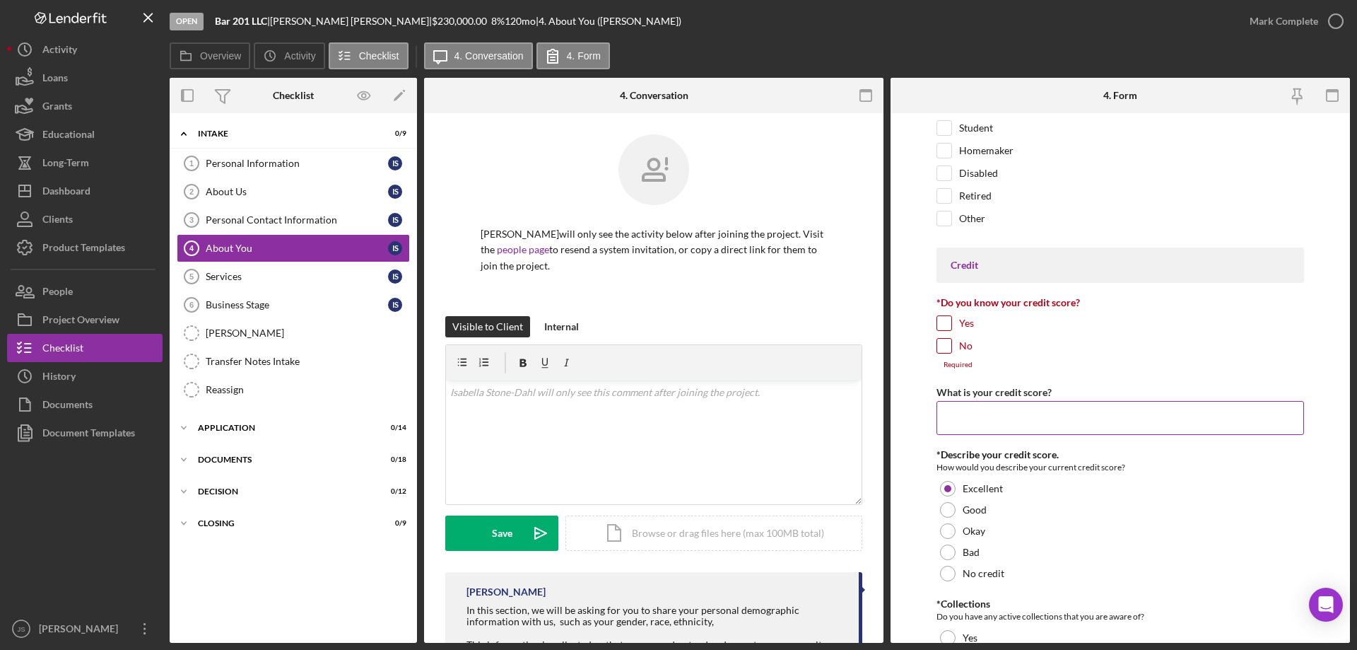
scroll to position [1786, 0]
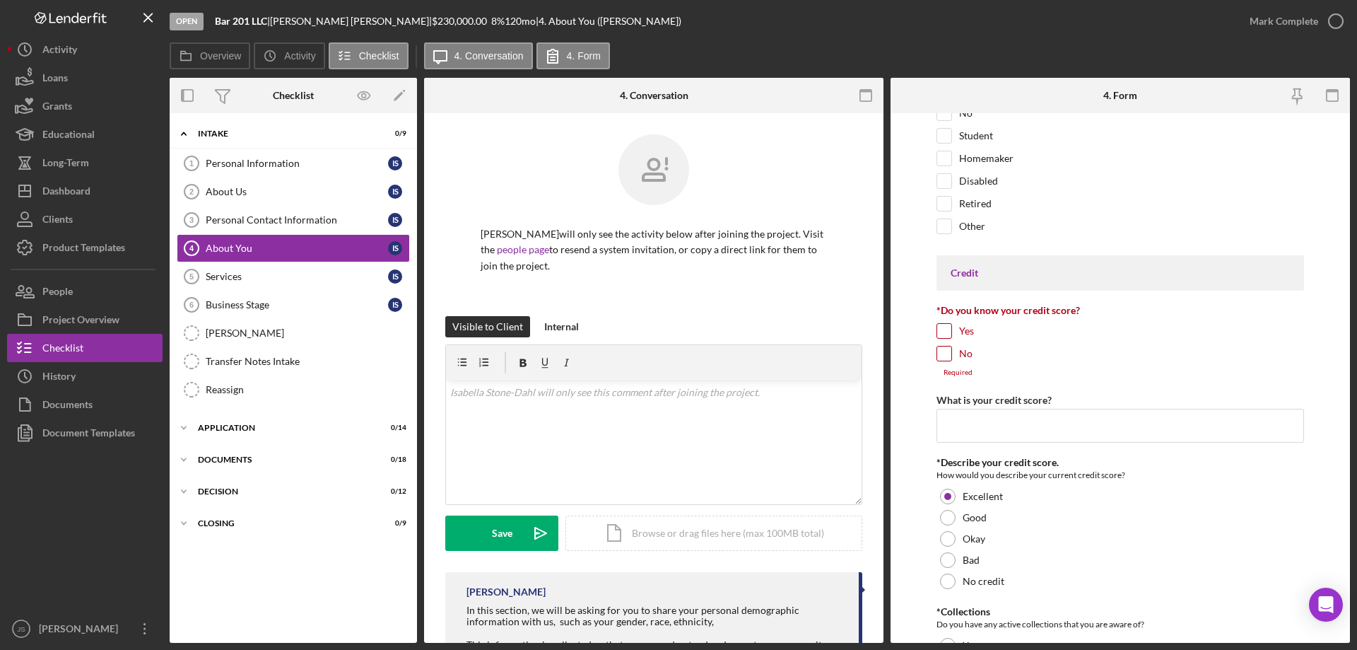
click at [938, 326] on input "Yes" at bounding box center [944, 331] width 14 height 14
checkbox input "true"
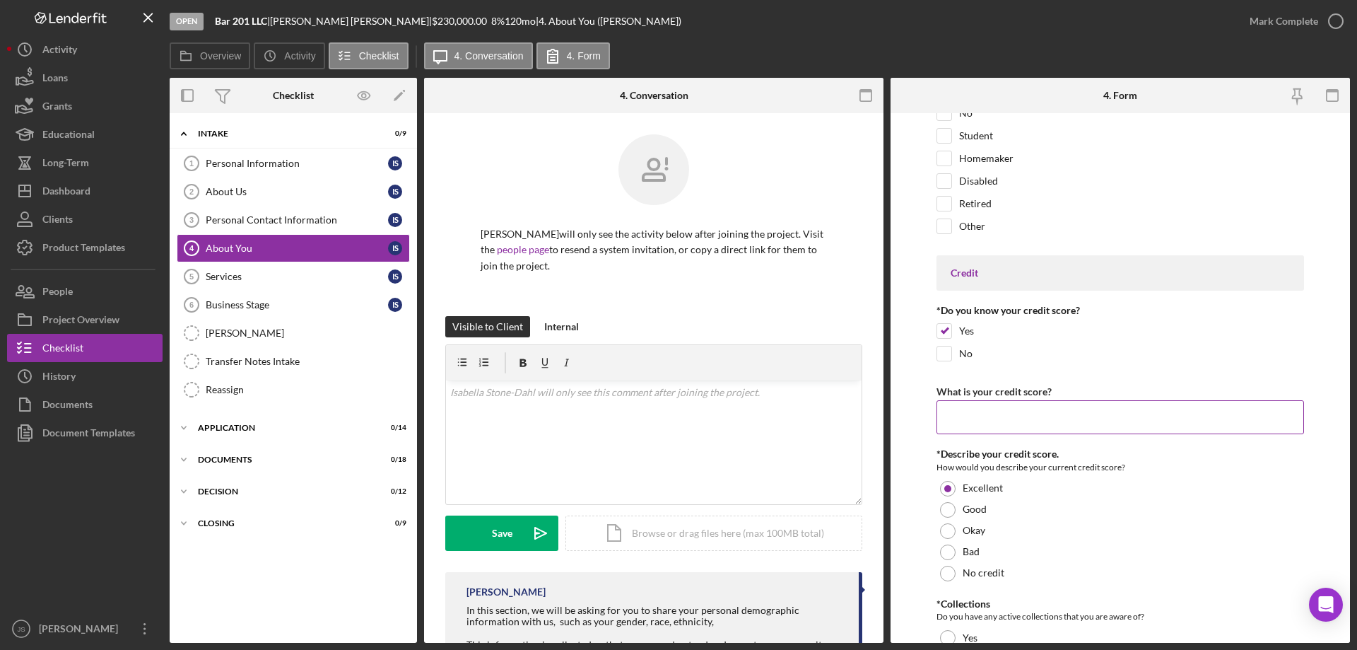
click at [967, 425] on input "What is your credit score?" at bounding box center [1120, 417] width 368 height 34
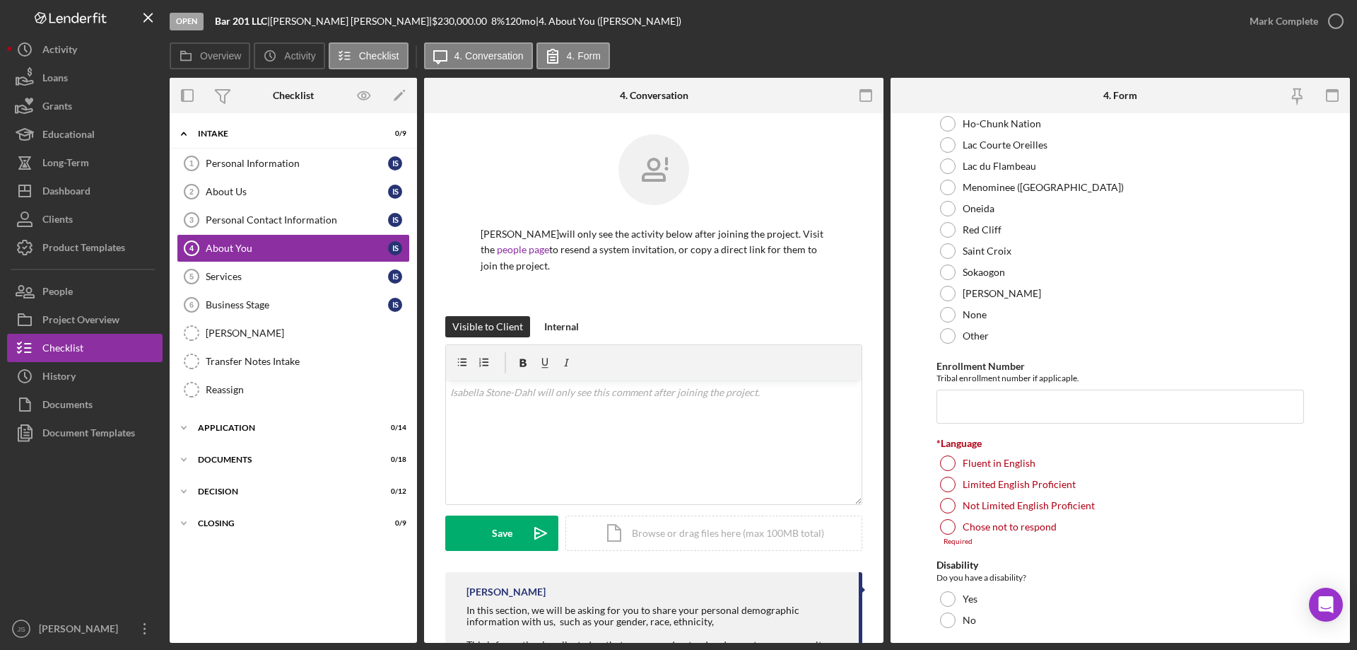
scroll to position [707, 0]
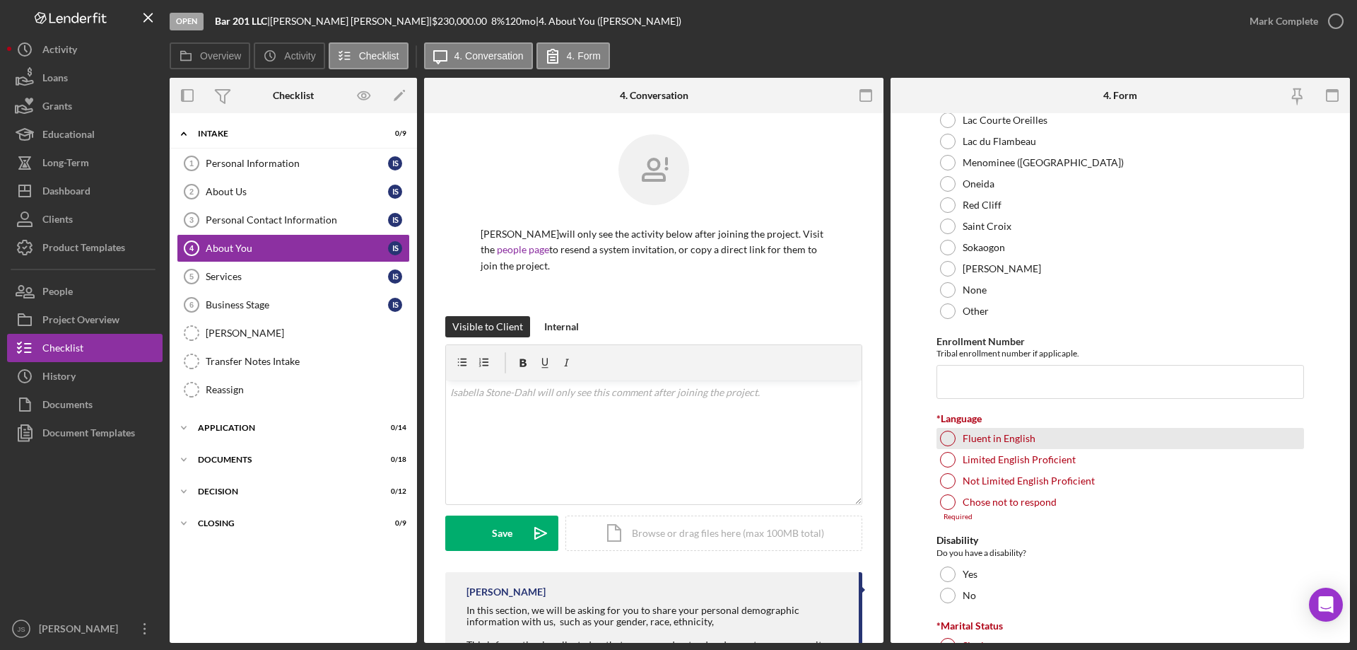
type input "810"
drag, startPoint x: 946, startPoint y: 436, endPoint x: 1127, endPoint y: 482, distance: 186.7
click at [948, 436] on div at bounding box center [948, 438] width 16 height 16
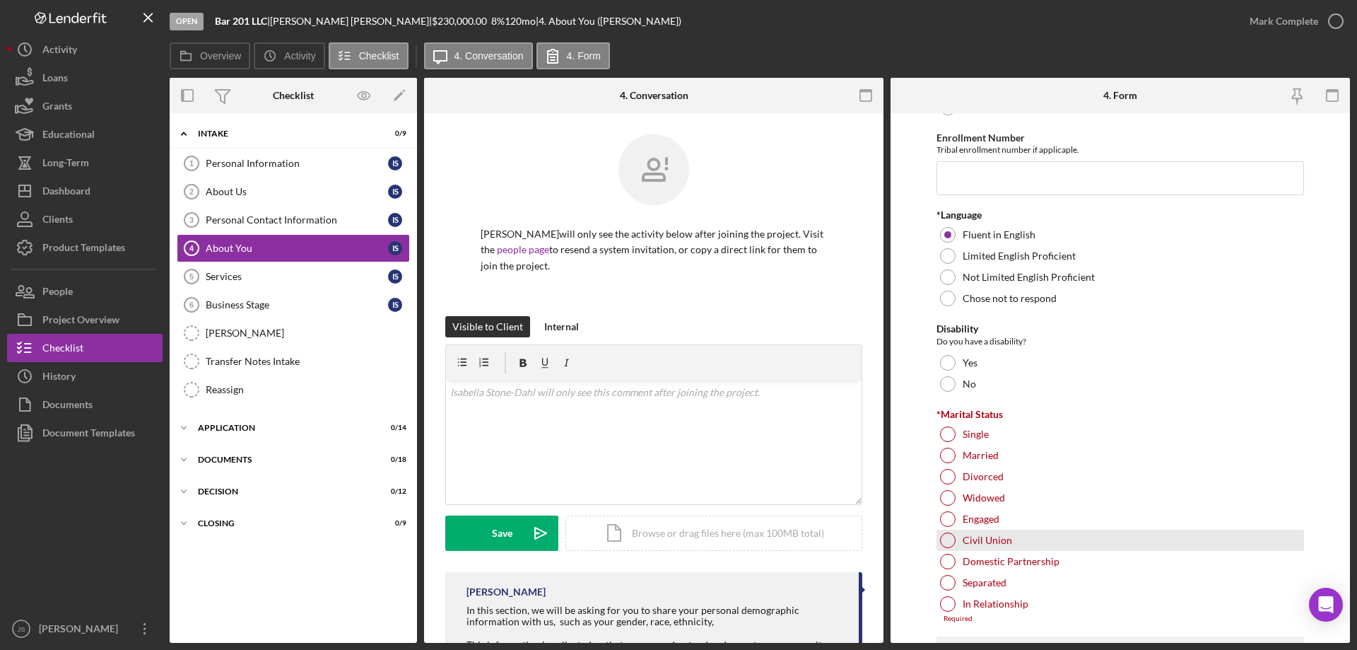
scroll to position [919, 0]
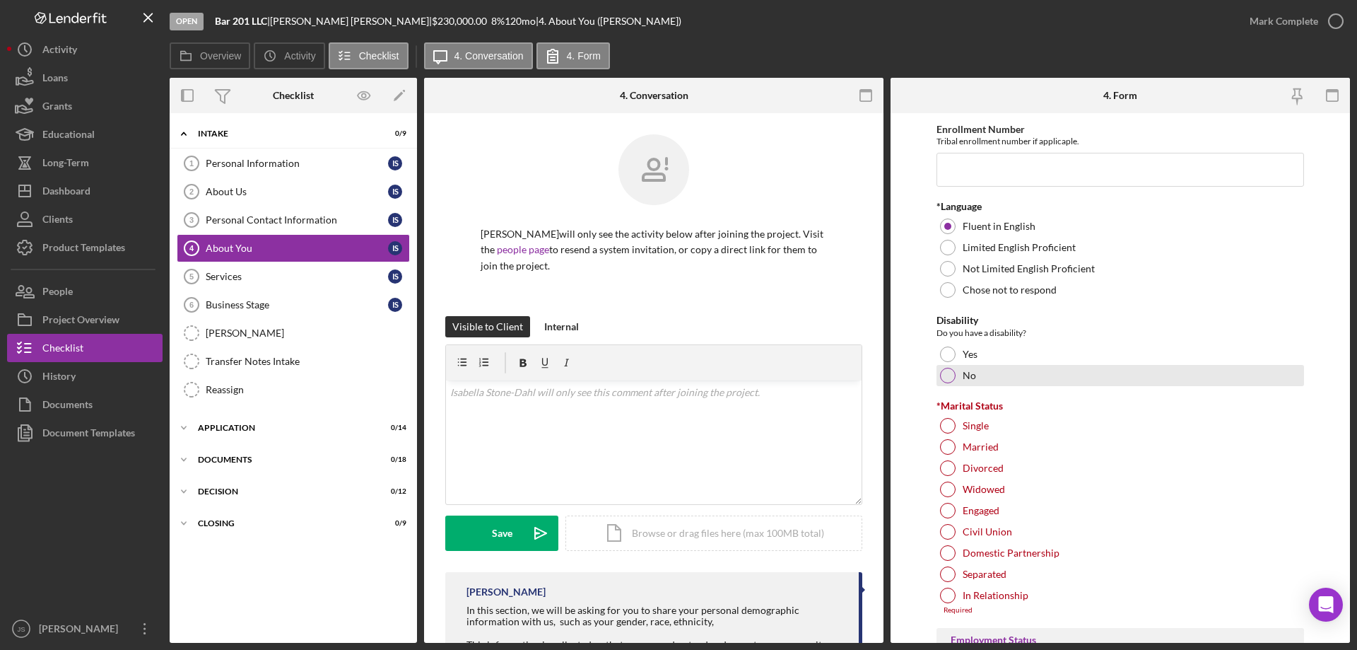
drag, startPoint x: 945, startPoint y: 372, endPoint x: 960, endPoint y: 372, distance: 15.6
click at [946, 372] on div at bounding box center [948, 376] width 16 height 16
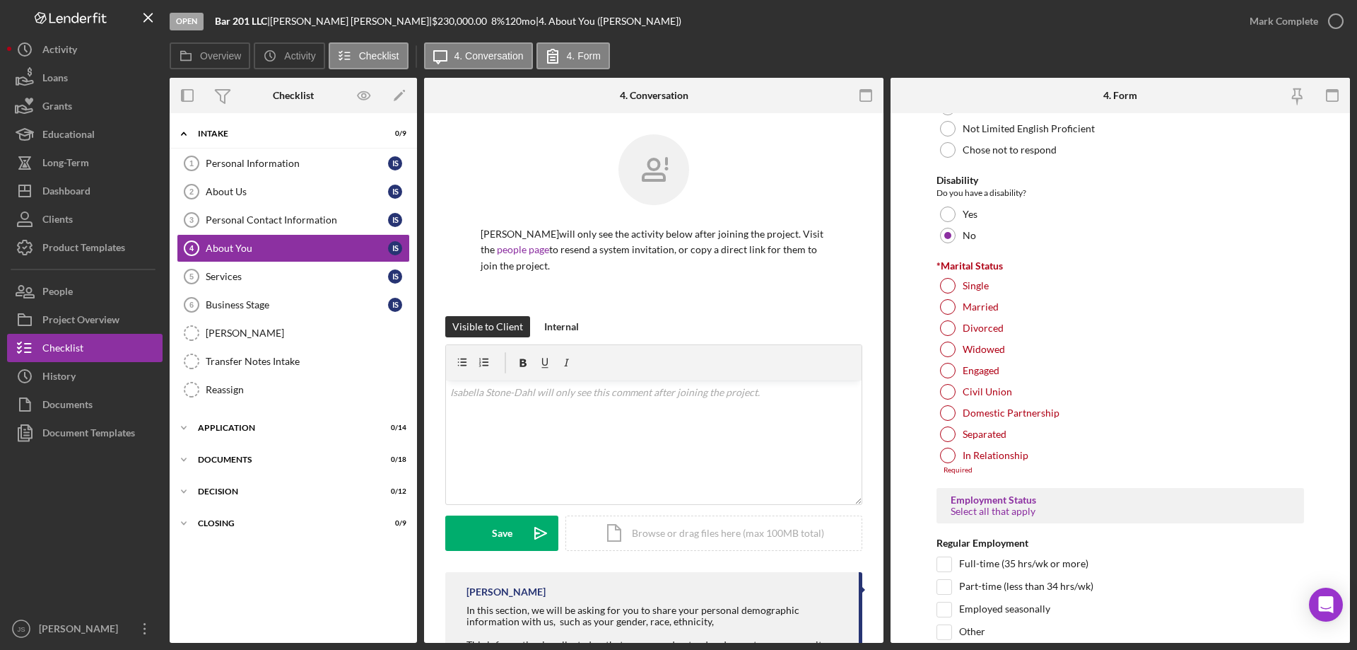
scroll to position [1060, 0]
click at [950, 454] on div at bounding box center [948, 454] width 16 height 16
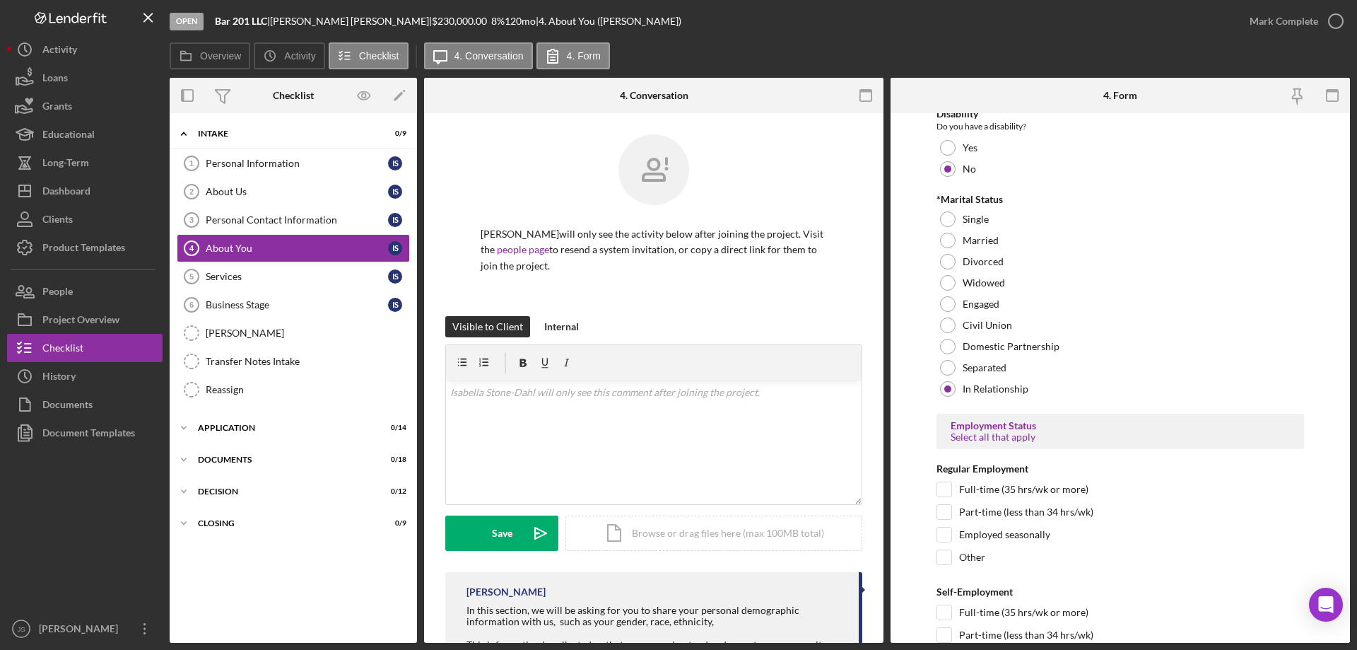
scroll to position [1272, 0]
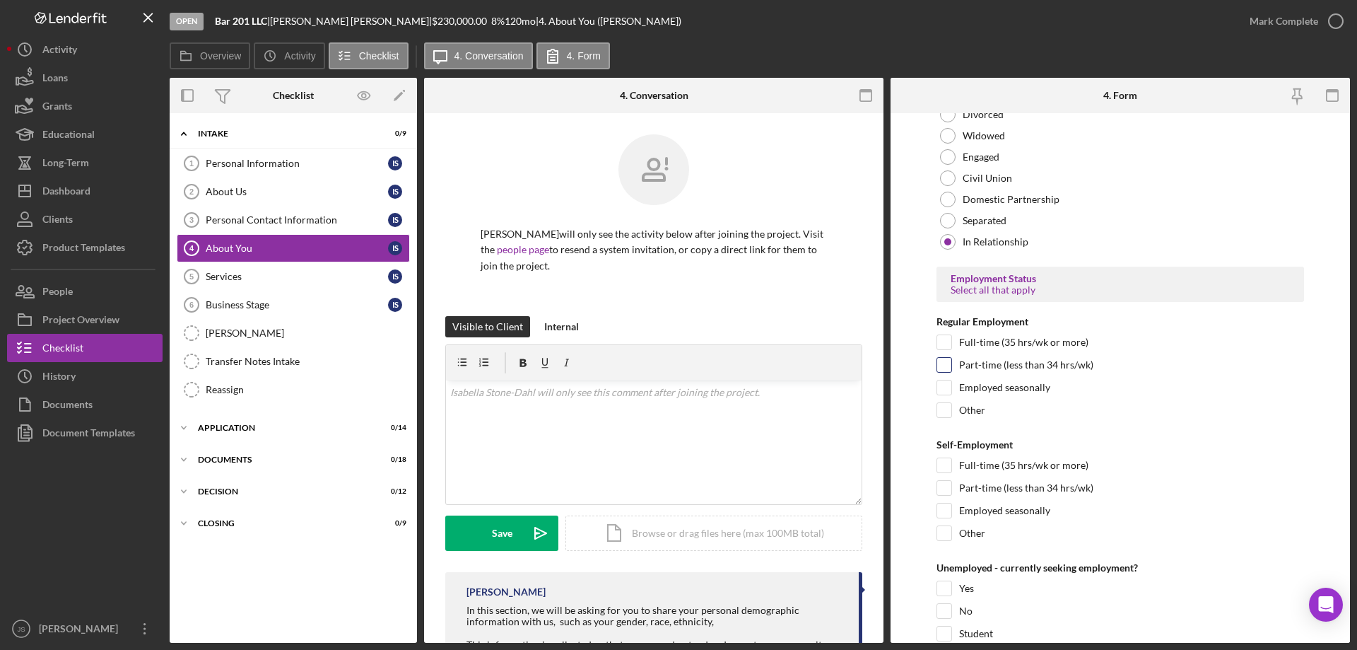
click at [944, 363] on input "Part-time (less than 34 hrs/wk)" at bounding box center [944, 365] width 14 height 14
checkbox input "true"
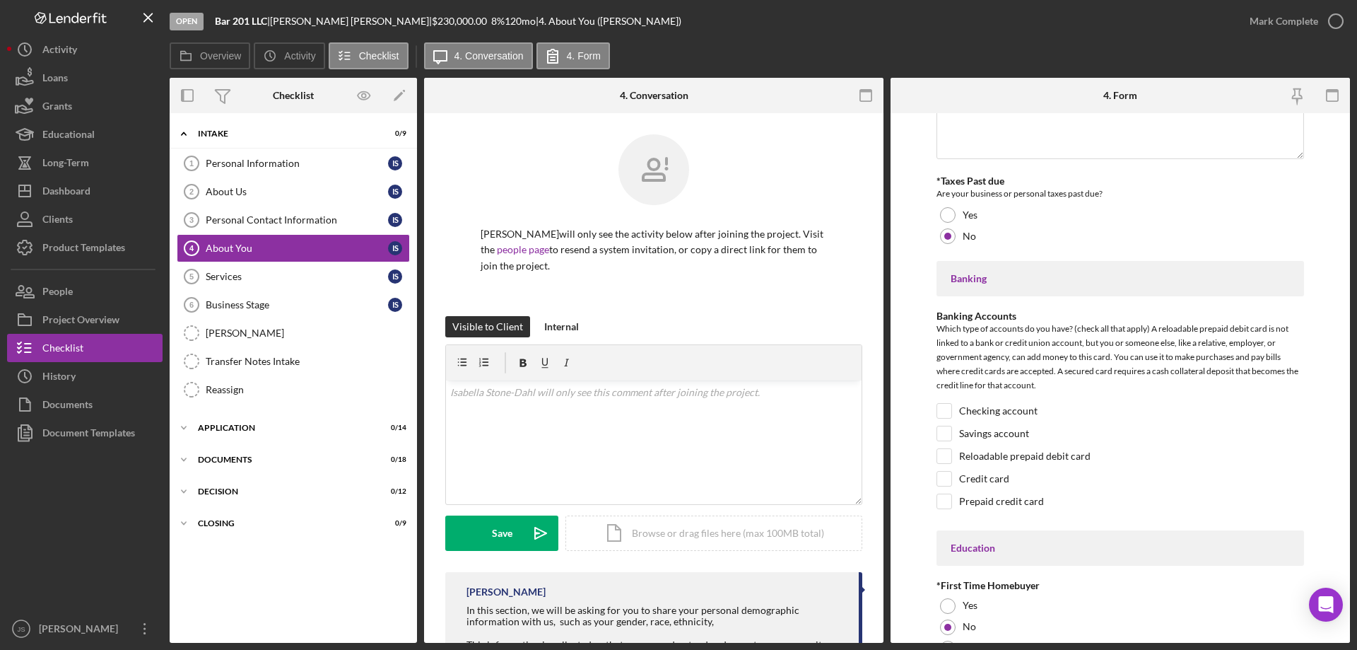
scroll to position [2939, 0]
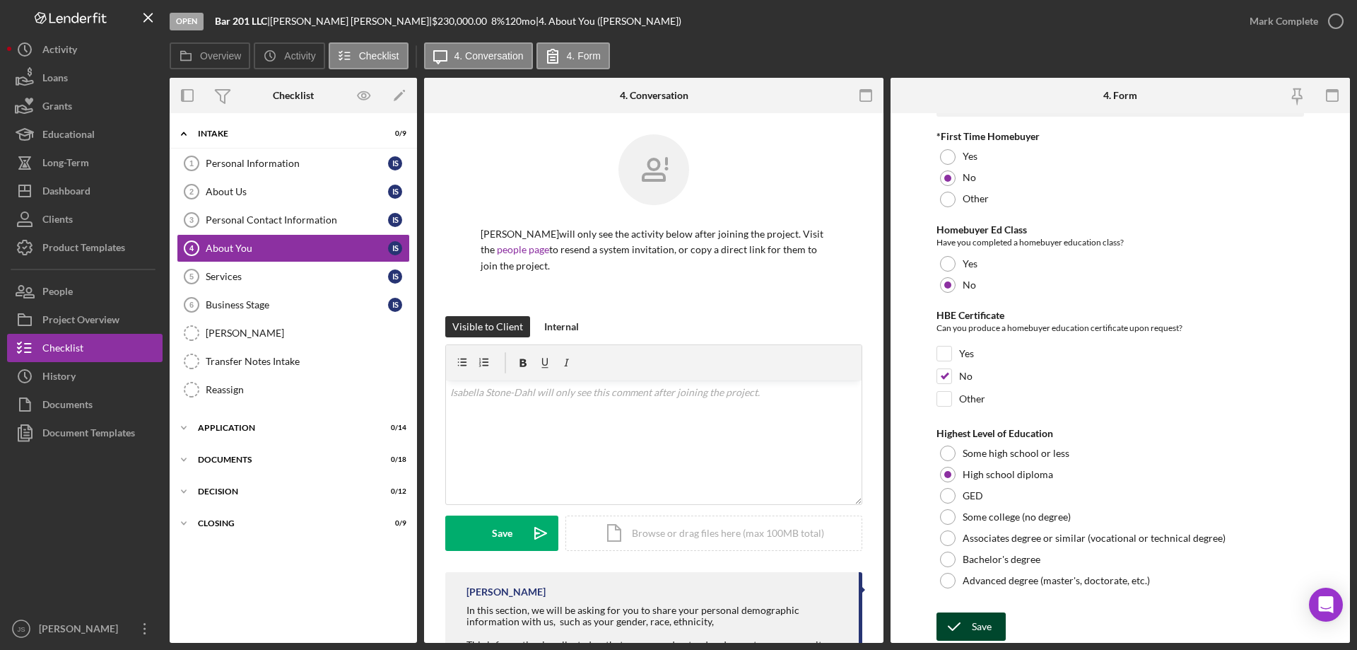
click at [974, 621] on div "Save" at bounding box center [982, 626] width 20 height 28
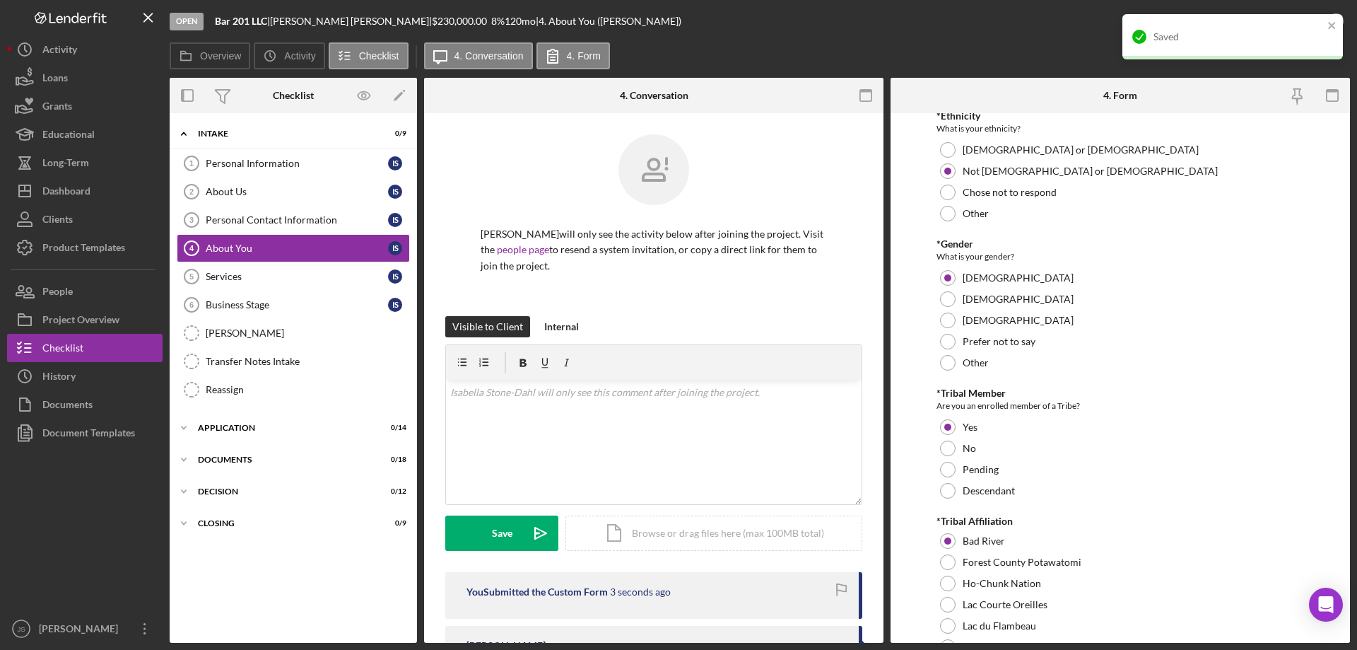
scroll to position [0, 0]
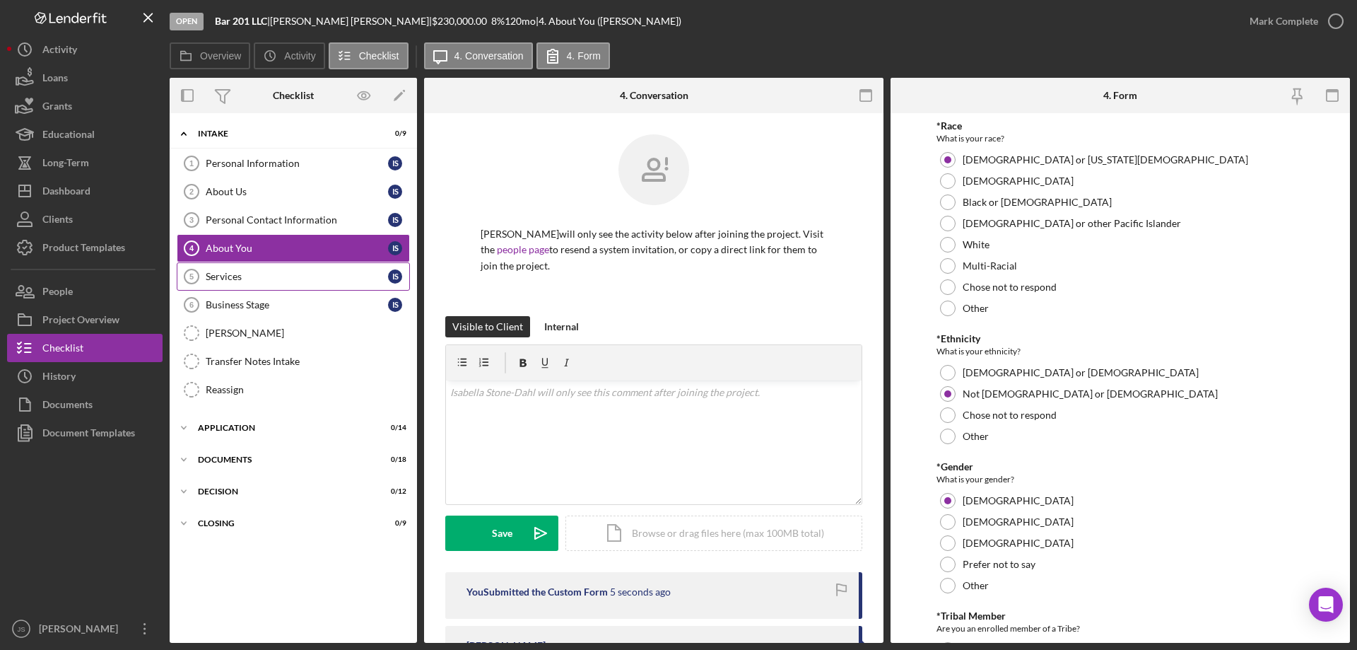
click at [285, 278] on div "Services" at bounding box center [297, 276] width 182 height 11
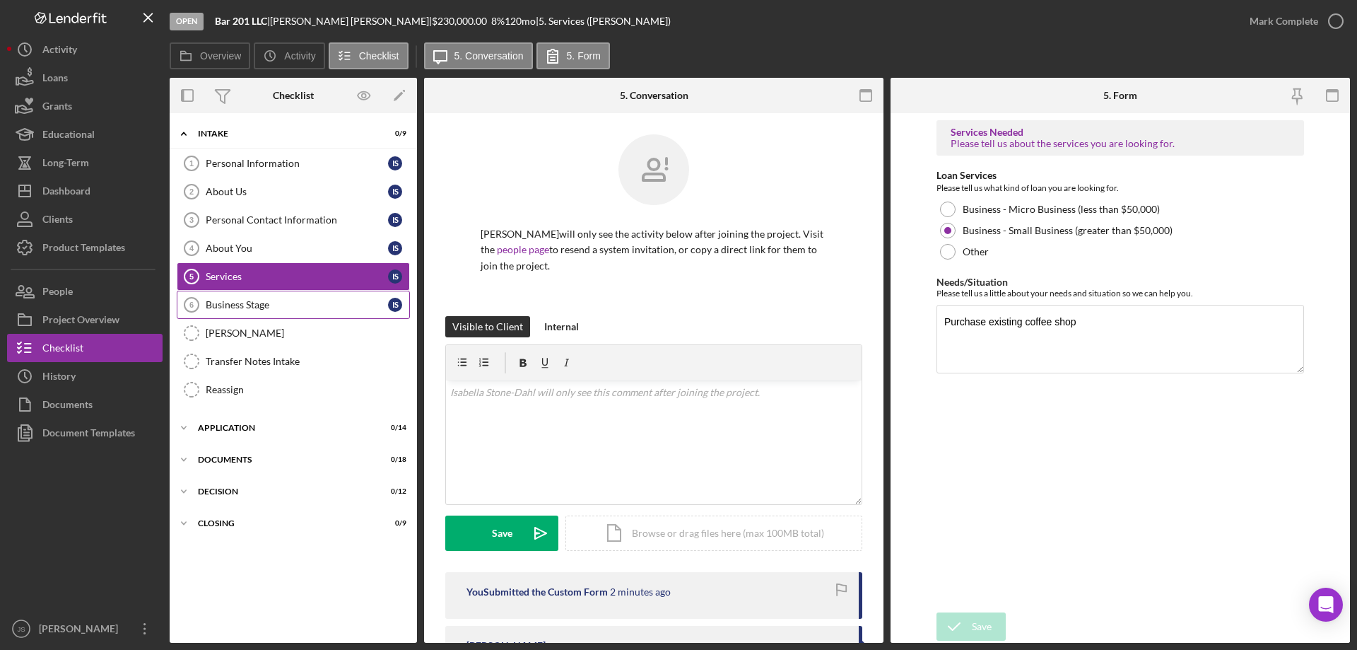
click at [290, 299] on div "Business Stage" at bounding box center [297, 304] width 182 height 11
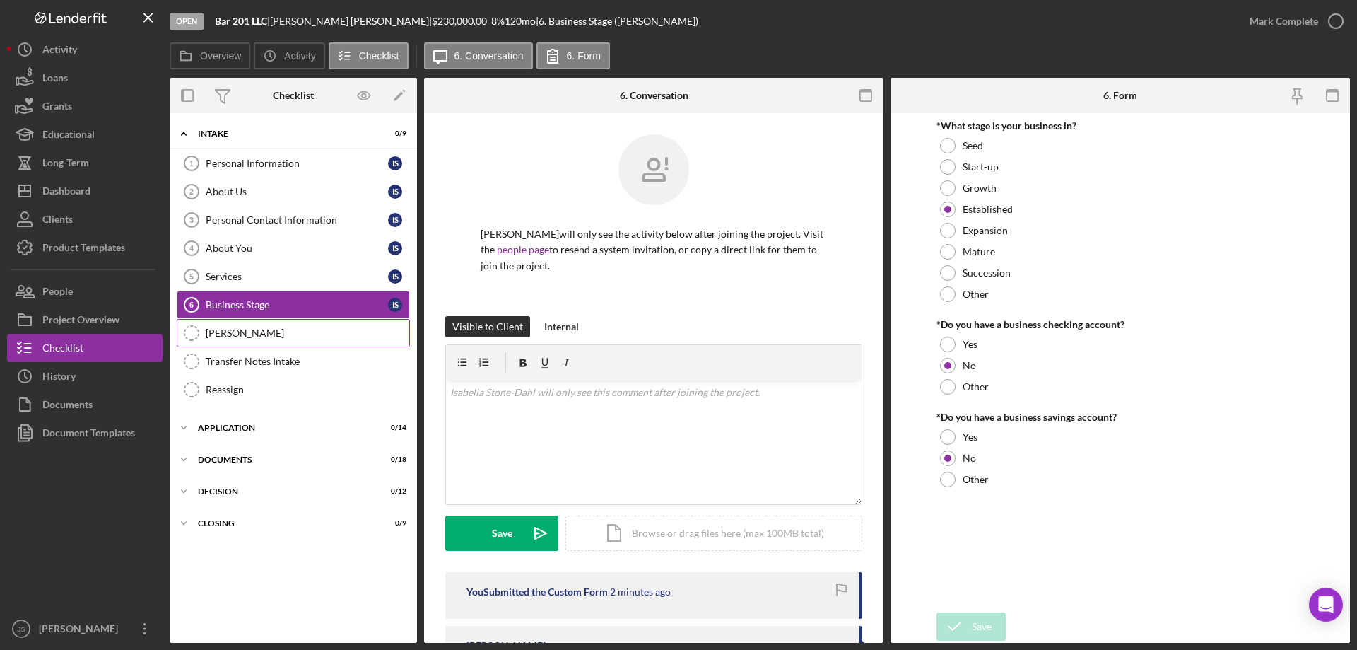
click at [292, 337] on div "OTIS" at bounding box center [308, 332] width 204 height 11
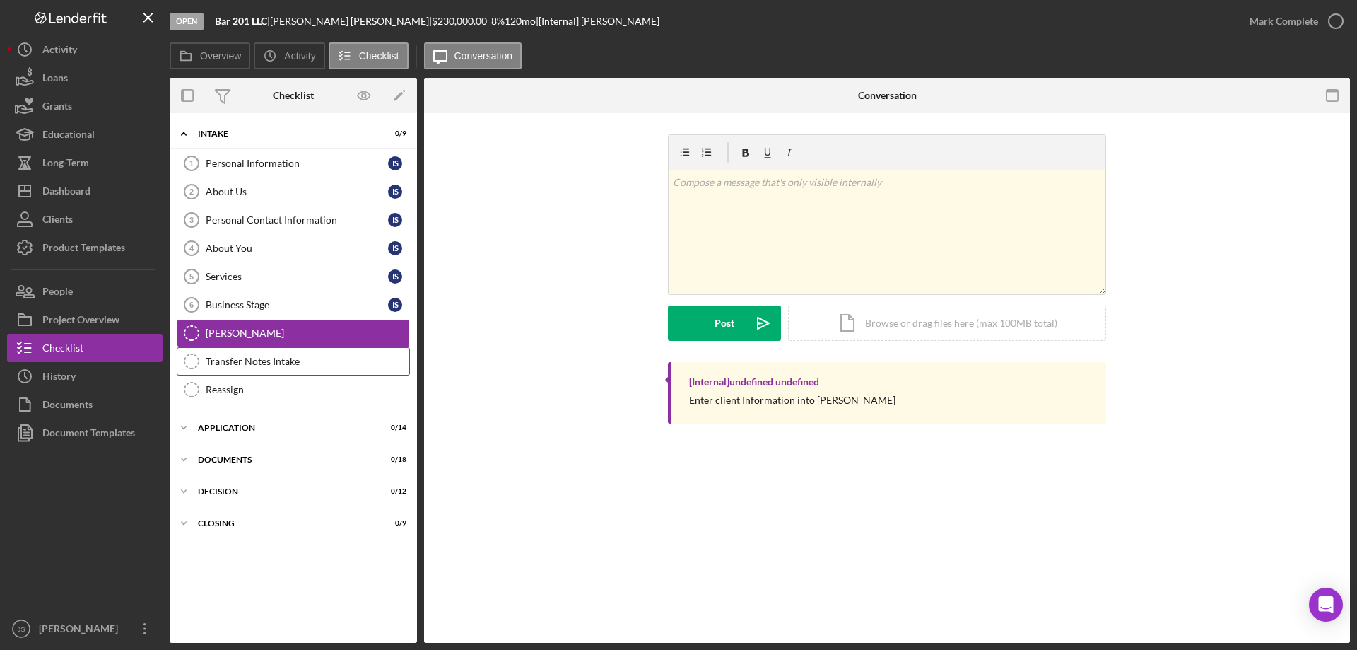
click at [323, 363] on div "Transfer Notes Intake" at bounding box center [308, 361] width 204 height 11
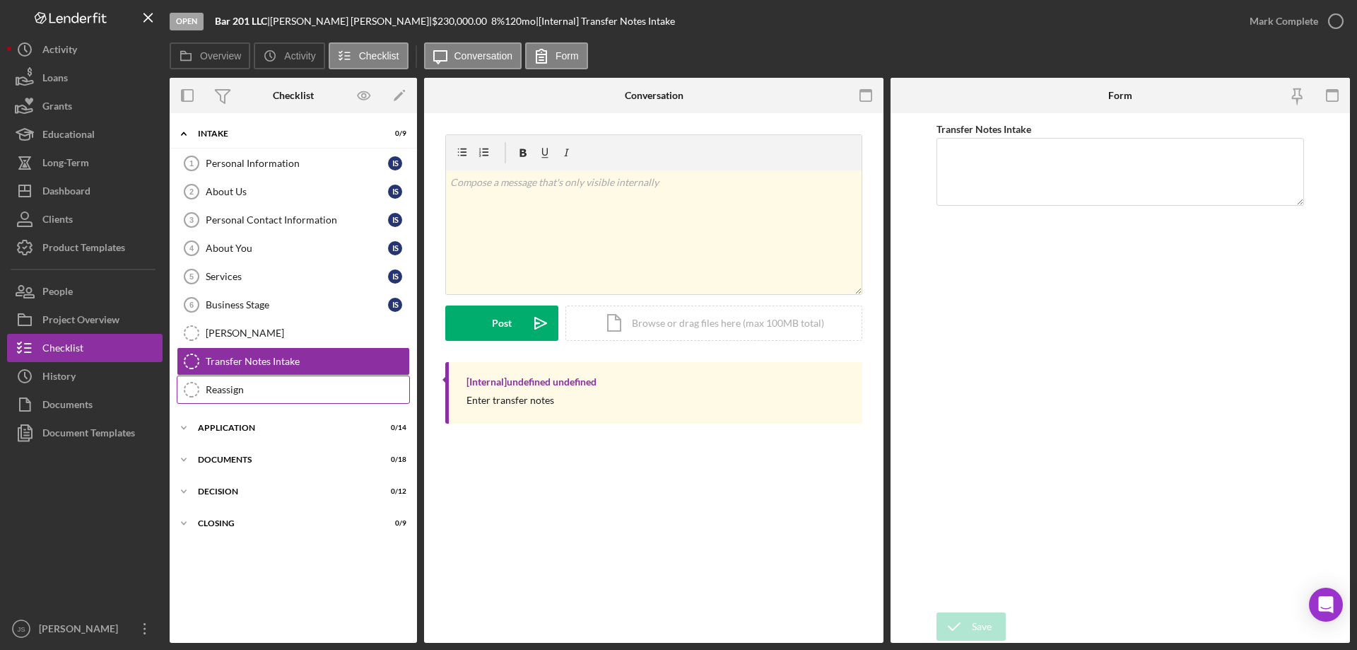
click at [295, 388] on div "Reassign" at bounding box center [308, 389] width 204 height 11
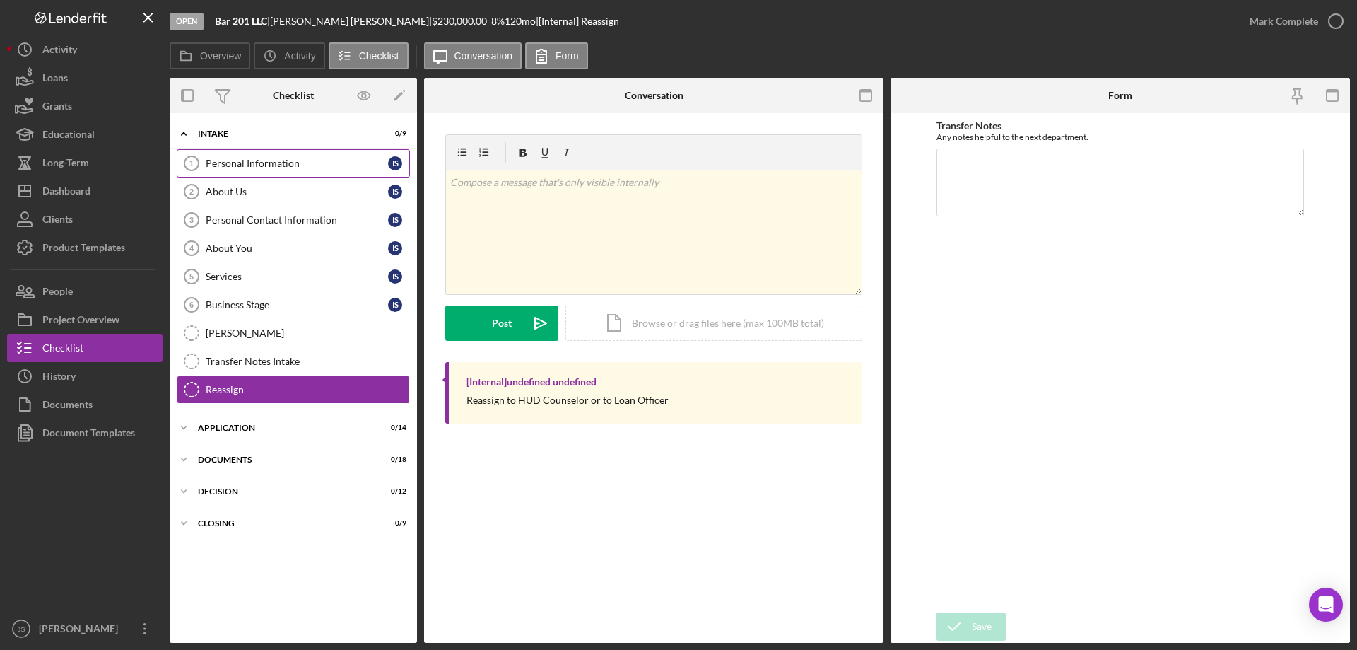
click at [266, 160] on div "Personal Information" at bounding box center [297, 163] width 182 height 11
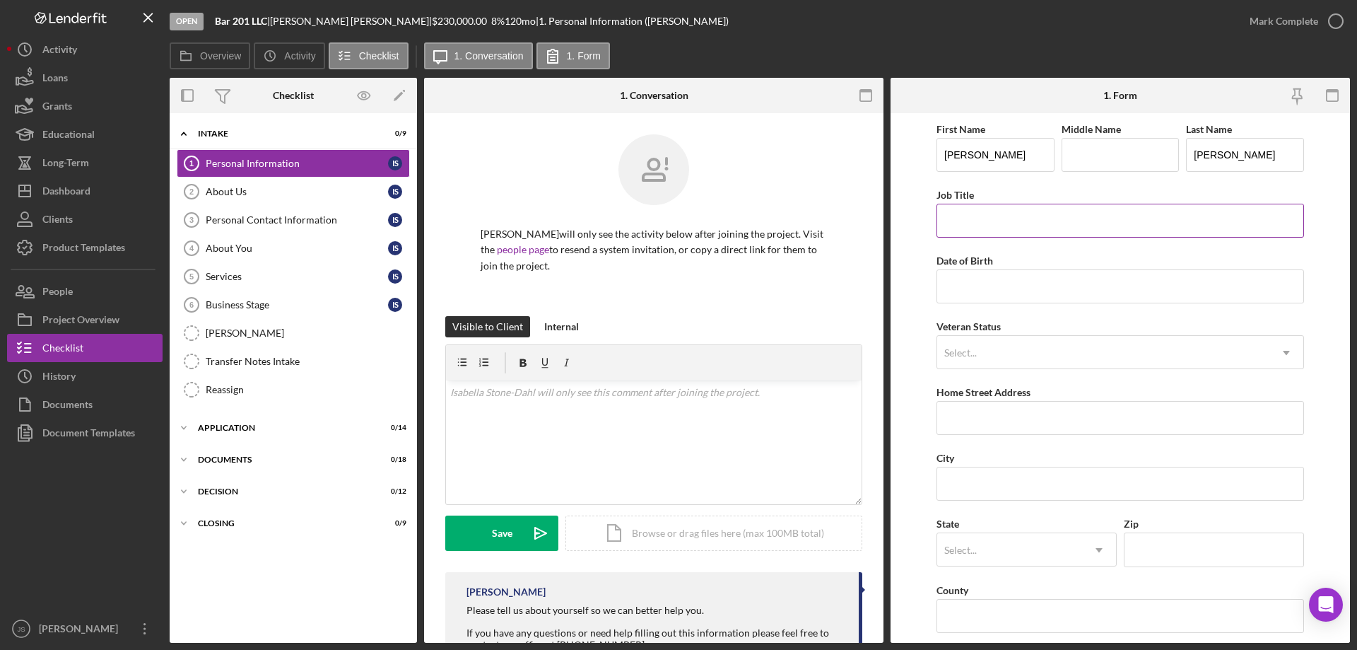
click at [1039, 225] on input "Job Title" at bounding box center [1120, 221] width 368 height 34
type input "Bar Manager"
click at [958, 288] on input "Date of Birth" at bounding box center [1120, 286] width 368 height 34
type input "[DATE]"
click at [994, 353] on div "Select..." at bounding box center [1103, 352] width 332 height 33
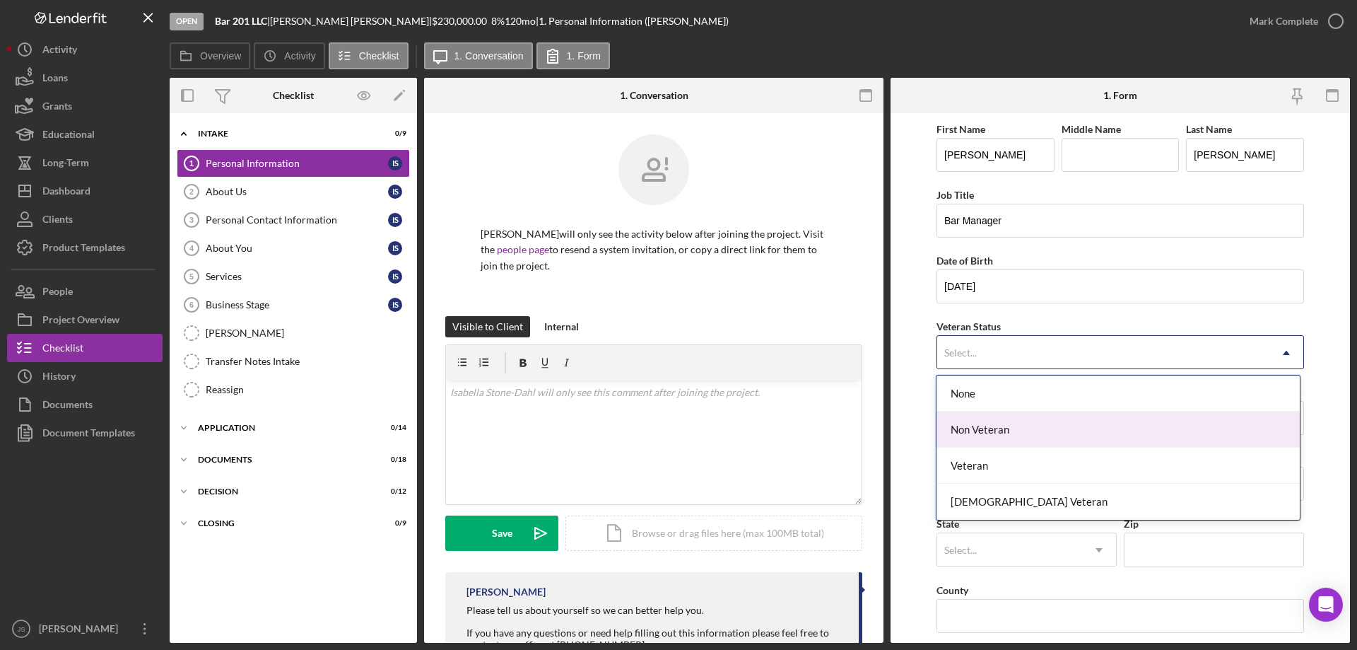
click at [1006, 432] on div "Non Veteran" at bounding box center [1117, 429] width 363 height 36
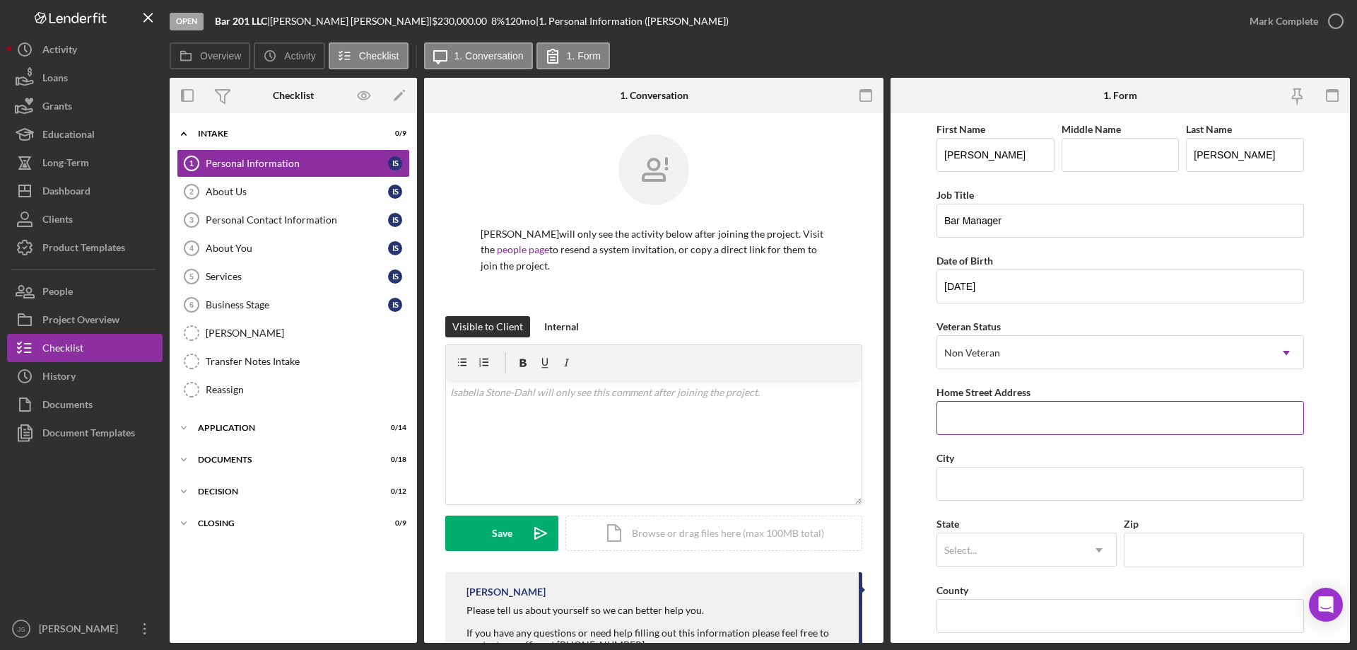
click at [1001, 422] on input "Home Street Address" at bounding box center [1120, 418] width 368 height 34
type input "[STREET_ADDRESS]"
type input "Ashland"
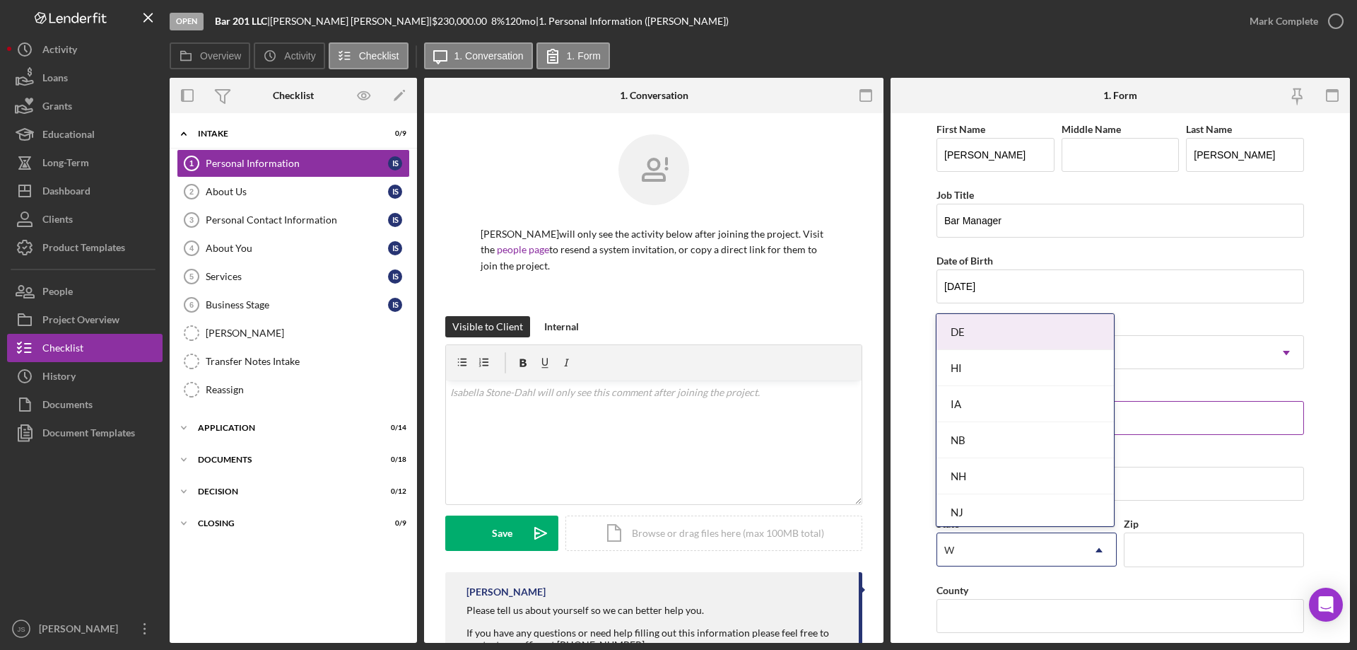
type input "WI"
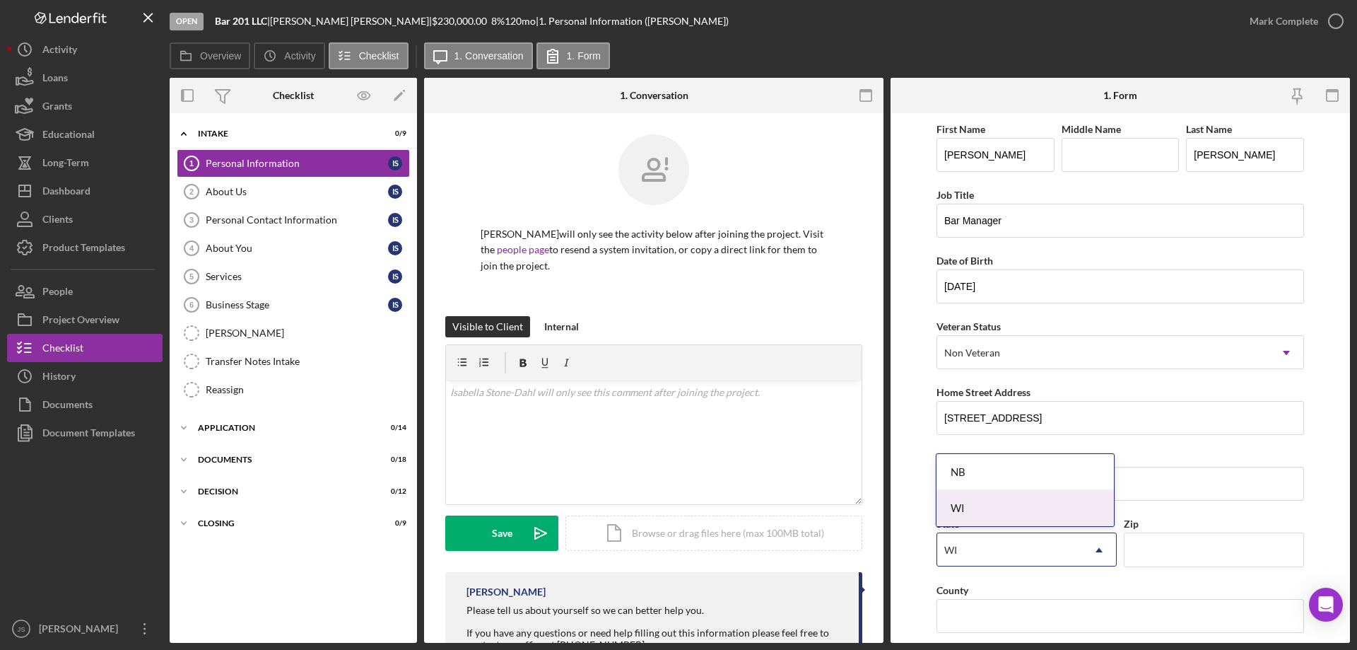
click at [1059, 504] on div "WI" at bounding box center [1024, 508] width 177 height 36
click at [1179, 556] on input "Zip" at bounding box center [1214, 549] width 180 height 34
type input "54806"
click at [977, 613] on input "County" at bounding box center [1120, 616] width 368 height 34
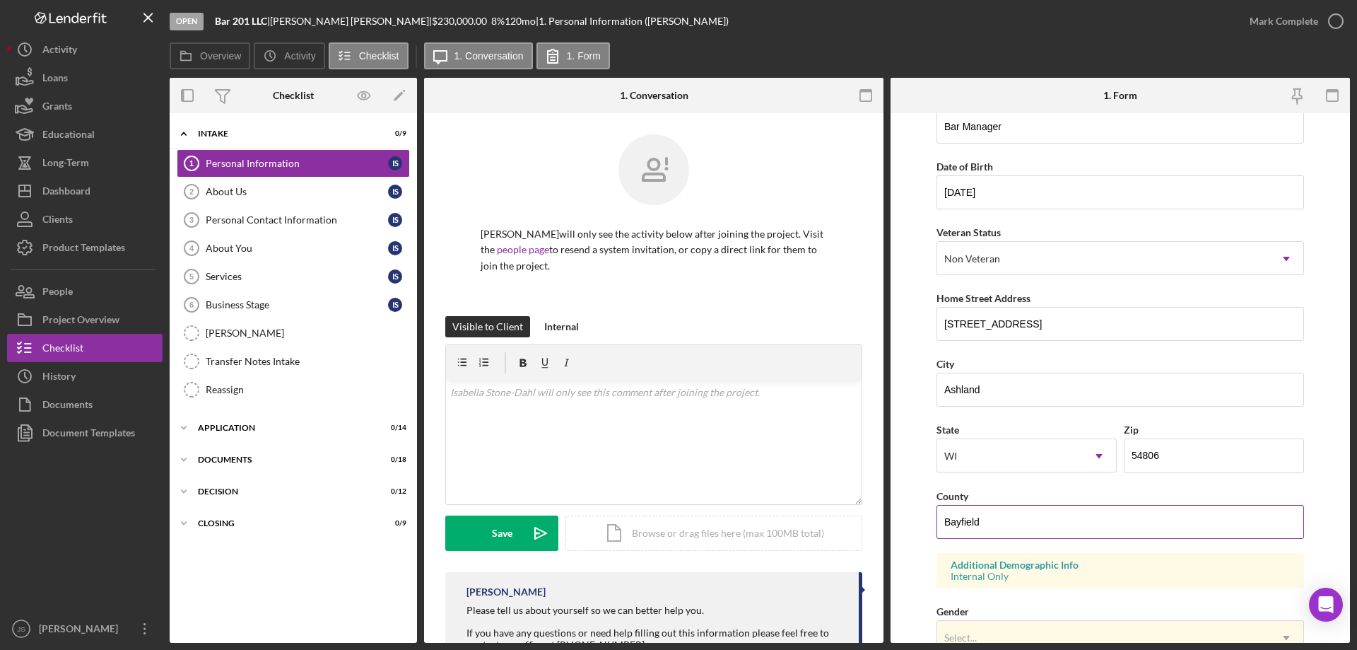
scroll to position [212, 0]
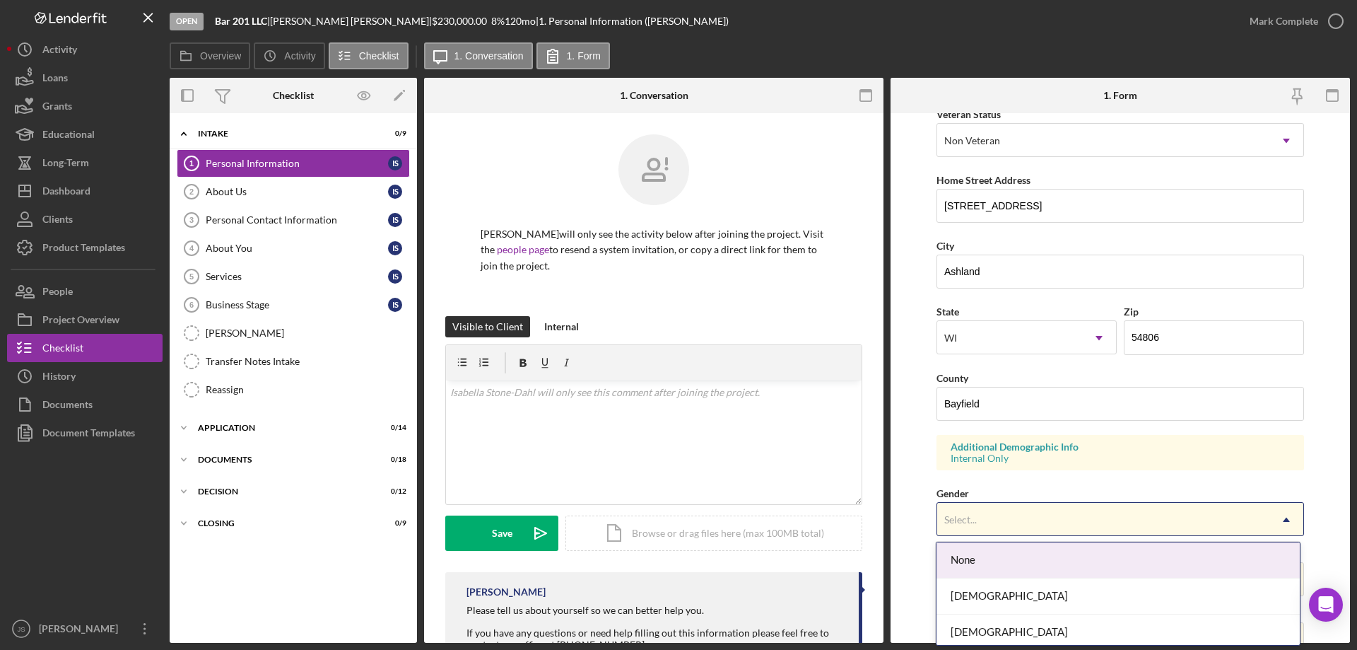
click at [1058, 515] on div "Select..." at bounding box center [1103, 519] width 332 height 33
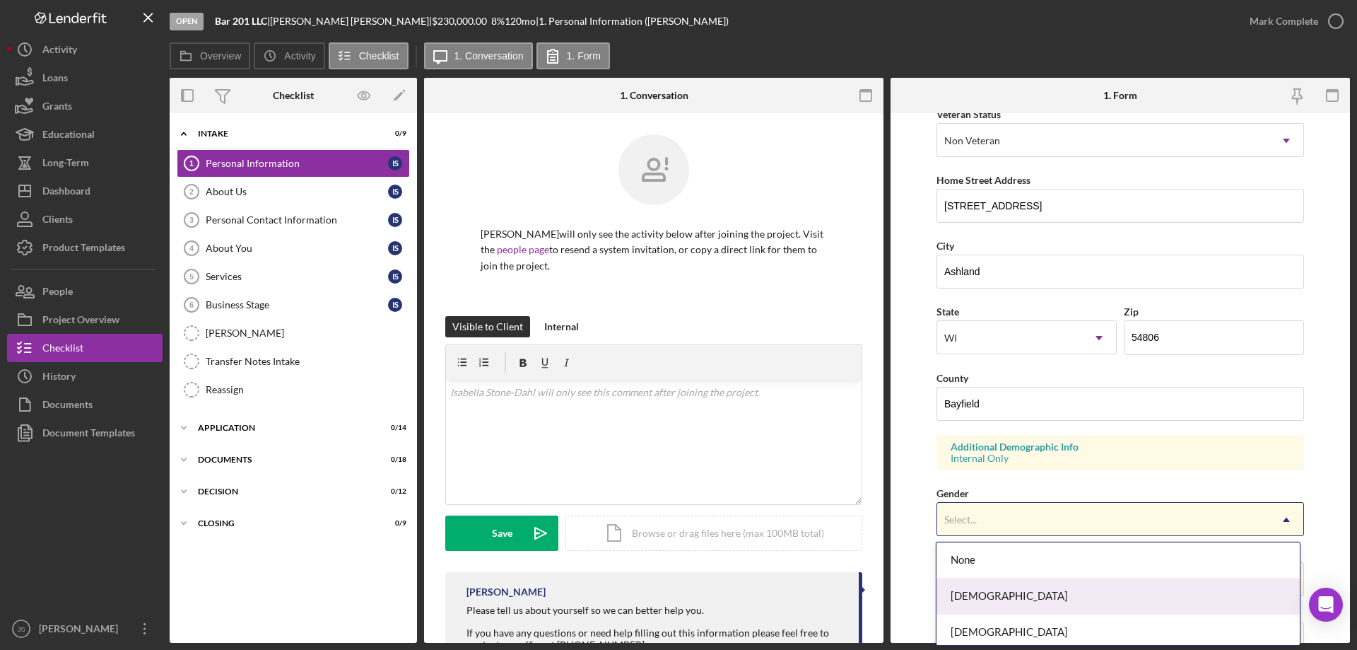
drag, startPoint x: 1025, startPoint y: 600, endPoint x: 1078, endPoint y: 500, distance: 112.9
click at [1026, 599] on div "[DEMOGRAPHIC_DATA]" at bounding box center [1117, 596] width 363 height 36
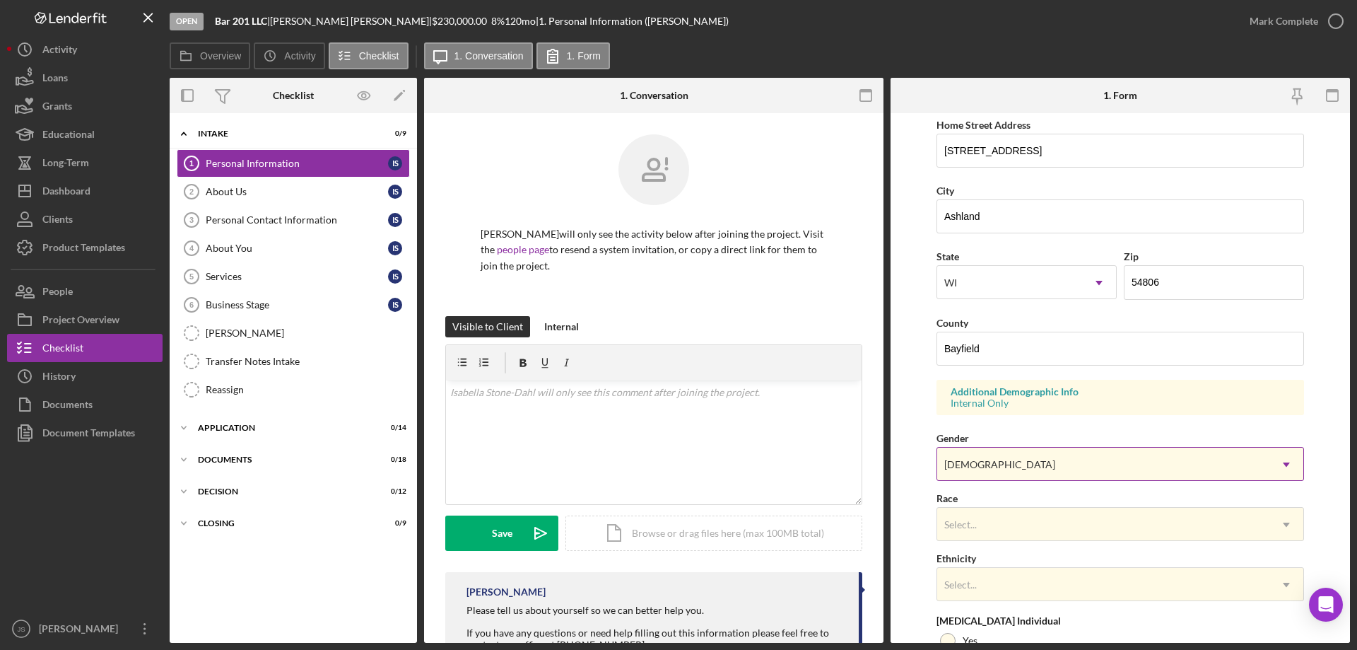
scroll to position [353, 0]
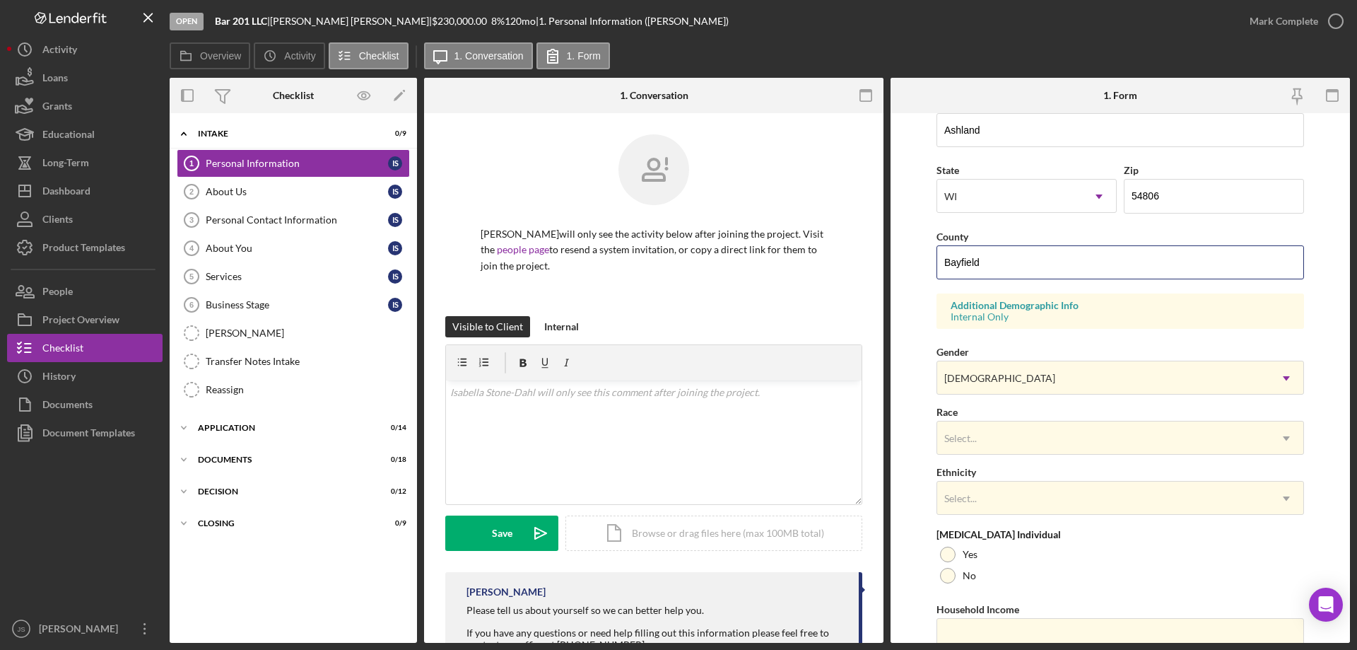
drag, startPoint x: 934, startPoint y: 261, endPoint x: 832, endPoint y: 254, distance: 102.7
click at [832, 254] on div "Overview Internal Workflow Stage Open Icon/Dropdown Arrow Archive (can unarchiv…" at bounding box center [760, 360] width 1180 height 565
type input "Ashland"
click at [1020, 436] on div "Select..." at bounding box center [1103, 438] width 332 height 33
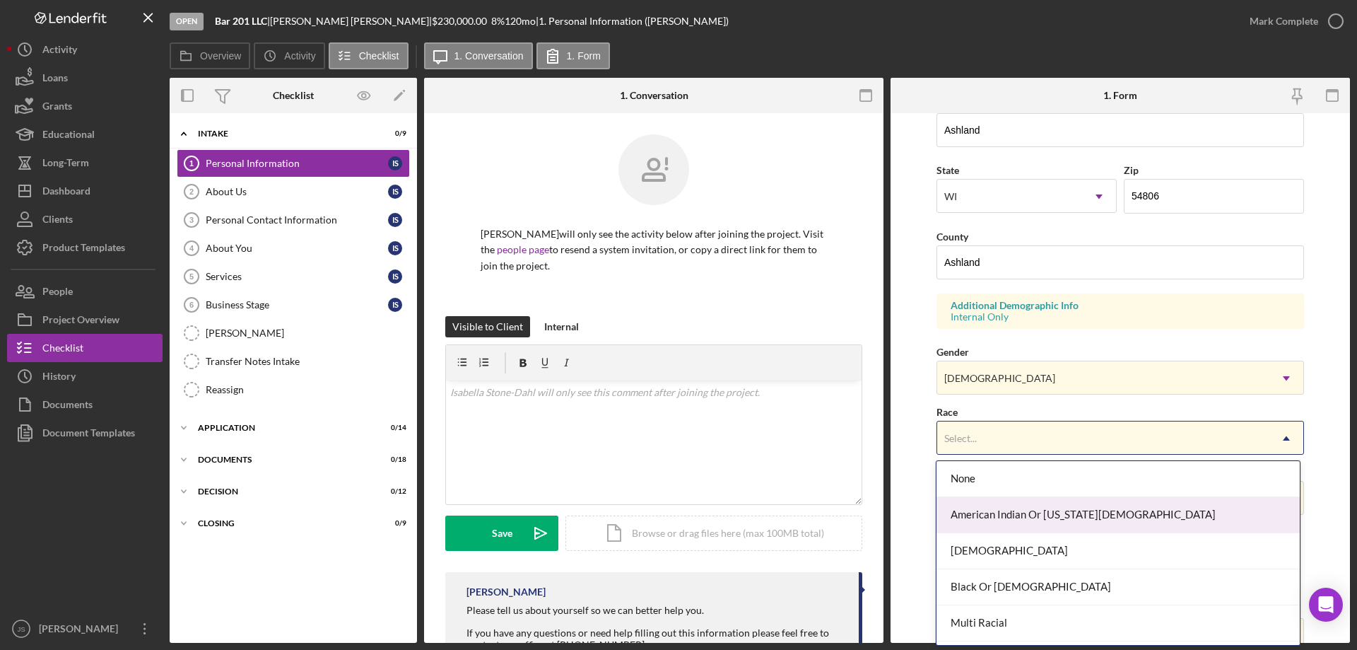
click at [1021, 514] on div "American Indian Or [US_STATE][DEMOGRAPHIC_DATA]" at bounding box center [1117, 515] width 363 height 36
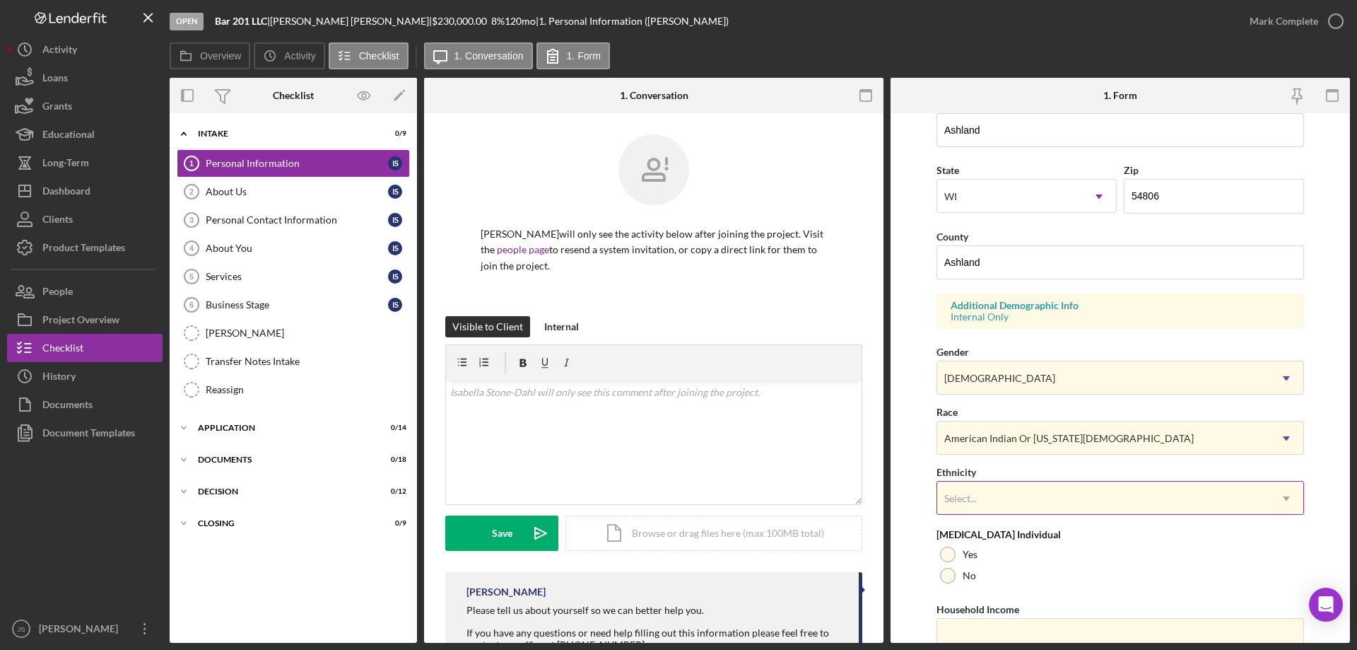
click at [1022, 493] on div "Select..." at bounding box center [1103, 498] width 332 height 33
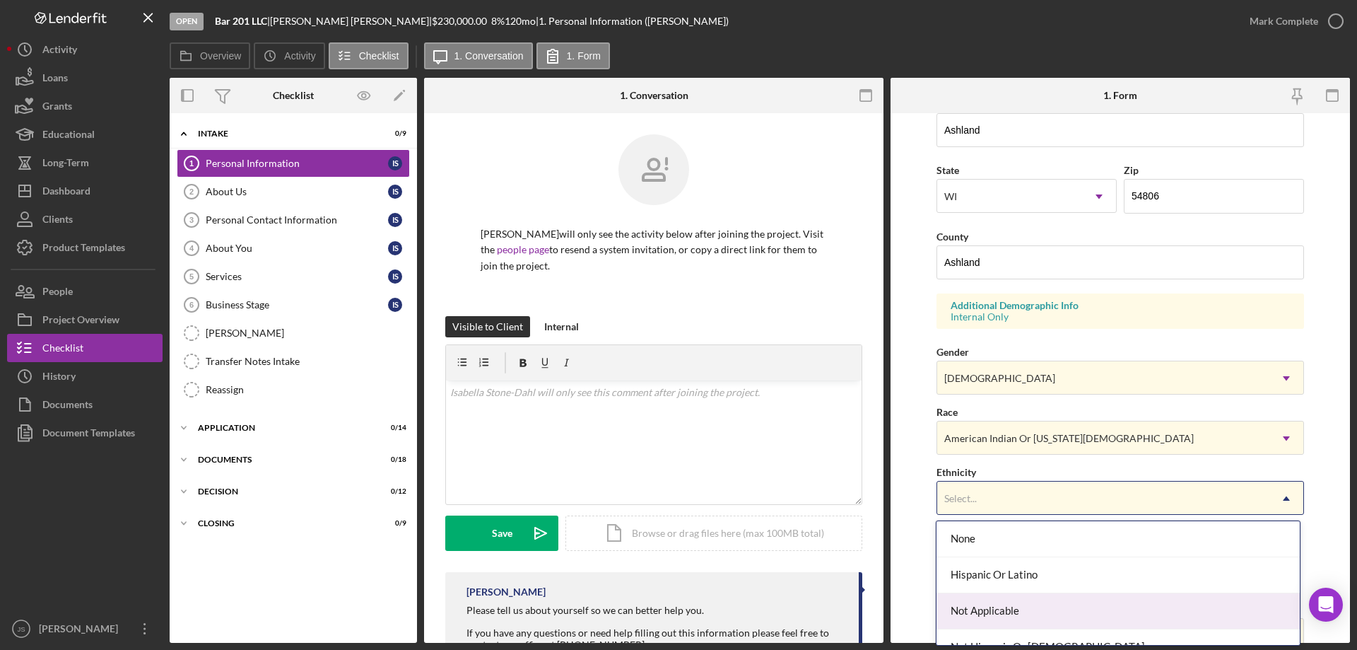
scroll to position [57, 0]
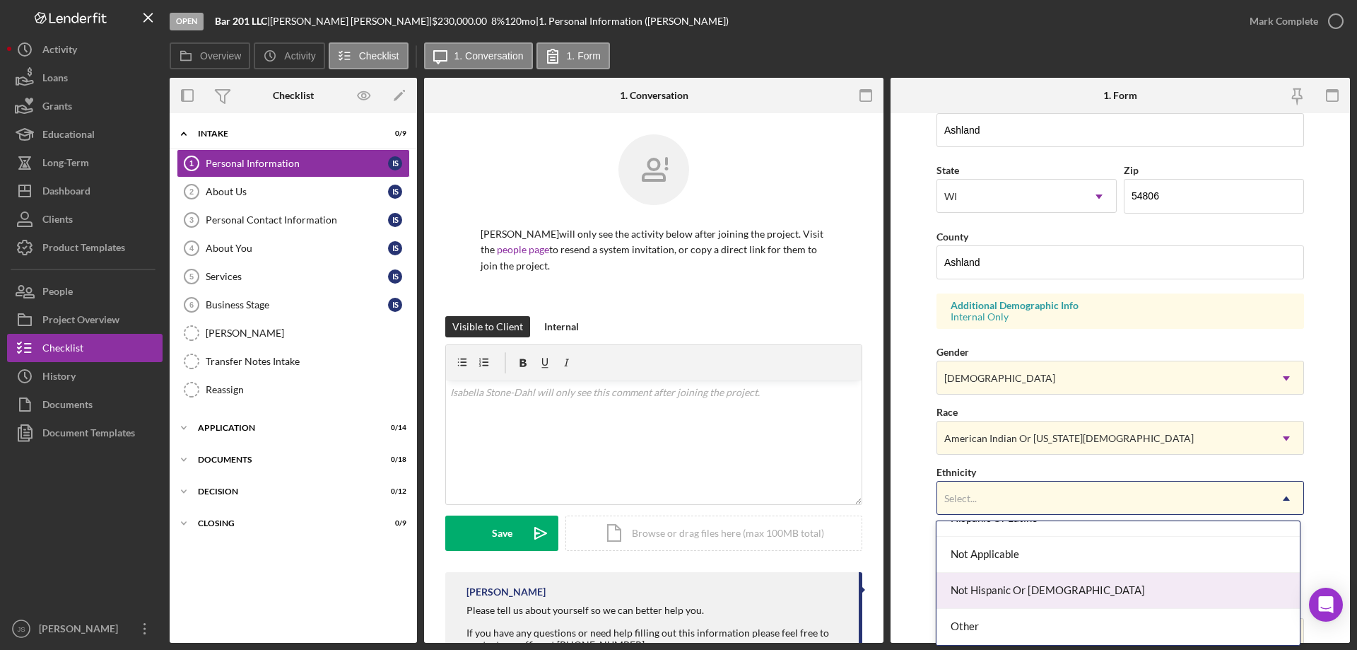
click at [1047, 593] on div "Not Hispanic Or [DEMOGRAPHIC_DATA]" at bounding box center [1117, 590] width 363 height 36
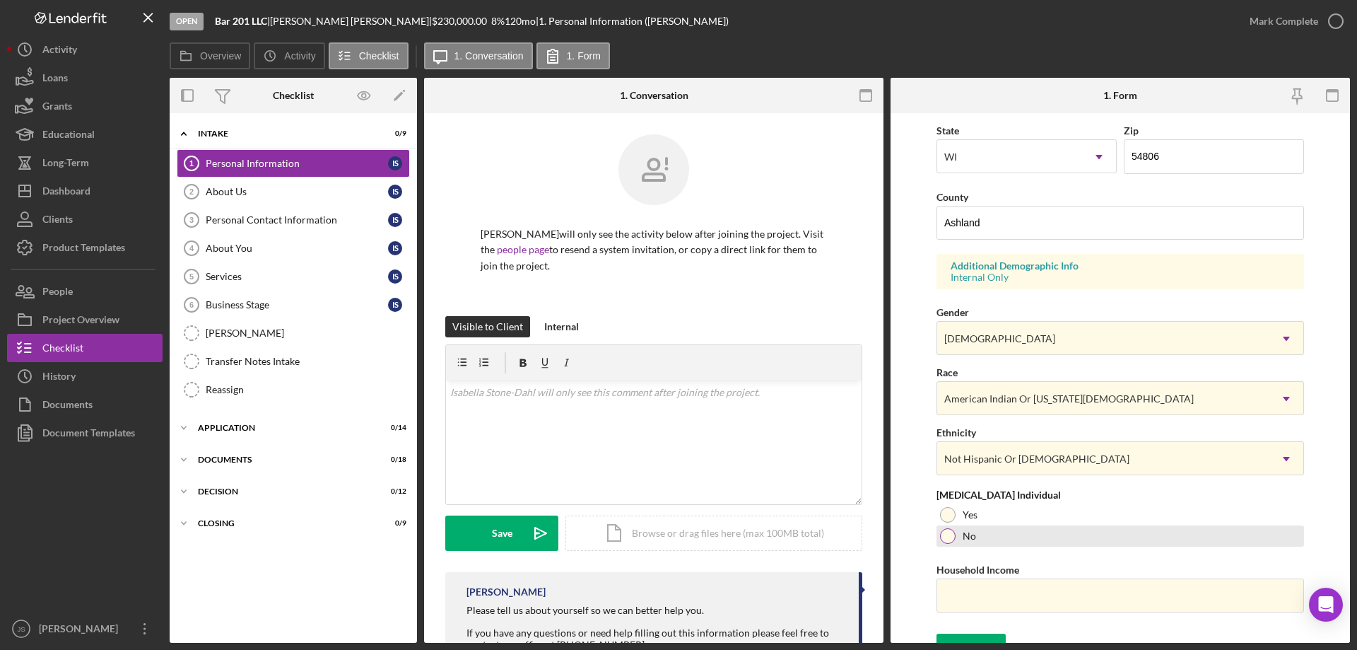
scroll to position [414, 0]
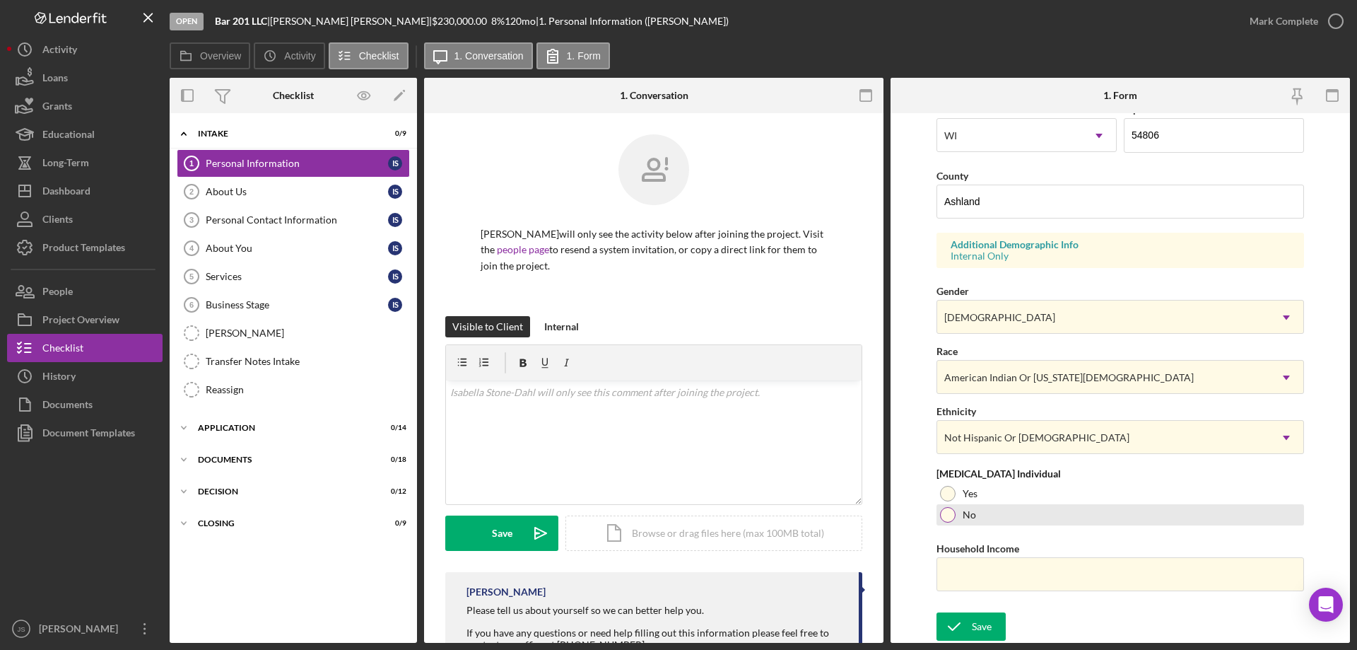
click at [948, 514] on div at bounding box center [948, 515] width 16 height 16
click at [943, 488] on div at bounding box center [948, 494] width 16 height 16
click at [951, 584] on input "Household Income" at bounding box center [1120, 574] width 368 height 34
type input "$65,000"
click at [979, 628] on div "Save" at bounding box center [982, 626] width 20 height 28
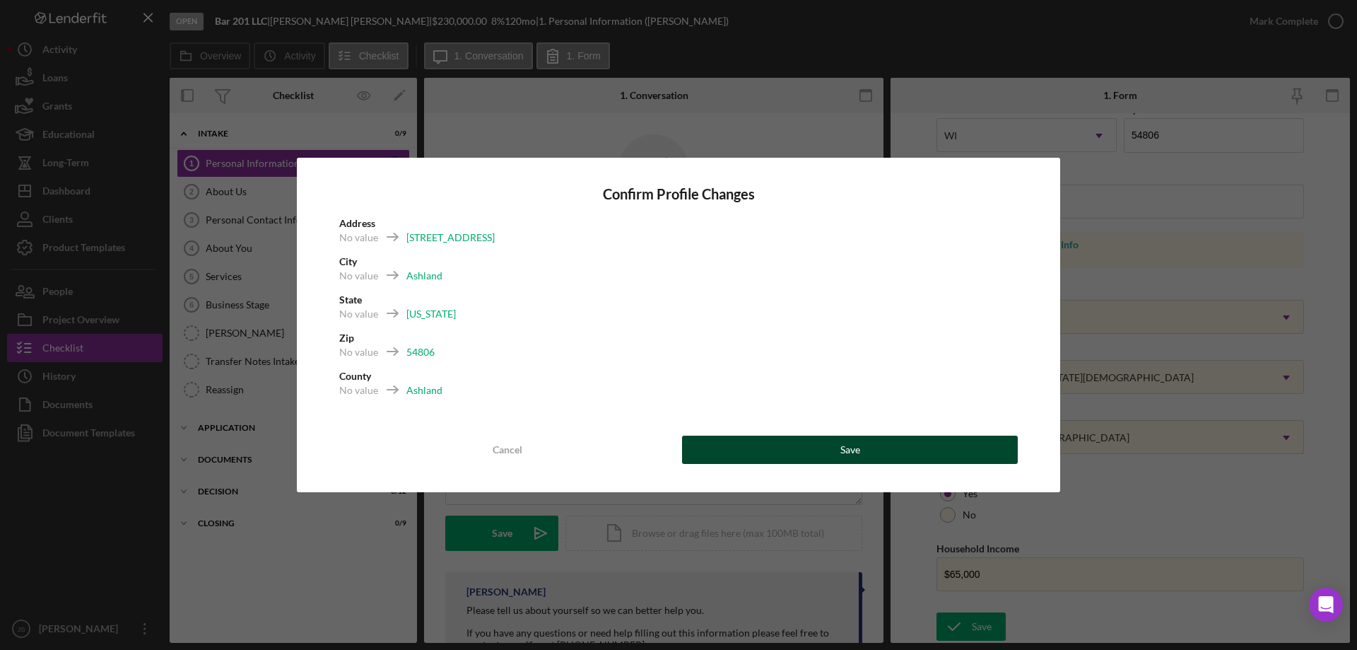
click at [875, 445] on button "Save" at bounding box center [850, 449] width 336 height 28
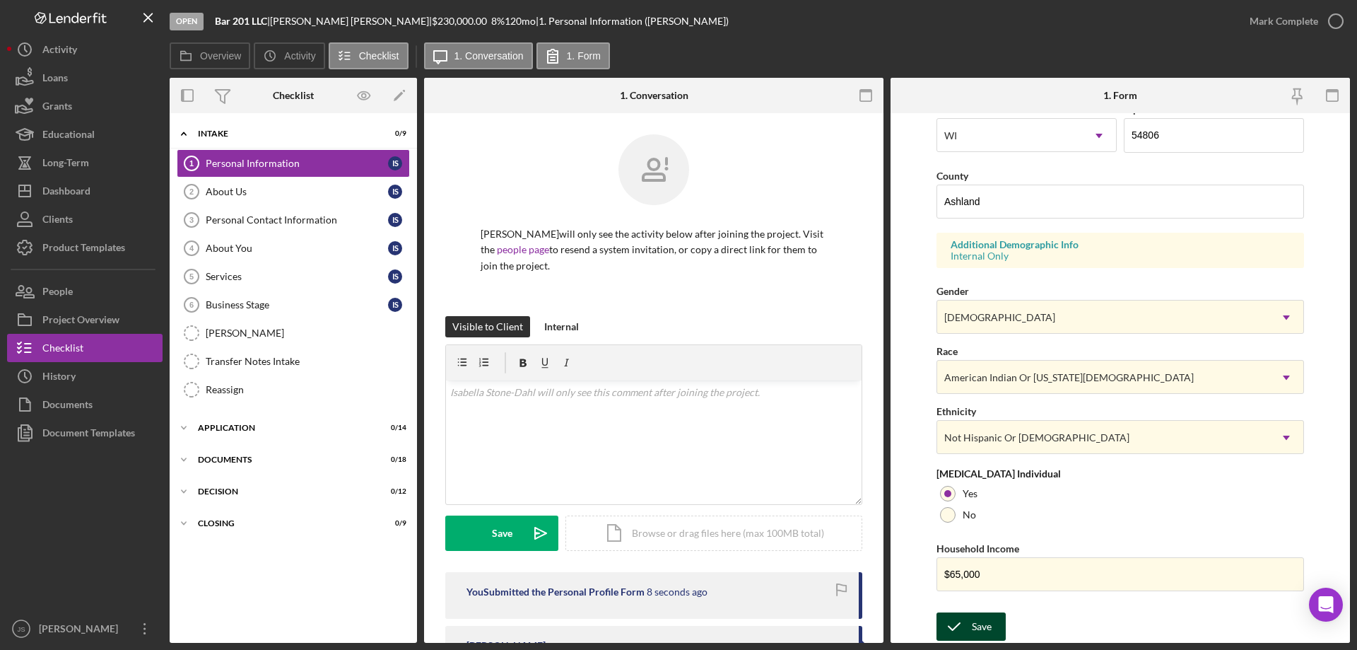
click at [977, 624] on div "Save" at bounding box center [982, 626] width 20 height 28
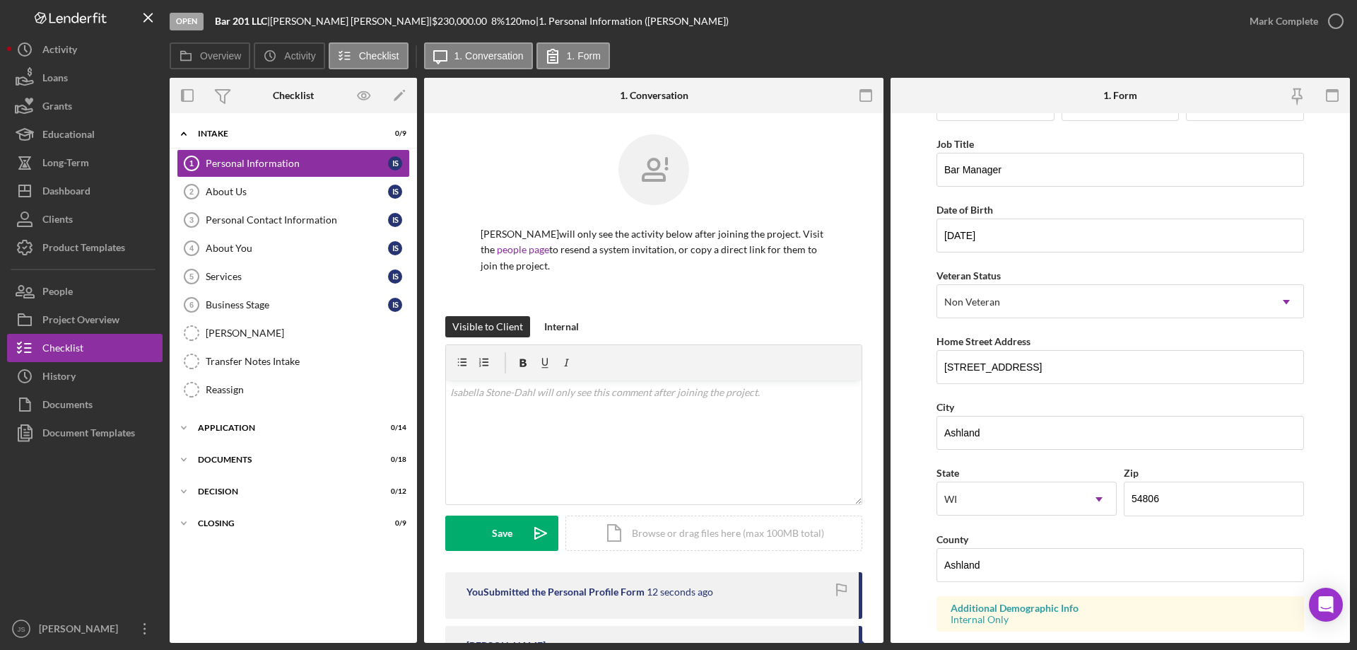
scroll to position [0, 0]
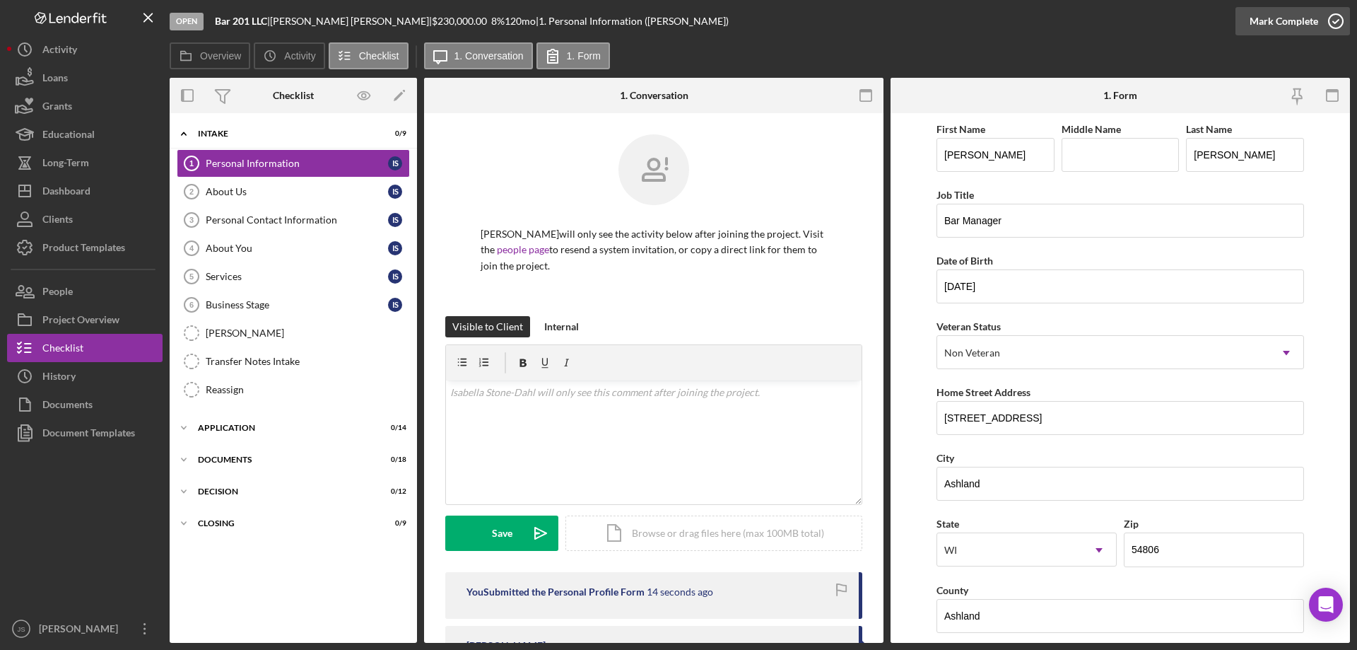
click at [1338, 22] on icon "button" at bounding box center [1335, 21] width 35 height 35
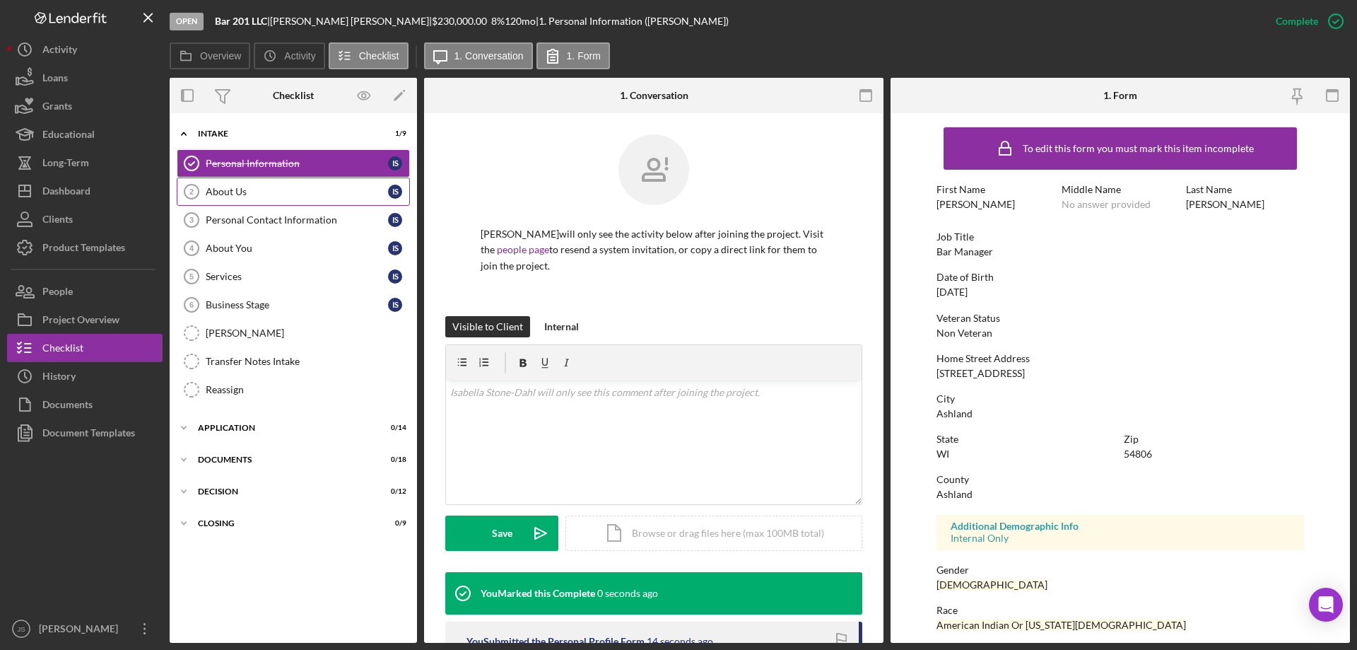
click at [252, 194] on div "About Us" at bounding box center [297, 191] width 182 height 11
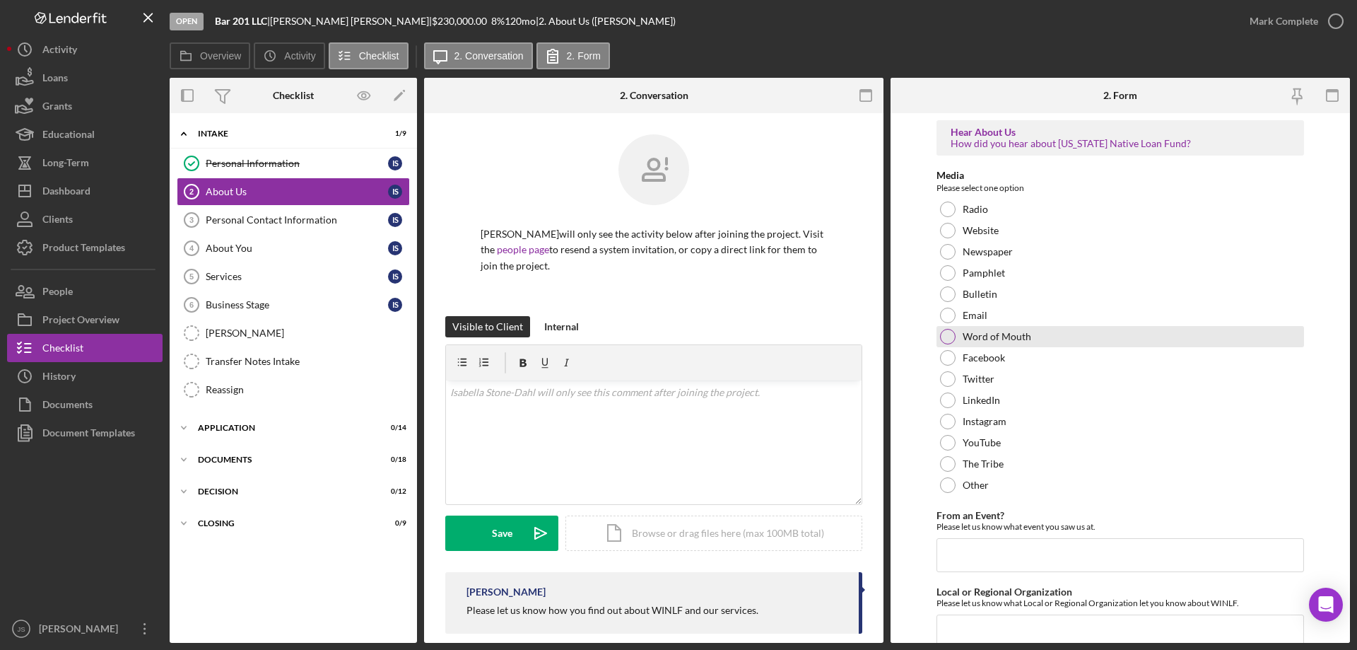
drag, startPoint x: 946, startPoint y: 338, endPoint x: 1051, endPoint y: 371, distance: 110.4
click at [946, 338] on div at bounding box center [948, 337] width 16 height 16
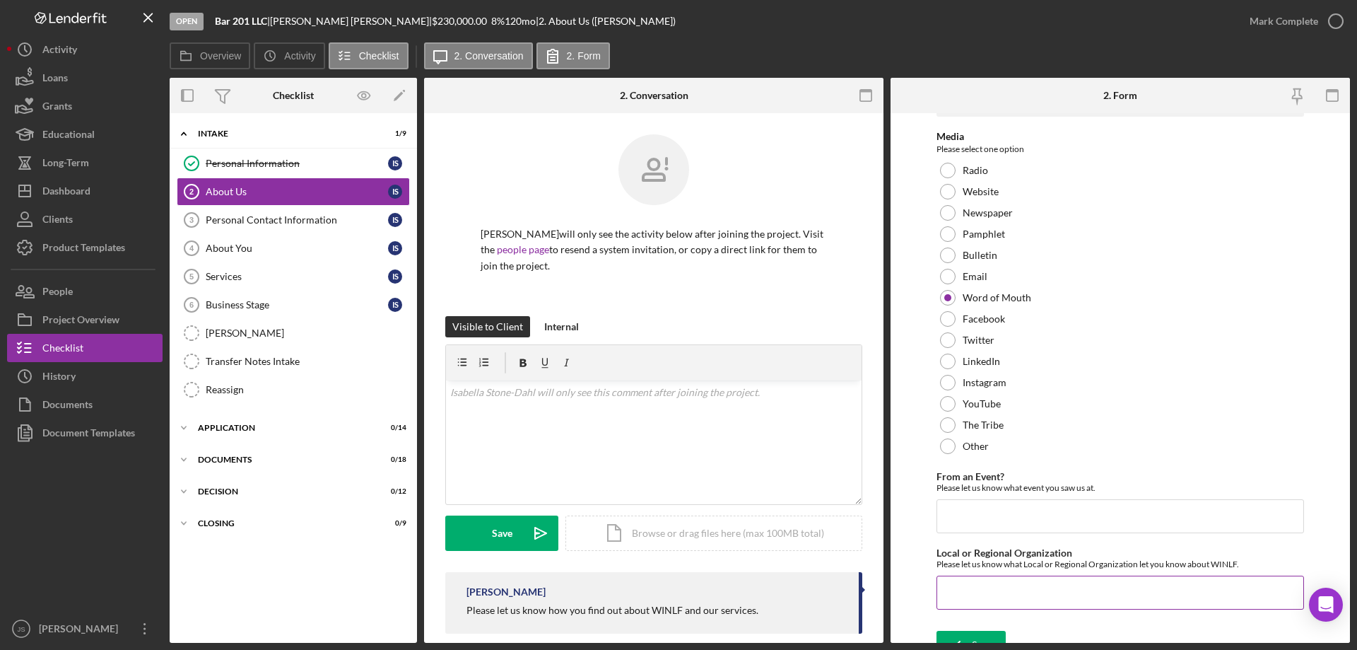
scroll to position [58, 0]
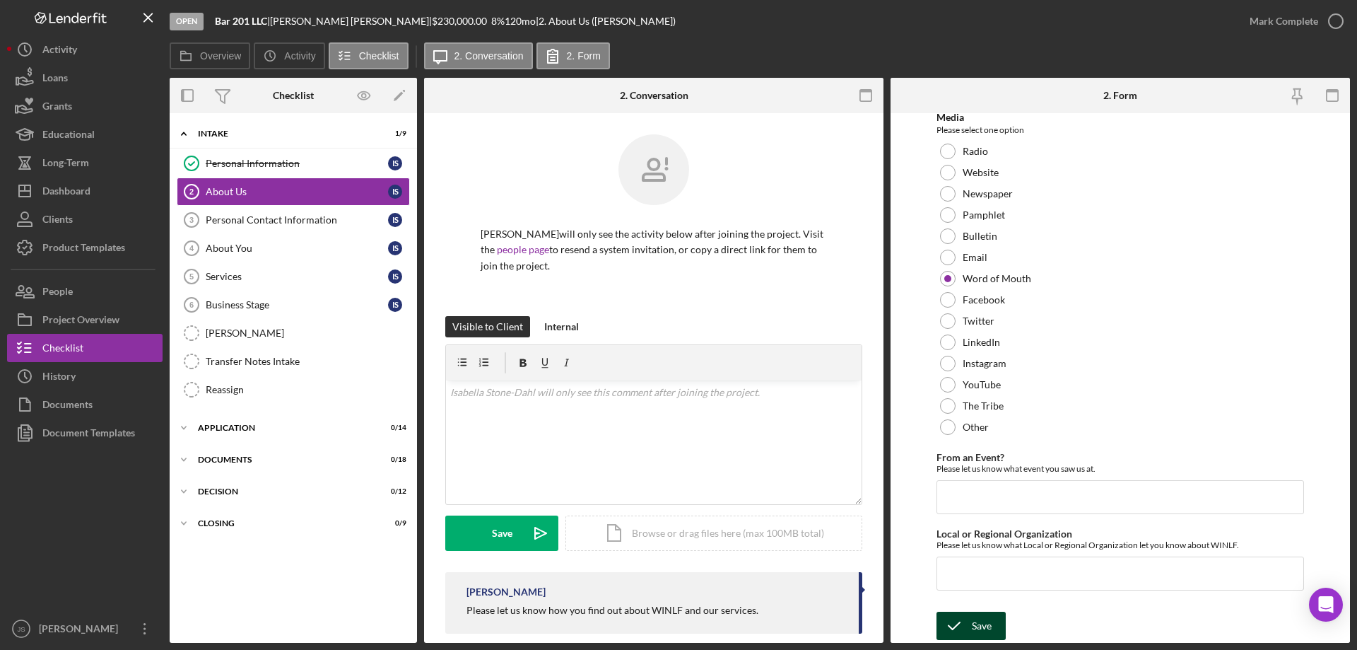
click at [956, 625] on polyline "submit" at bounding box center [953, 625] width 11 height 7
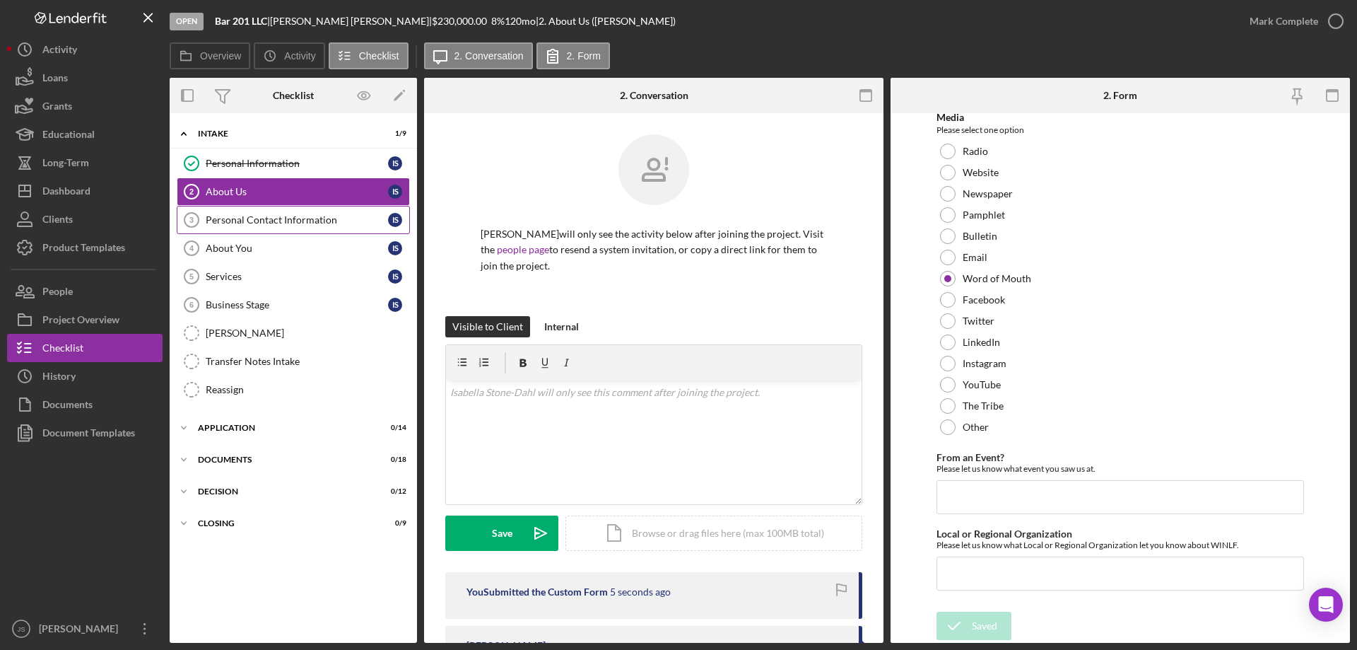
click at [301, 218] on div "Personal Contact Information" at bounding box center [297, 219] width 182 height 11
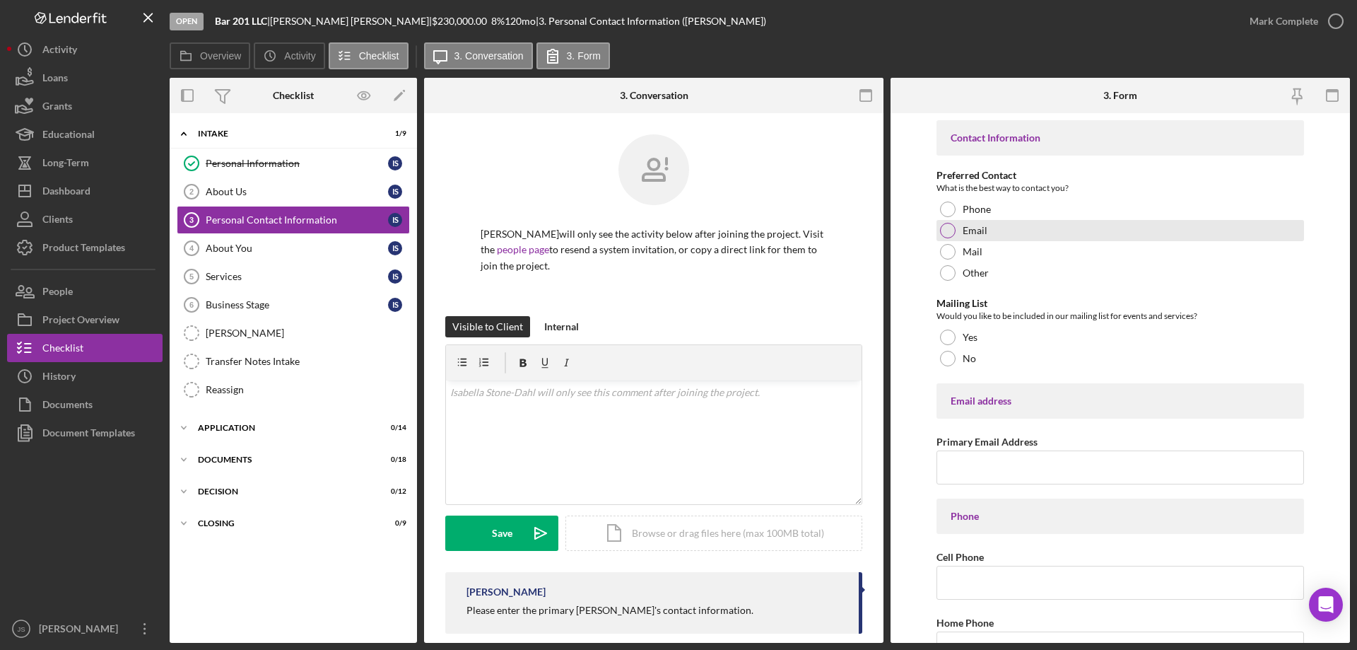
click at [948, 233] on div at bounding box center [948, 231] width 16 height 16
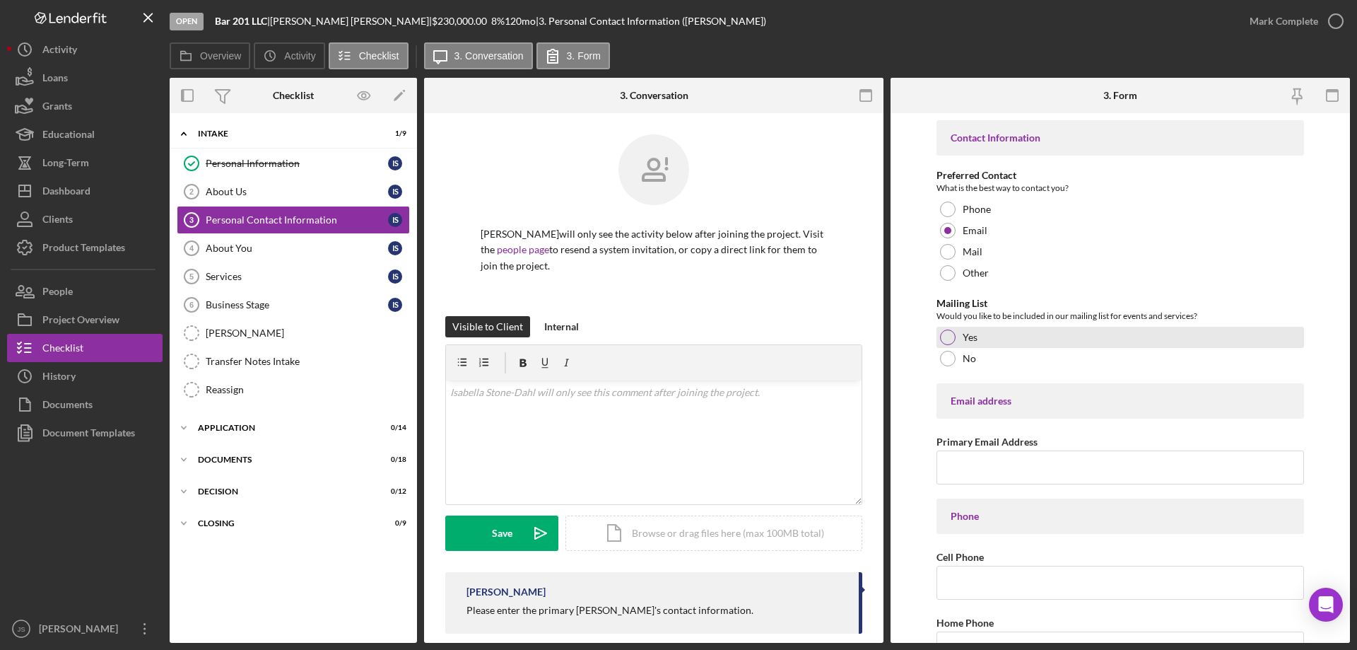
click at [952, 332] on div at bounding box center [948, 337] width 16 height 16
drag, startPoint x: 980, startPoint y: 472, endPoint x: 1048, endPoint y: 481, distance: 69.2
click at [980, 472] on input "Primary Email Address" at bounding box center [1120, 467] width 368 height 34
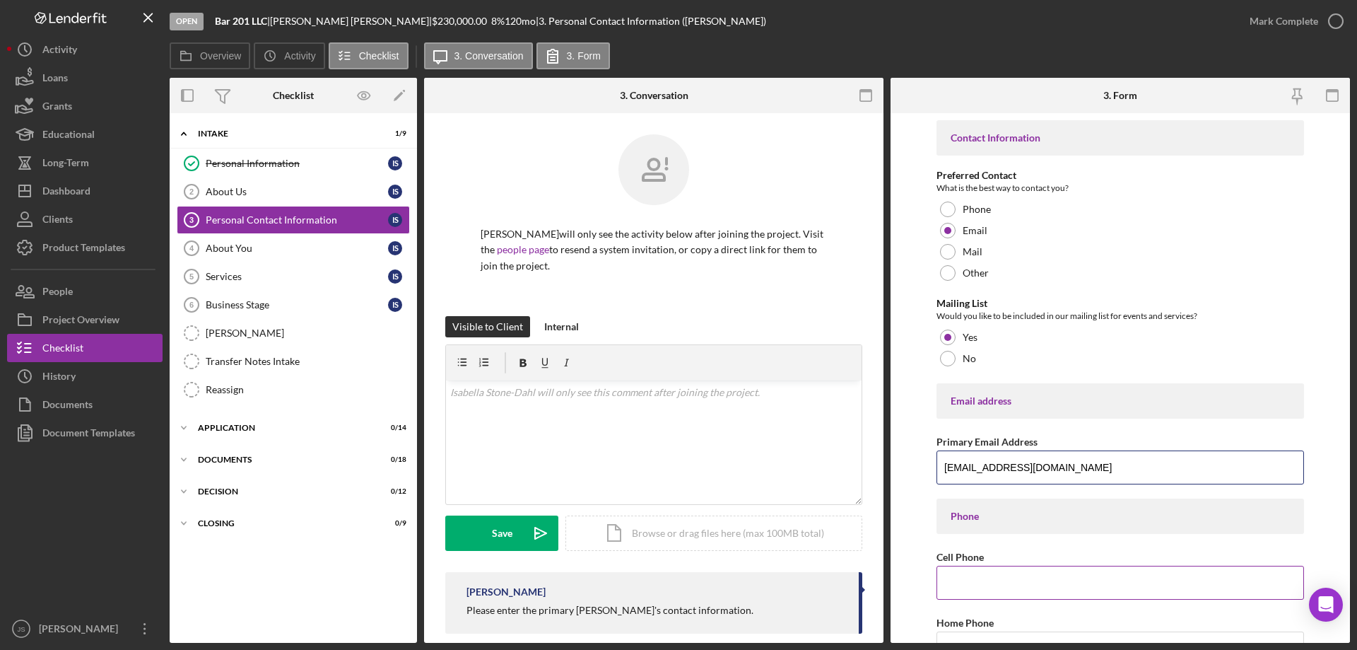
type input "[EMAIL_ADDRESS][DOMAIN_NAME]"
drag, startPoint x: 949, startPoint y: 586, endPoint x: 936, endPoint y: 584, distance: 12.9
click at [950, 586] on input "Cell Phone" at bounding box center [1120, 582] width 368 height 34
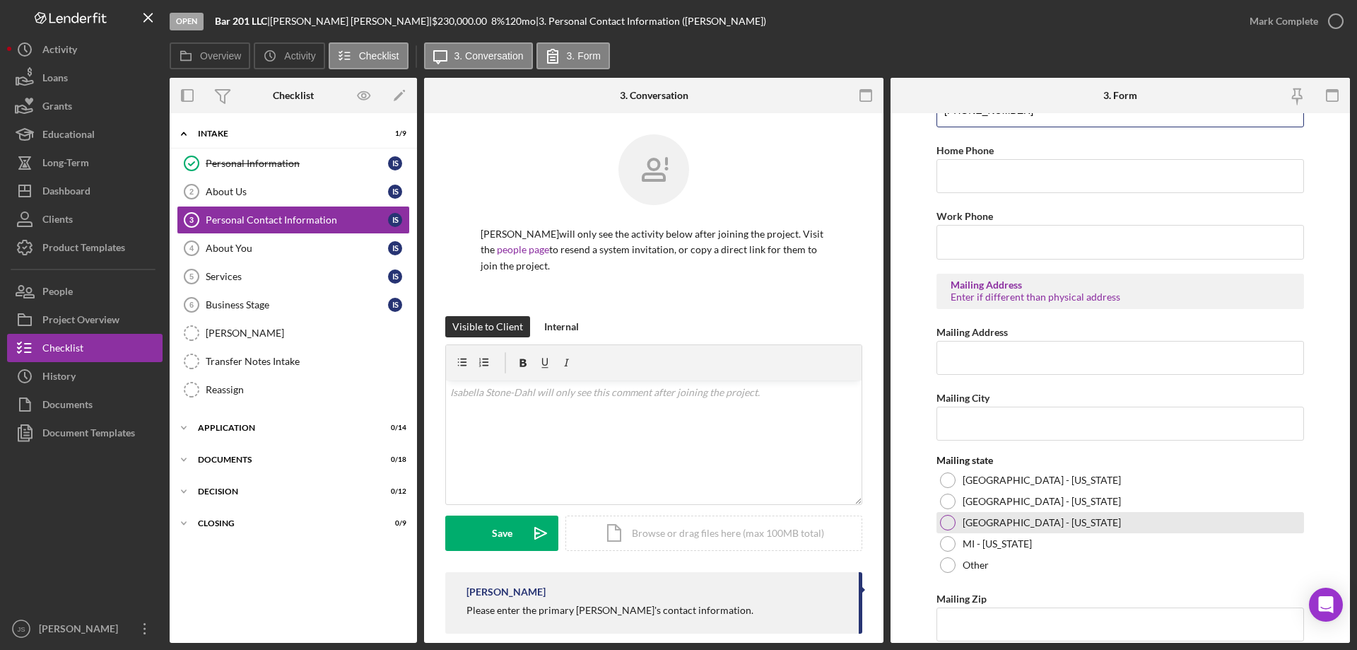
scroll to position [522, 0]
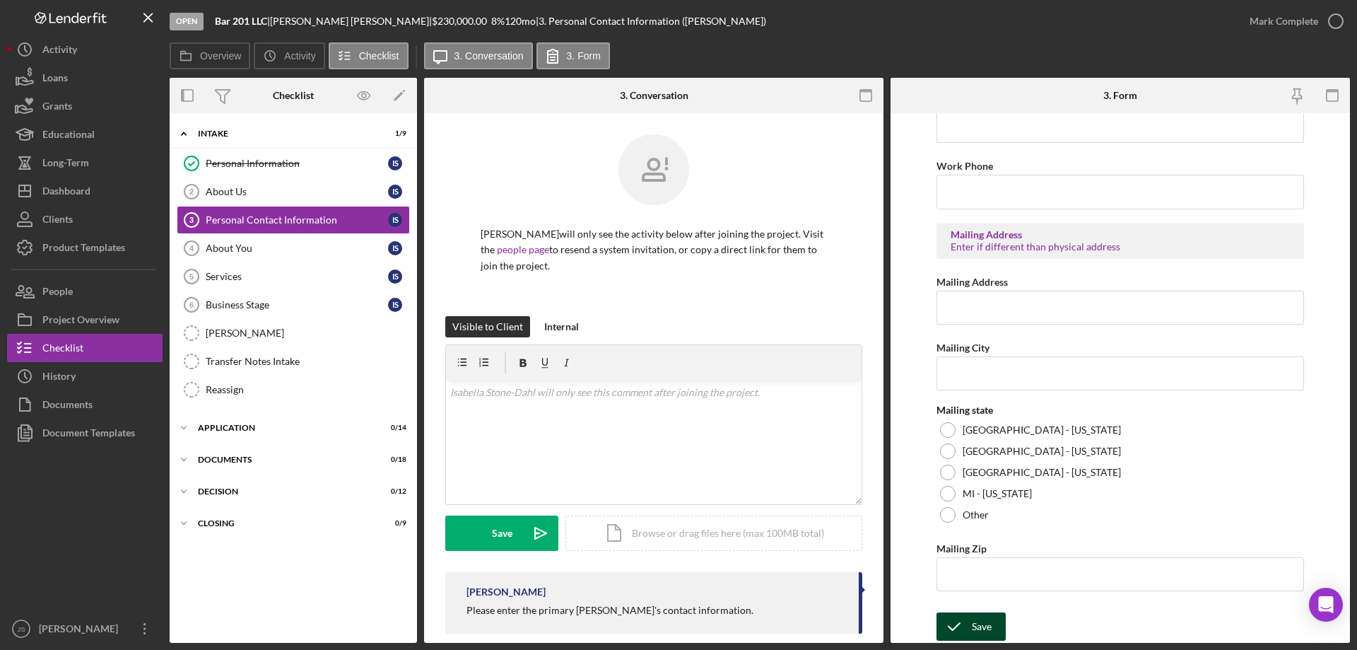
type input "[PHONE_NUMBER]"
click at [967, 622] on icon "submit" at bounding box center [953, 626] width 35 height 35
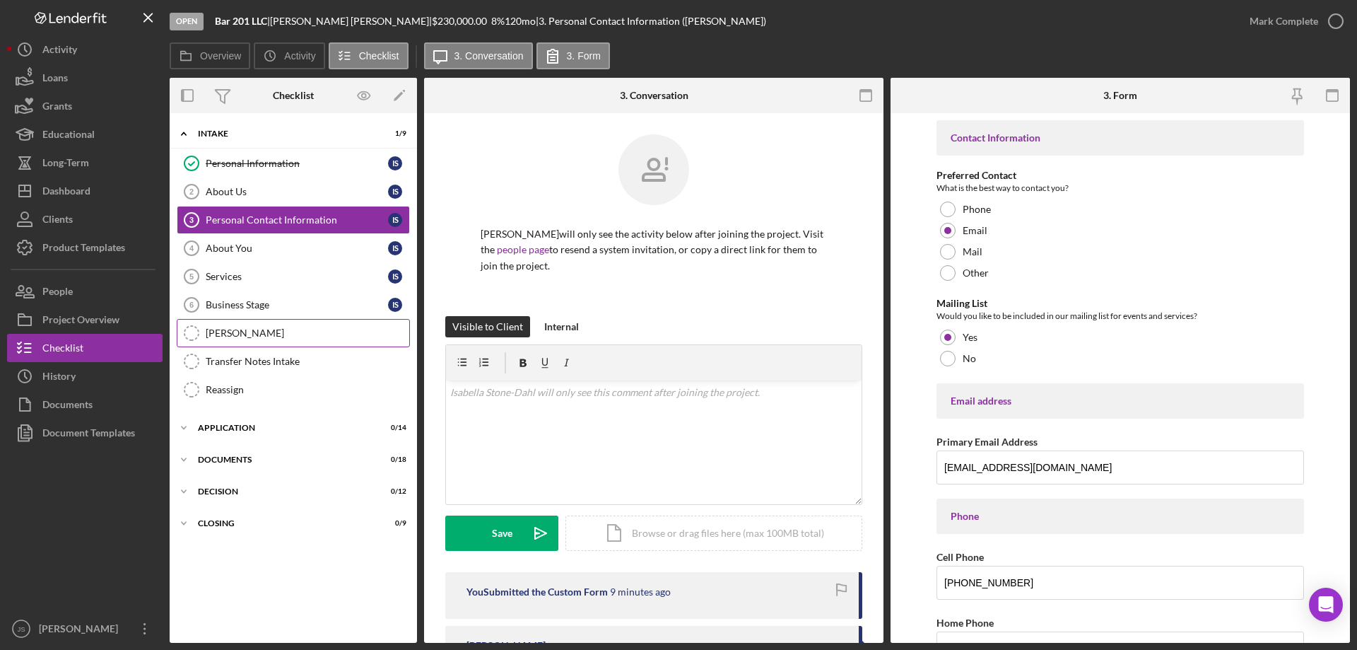
drag, startPoint x: 286, startPoint y: 302, endPoint x: 277, endPoint y: 321, distance: 20.2
click at [287, 302] on div "Business Stage" at bounding box center [297, 304] width 182 height 11
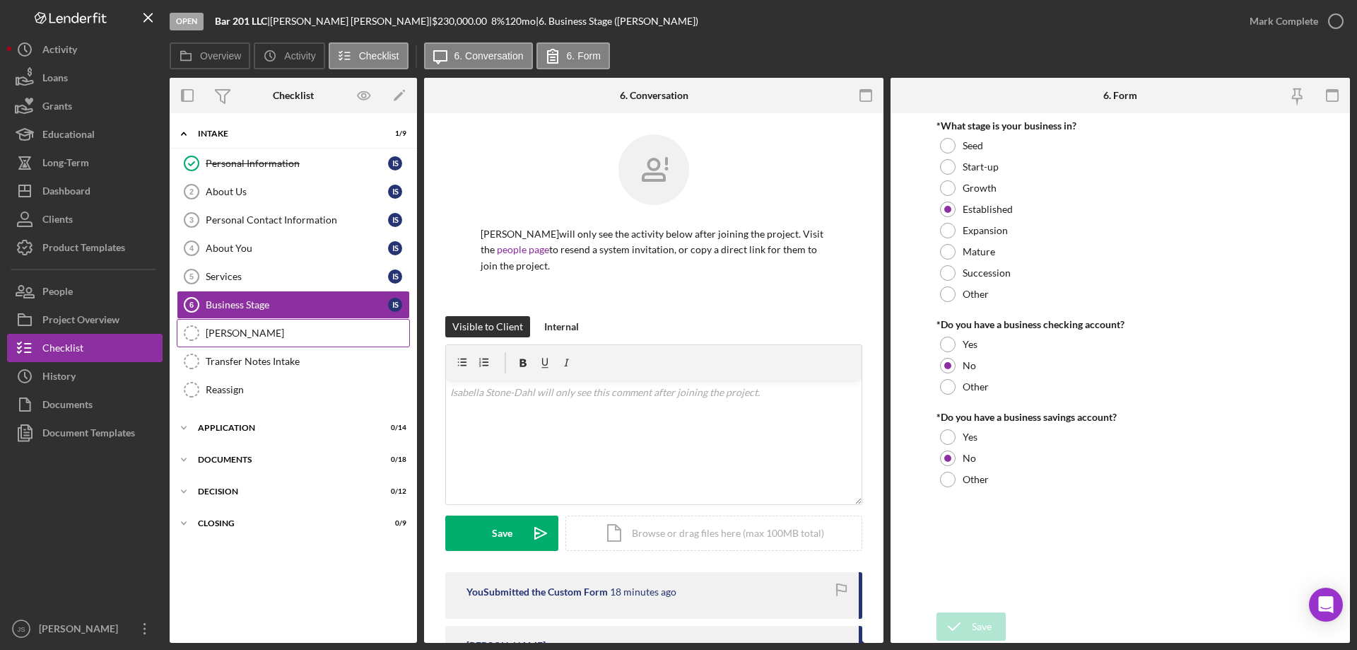
drag, startPoint x: 274, startPoint y: 327, endPoint x: 296, endPoint y: 358, distance: 37.9
click at [276, 328] on div "OTIS" at bounding box center [308, 332] width 204 height 11
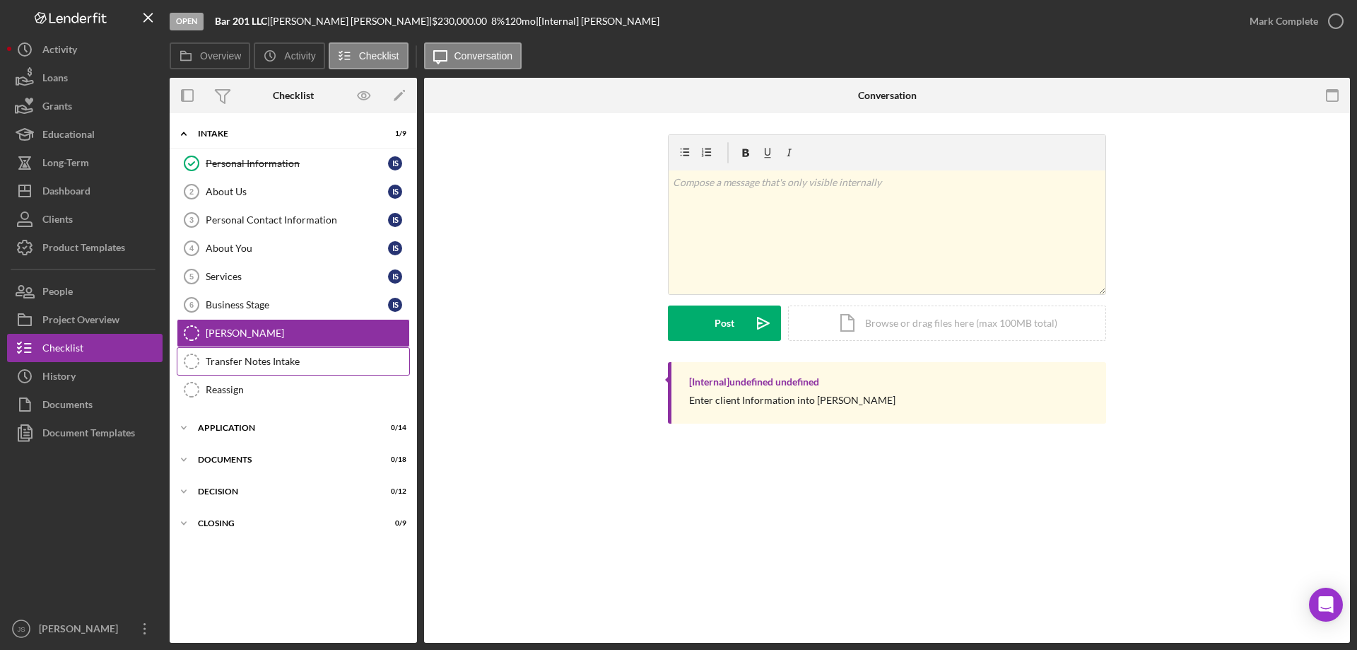
click at [307, 360] on div "Transfer Notes Intake" at bounding box center [308, 361] width 204 height 11
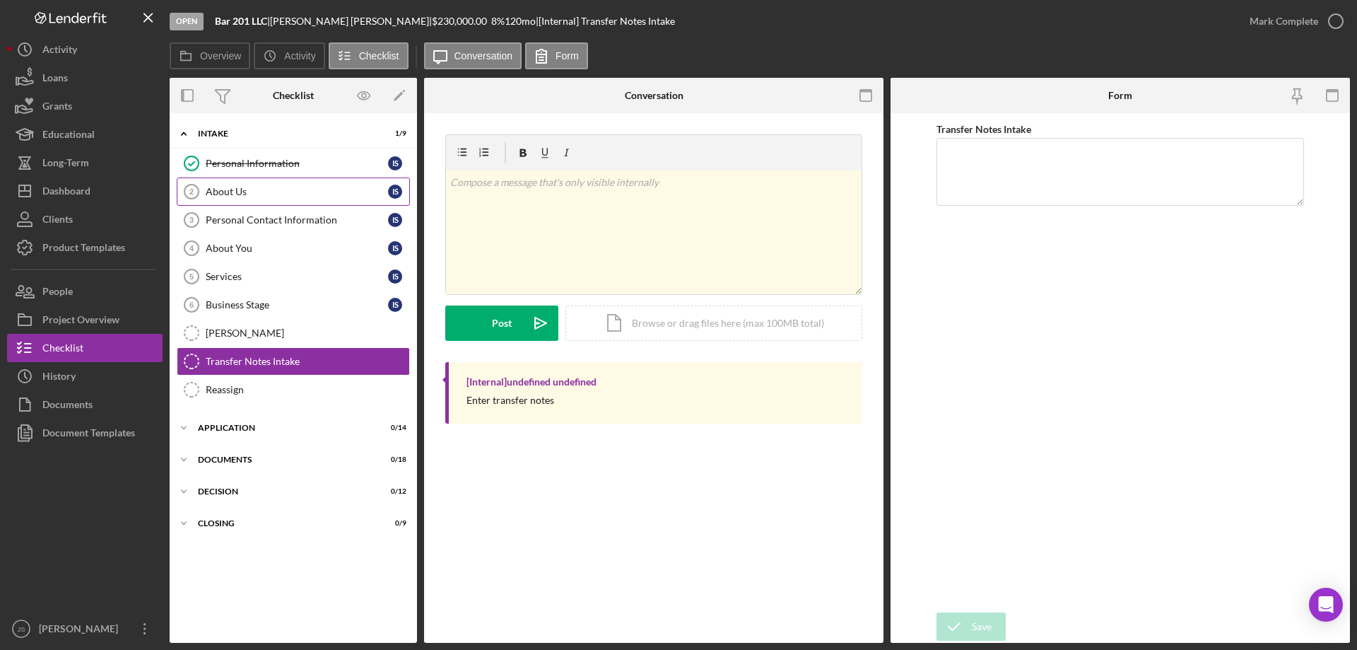
click at [218, 189] on div "About Us" at bounding box center [297, 191] width 182 height 11
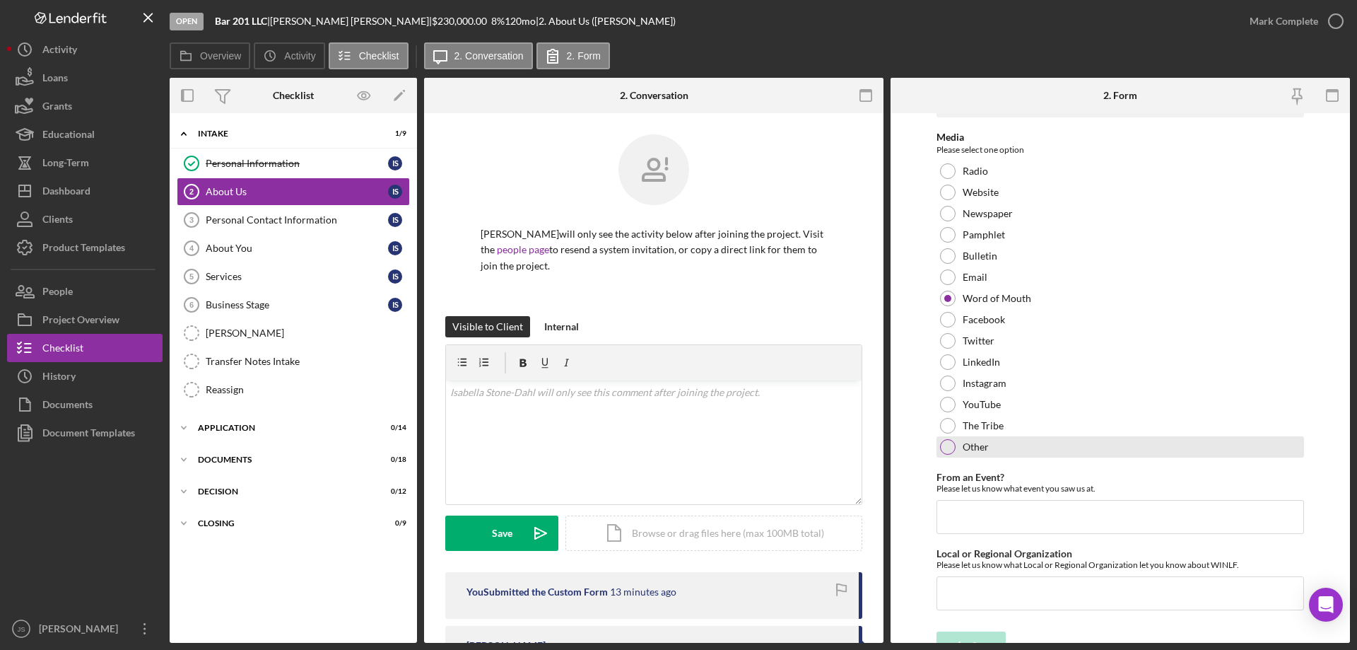
scroll to position [58, 0]
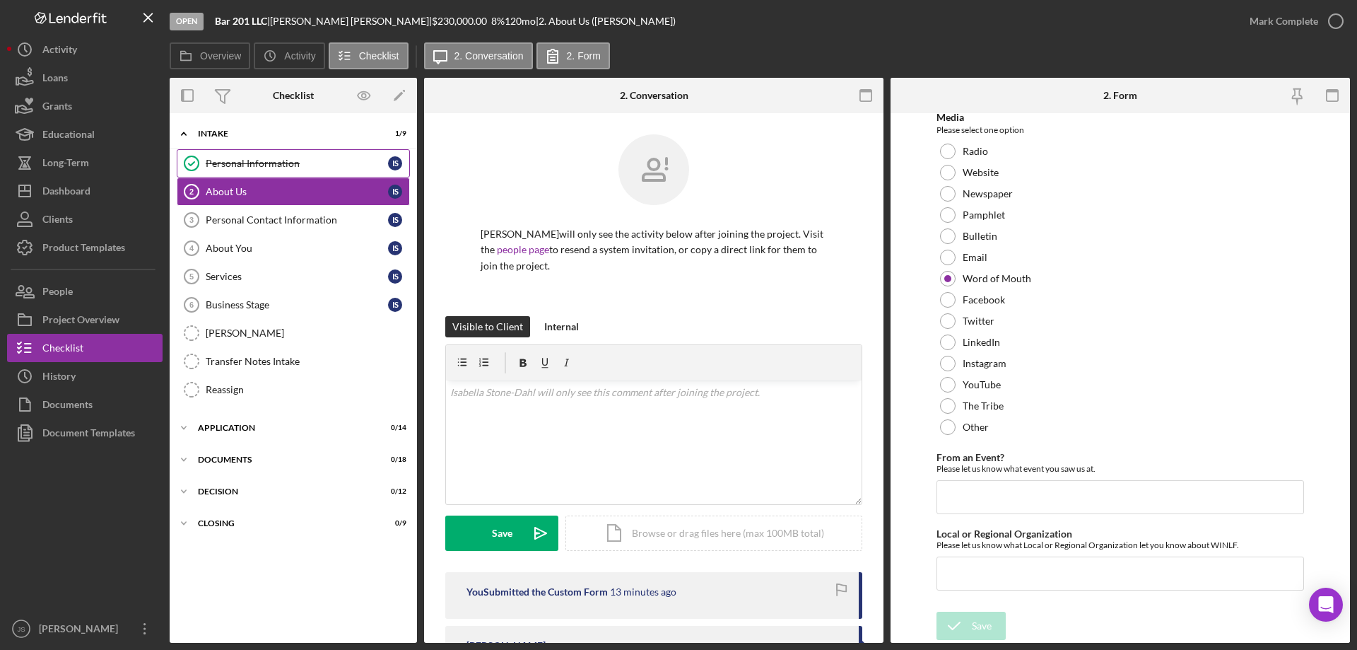
click at [224, 159] on div "Personal Information" at bounding box center [297, 163] width 182 height 11
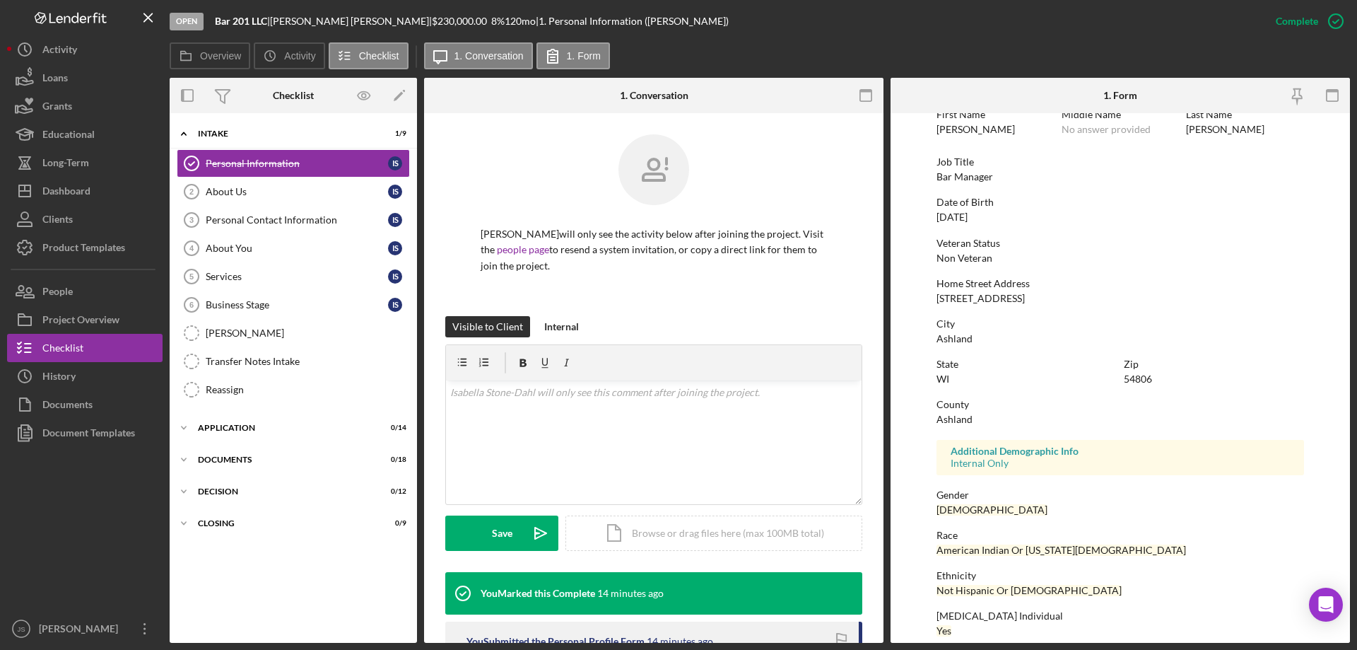
scroll to position [130, 0]
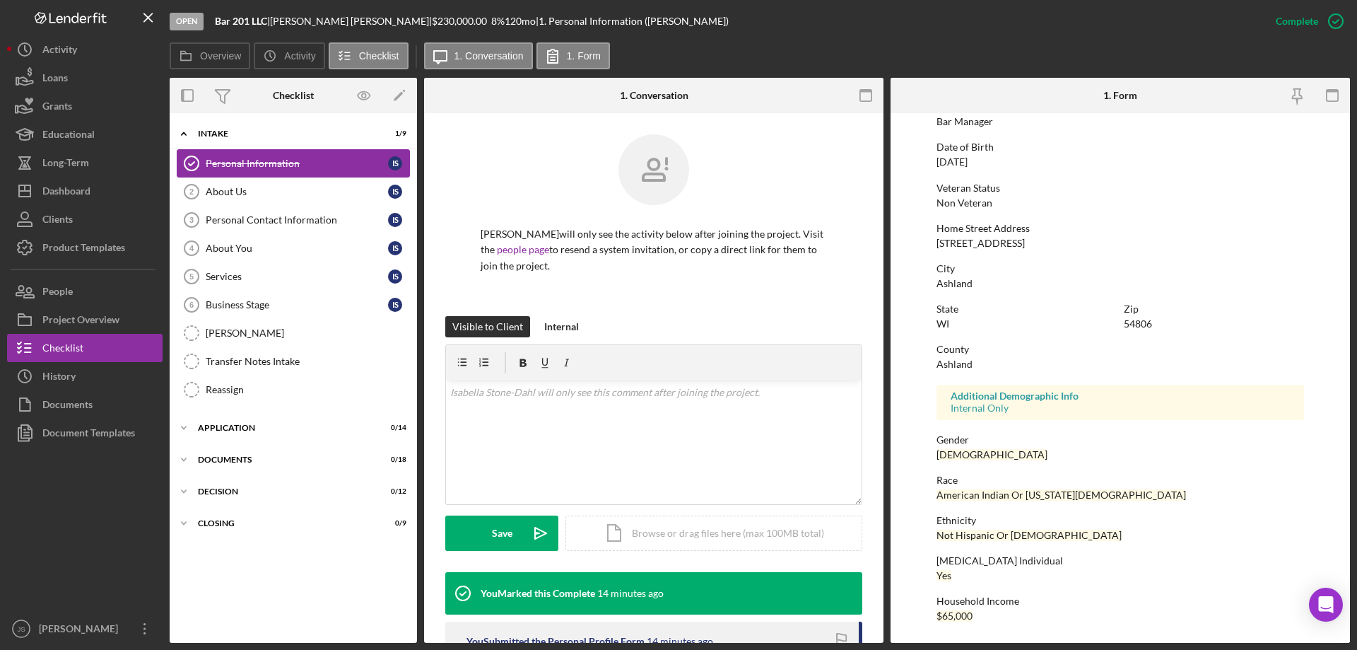
drag, startPoint x: 250, startPoint y: 191, endPoint x: 249, endPoint y: 177, distance: 14.2
click at [250, 192] on div "About Us" at bounding box center [297, 191] width 182 height 11
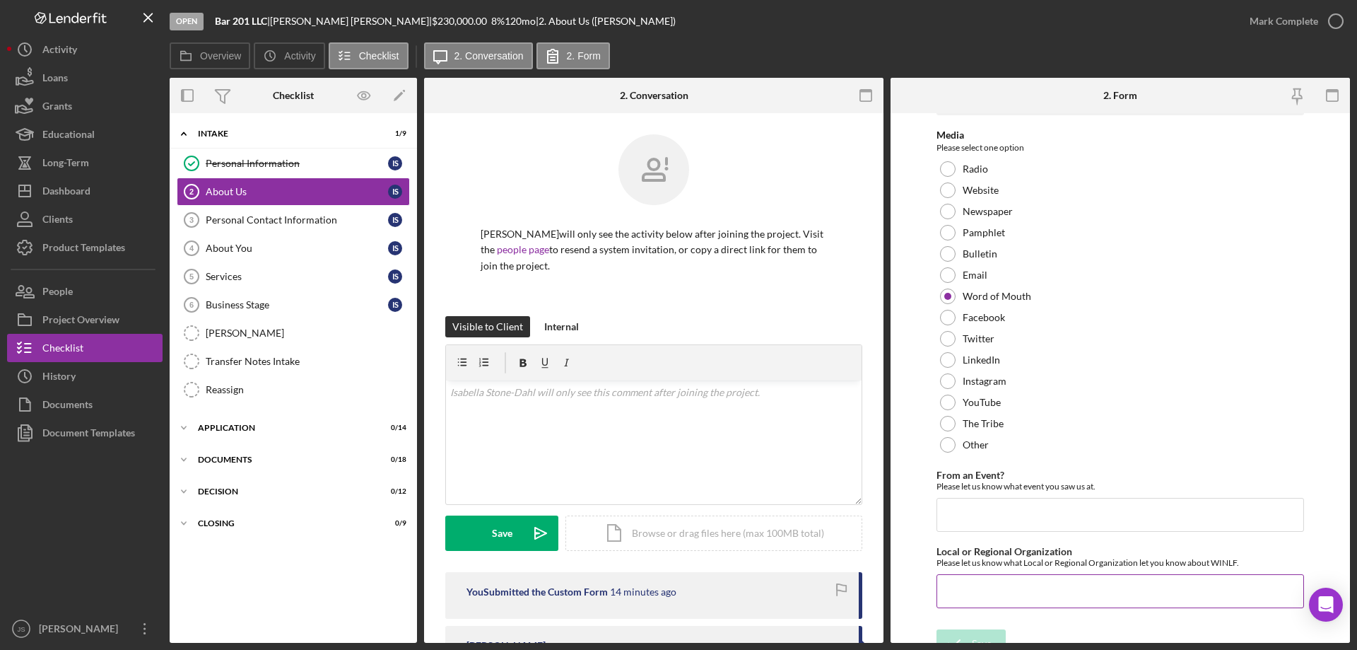
scroll to position [58, 0]
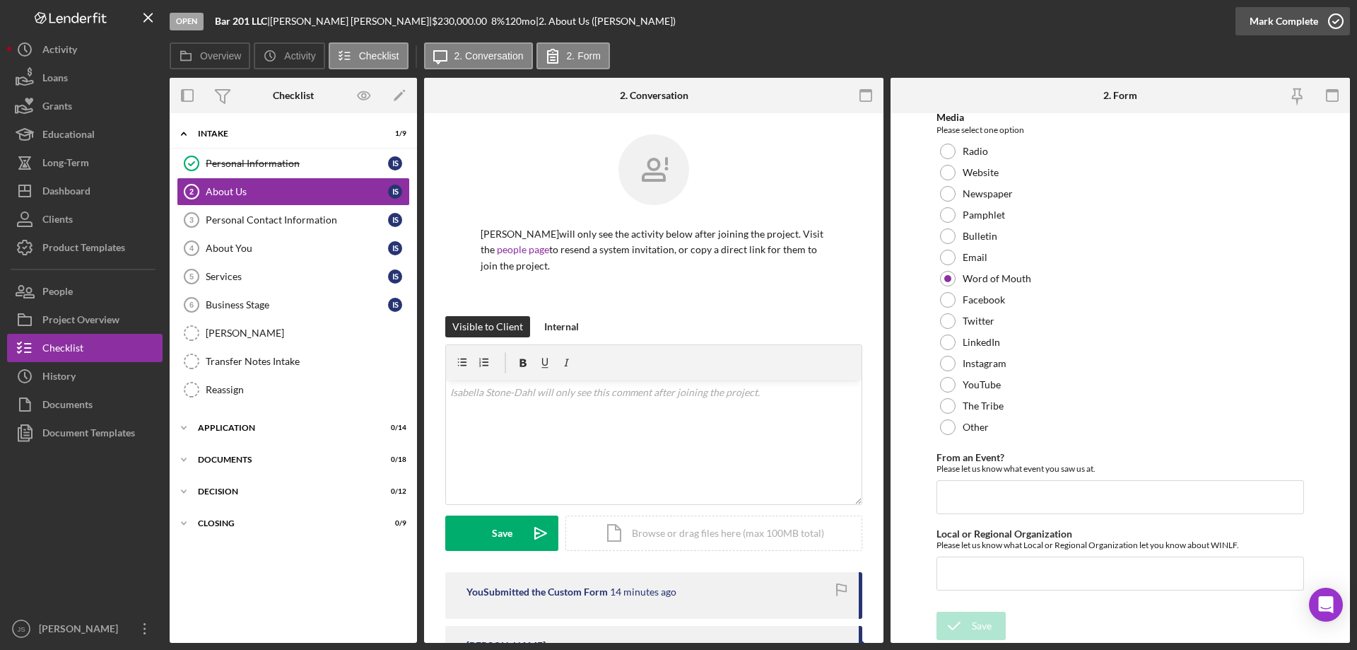
click at [1336, 20] on icon "button" at bounding box center [1335, 21] width 35 height 35
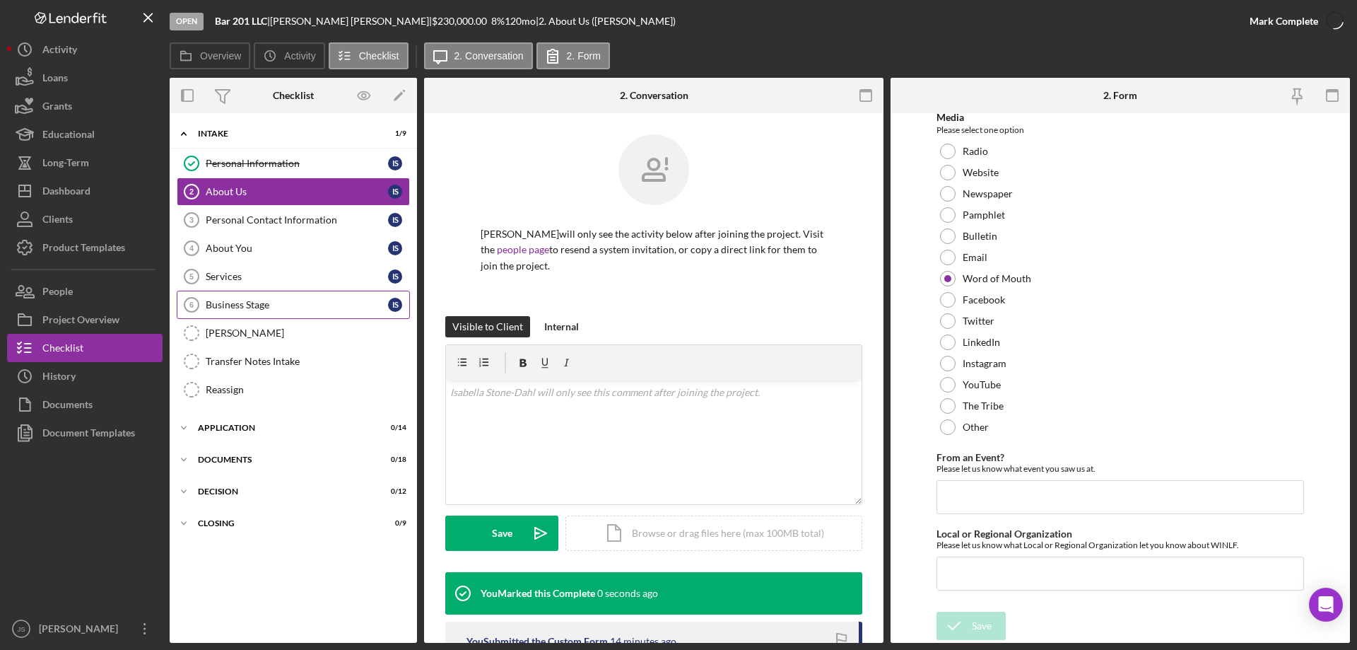
scroll to position [114, 0]
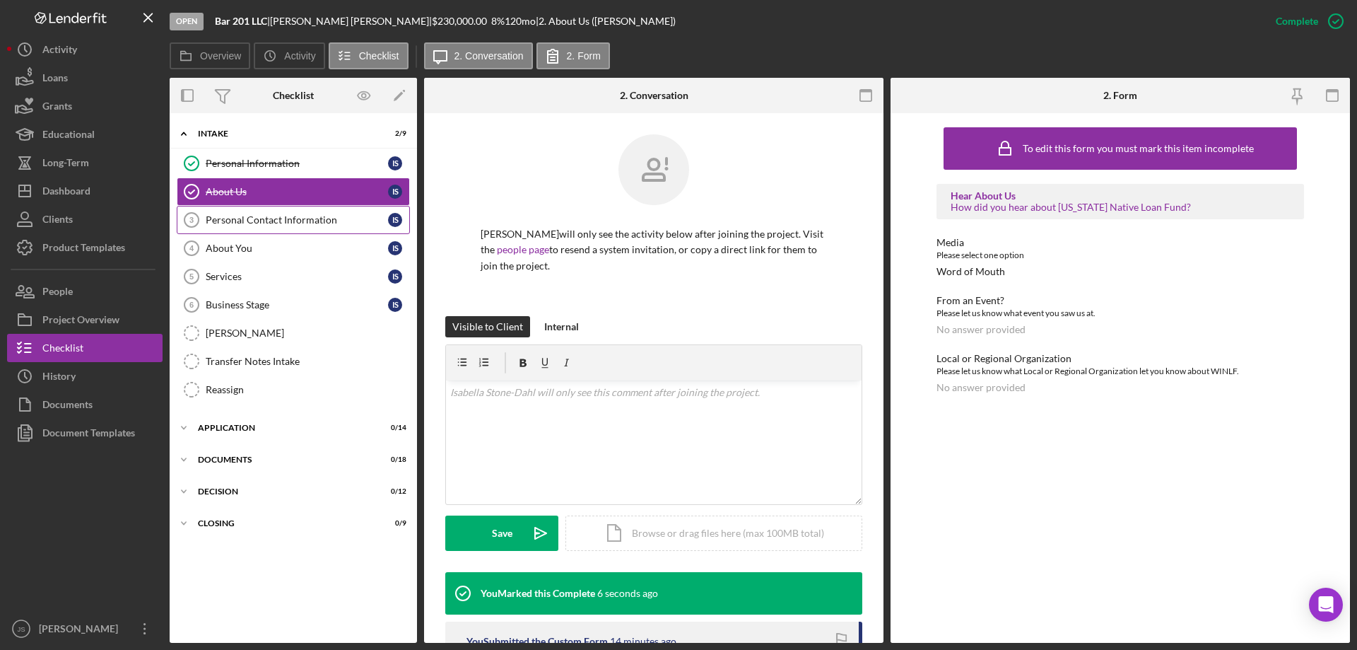
click at [304, 221] on div "Personal Contact Information" at bounding box center [297, 219] width 182 height 11
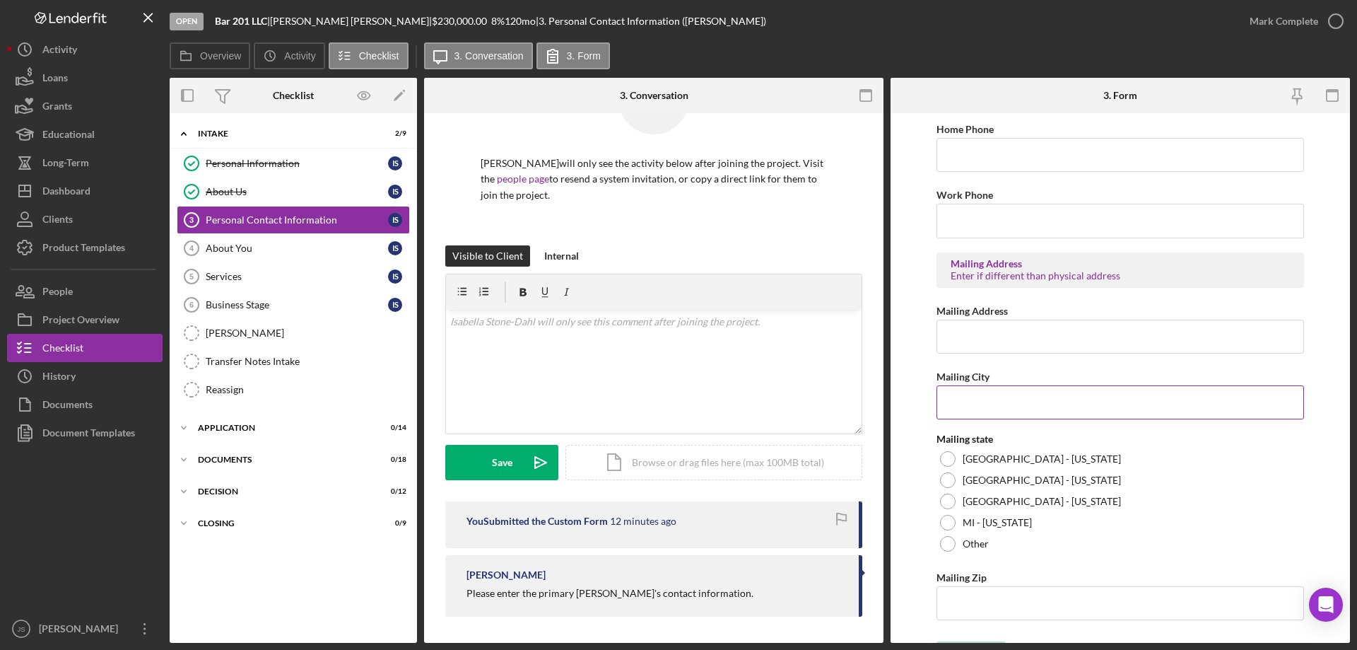
scroll to position [495, 0]
click at [977, 331] on input "Mailing Address" at bounding box center [1120, 335] width 368 height 34
type input "[STREET_ADDRESS]"
type input "W"
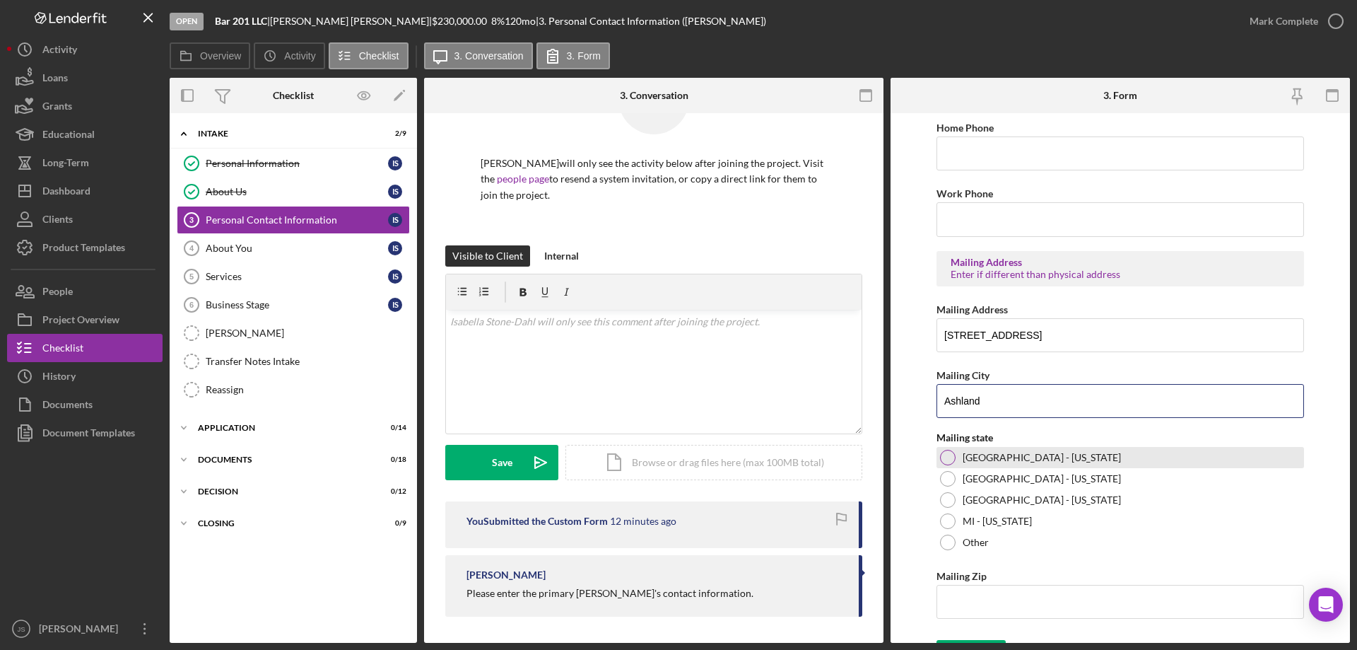
type input "Ashland"
click at [944, 458] on div at bounding box center [948, 458] width 16 height 16
click at [960, 611] on input "Mailing Zip" at bounding box center [1120, 601] width 368 height 34
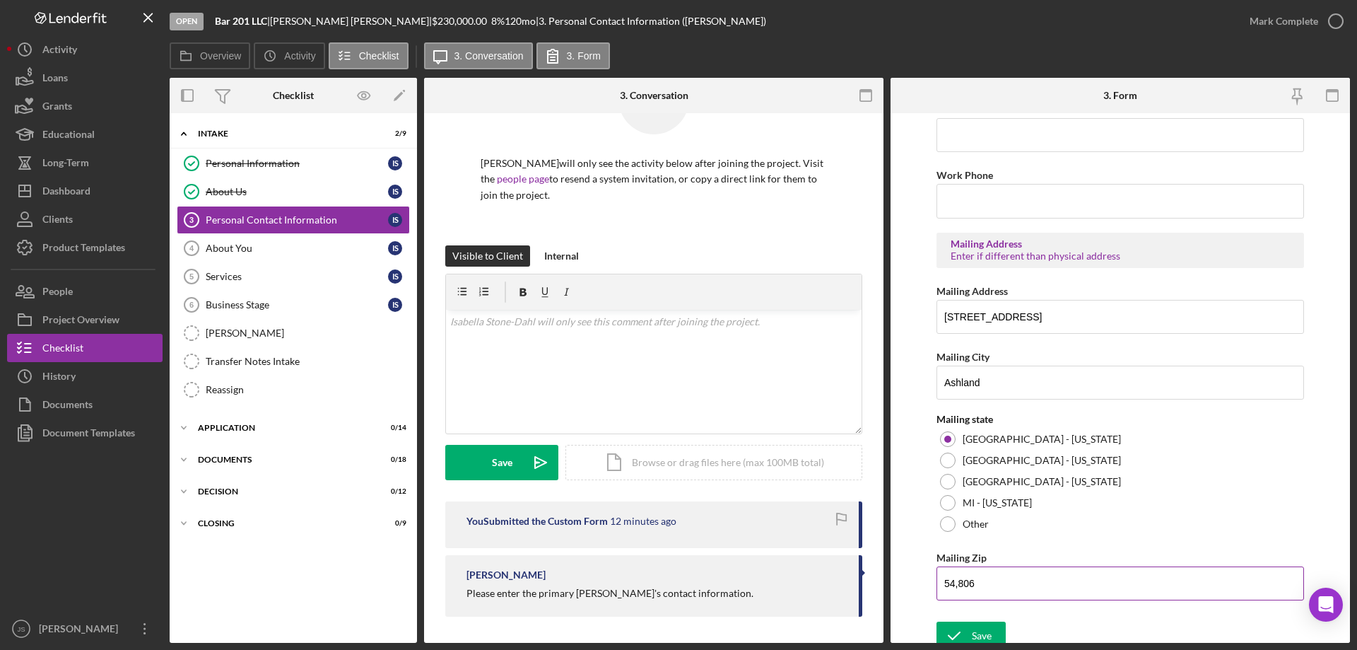
scroll to position [522, 0]
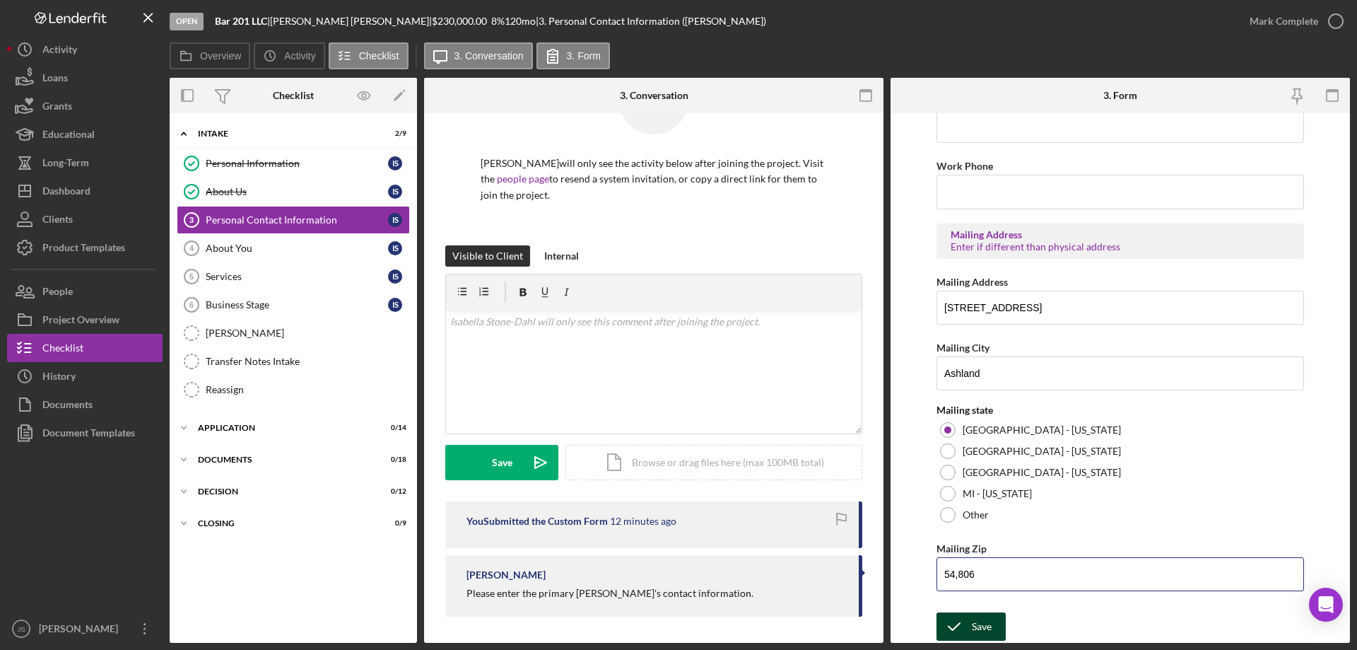
type input "54,806"
click at [969, 626] on icon "submit" at bounding box center [953, 626] width 35 height 35
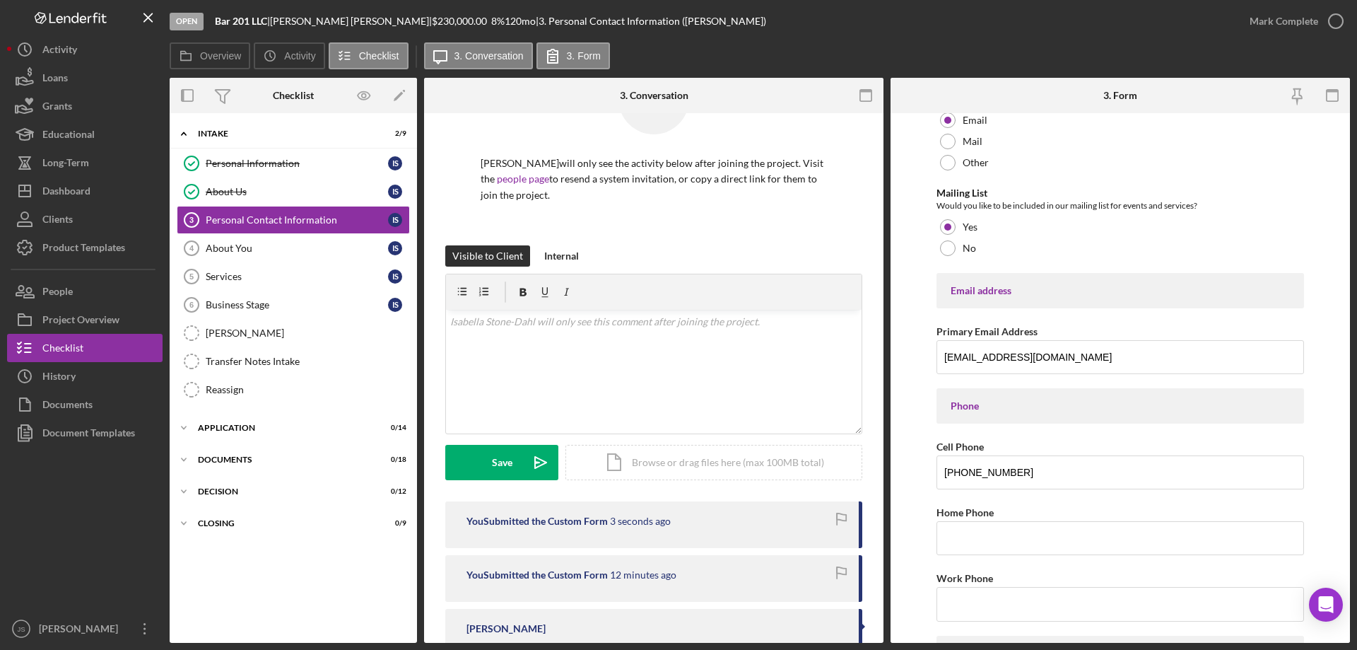
scroll to position [0, 0]
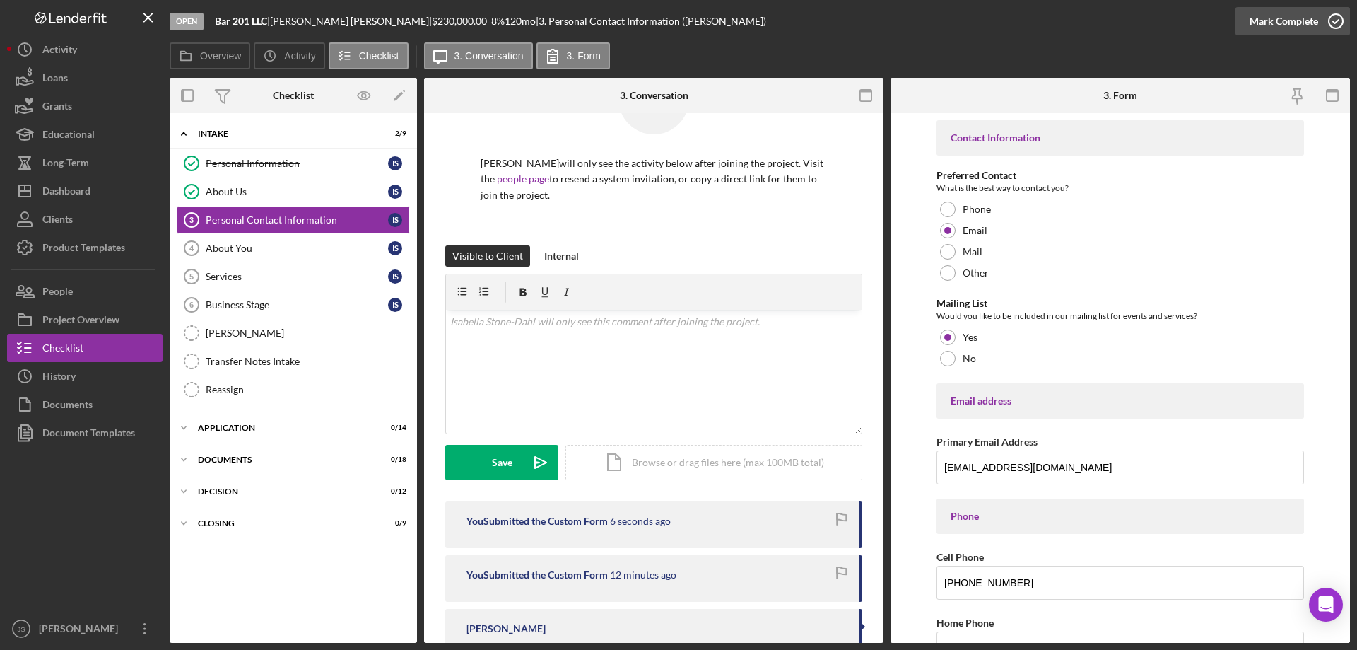
click at [1337, 18] on icon "button" at bounding box center [1335, 21] width 35 height 35
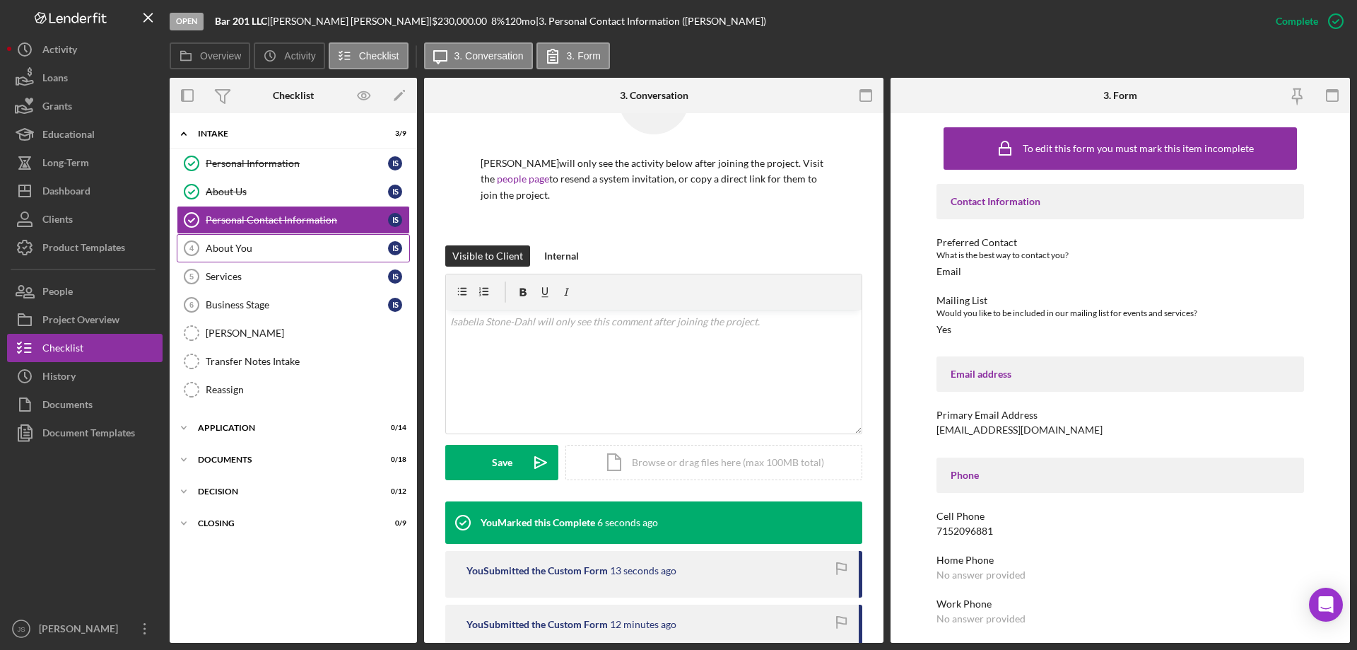
drag, startPoint x: 256, startPoint y: 249, endPoint x: 269, endPoint y: 254, distance: 14.3
click at [257, 250] on div "About You" at bounding box center [297, 247] width 182 height 11
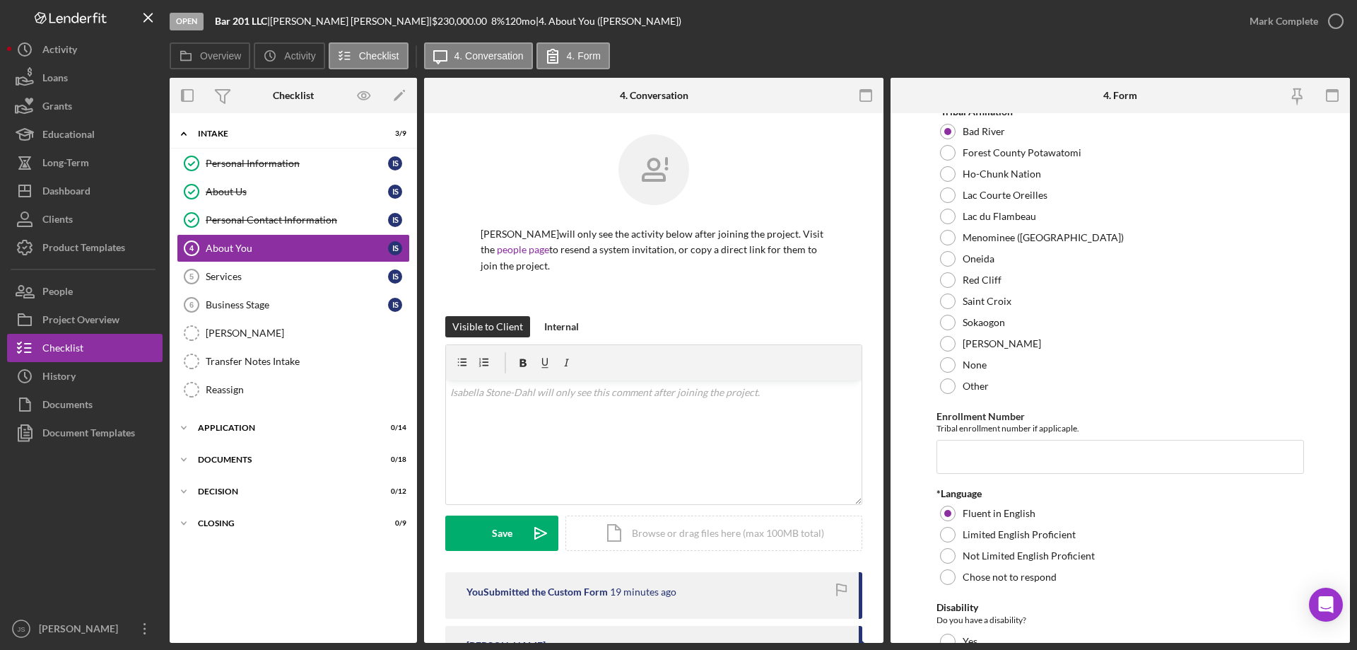
scroll to position [636, 0]
drag, startPoint x: 989, startPoint y: 454, endPoint x: 975, endPoint y: 446, distance: 16.1
click at [989, 454] on input "Enrollment Number" at bounding box center [1120, 452] width 368 height 34
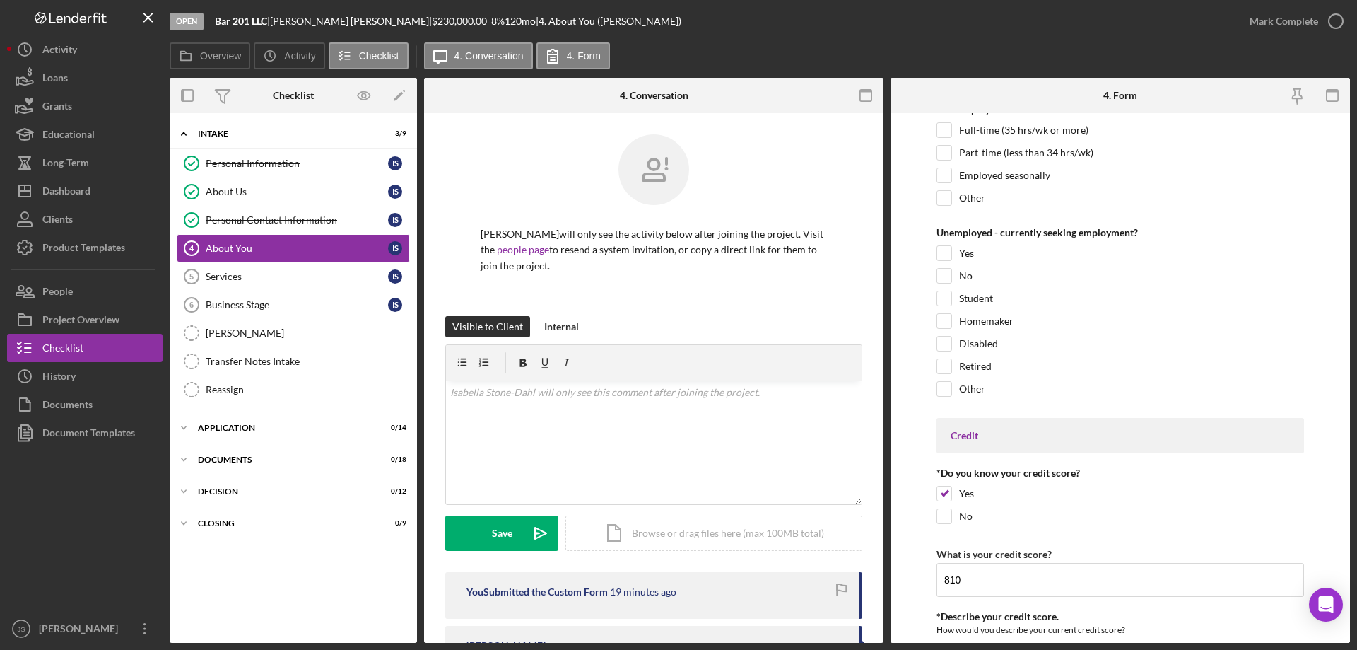
scroll to position [1626, 0]
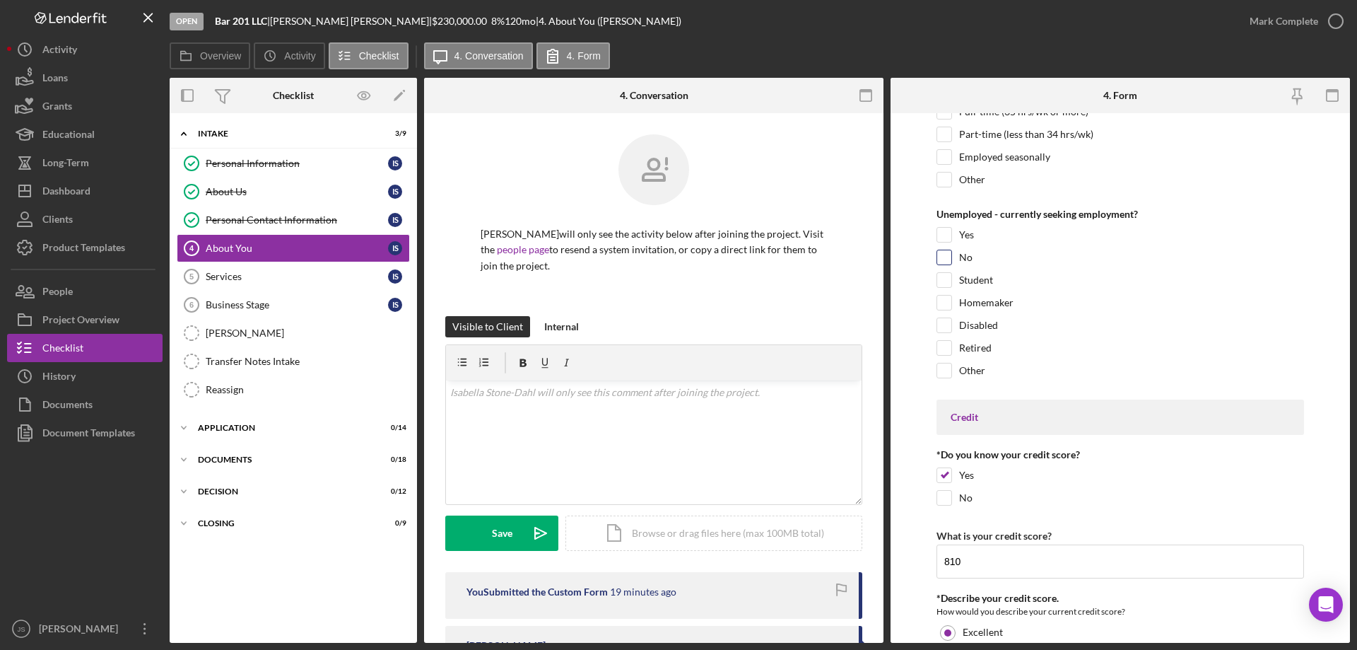
type input "430A007393"
click at [945, 257] on input "No" at bounding box center [944, 257] width 14 height 14
checkbox input "true"
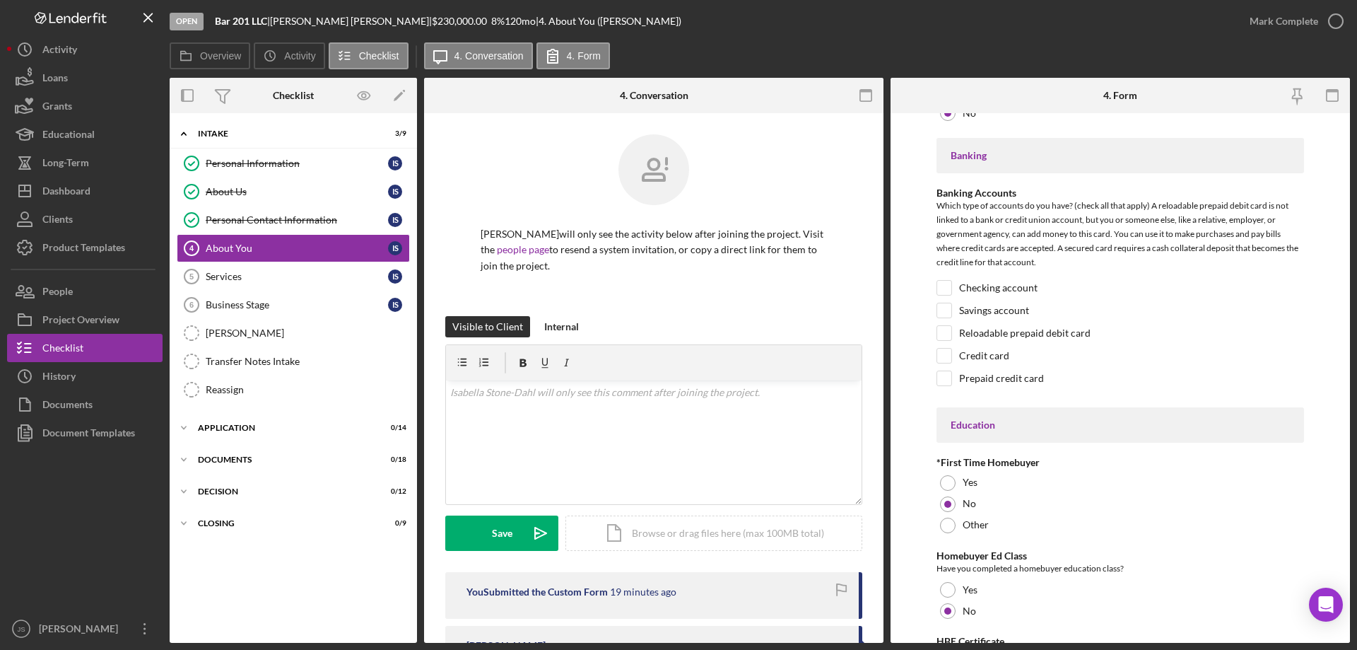
scroll to position [2615, 0]
click at [951, 288] on input "Checking account" at bounding box center [944, 285] width 14 height 14
checkbox input "true"
drag, startPoint x: 941, startPoint y: 305, endPoint x: 951, endPoint y: 315, distance: 14.0
click at [942, 305] on input "Savings account" at bounding box center [944, 308] width 14 height 14
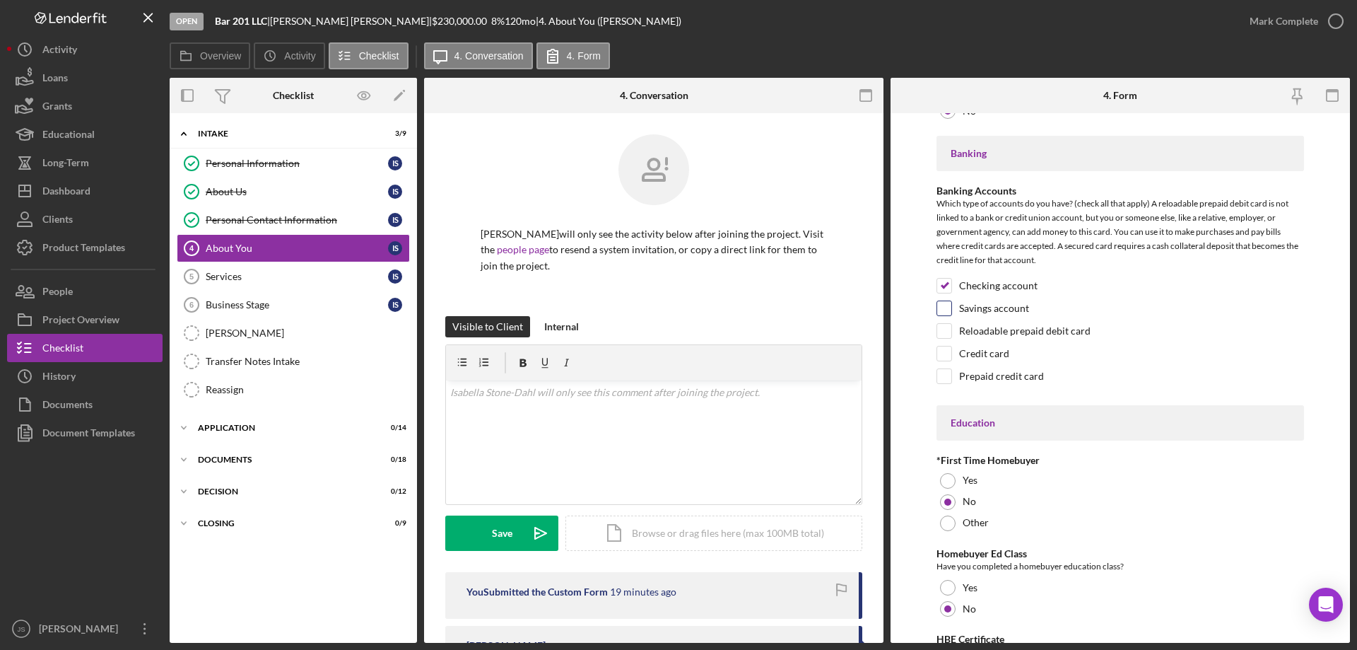
checkbox input "true"
click at [947, 353] on input "Credit card" at bounding box center [944, 353] width 14 height 14
checkbox input "true"
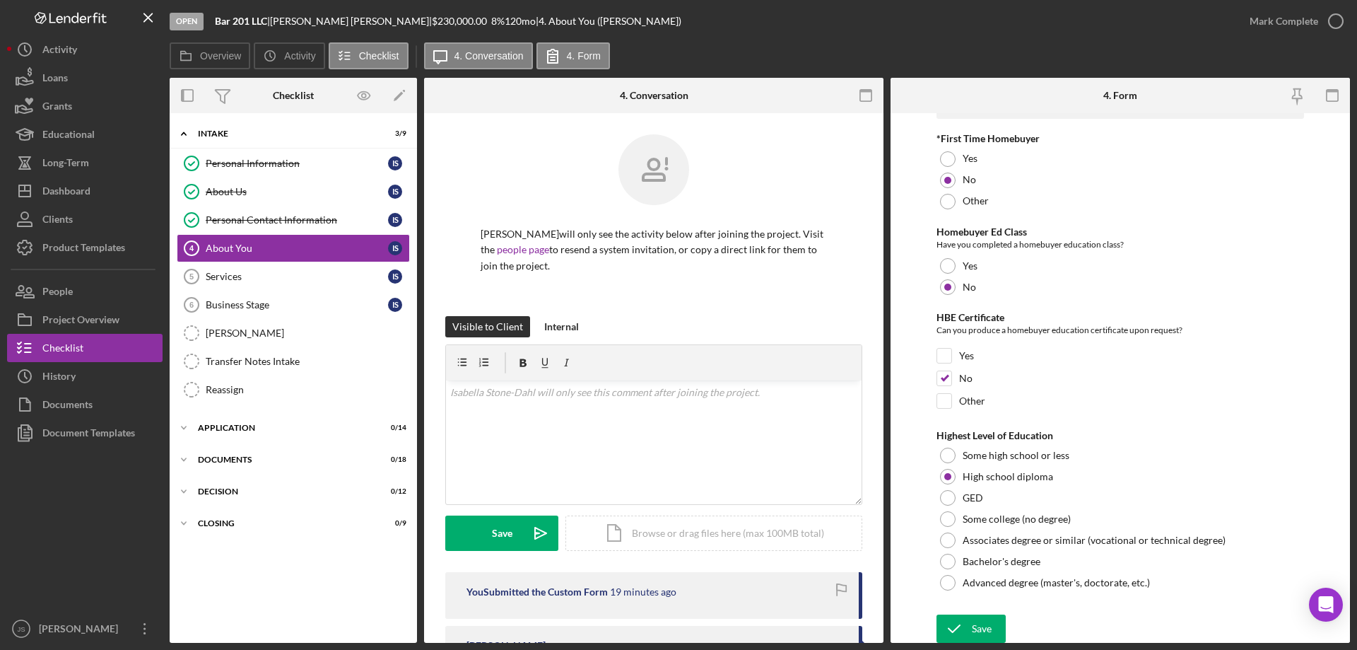
scroll to position [2939, 0]
click at [972, 624] on div "Save" at bounding box center [982, 626] width 20 height 28
click at [1335, 18] on icon "button" at bounding box center [1335, 21] width 35 height 35
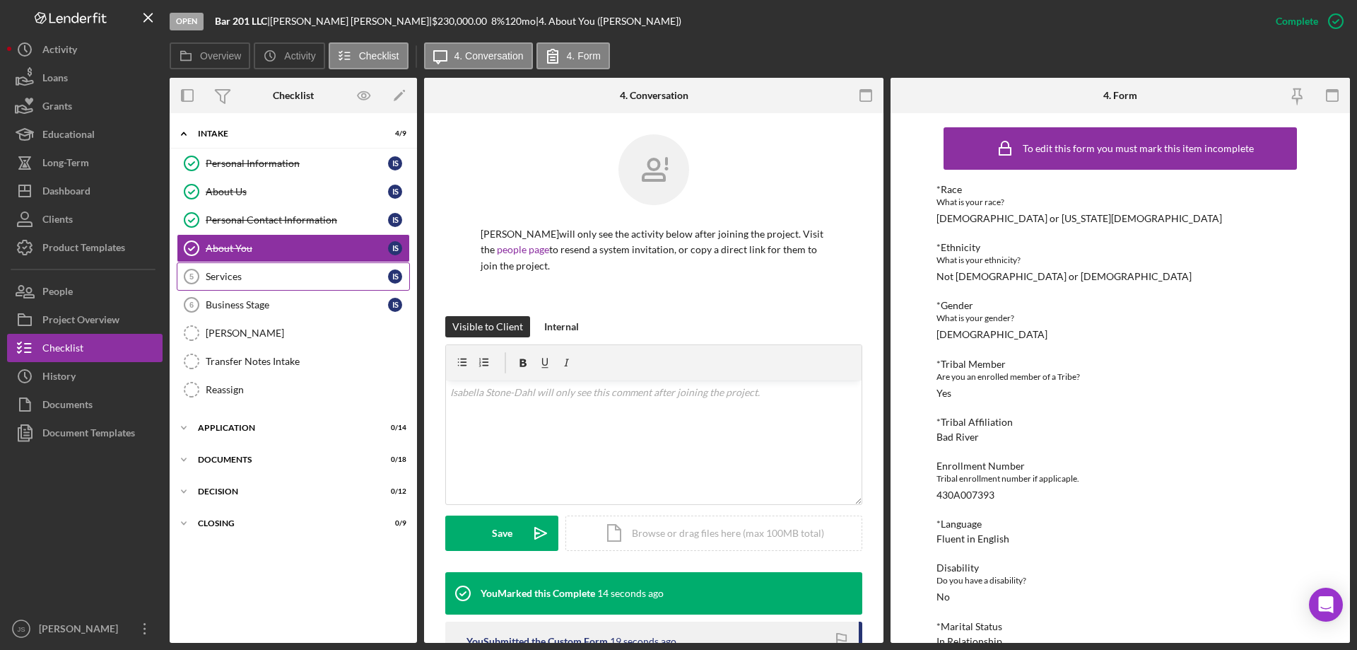
click at [230, 271] on div "Services" at bounding box center [297, 276] width 182 height 11
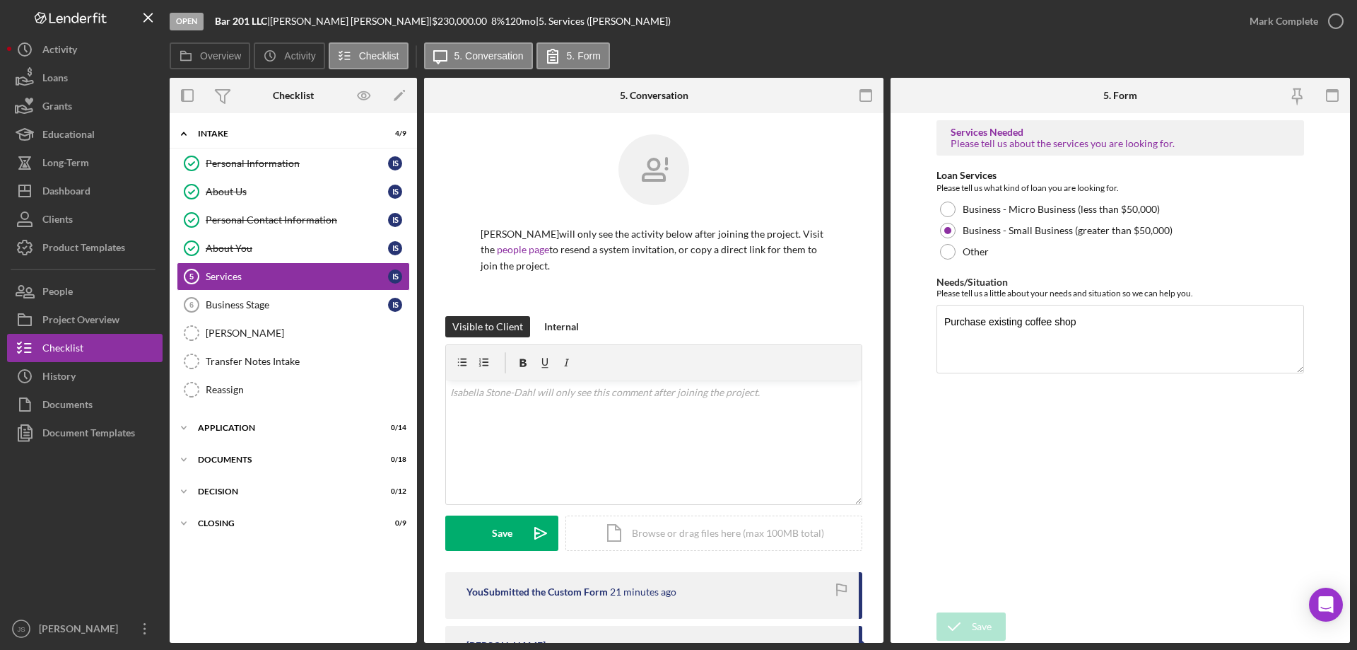
drag, startPoint x: 1335, startPoint y: 18, endPoint x: 1230, endPoint y: 35, distance: 106.0
click at [0, 0] on icon "button" at bounding box center [0, 0] width 0 height 0
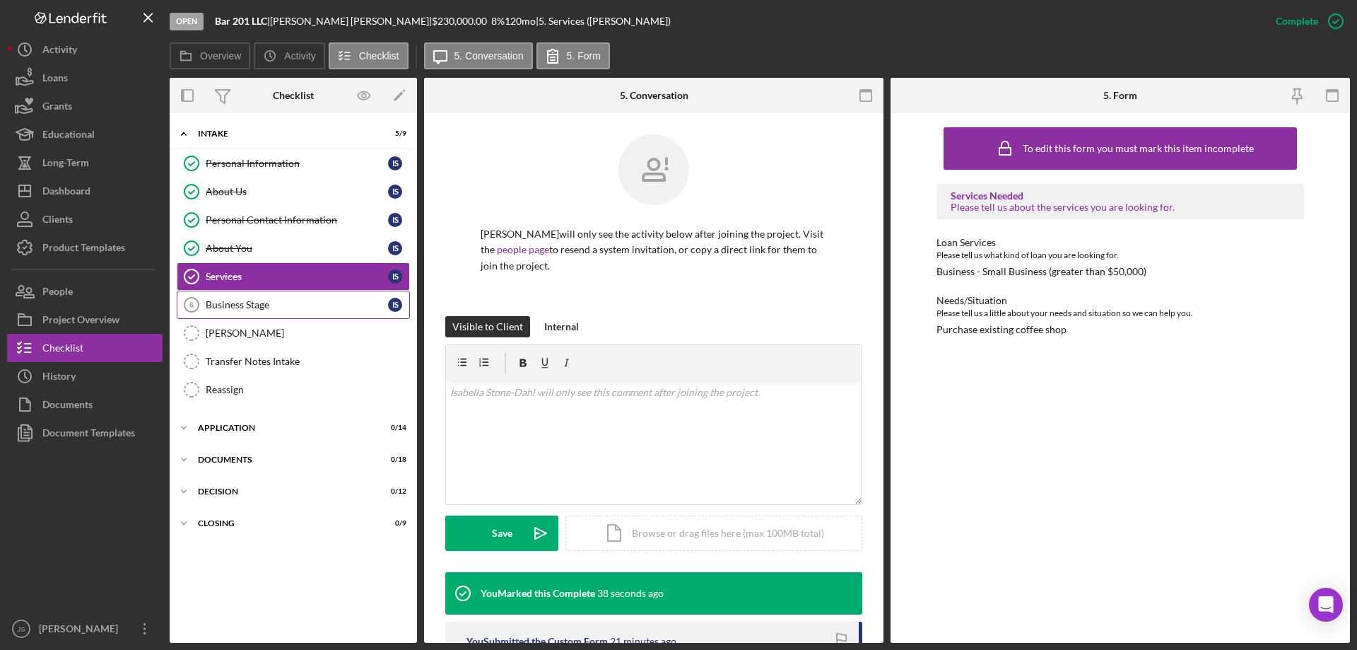
click at [293, 302] on div "Business Stage" at bounding box center [297, 304] width 182 height 11
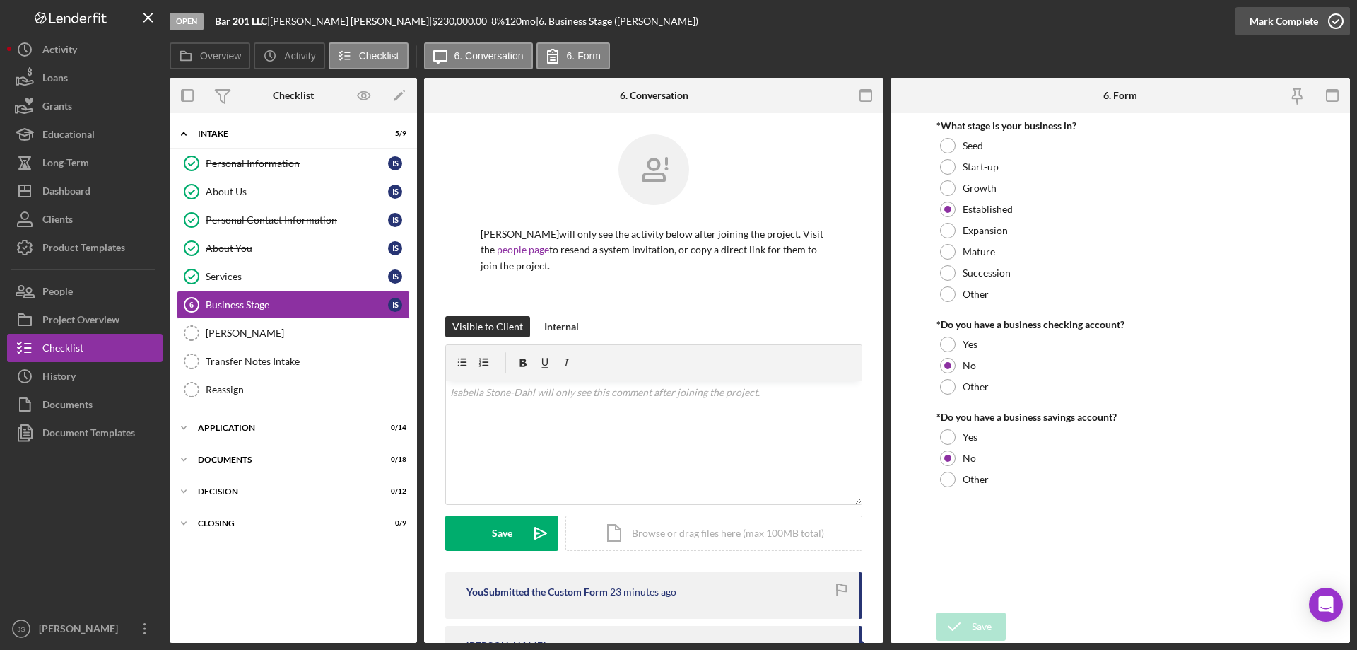
click at [1337, 18] on icon "button" at bounding box center [1335, 21] width 35 height 35
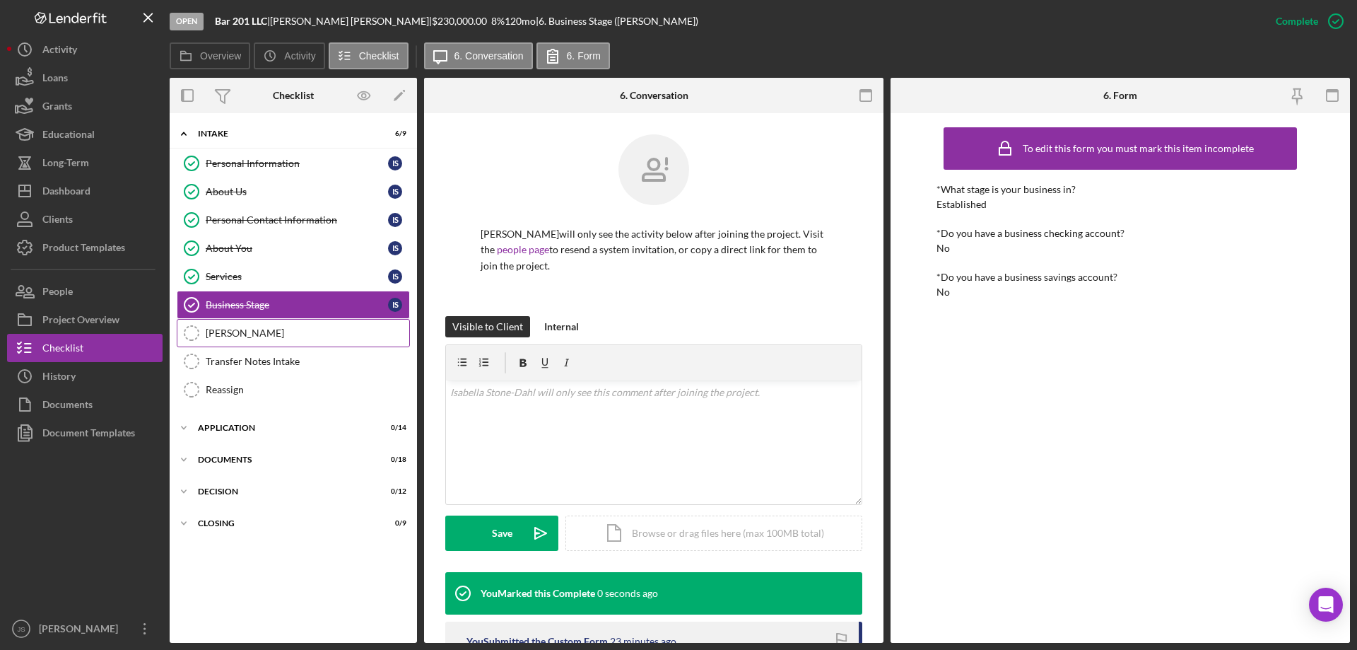
click at [259, 336] on div "OTIS" at bounding box center [308, 332] width 204 height 11
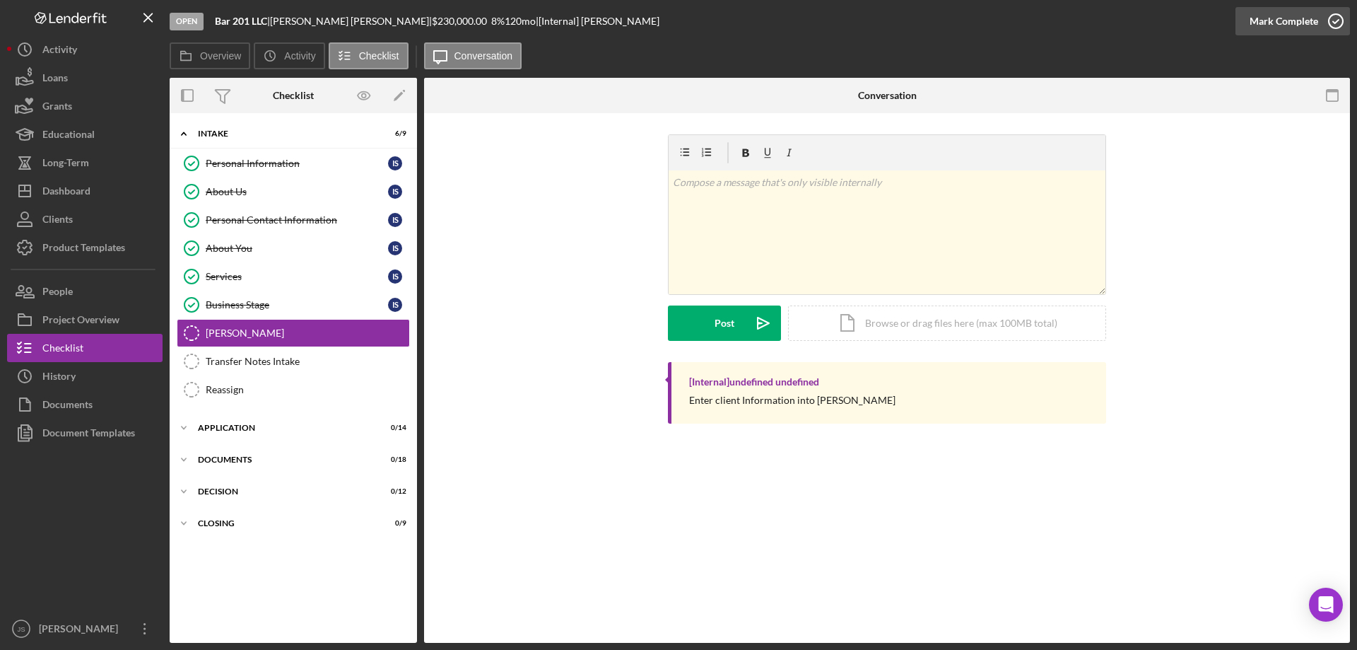
click at [1334, 20] on icon "button" at bounding box center [1335, 21] width 35 height 35
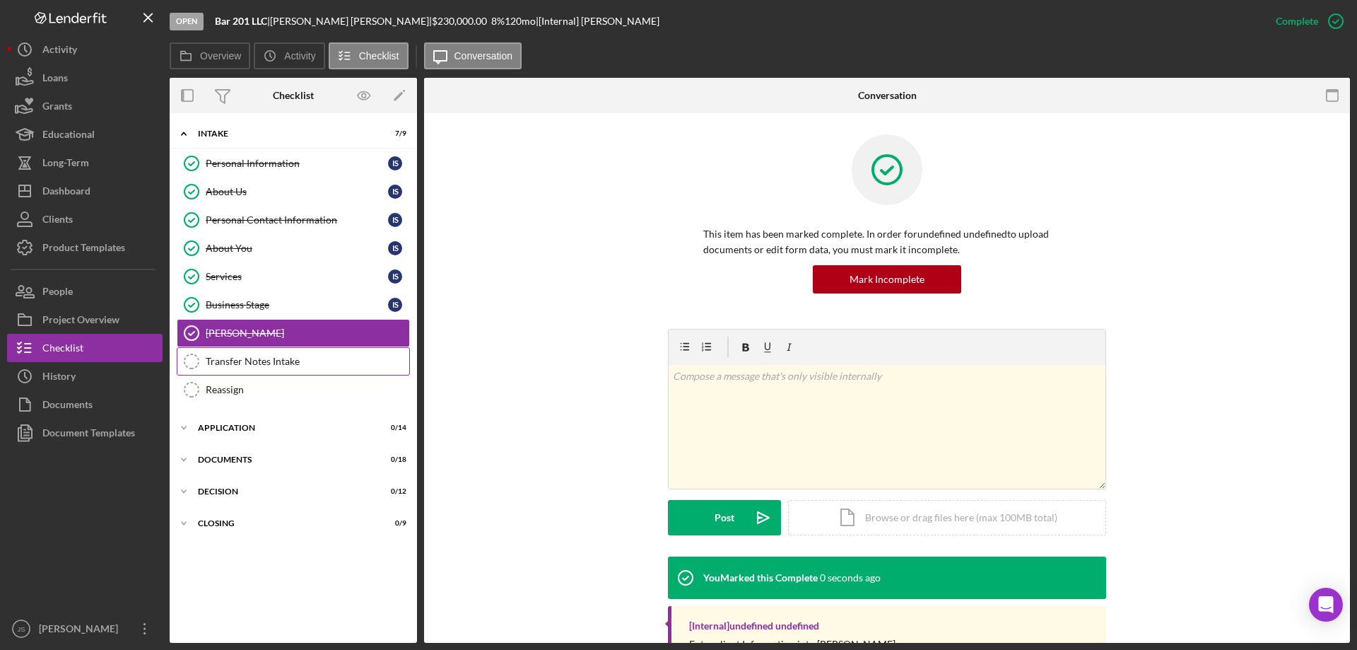
click at [258, 362] on div "Transfer Notes Intake" at bounding box center [308, 361] width 204 height 11
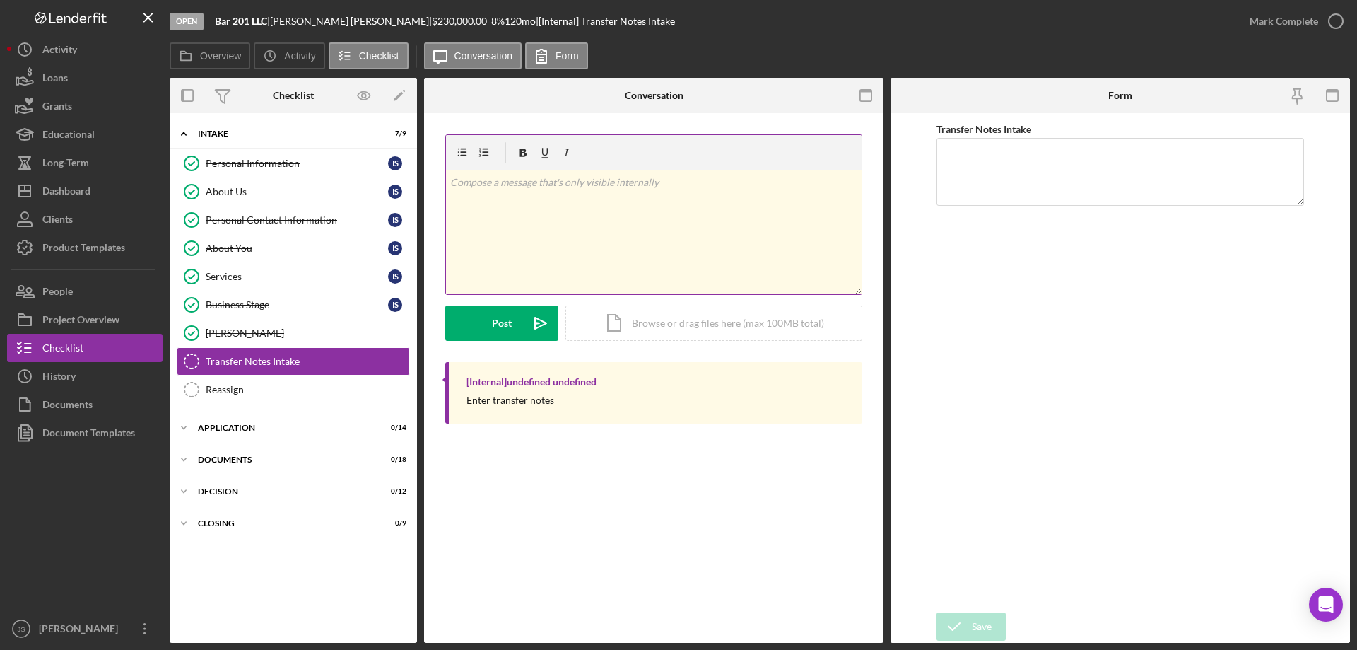
click at [469, 206] on div "v Color teal Color pink Remove color Add row above Add row below Add column bef…" at bounding box center [654, 232] width 416 height 124
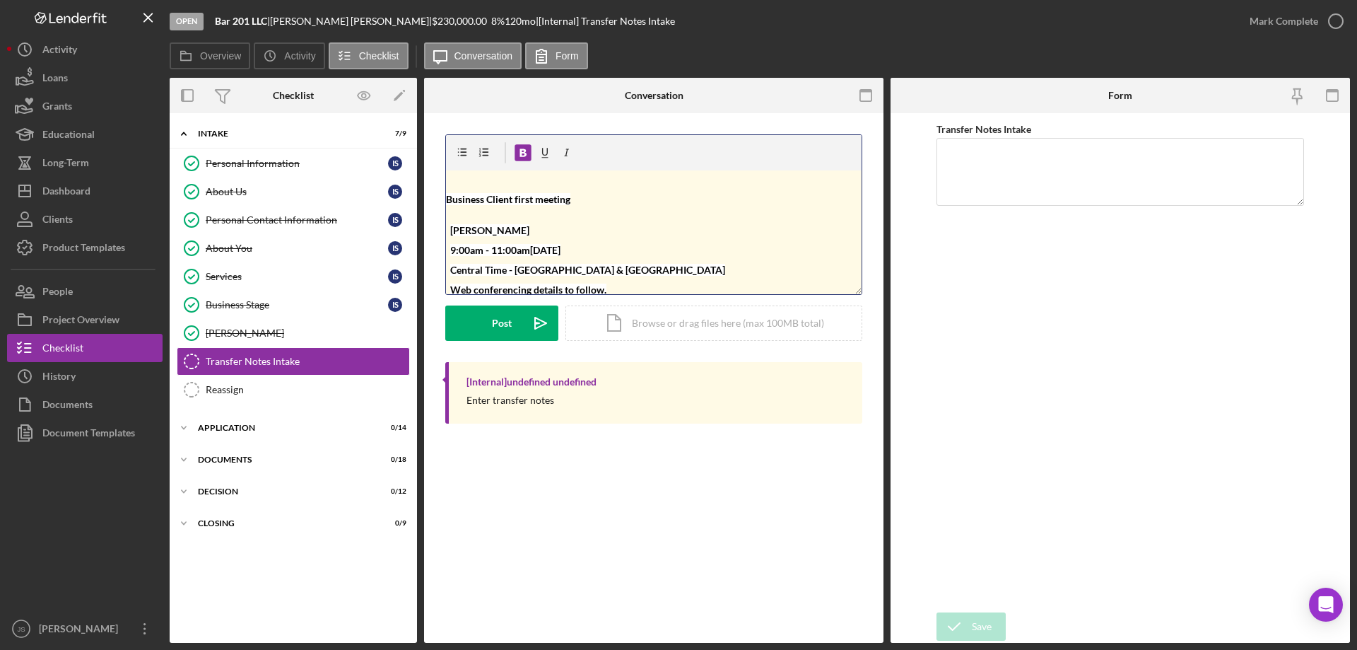
scroll to position [5, 0]
drag, startPoint x: 498, startPoint y: 320, endPoint x: 642, endPoint y: 314, distance: 145.0
click at [499, 320] on div "Post" at bounding box center [502, 322] width 20 height 35
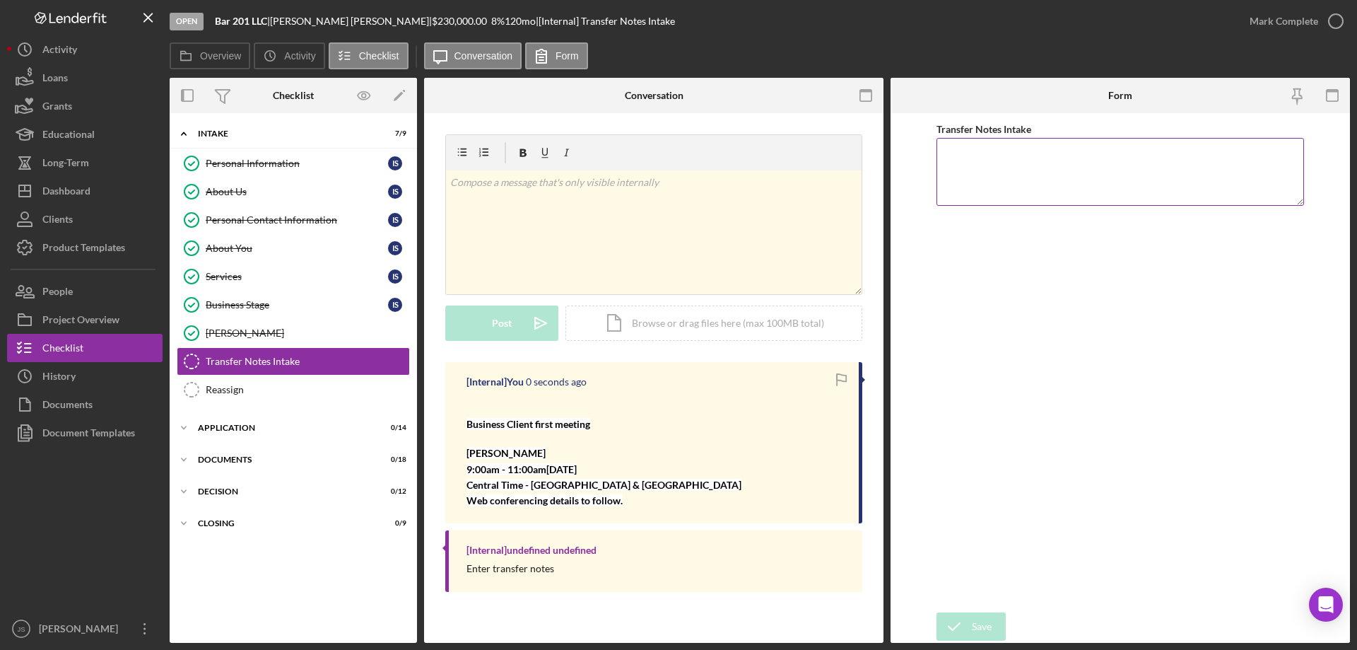
scroll to position [0, 0]
click at [1339, 20] on icon "button" at bounding box center [1335, 21] width 35 height 35
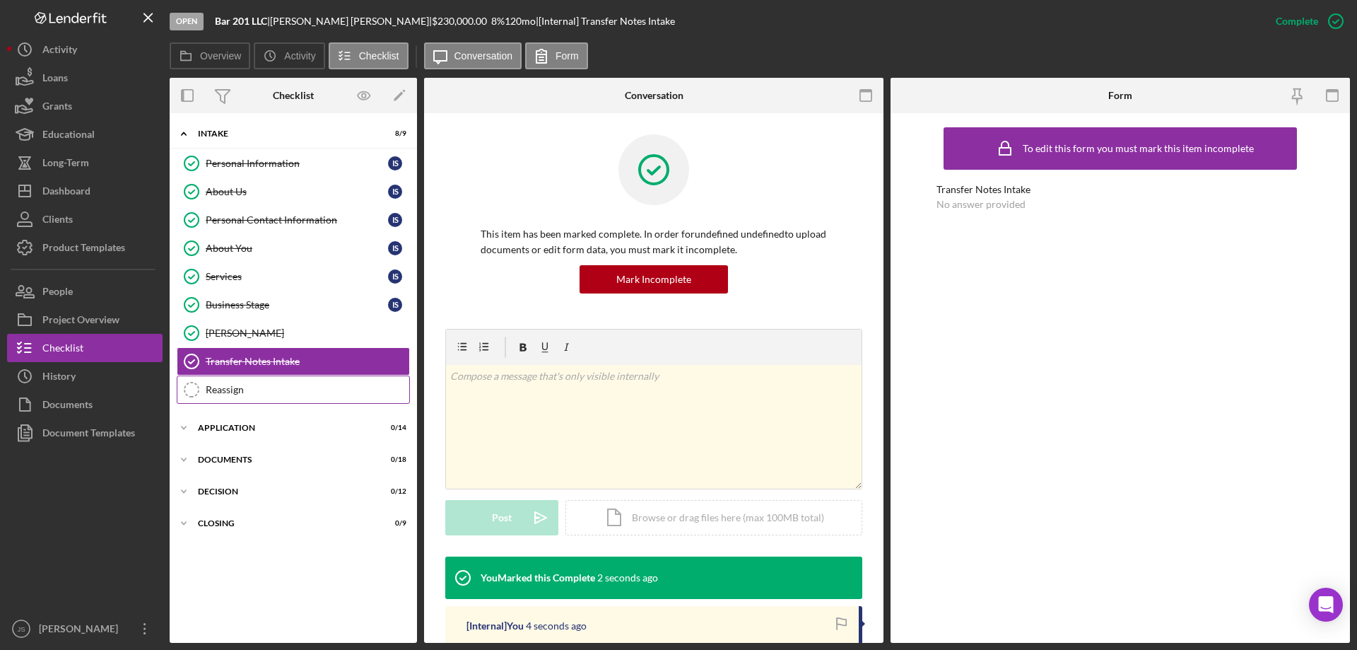
click at [267, 389] on div "Reassign" at bounding box center [308, 389] width 204 height 11
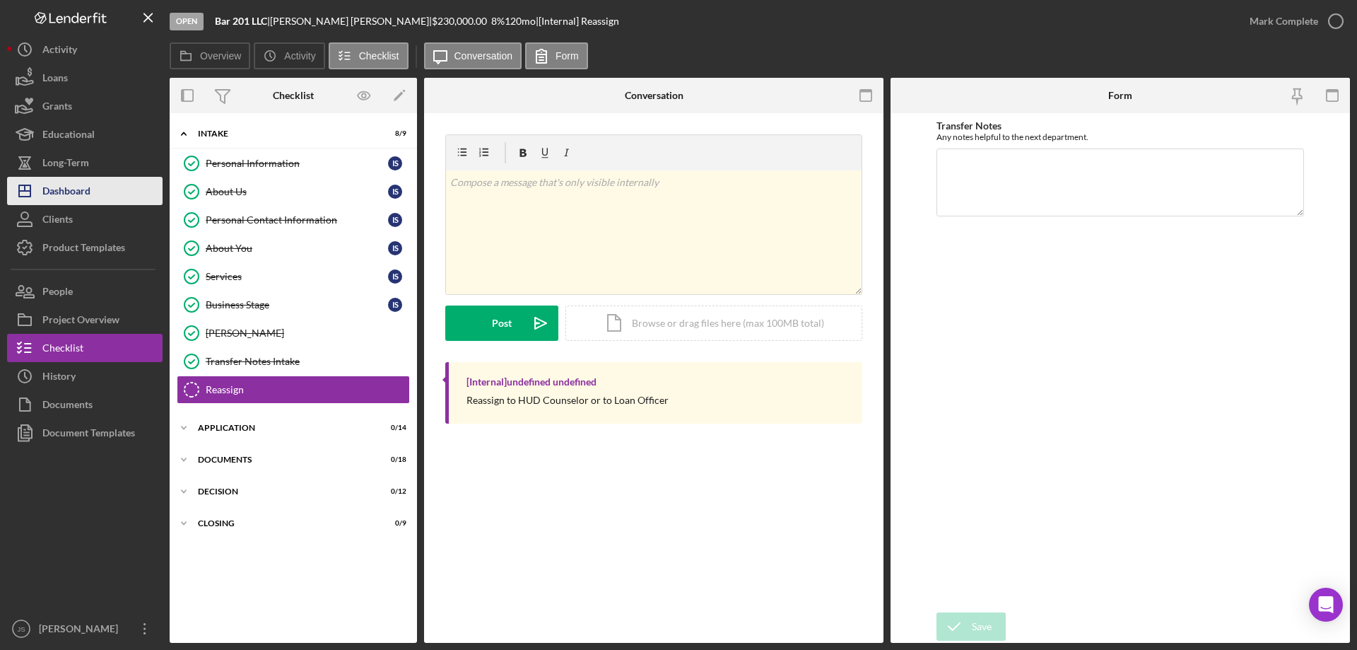
click at [77, 197] on div "Dashboard" at bounding box center [66, 193] width 48 height 32
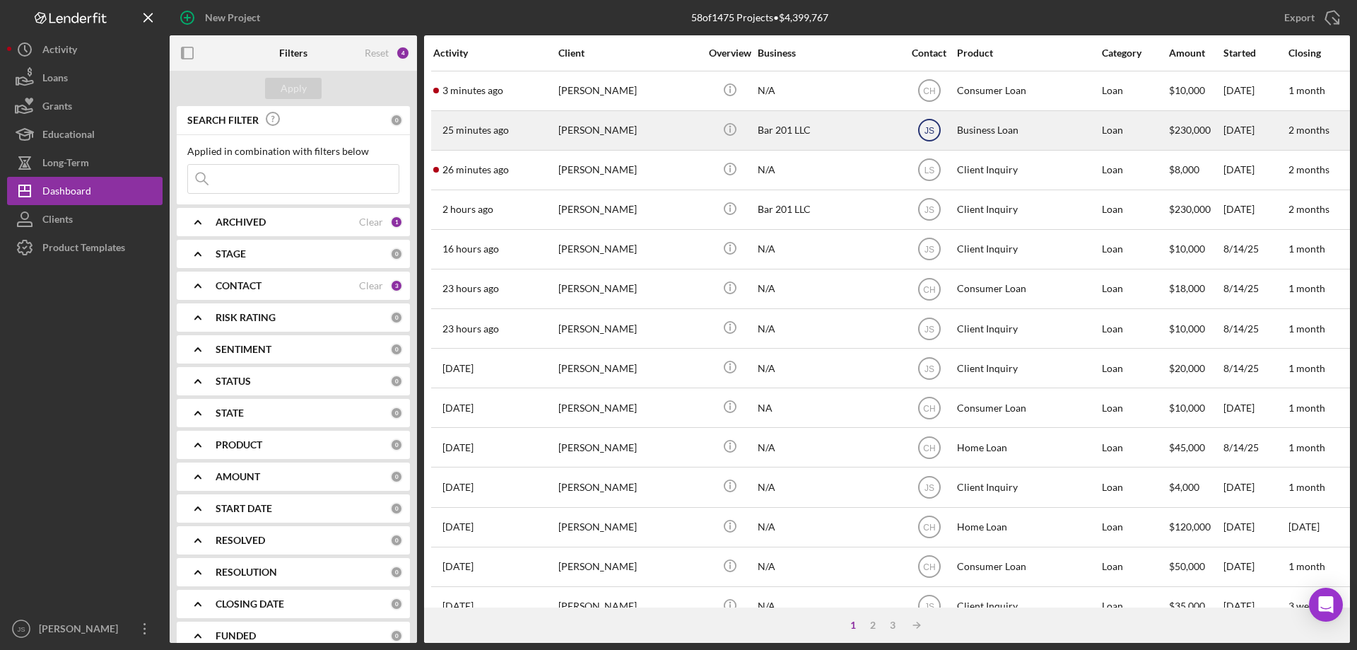
click at [929, 96] on text "JS" at bounding box center [929, 91] width 12 height 10
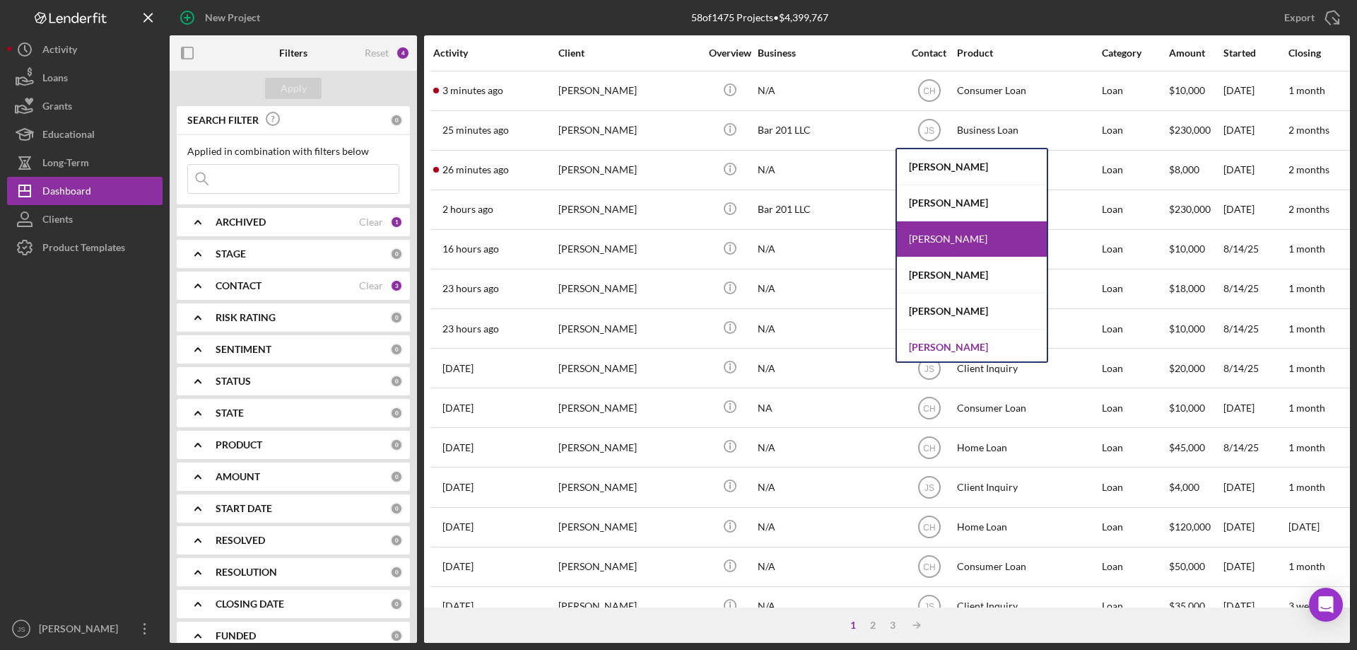
click at [937, 347] on div "[PERSON_NAME]" at bounding box center [972, 346] width 150 height 35
